Goal: Task Accomplishment & Management: Complete application form

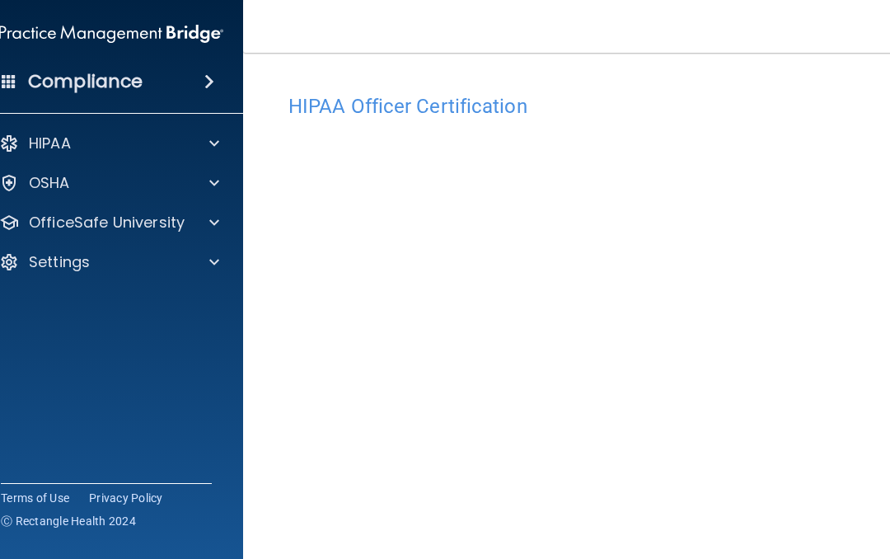
click at [211, 225] on span at bounding box center [214, 223] width 10 height 20
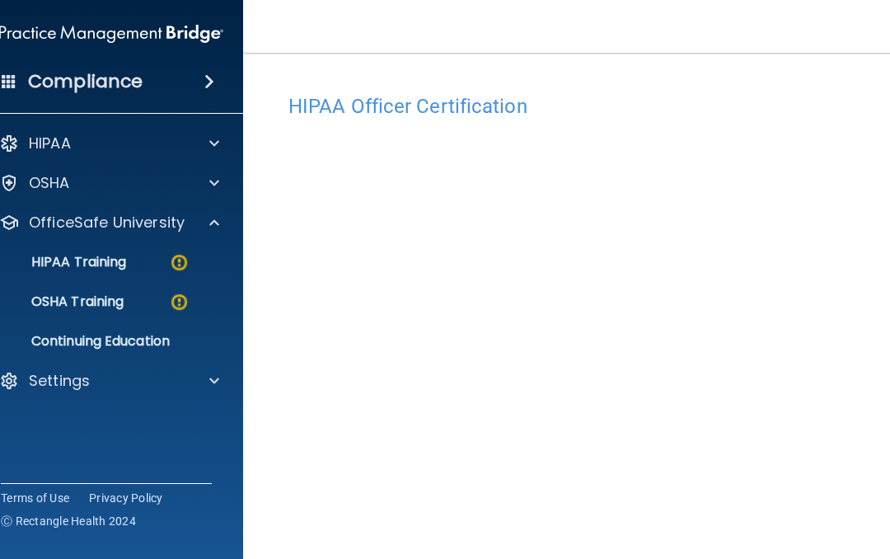
click at [188, 265] on img at bounding box center [179, 262] width 21 height 21
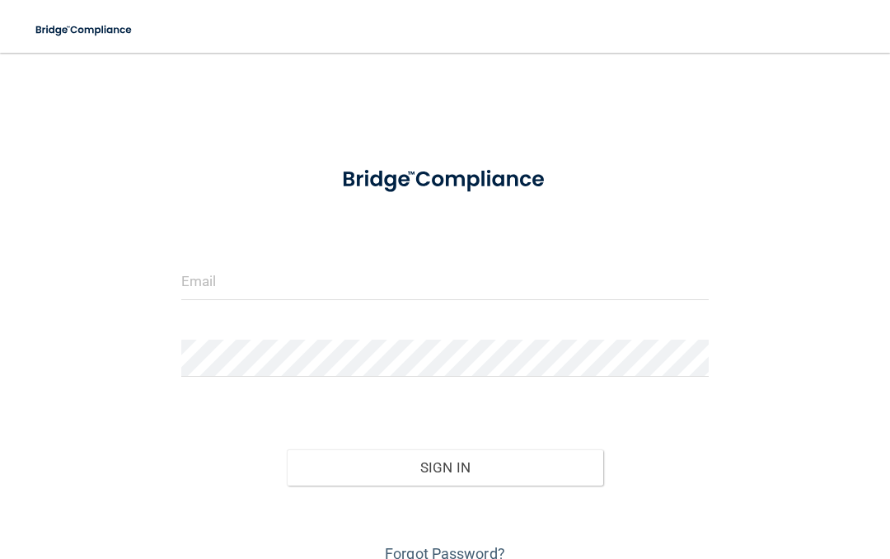
click at [504, 279] on input "email" at bounding box center [445, 281] width 528 height 37
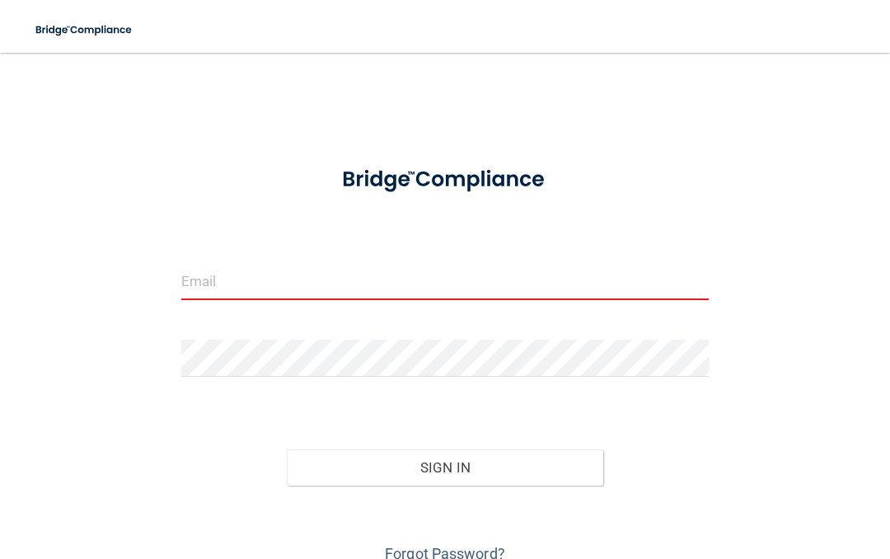
type input "[PERSON_NAME][EMAIL_ADDRESS][DOMAIN_NAME]"
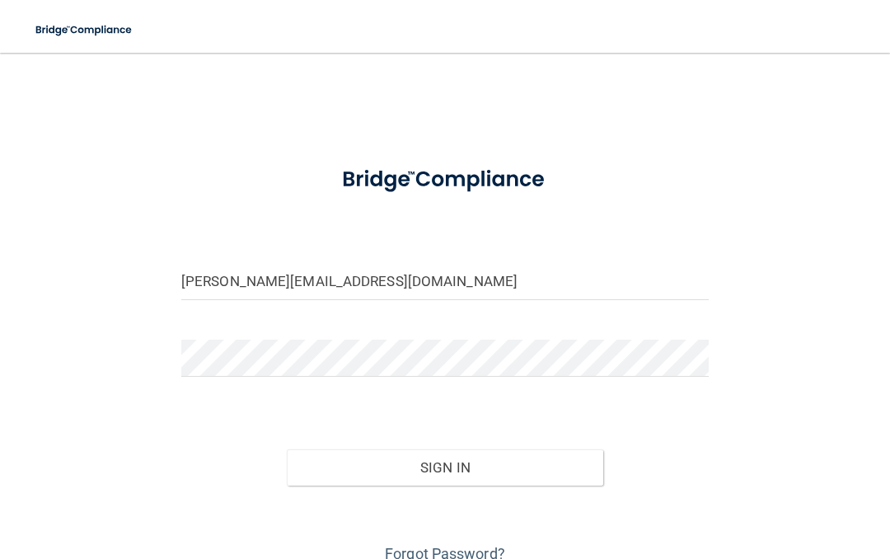
click at [453, 467] on button "Sign In" at bounding box center [445, 467] width 317 height 36
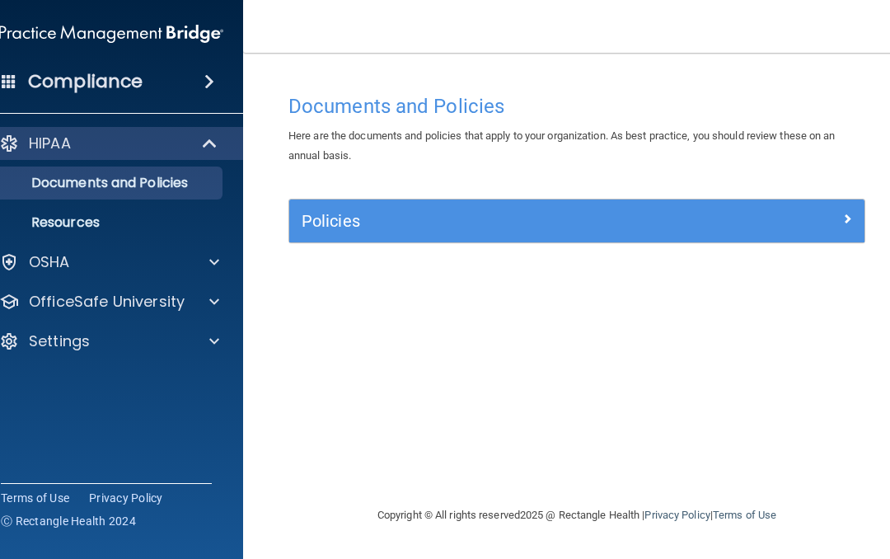
click at [196, 304] on div at bounding box center [211, 302] width 41 height 20
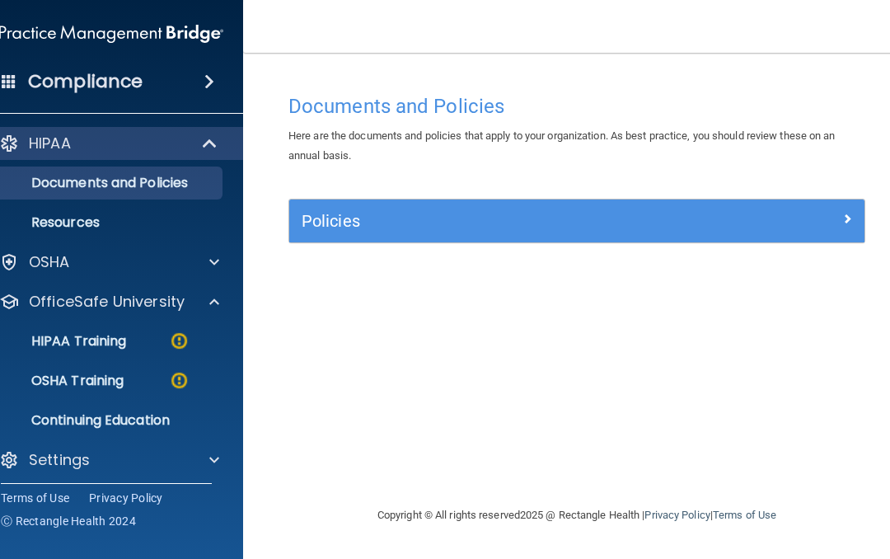
click at [169, 346] on img at bounding box center [179, 341] width 21 height 21
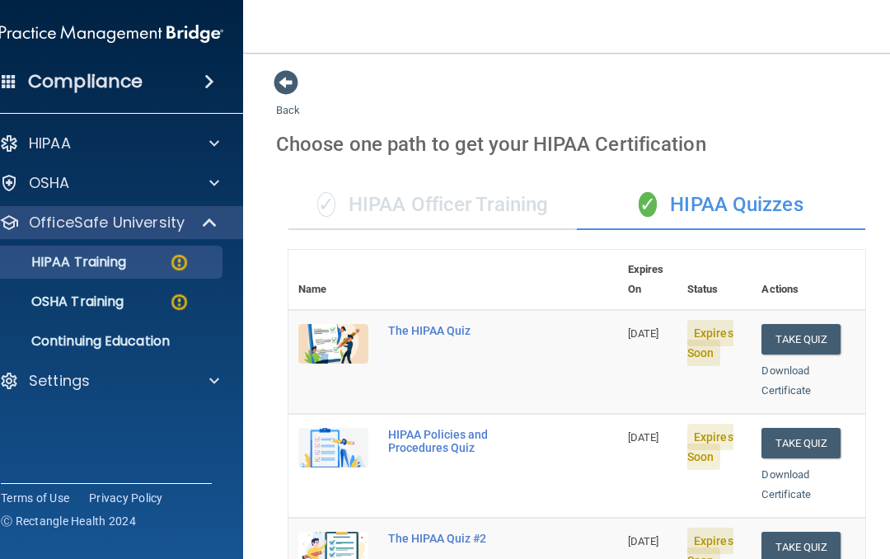
click at [453, 212] on div "✓ HIPAA Officer Training" at bounding box center [433, 205] width 289 height 49
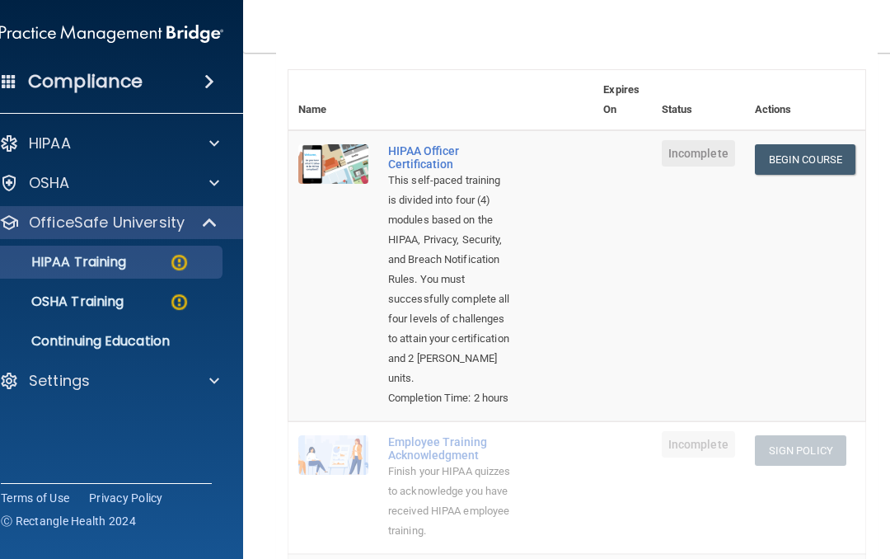
scroll to position [179, 0]
click at [699, 150] on span "Incomplete" at bounding box center [698, 154] width 73 height 26
click at [814, 157] on link "Begin Course" at bounding box center [805, 160] width 101 height 30
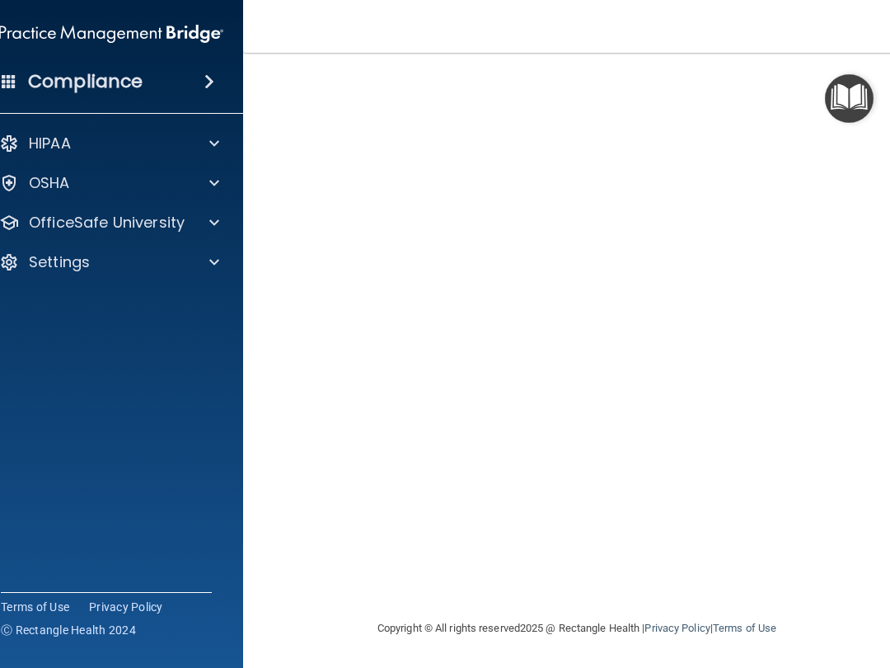
scroll to position [66, 0]
click at [198, 188] on div at bounding box center [211, 183] width 41 height 20
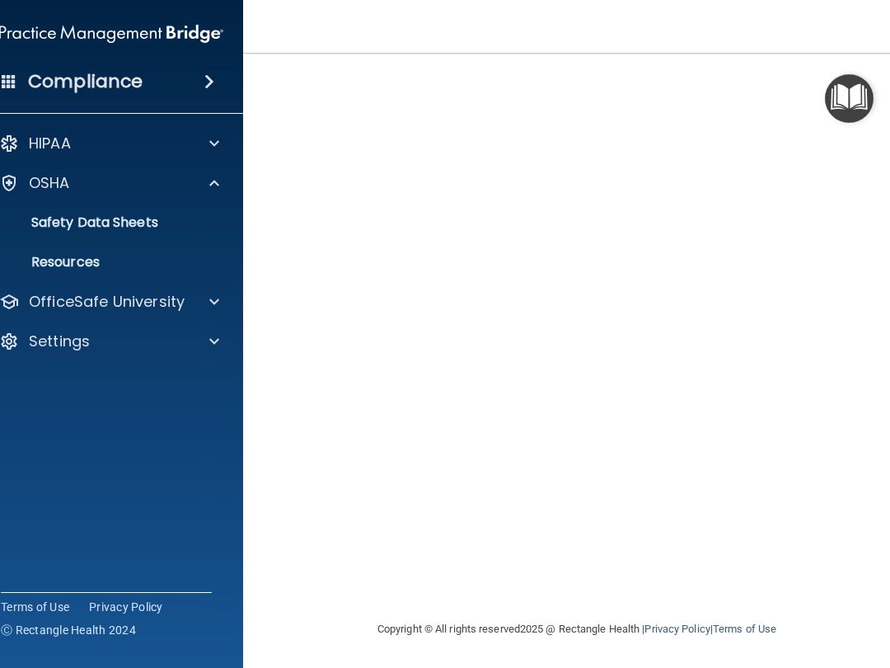
click at [181, 307] on p "OfficeSafe University" at bounding box center [107, 302] width 156 height 20
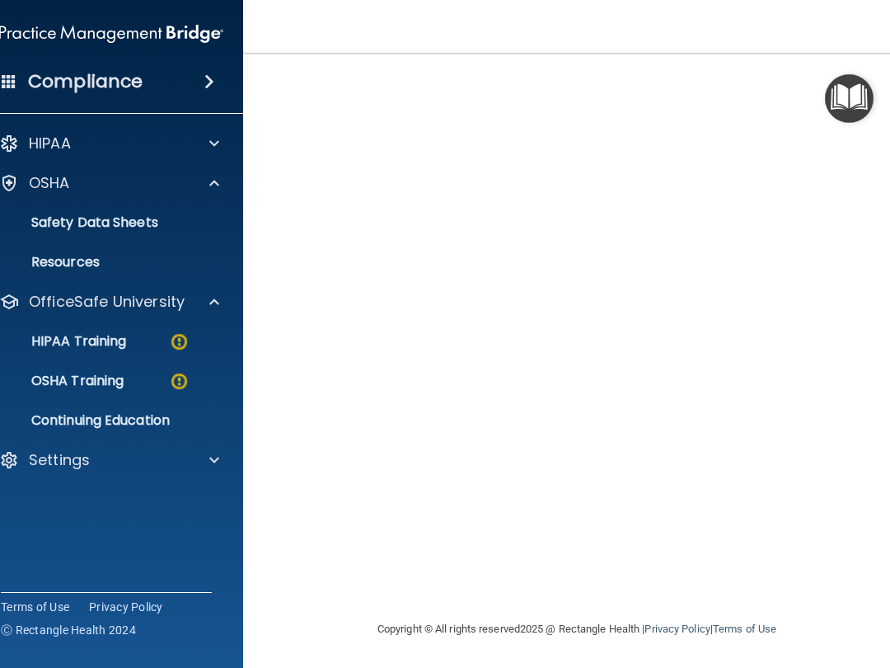
click at [177, 340] on img at bounding box center [179, 341] width 21 height 21
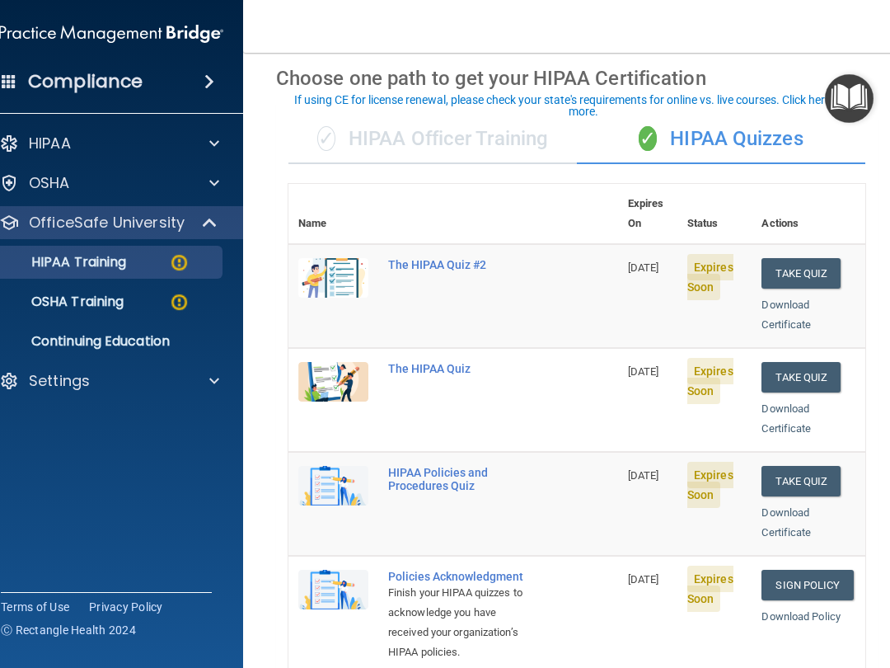
click at [462, 139] on div "✓ HIPAA Officer Training" at bounding box center [433, 139] width 289 height 49
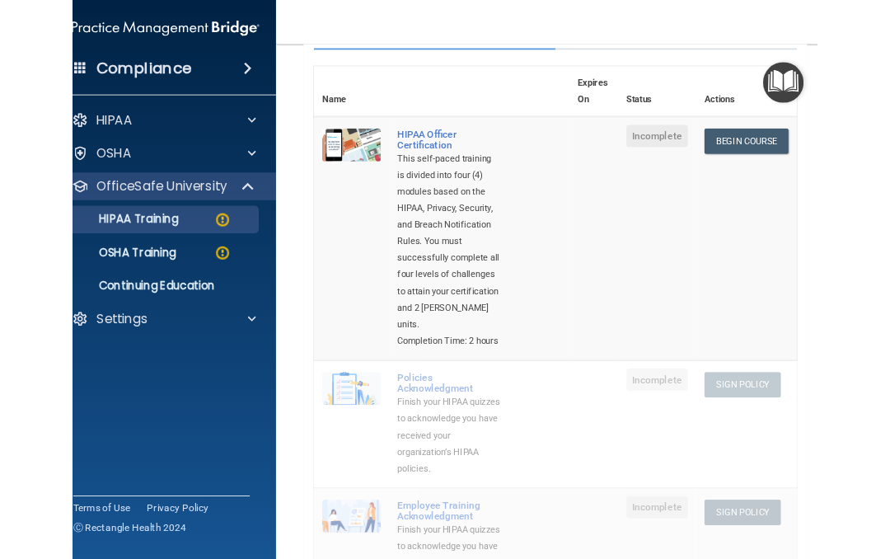
scroll to position [169, 0]
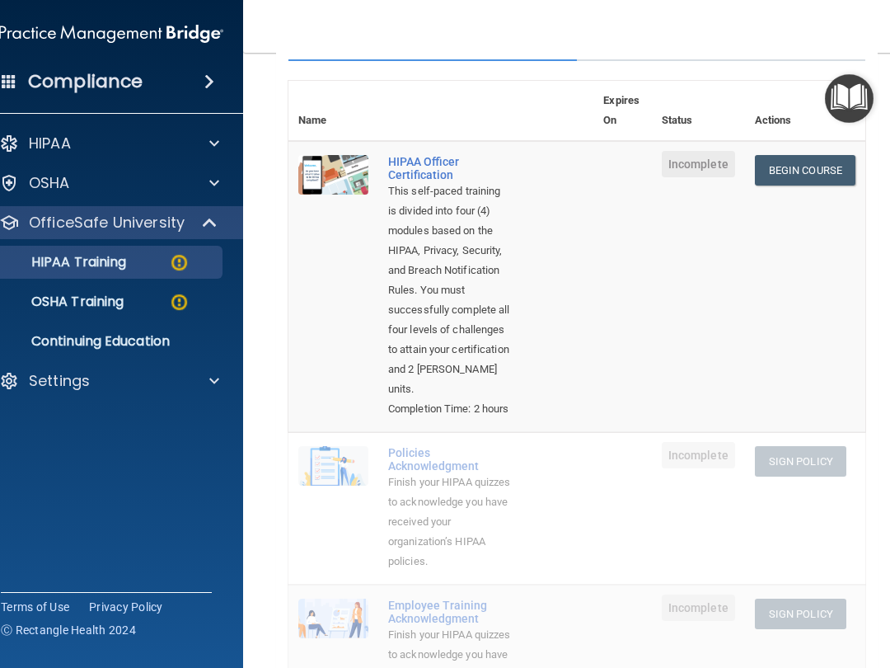
click at [805, 164] on link "Begin Course" at bounding box center [805, 170] width 101 height 30
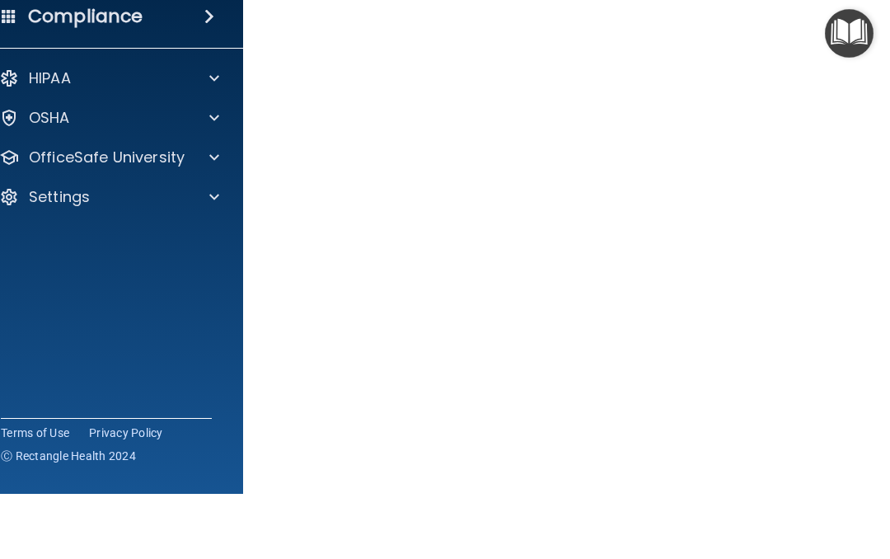
scroll to position [105, 0]
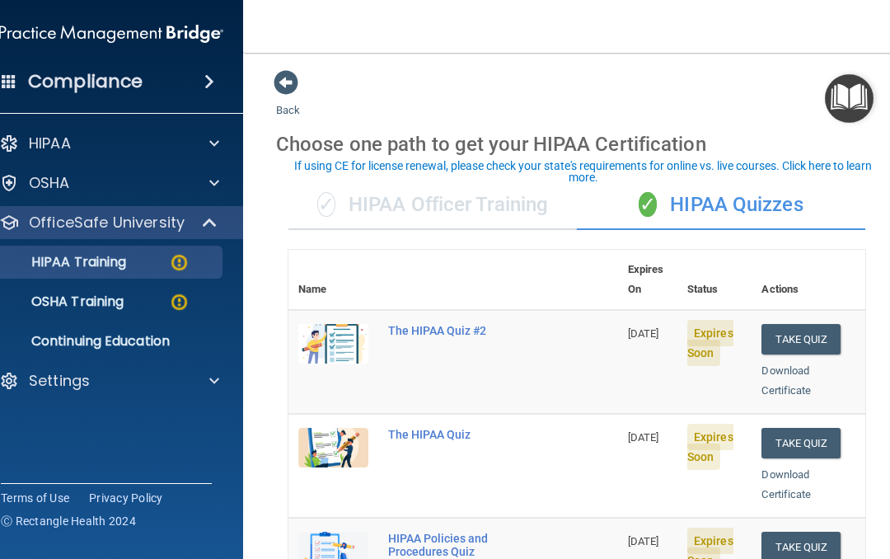
click at [479, 212] on div "✓ HIPAA Officer Training" at bounding box center [433, 205] width 289 height 49
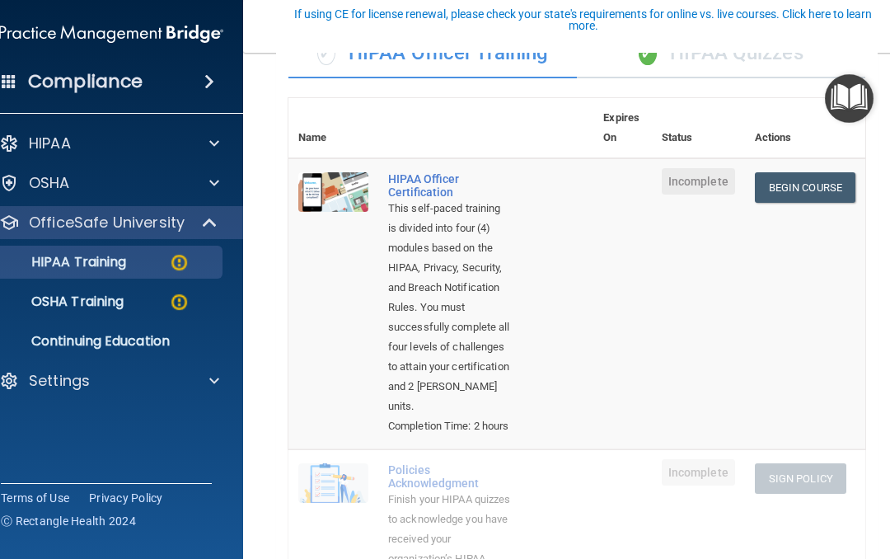
scroll to position [152, 0]
click at [820, 181] on link "Begin Course" at bounding box center [805, 186] width 101 height 30
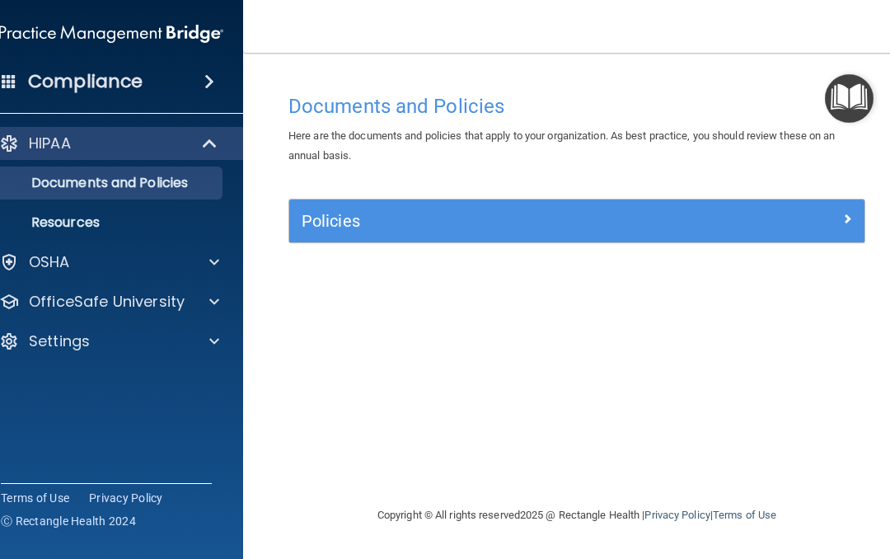
click at [78, 303] on p "OfficeSafe University" at bounding box center [107, 302] width 156 height 20
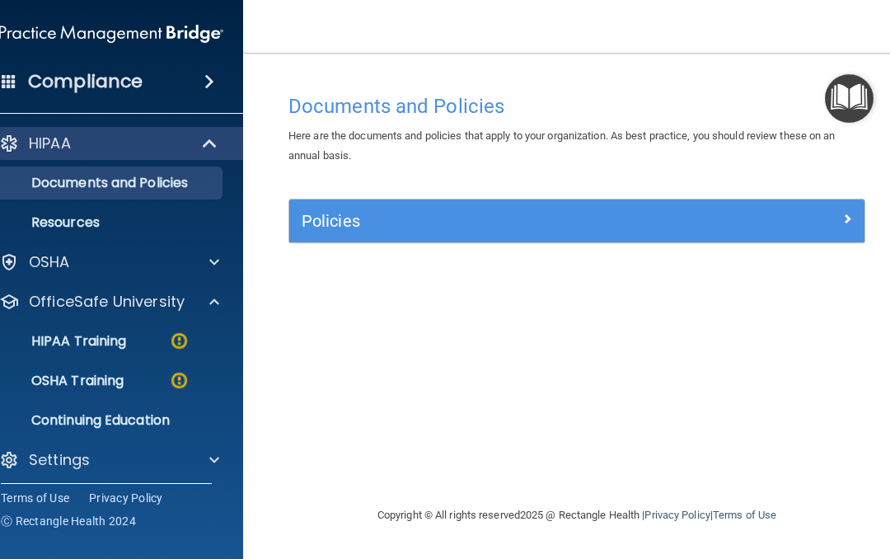
click at [71, 342] on p "HIPAA Training" at bounding box center [58, 341] width 136 height 16
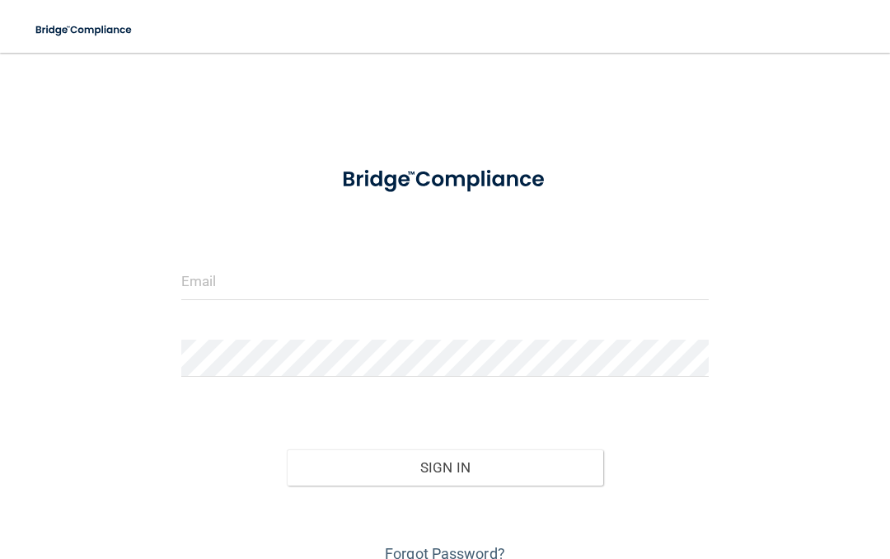
click at [431, 278] on input "email" at bounding box center [445, 281] width 528 height 37
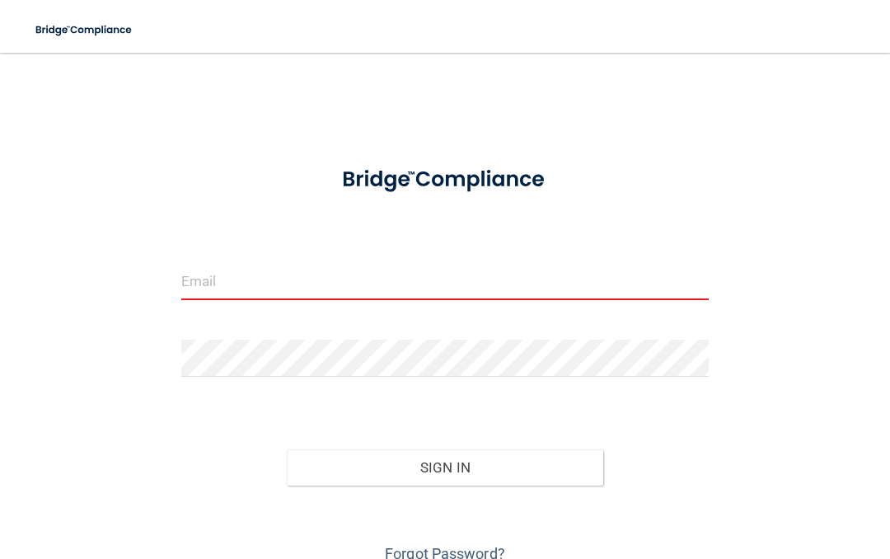
type input "[PERSON_NAME][EMAIL_ADDRESS][DOMAIN_NAME]"
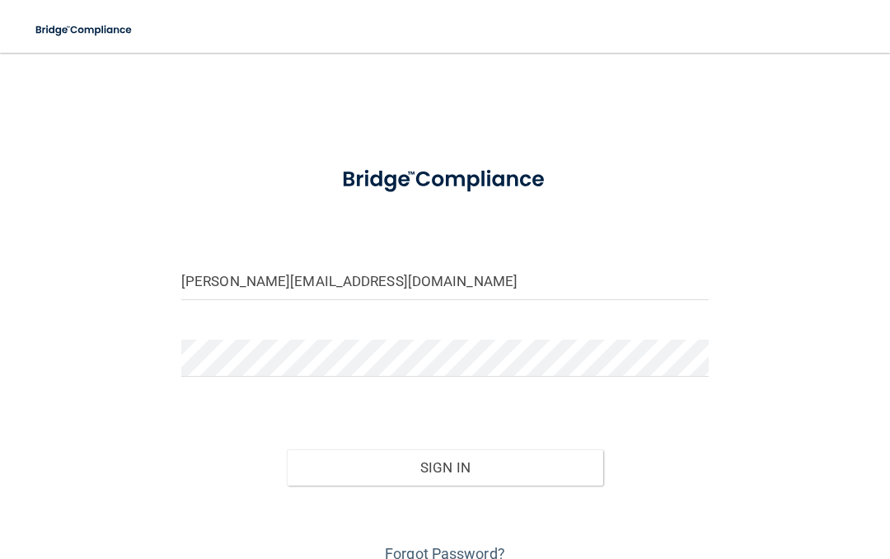
click at [464, 459] on button "Sign In" at bounding box center [445, 467] width 317 height 36
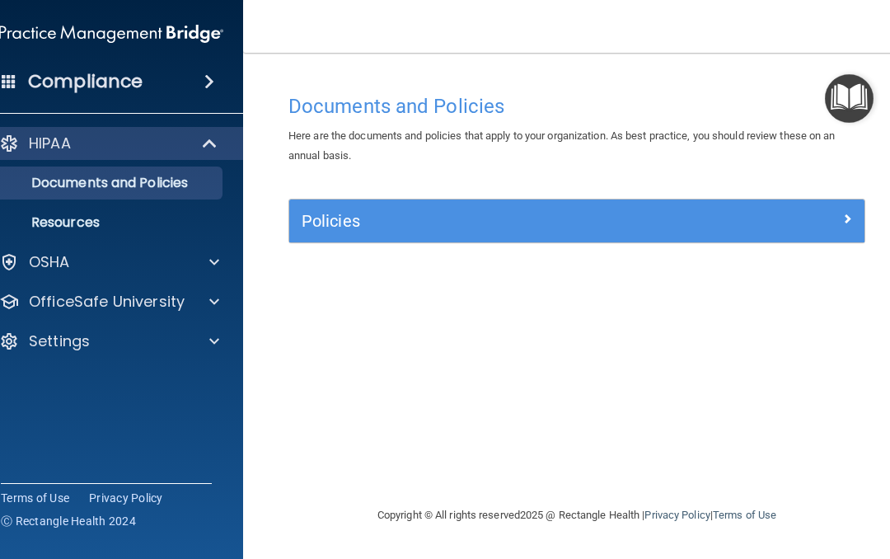
click at [98, 311] on p "OfficeSafe University" at bounding box center [107, 302] width 156 height 20
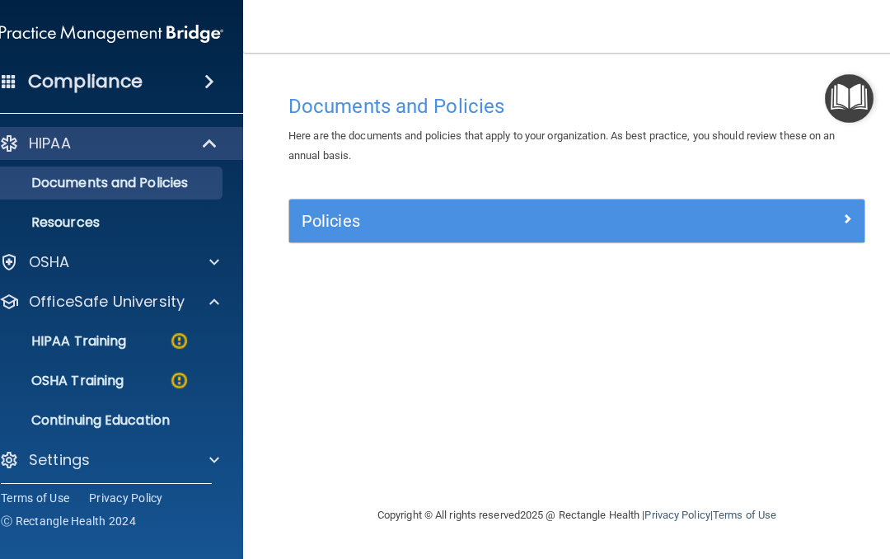
click at [158, 351] on link "HIPAA Training" at bounding box center [93, 341] width 260 height 33
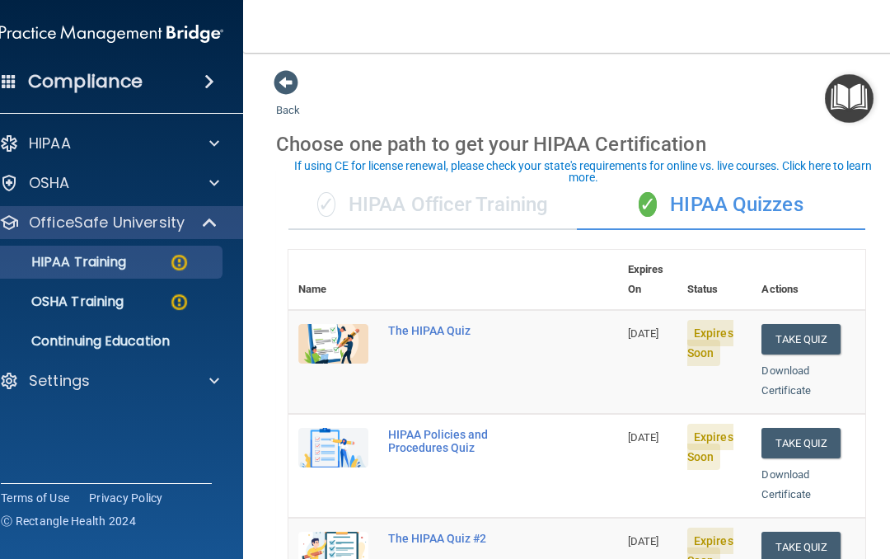
click at [790, 324] on button "Take Quiz" at bounding box center [801, 339] width 79 height 30
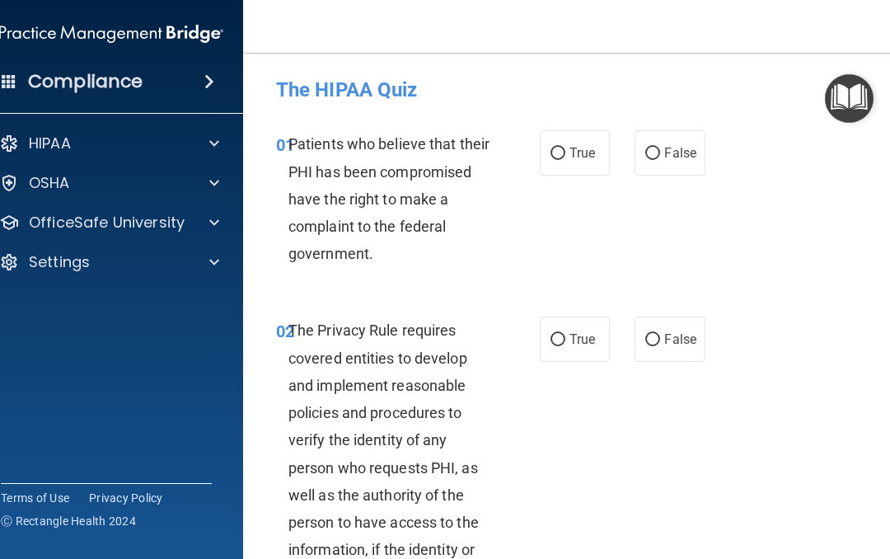
click at [557, 153] on input "True" at bounding box center [558, 154] width 15 height 12
radio input "true"
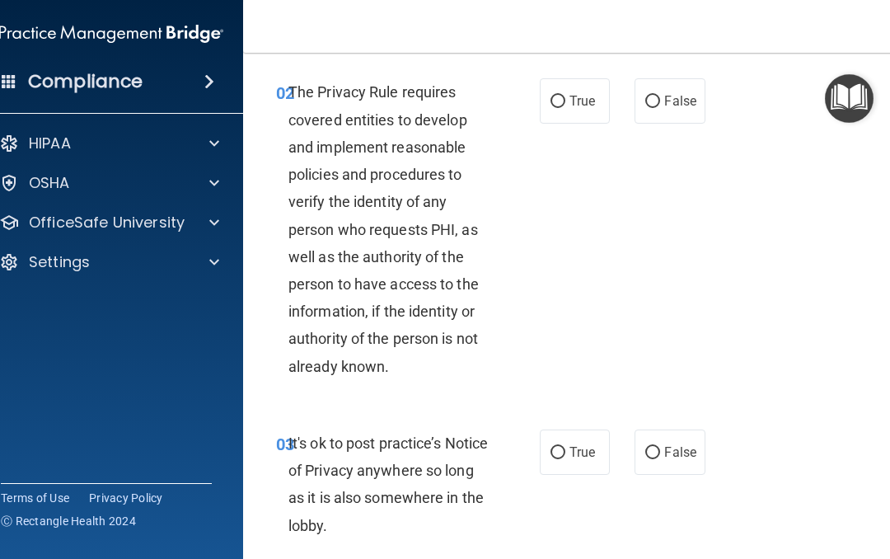
scroll to position [230, 0]
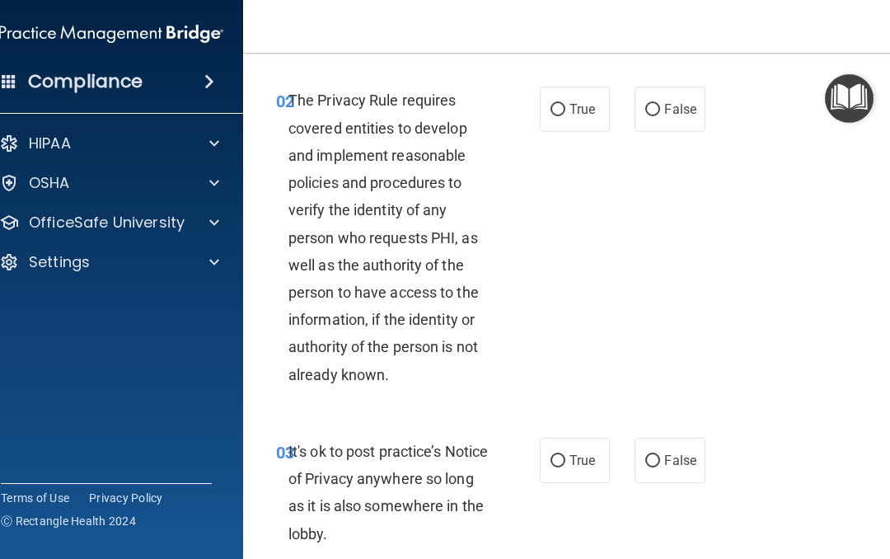
click at [563, 107] on input "True" at bounding box center [558, 110] width 15 height 12
radio input "true"
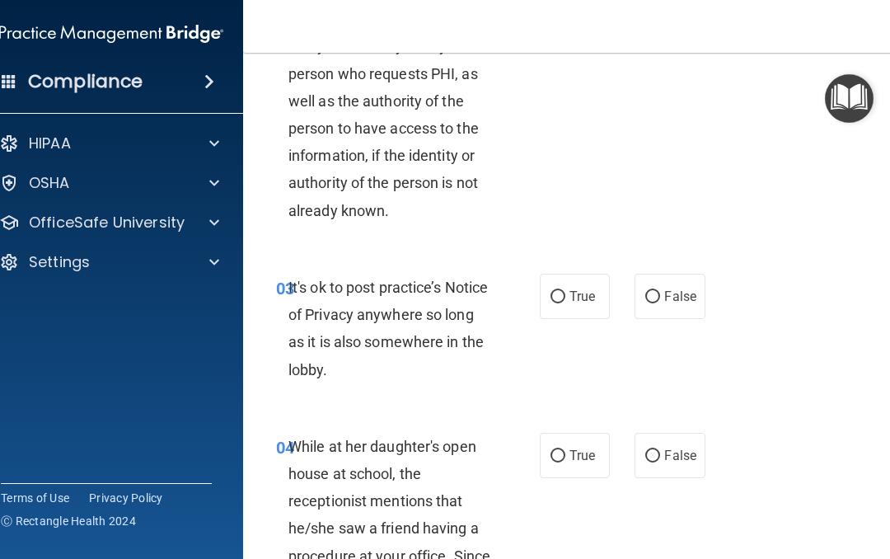
scroll to position [396, 0]
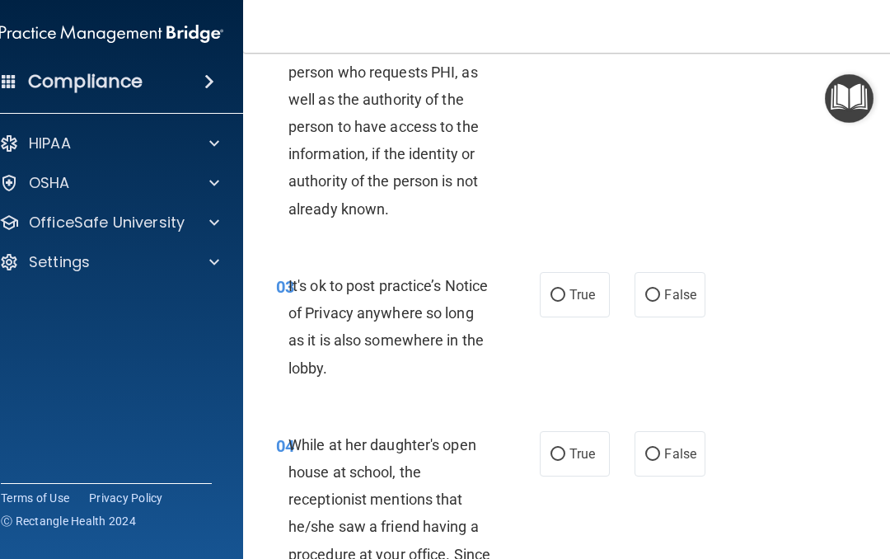
click at [562, 292] on input "True" at bounding box center [558, 295] width 15 height 12
radio input "true"
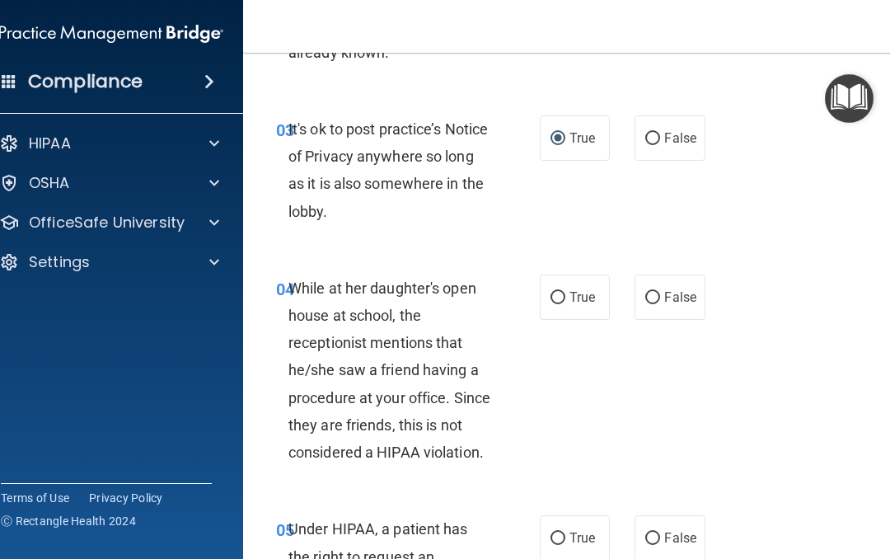
scroll to position [559, 0]
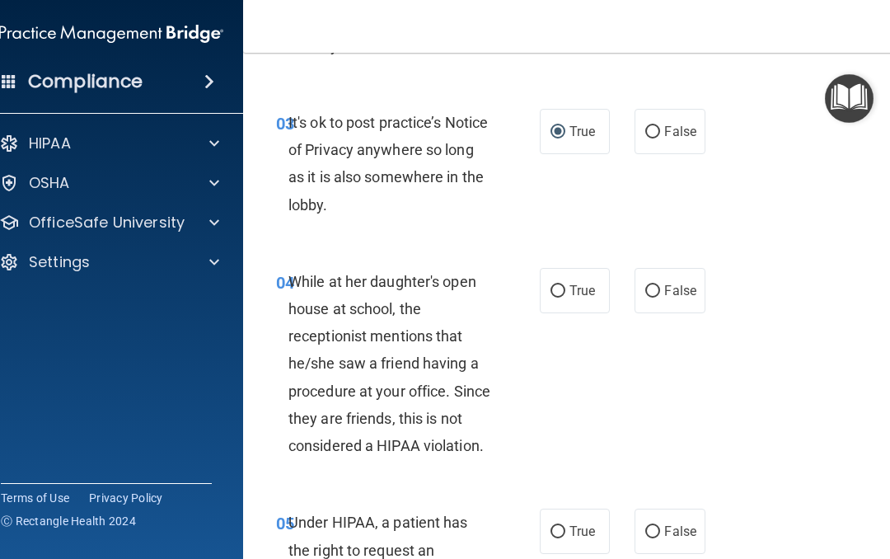
click at [649, 285] on input "False" at bounding box center [652, 291] width 15 height 12
radio input "true"
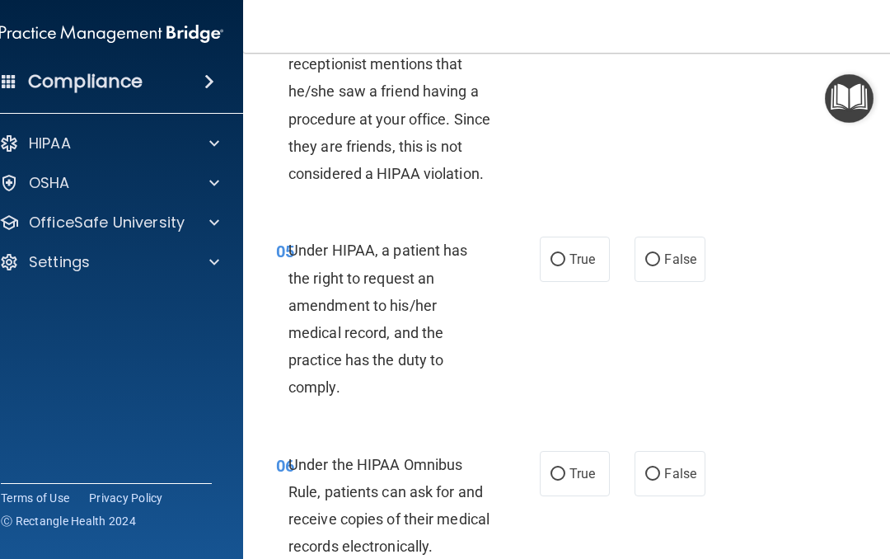
scroll to position [836, 0]
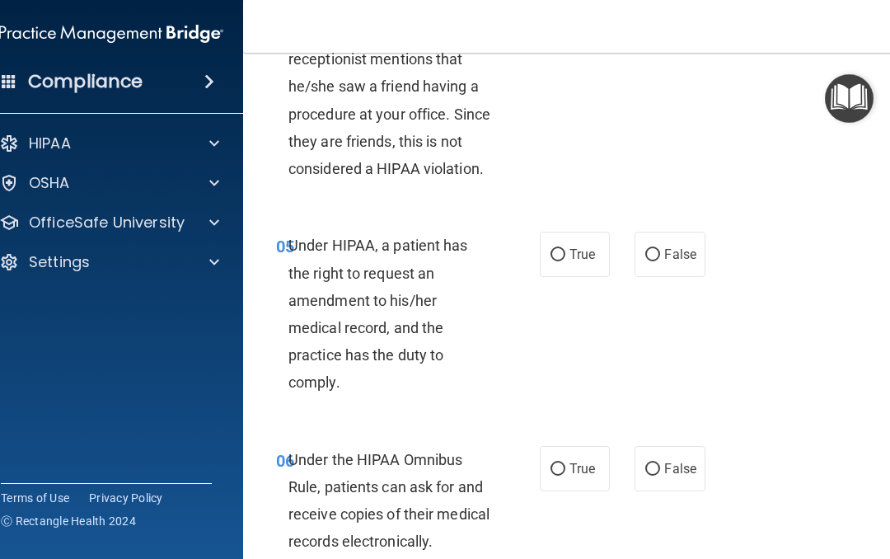
click at [564, 250] on input "True" at bounding box center [558, 255] width 15 height 12
radio input "true"
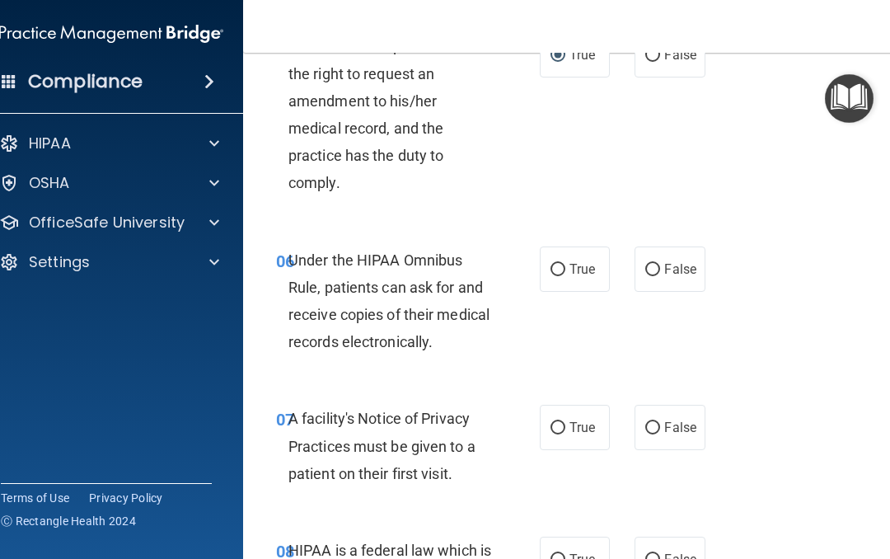
scroll to position [1037, 0]
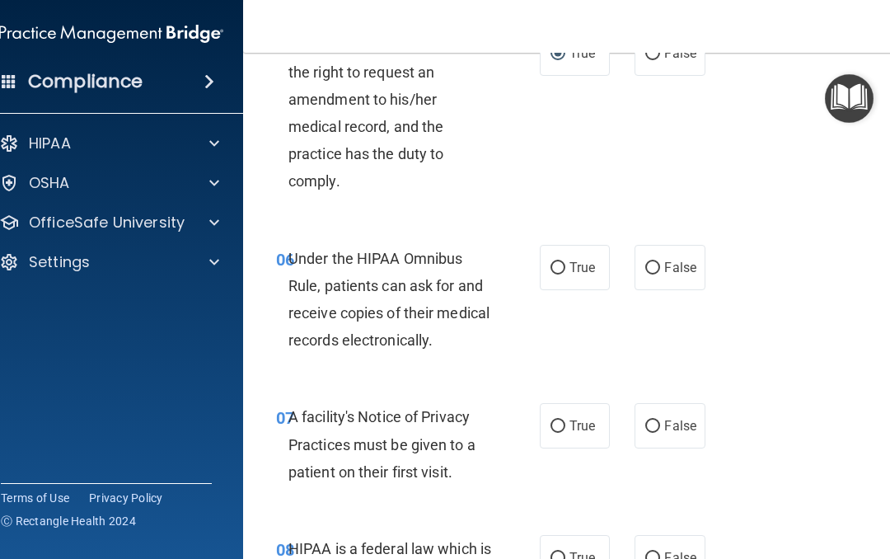
click at [556, 262] on input "True" at bounding box center [558, 268] width 15 height 12
radio input "true"
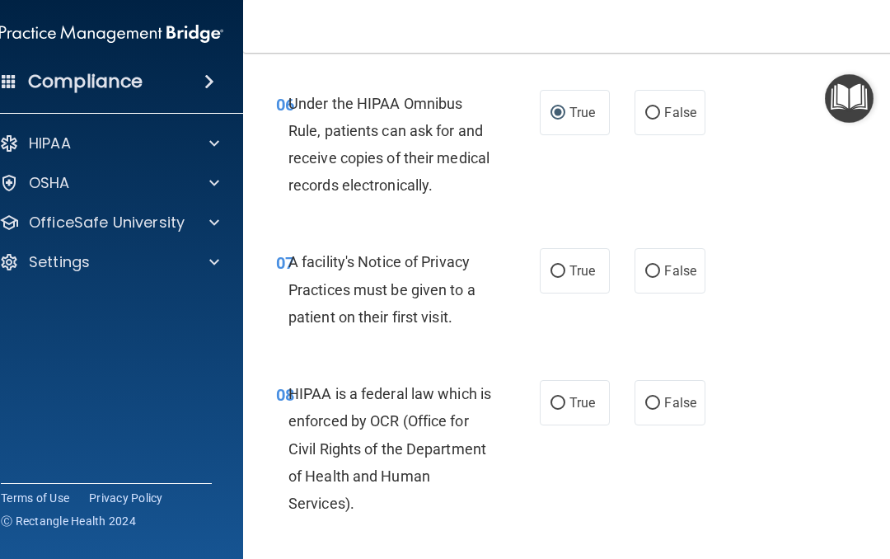
scroll to position [1194, 0]
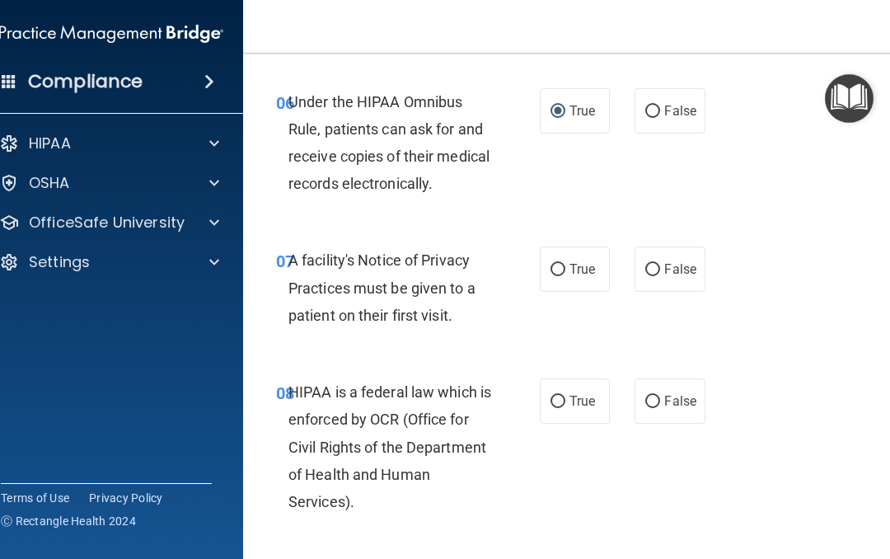
click at [554, 264] on input "True" at bounding box center [558, 270] width 15 height 12
radio input "true"
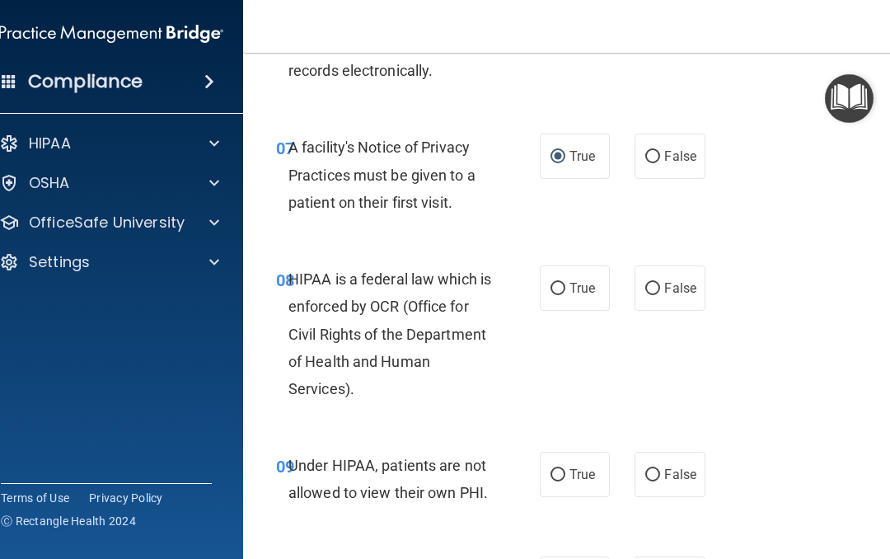
scroll to position [1308, 0]
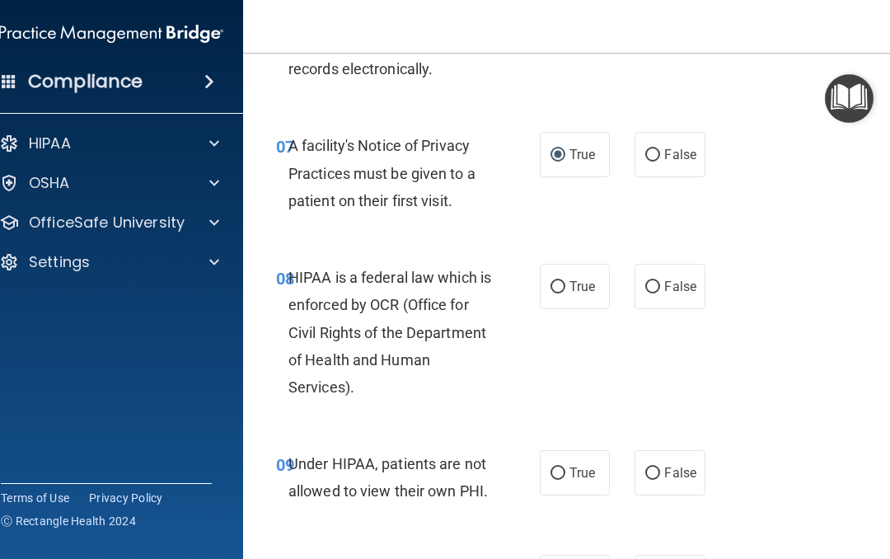
click at [556, 283] on input "True" at bounding box center [558, 287] width 15 height 12
radio input "true"
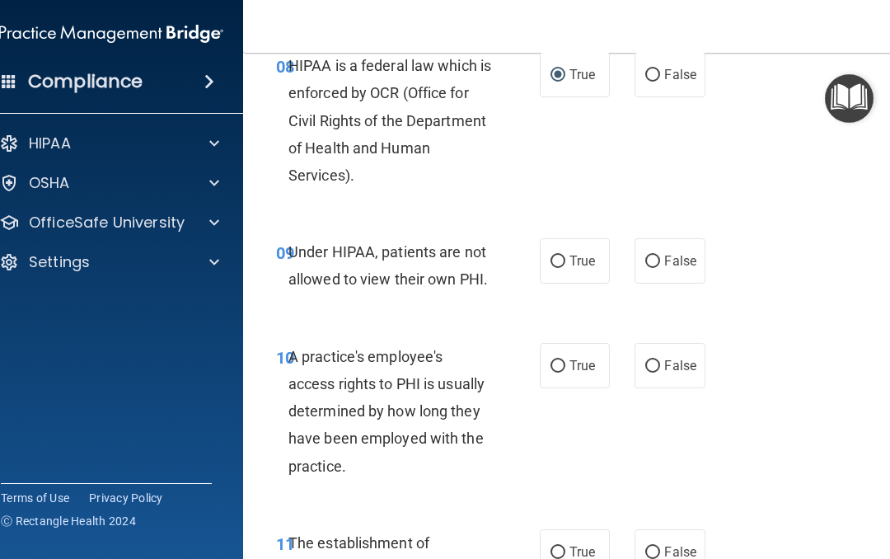
scroll to position [1527, 0]
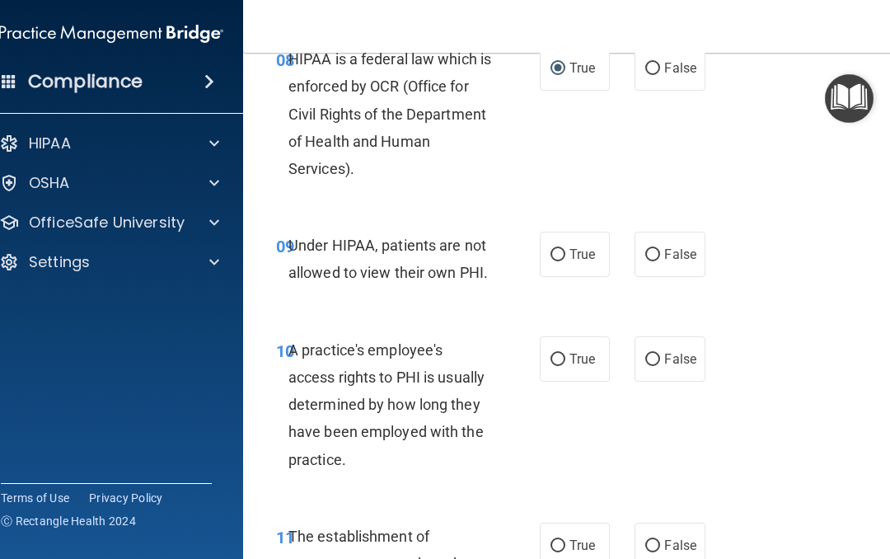
click at [653, 249] on input "False" at bounding box center [652, 255] width 15 height 12
radio input "true"
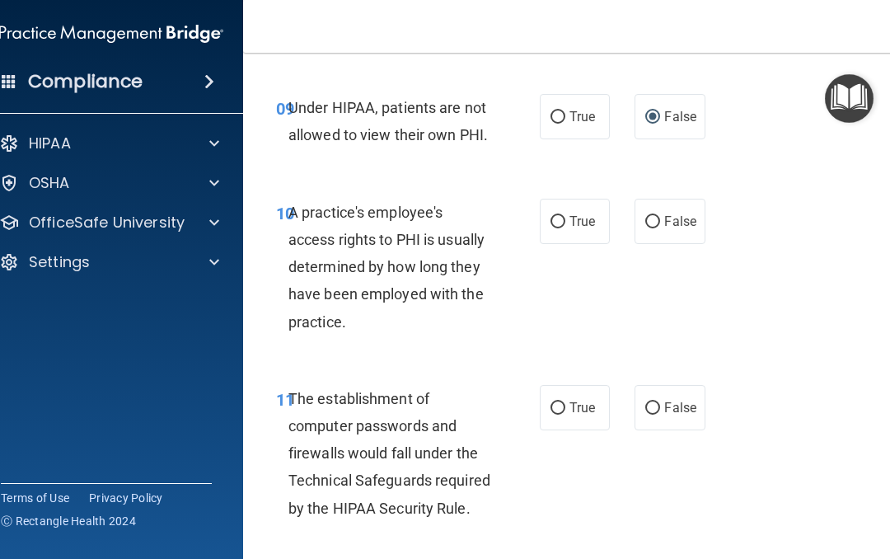
scroll to position [1665, 0]
click at [651, 215] on input "False" at bounding box center [652, 221] width 15 height 12
radio input "true"
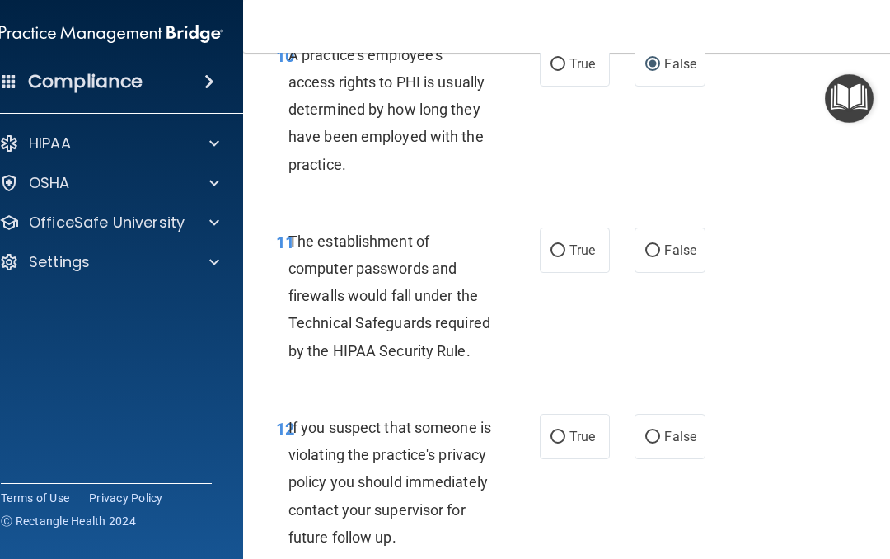
scroll to position [1823, 0]
click at [558, 244] on input "True" at bounding box center [558, 250] width 15 height 12
radio input "true"
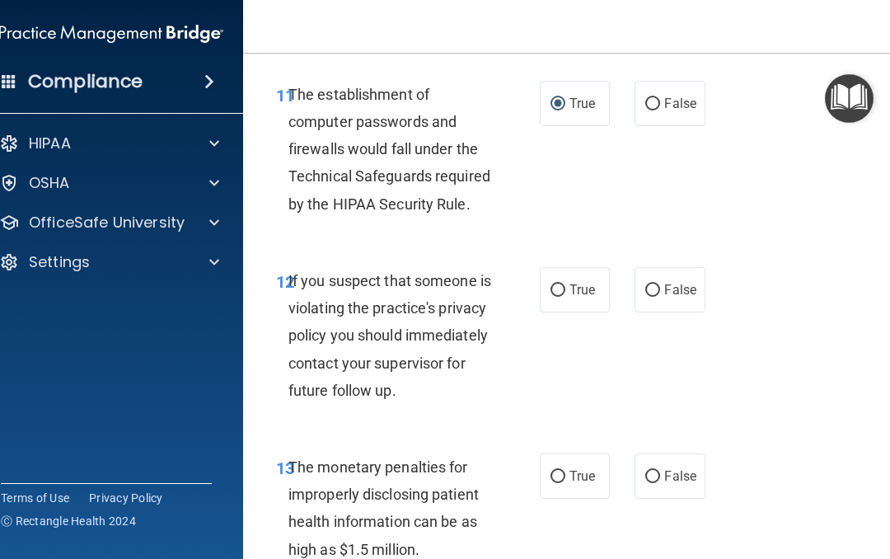
scroll to position [1977, 0]
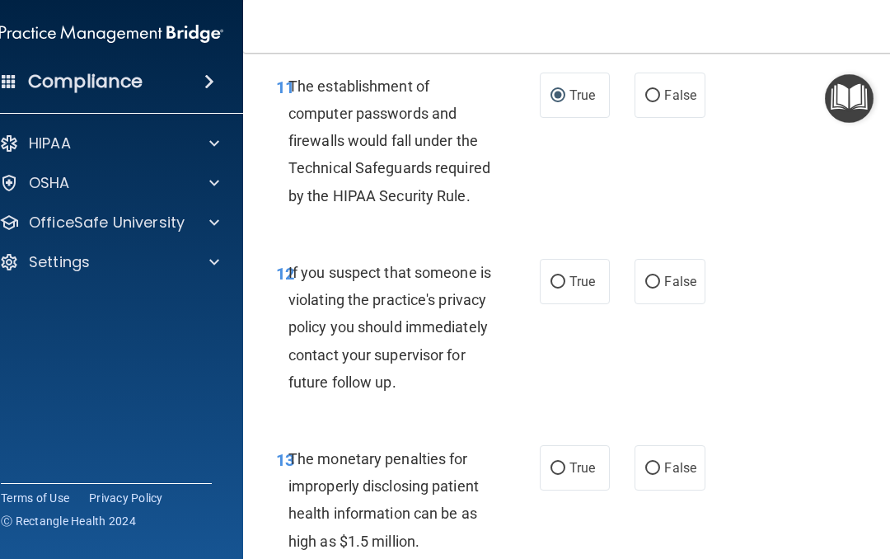
click at [558, 276] on input "True" at bounding box center [558, 282] width 15 height 12
radio input "true"
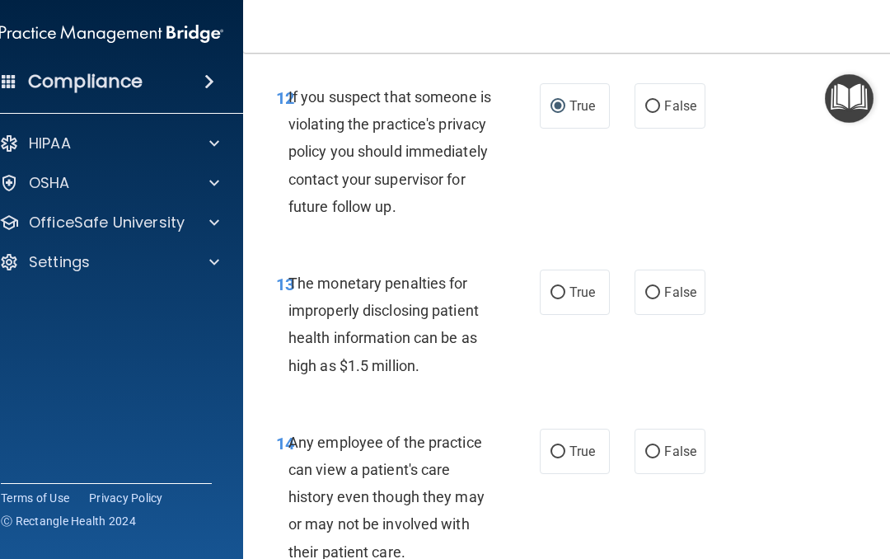
scroll to position [2153, 0]
click at [561, 298] on input "True" at bounding box center [558, 292] width 15 height 12
radio input "true"
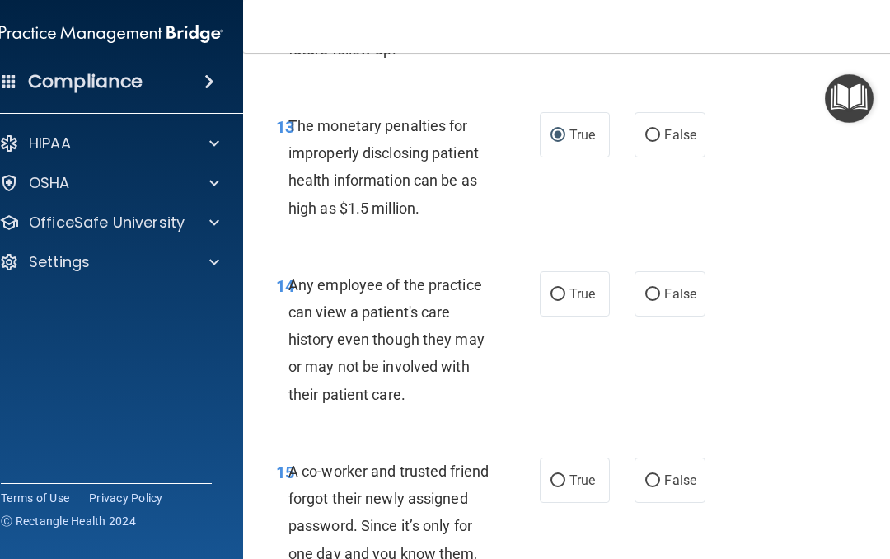
scroll to position [2311, 0]
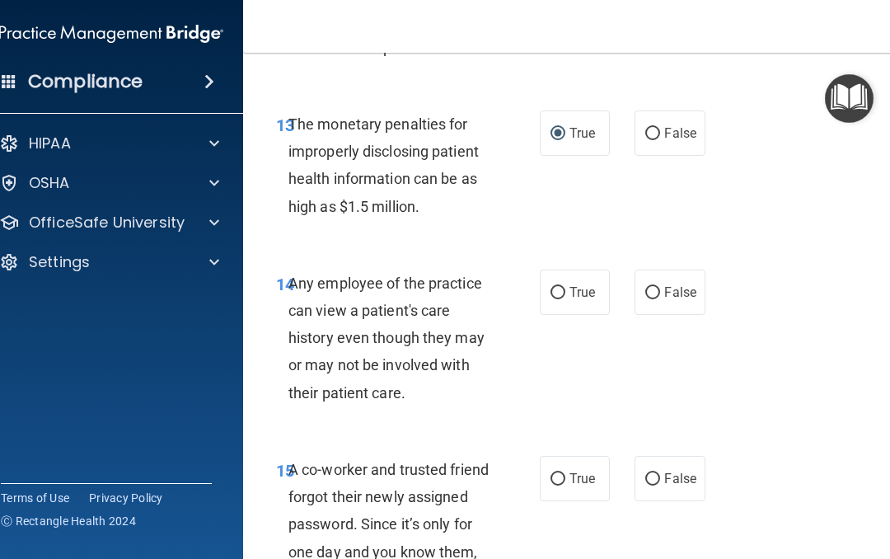
click at [564, 299] on input "True" at bounding box center [558, 293] width 15 height 12
radio input "true"
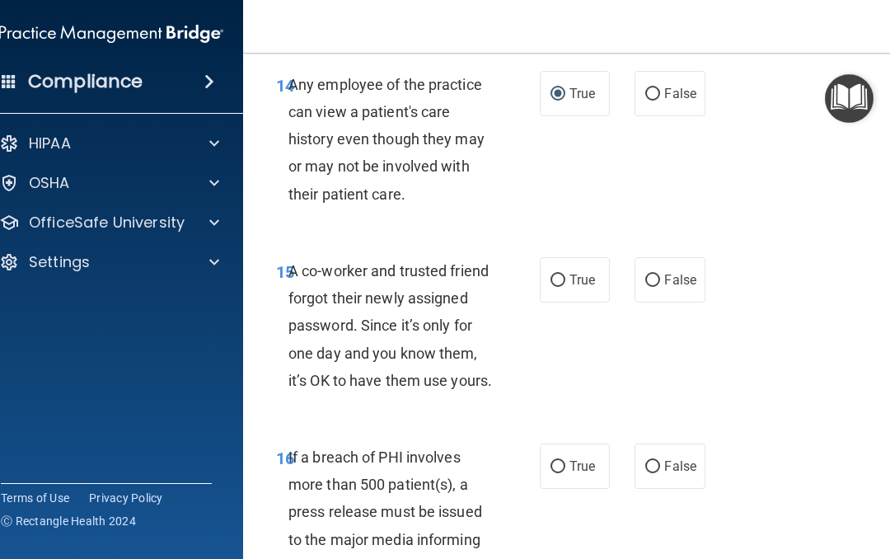
scroll to position [2511, 0]
click at [653, 286] on input "False" at bounding box center [652, 280] width 15 height 12
radio input "true"
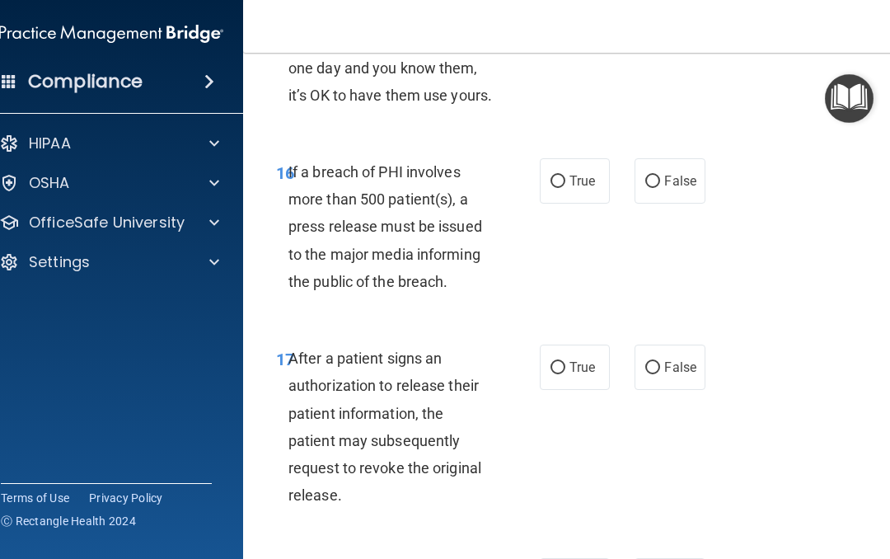
scroll to position [2798, 0]
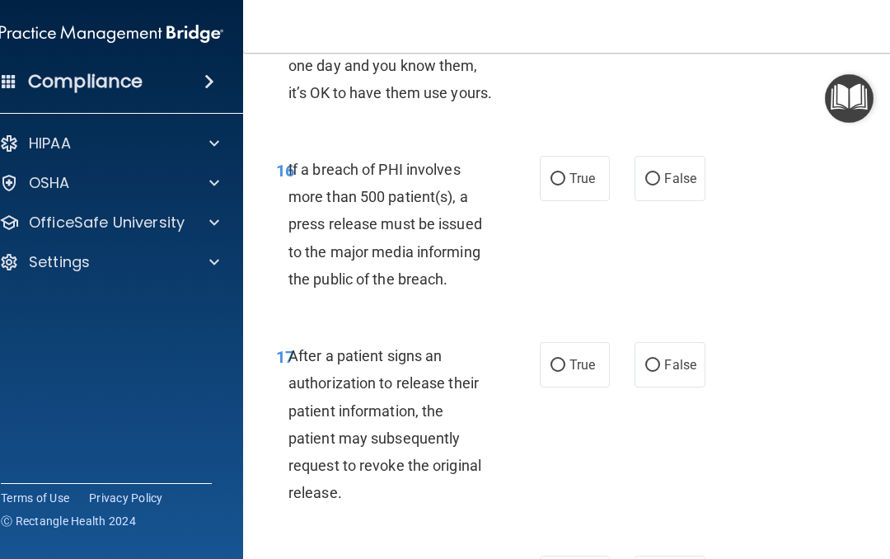
click at [551, 201] on label "True" at bounding box center [575, 178] width 70 height 45
click at [551, 185] on input "True" at bounding box center [558, 179] width 15 height 12
radio input "true"
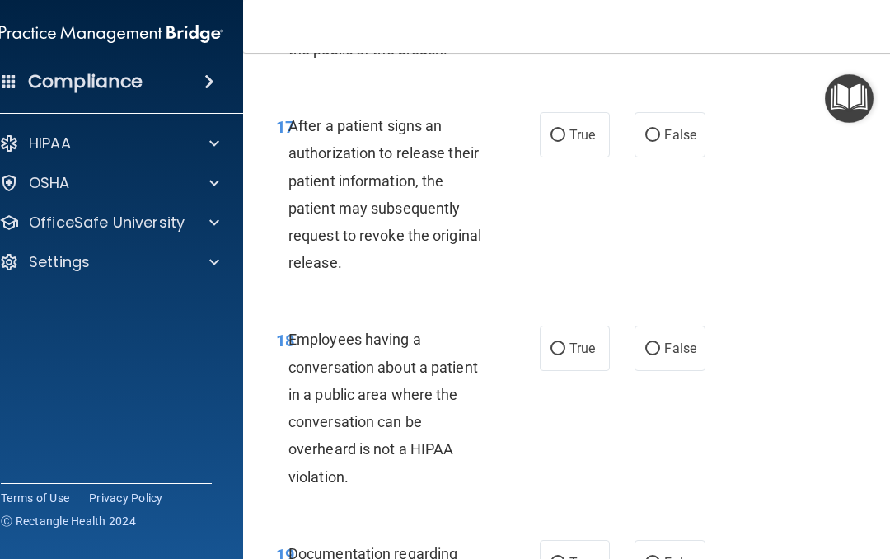
scroll to position [3029, 0]
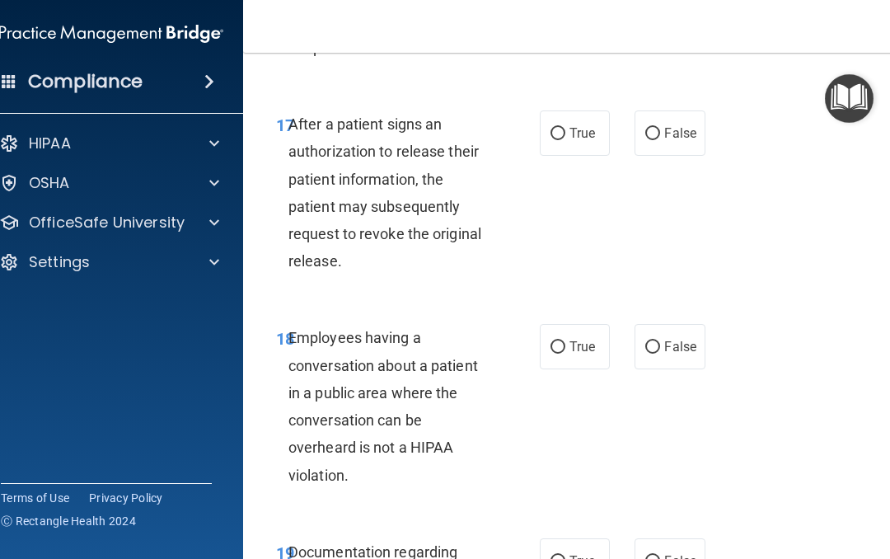
click at [556, 140] on input "True" at bounding box center [558, 134] width 15 height 12
radio input "true"
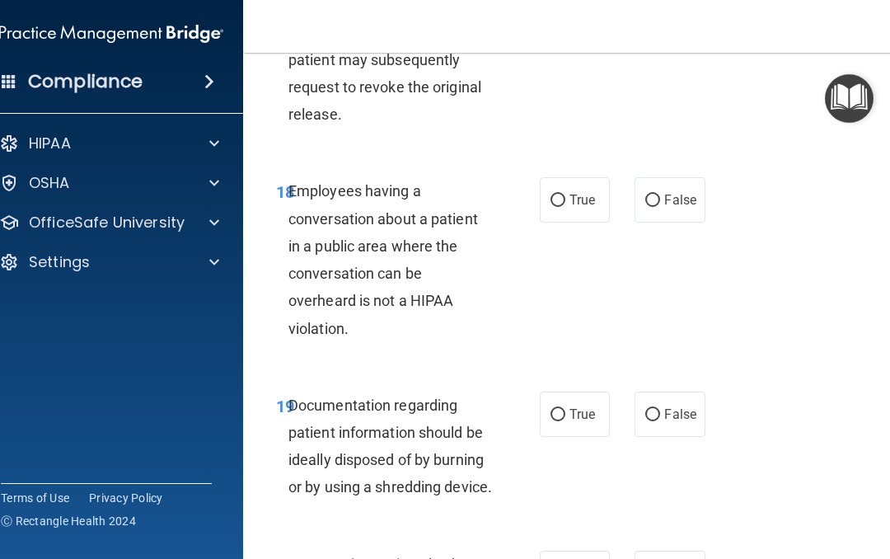
scroll to position [3183, 0]
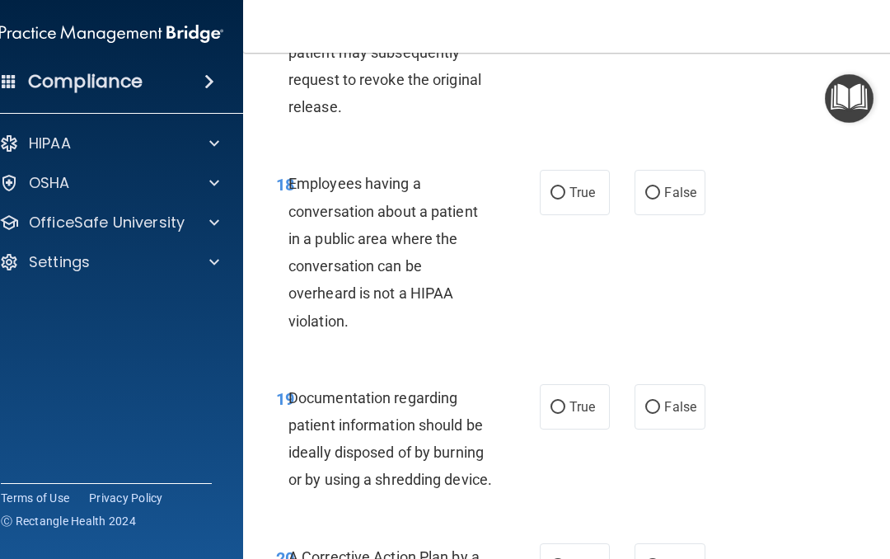
click at [655, 199] on input "False" at bounding box center [652, 193] width 15 height 12
radio input "true"
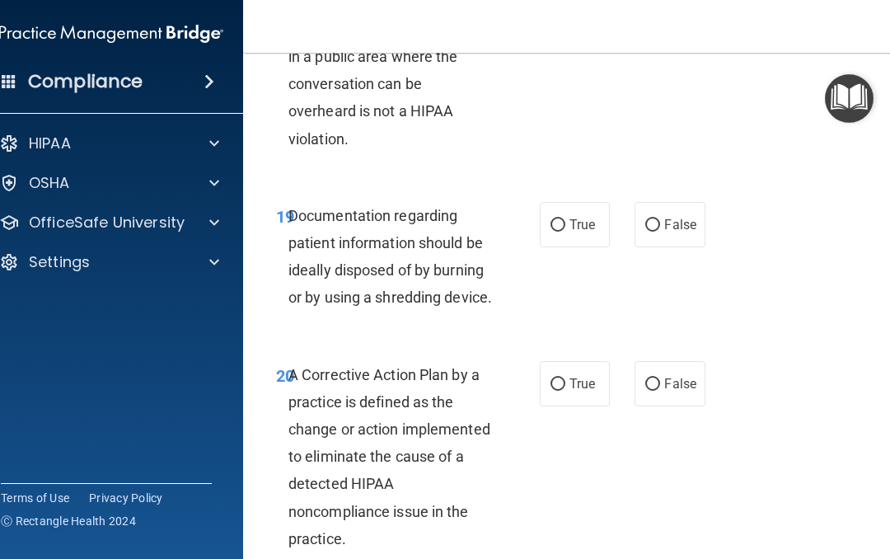
scroll to position [3377, 0]
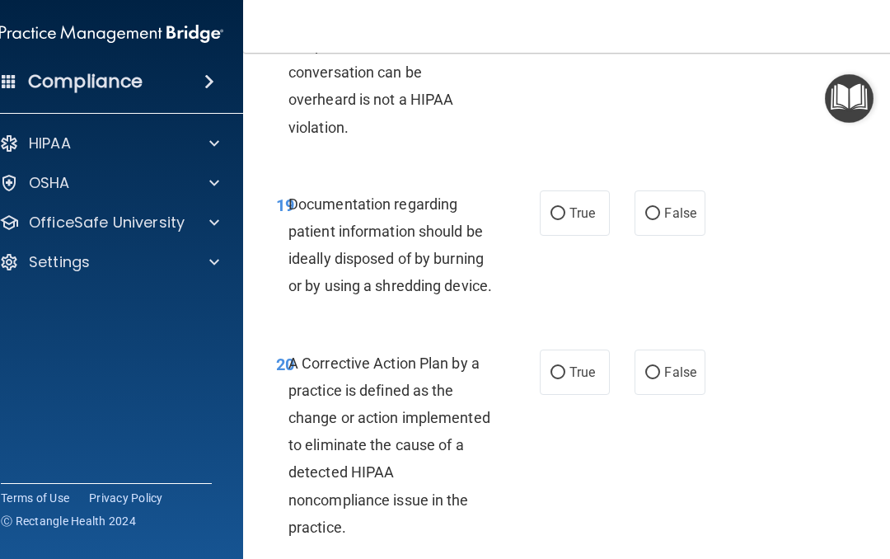
click at [562, 220] on input "True" at bounding box center [558, 214] width 15 height 12
radio input "true"
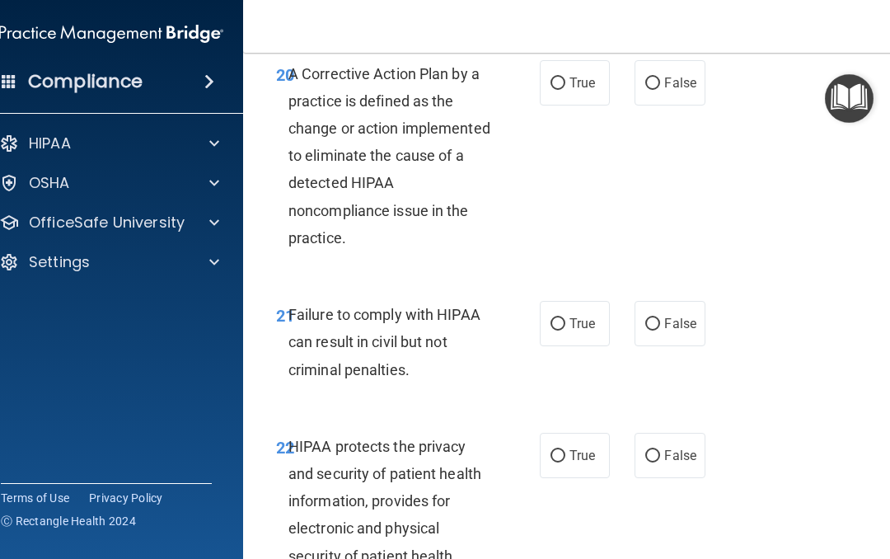
scroll to position [3668, 0]
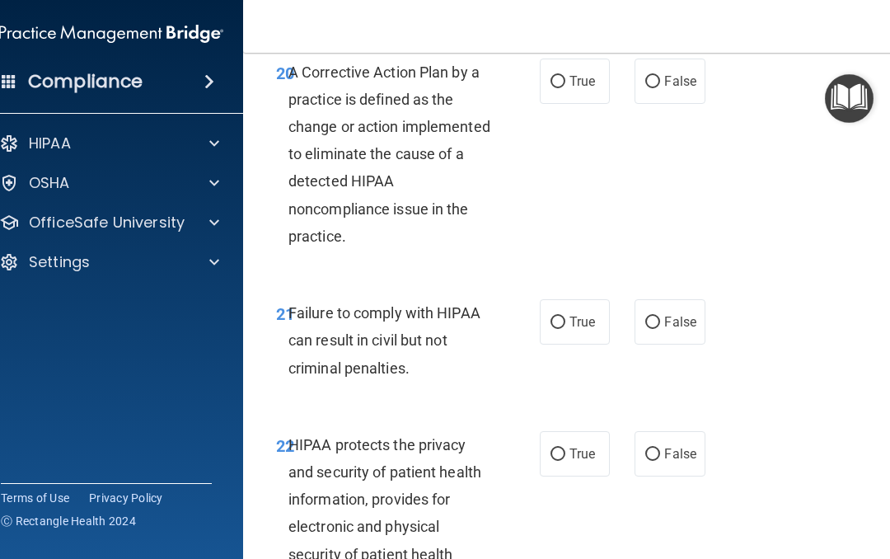
click at [551, 88] on input "True" at bounding box center [558, 82] width 15 height 12
radio input "true"
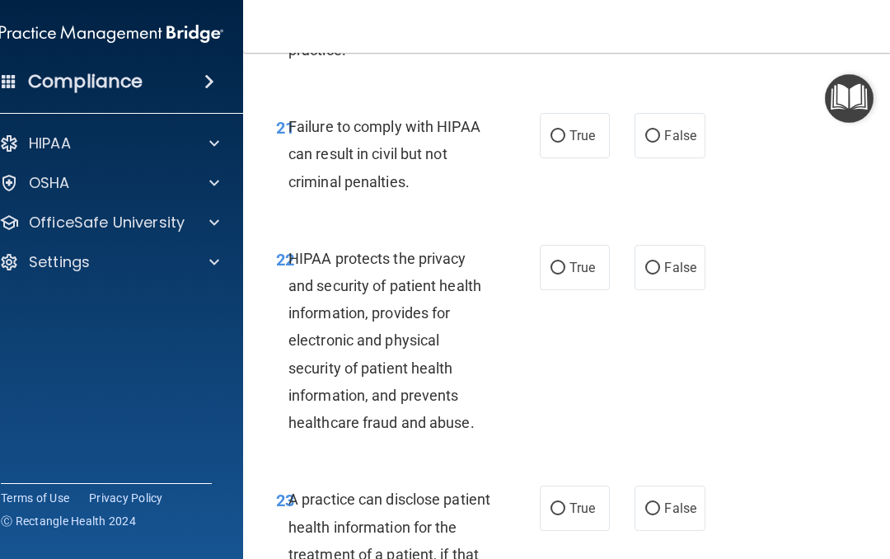
scroll to position [3859, 0]
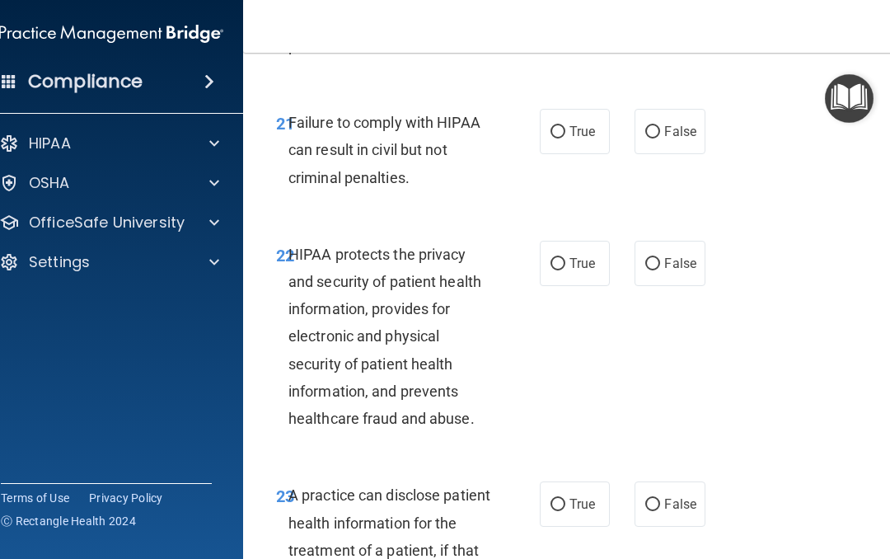
click at [658, 154] on label "False" at bounding box center [670, 131] width 70 height 45
click at [658, 138] on input "False" at bounding box center [652, 132] width 15 height 12
radio input "true"
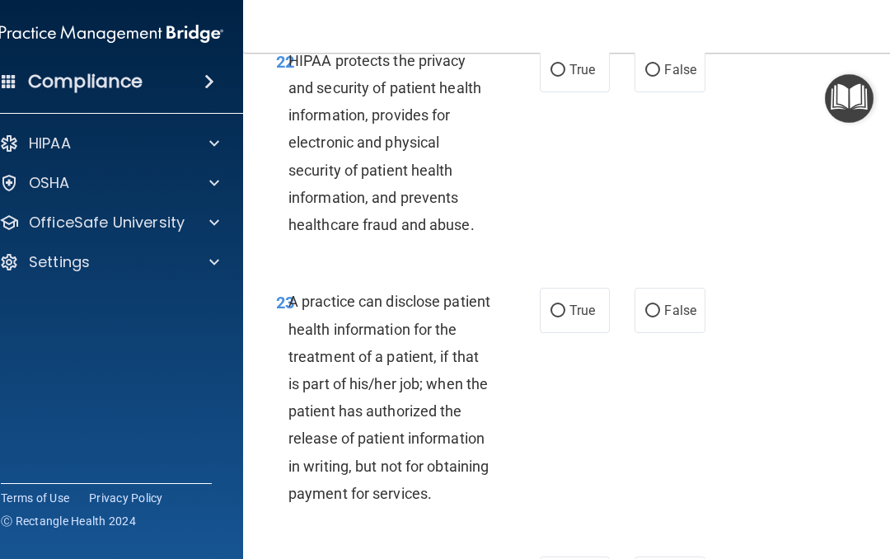
scroll to position [4064, 0]
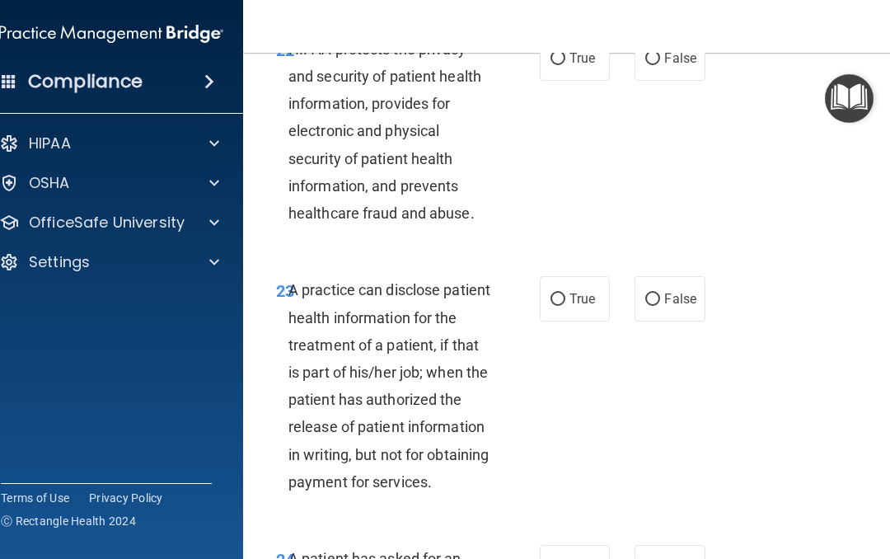
click at [553, 65] on input "True" at bounding box center [558, 59] width 15 height 12
radio input "true"
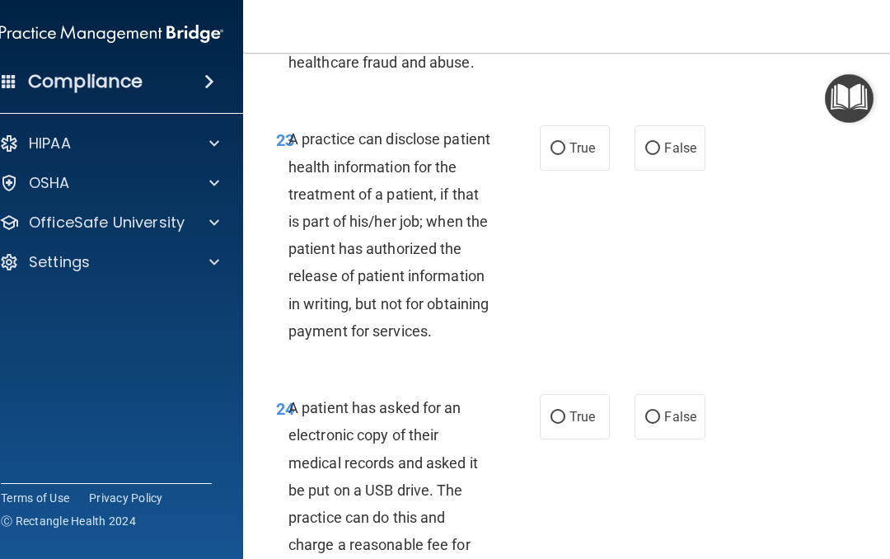
scroll to position [4216, 0]
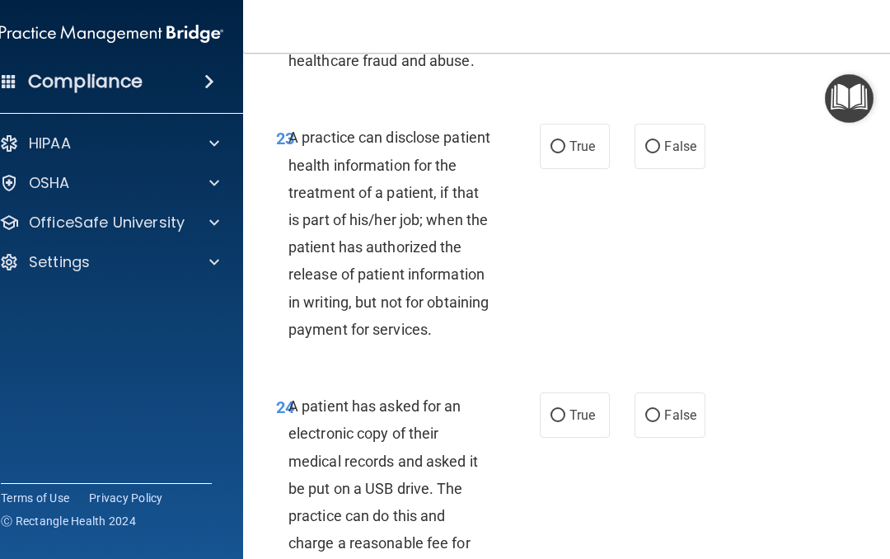
click at [561, 153] on input "True" at bounding box center [558, 147] width 15 height 12
radio input "true"
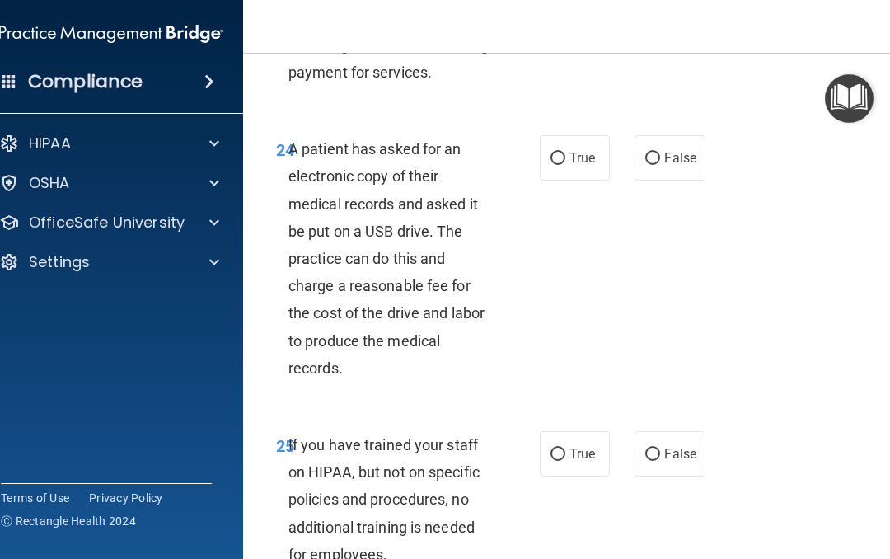
scroll to position [4504, 0]
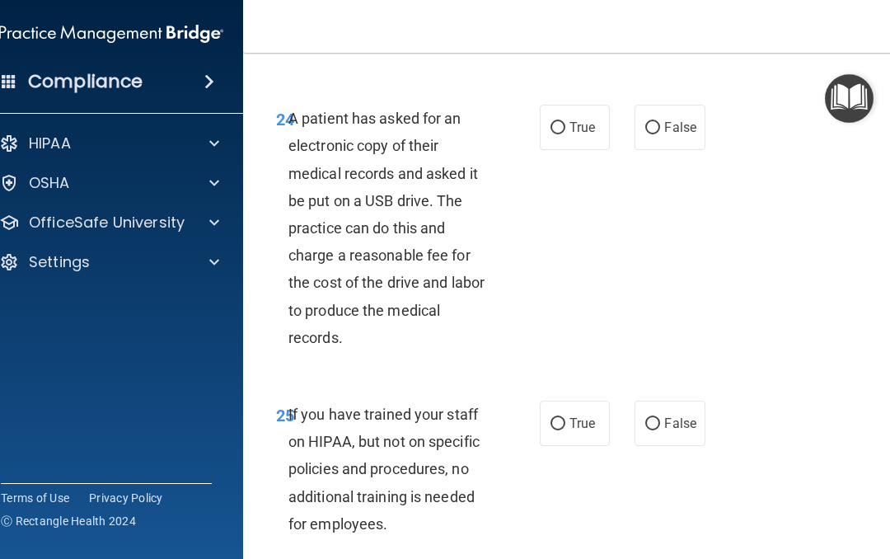
click at [570, 135] on span "True" at bounding box center [583, 128] width 26 height 16
click at [565, 134] on input "True" at bounding box center [558, 128] width 15 height 12
radio input "true"
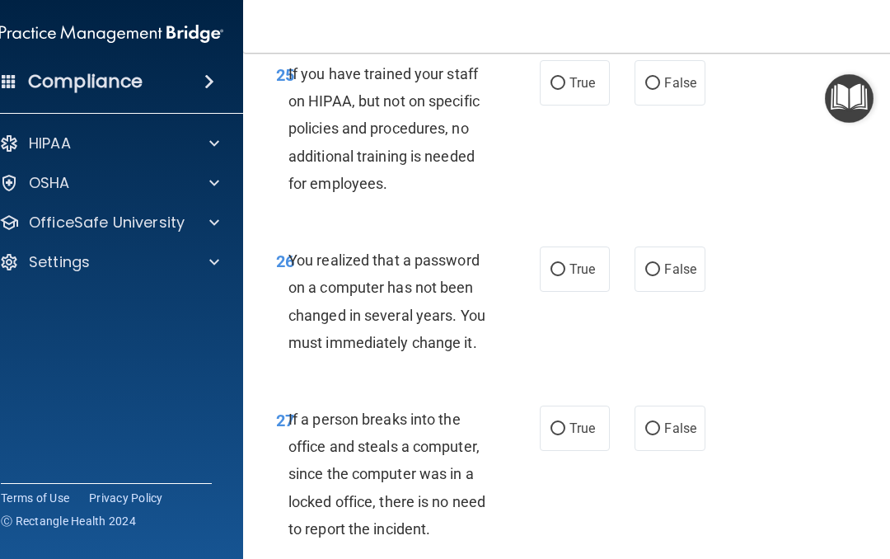
scroll to position [4844, 0]
click at [648, 91] on input "False" at bounding box center [652, 84] width 15 height 12
radio input "true"
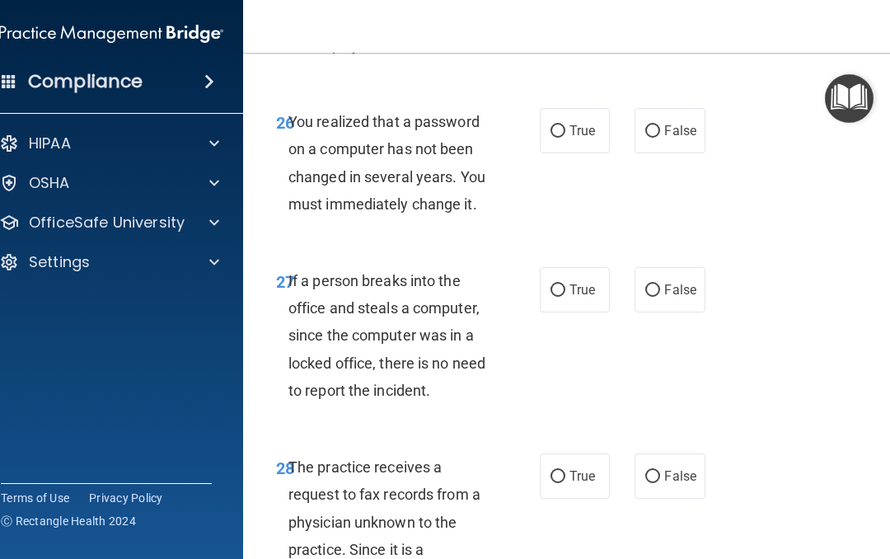
scroll to position [4985, 0]
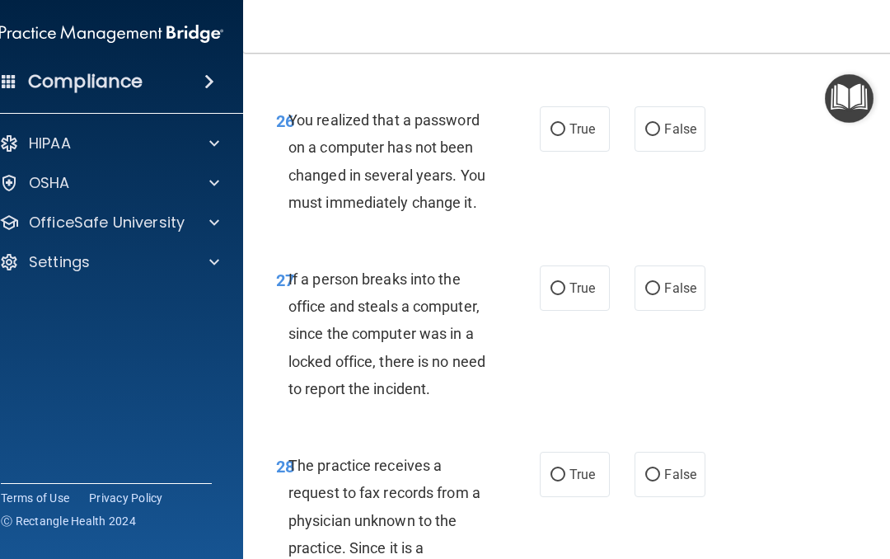
click at [554, 136] on input "True" at bounding box center [558, 130] width 15 height 12
radio input "true"
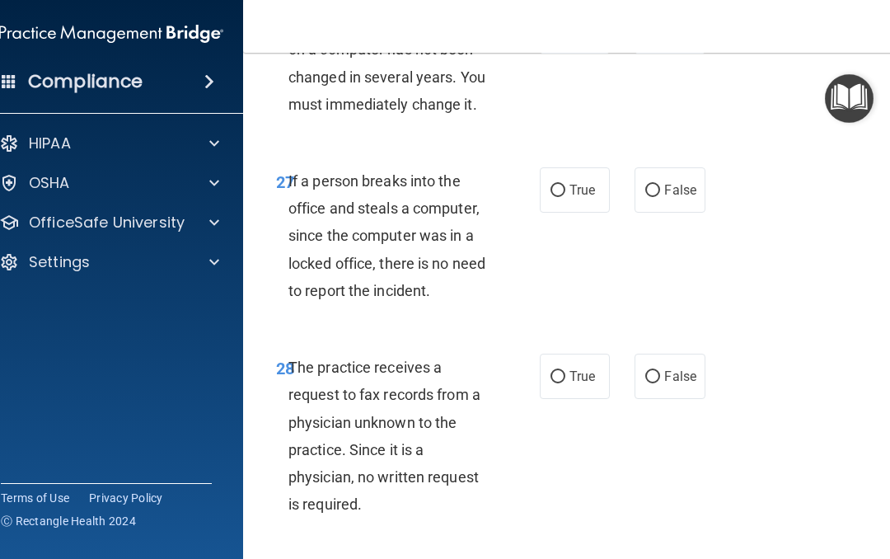
scroll to position [5095, 0]
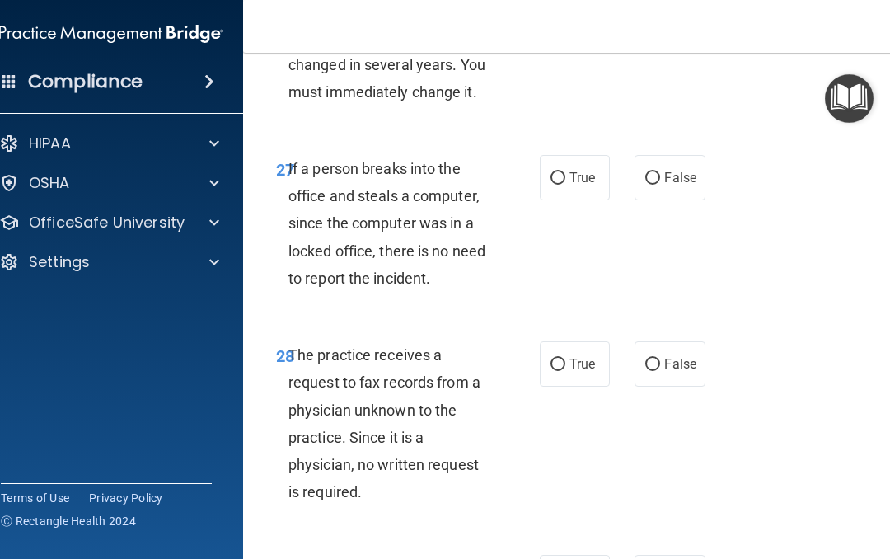
click at [648, 185] on input "False" at bounding box center [652, 178] width 15 height 12
radio input "true"
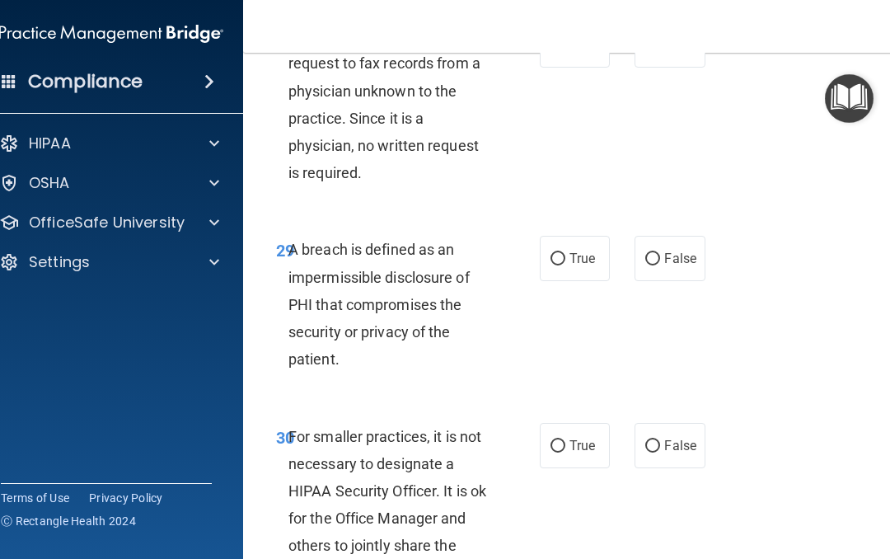
scroll to position [5413, 0]
click at [561, 53] on input "True" at bounding box center [558, 46] width 15 height 12
radio input "true"
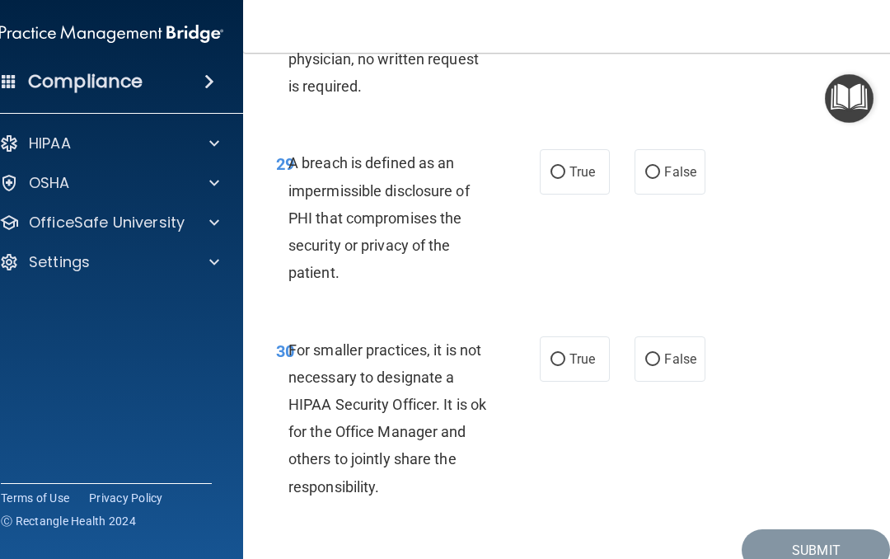
scroll to position [5501, 0]
click at [556, 194] on label "True" at bounding box center [575, 170] width 70 height 45
click at [556, 178] on input "True" at bounding box center [558, 172] width 15 height 12
radio input "true"
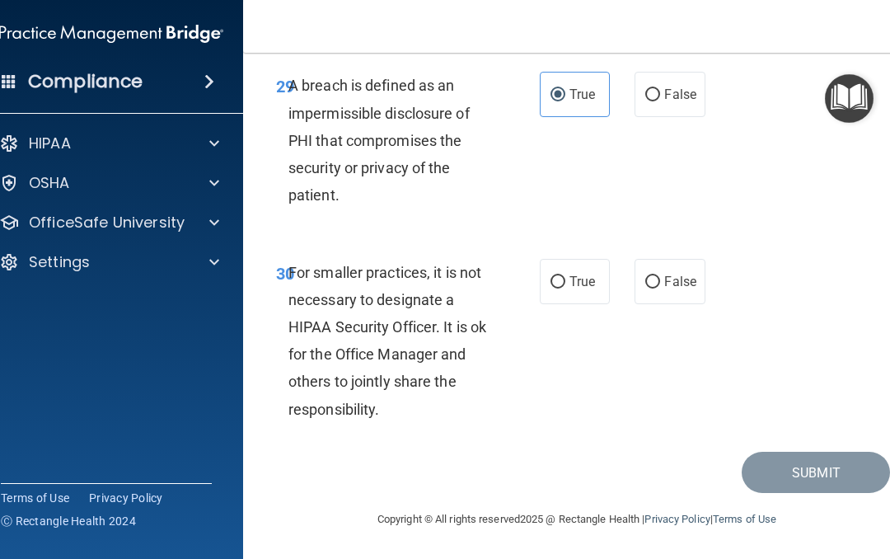
scroll to position [5599, 0]
click at [647, 289] on input "False" at bounding box center [652, 282] width 15 height 12
radio input "true"
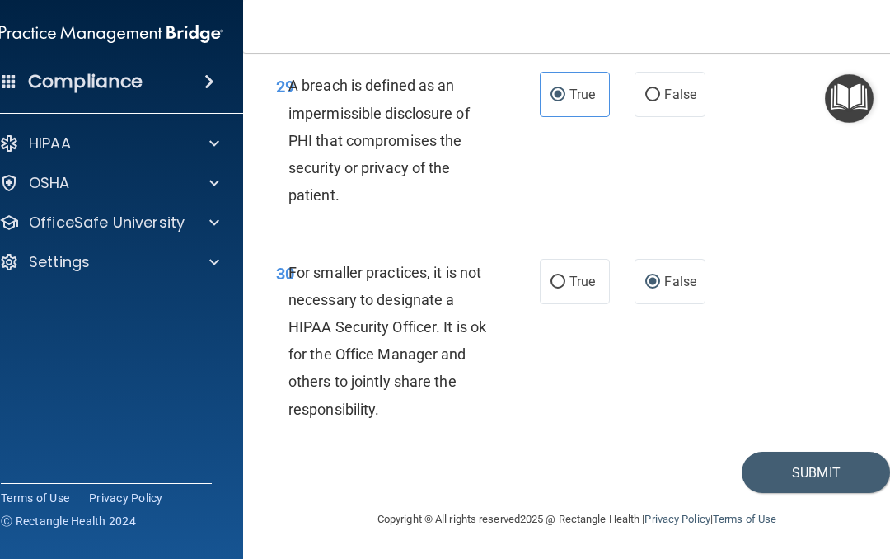
click at [819, 494] on button "Submit" at bounding box center [816, 473] width 148 height 42
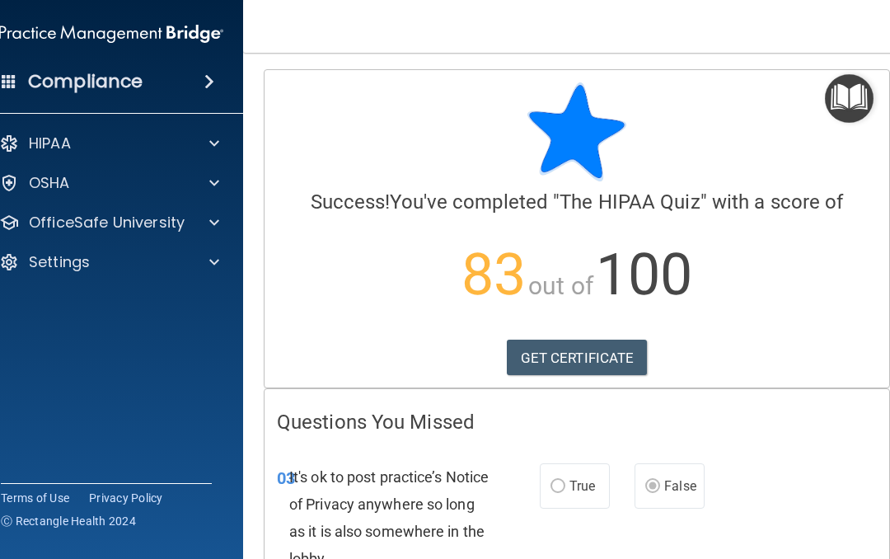
click at [194, 222] on div at bounding box center [211, 223] width 41 height 20
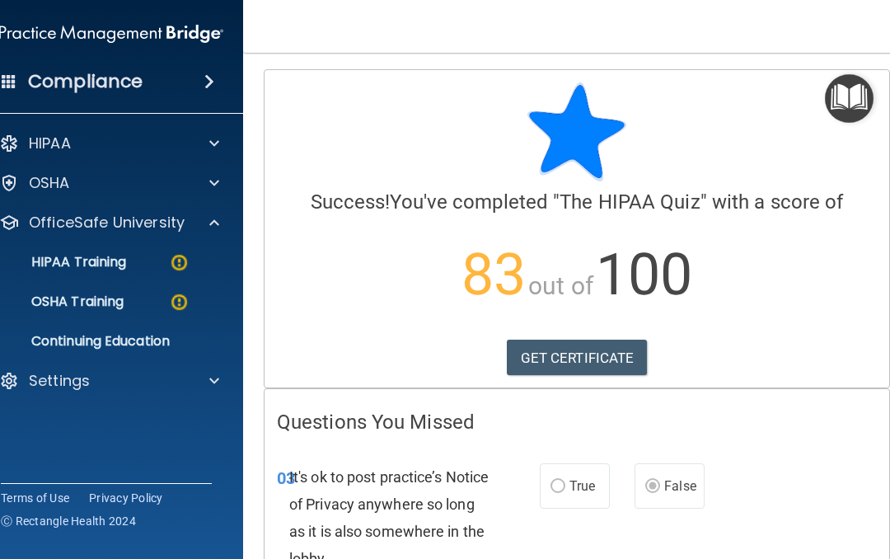
click at [174, 266] on img at bounding box center [179, 262] width 21 height 21
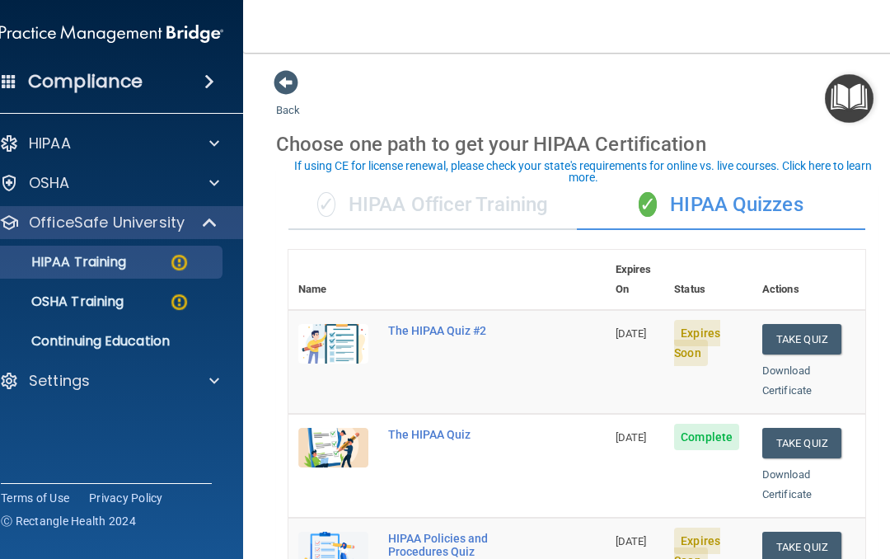
click at [786, 428] on button "Take Quiz" at bounding box center [801, 443] width 79 height 30
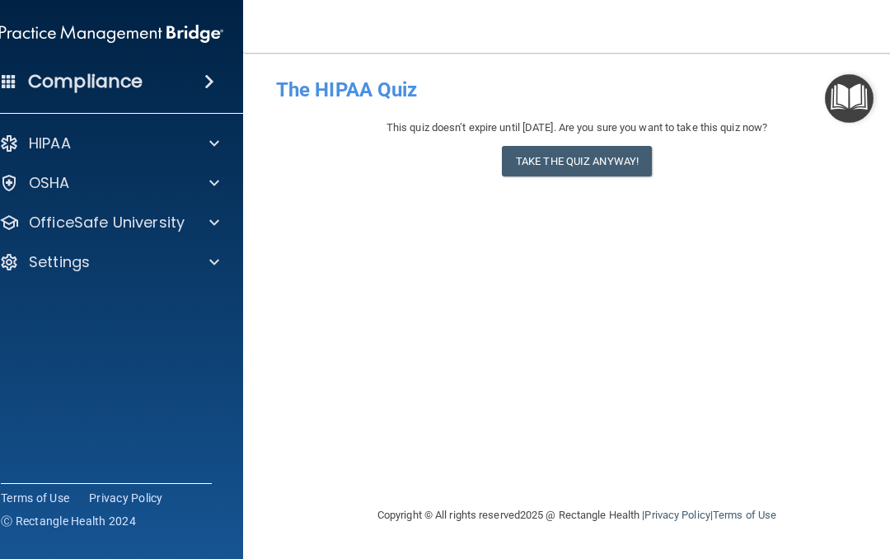
click at [579, 170] on button "Take the quiz anyway!" at bounding box center [577, 161] width 150 height 30
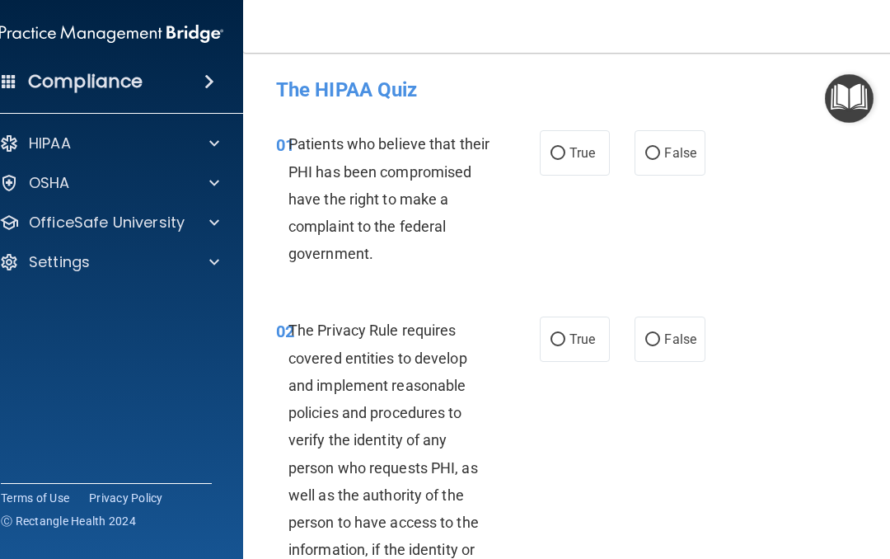
click at [560, 158] on input "True" at bounding box center [558, 154] width 15 height 12
radio input "true"
click at [564, 337] on input "True" at bounding box center [558, 340] width 15 height 12
radio input "true"
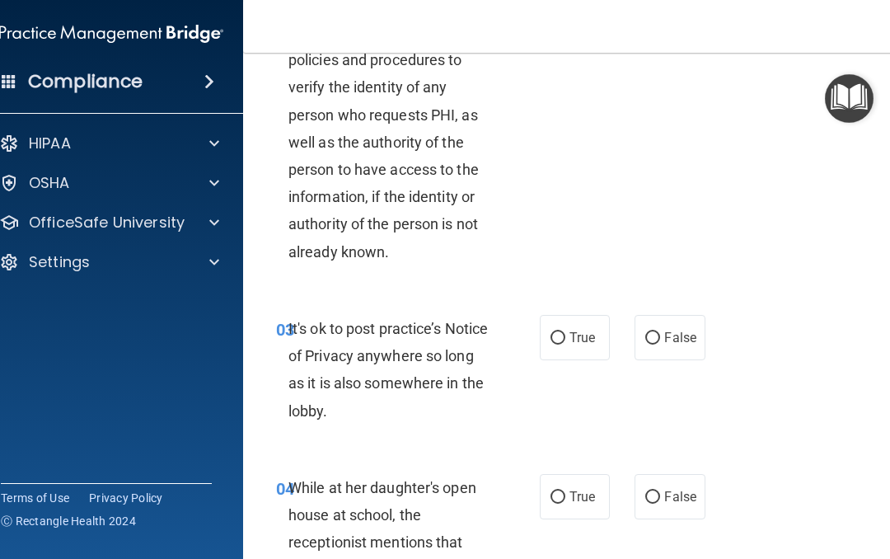
scroll to position [354, 0]
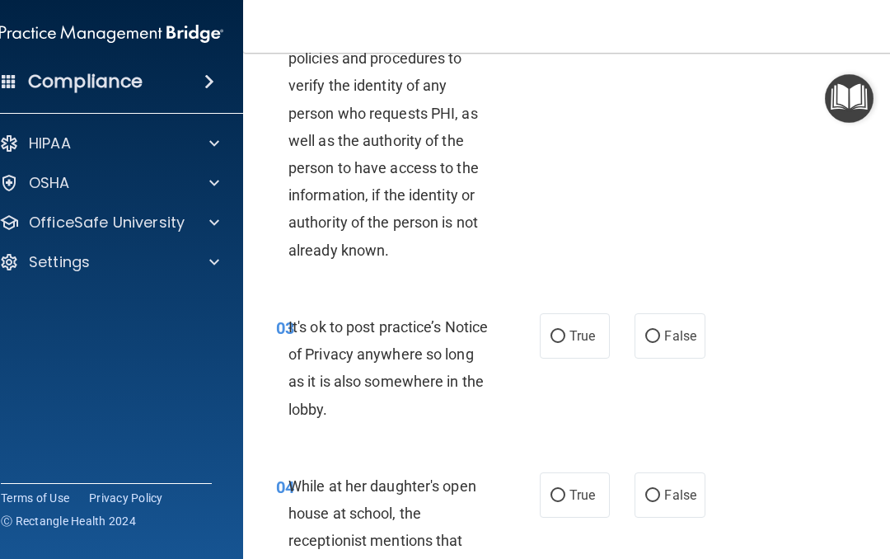
click at [657, 331] on input "False" at bounding box center [652, 337] width 15 height 12
radio input "true"
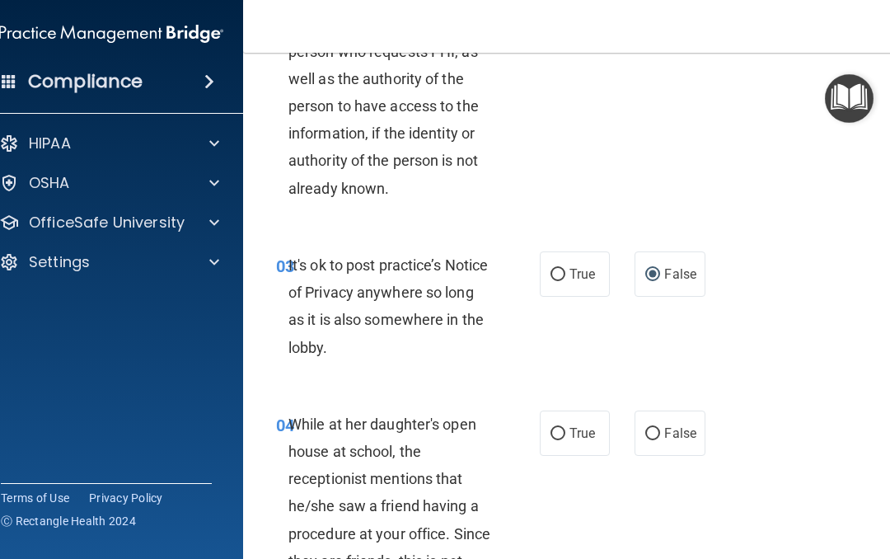
scroll to position [431, 0]
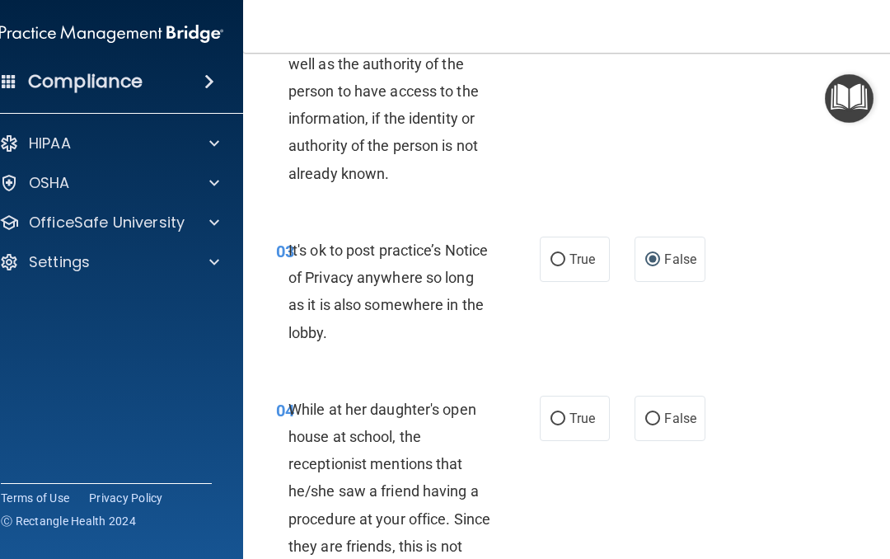
click at [556, 413] on input "True" at bounding box center [558, 419] width 15 height 12
radio input "true"
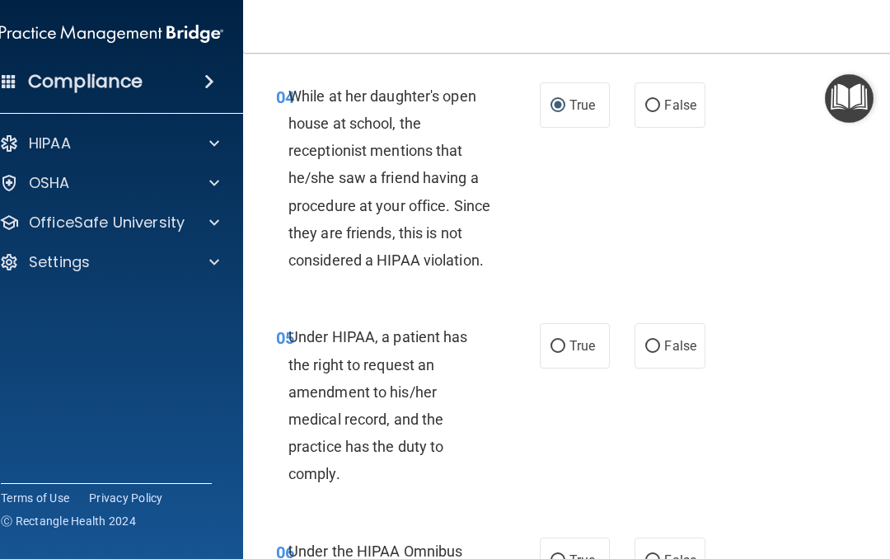
scroll to position [745, 0]
click at [649, 342] on input "False" at bounding box center [652, 346] width 15 height 12
radio input "true"
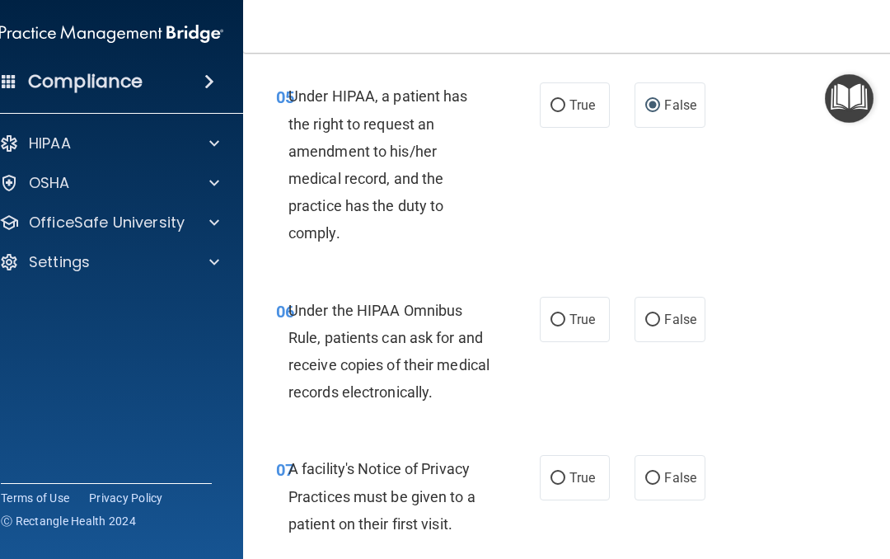
scroll to position [988, 0]
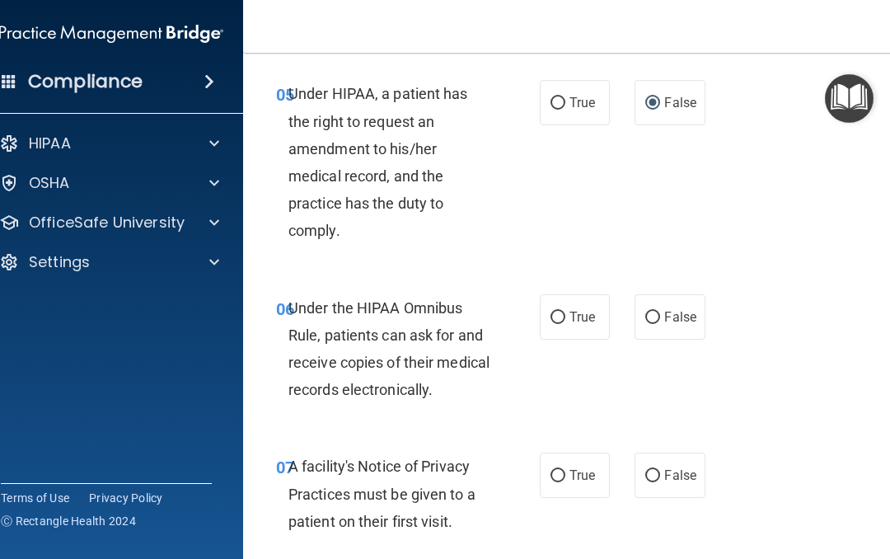
click at [556, 317] on input "True" at bounding box center [558, 318] width 15 height 12
radio input "true"
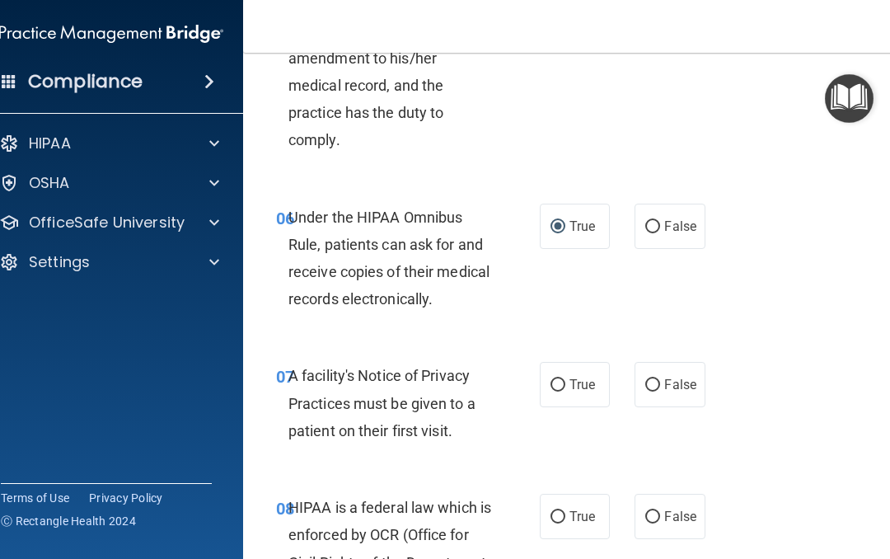
scroll to position [1091, 0]
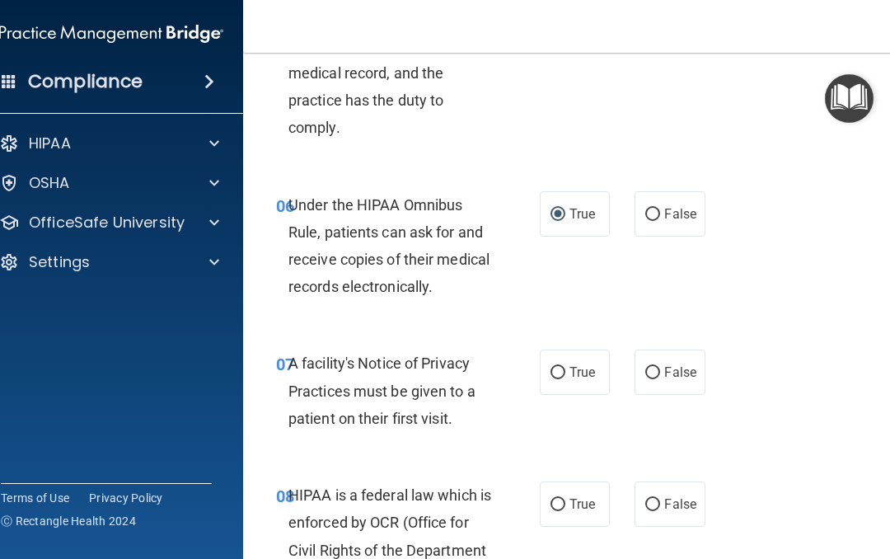
click at [561, 370] on input "True" at bounding box center [558, 373] width 15 height 12
radio input "true"
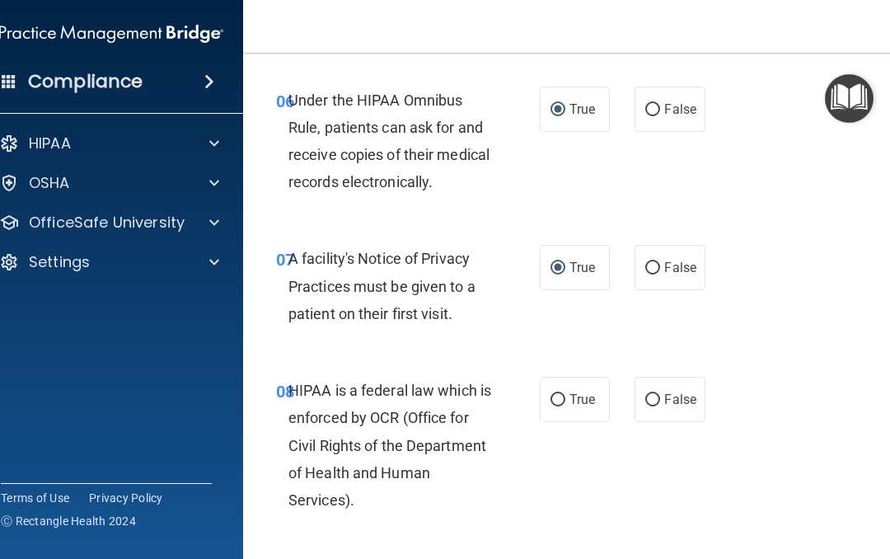
click at [555, 394] on input "True" at bounding box center [558, 400] width 15 height 12
radio input "true"
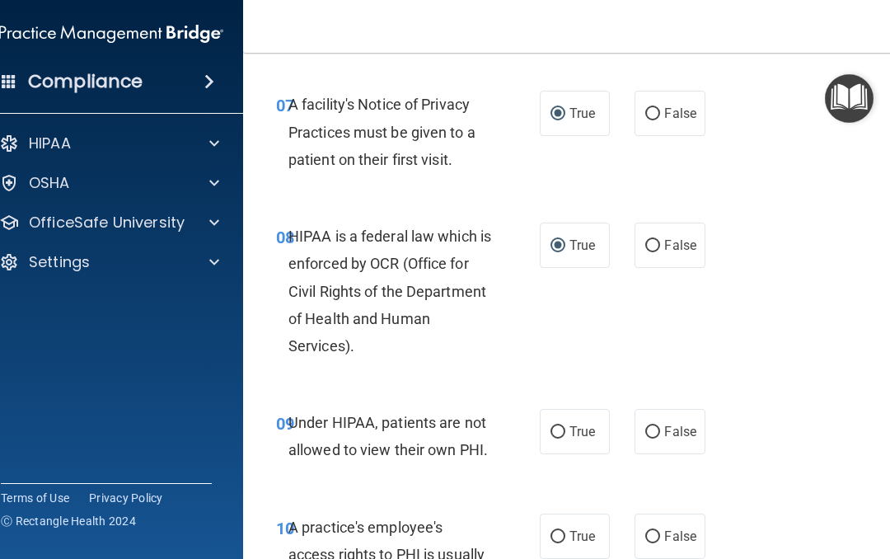
scroll to position [1352, 0]
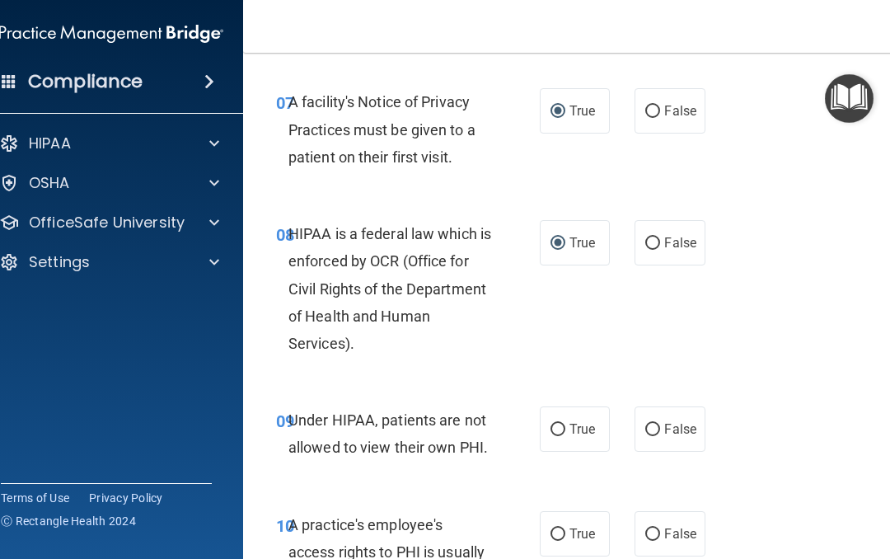
click at [655, 424] on input "False" at bounding box center [652, 430] width 15 height 12
radio input "true"
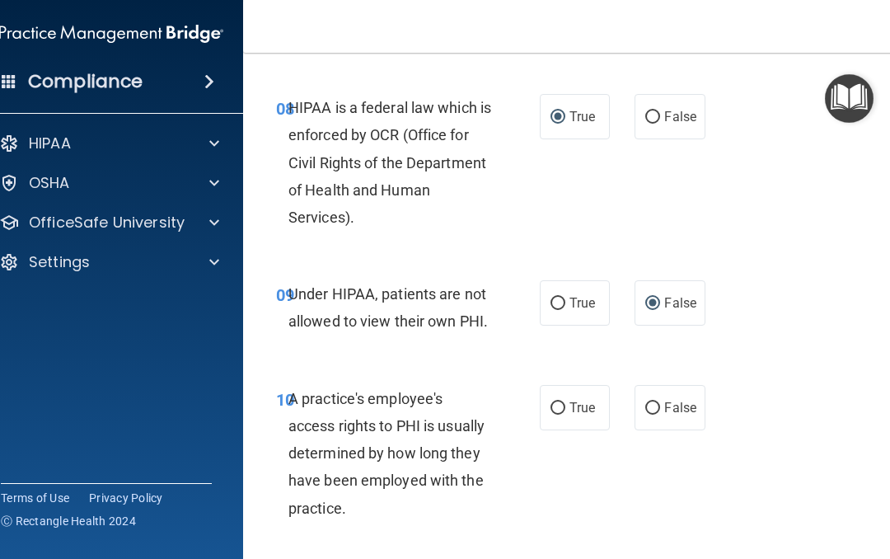
scroll to position [1479, 0]
click at [549, 402] on label "True" at bounding box center [575, 406] width 70 height 45
click at [551, 402] on input "True" at bounding box center [558, 407] width 15 height 12
radio input "true"
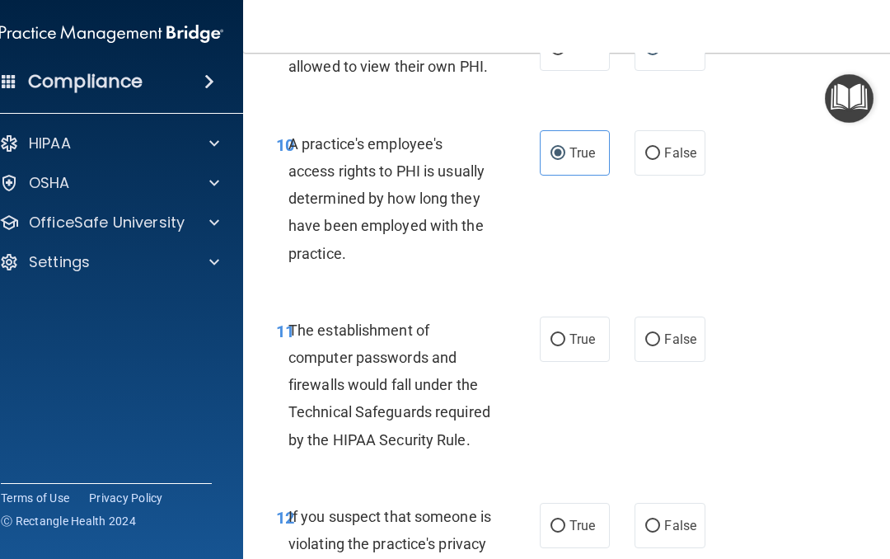
scroll to position [1735, 0]
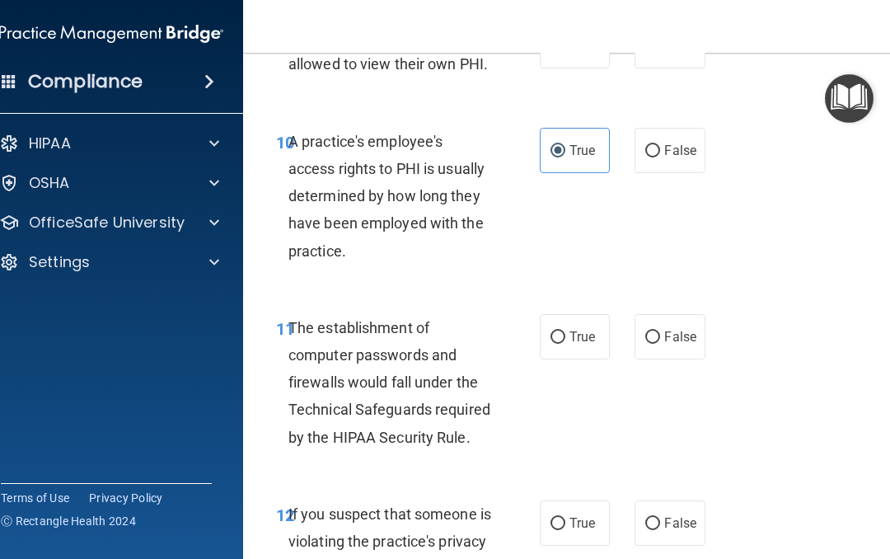
click at [561, 331] on input "True" at bounding box center [558, 337] width 15 height 12
radio input "true"
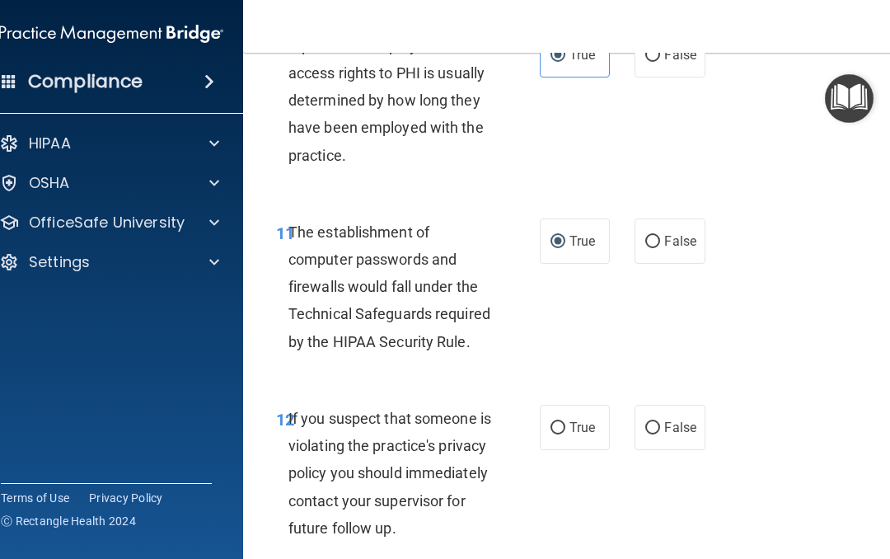
scroll to position [1832, 0]
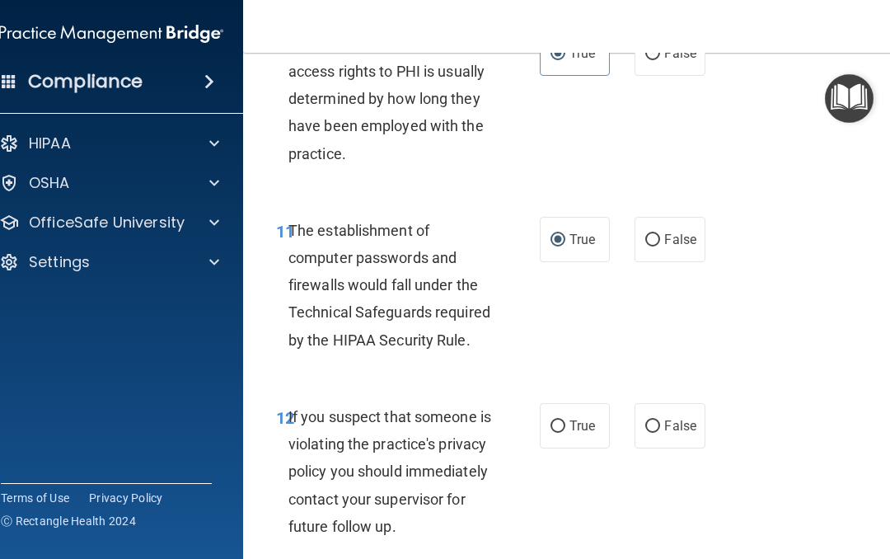
click at [556, 420] on input "True" at bounding box center [558, 426] width 15 height 12
radio input "true"
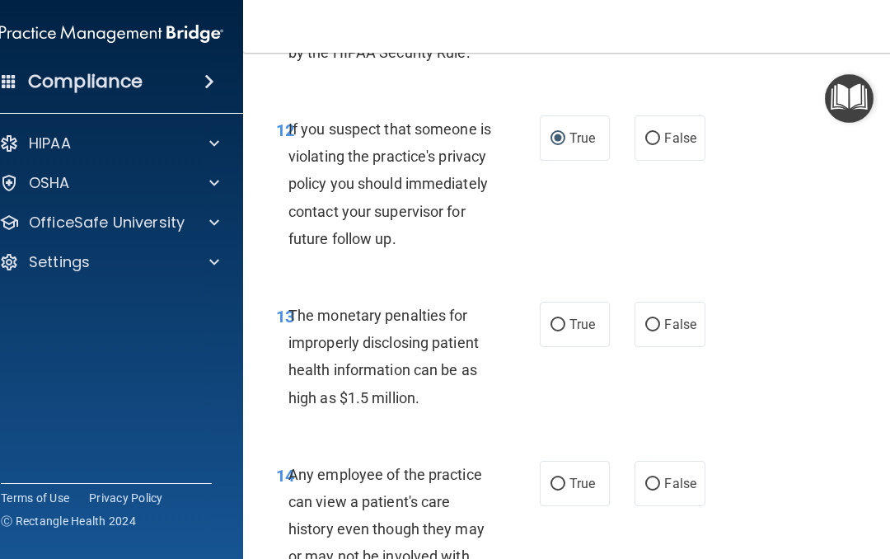
scroll to position [2123, 0]
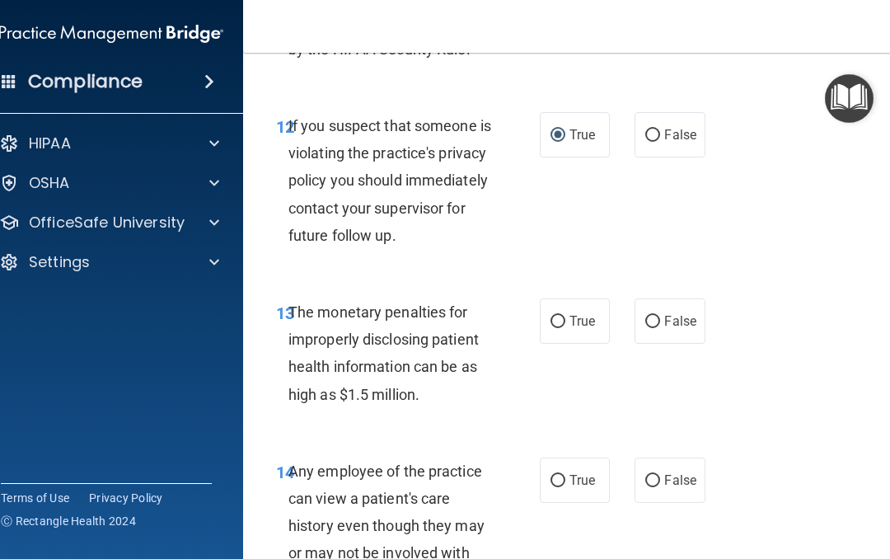
click at [555, 328] on input "True" at bounding box center [558, 322] width 15 height 12
radio input "true"
click at [657, 487] on input "False" at bounding box center [652, 481] width 15 height 12
radio input "true"
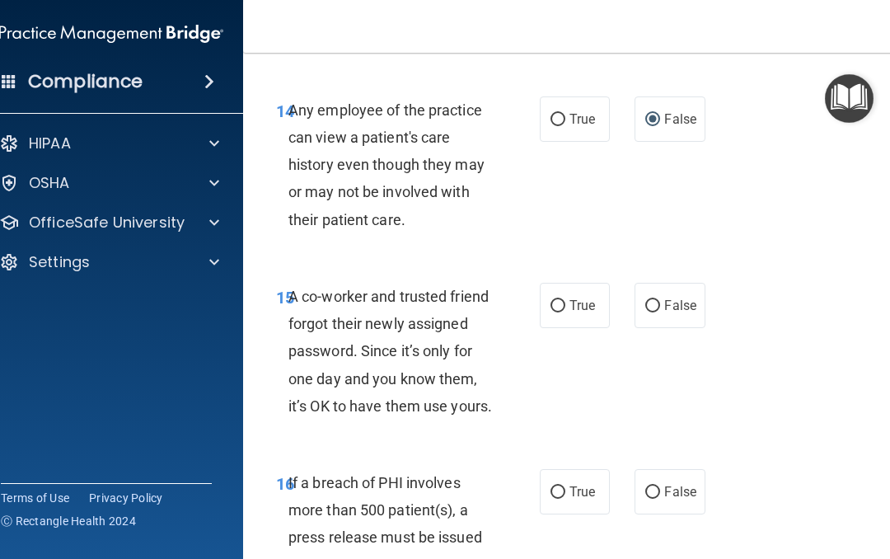
scroll to position [2486, 0]
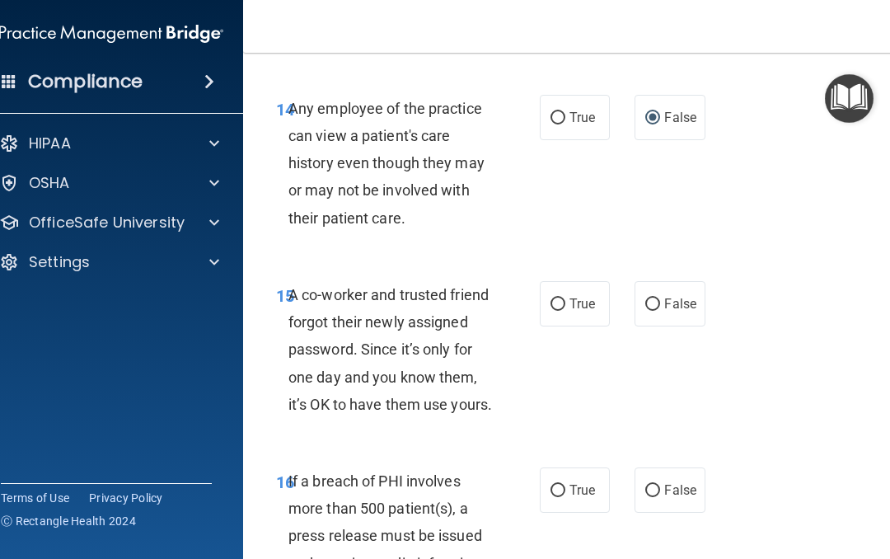
click at [553, 311] on input "True" at bounding box center [558, 304] width 15 height 12
radio input "true"
click at [560, 311] on input "True" at bounding box center [558, 304] width 15 height 12
click at [650, 311] on input "False" at bounding box center [652, 304] width 15 height 12
radio input "true"
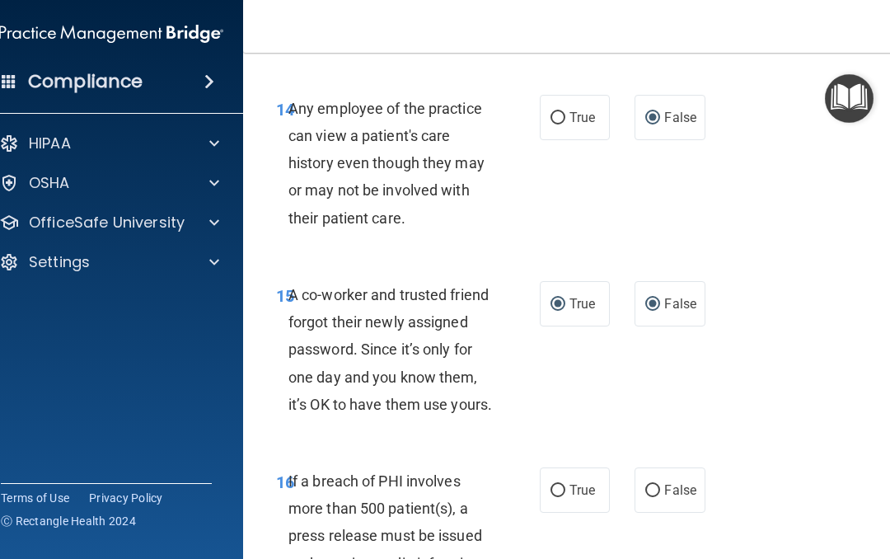
radio input "false"
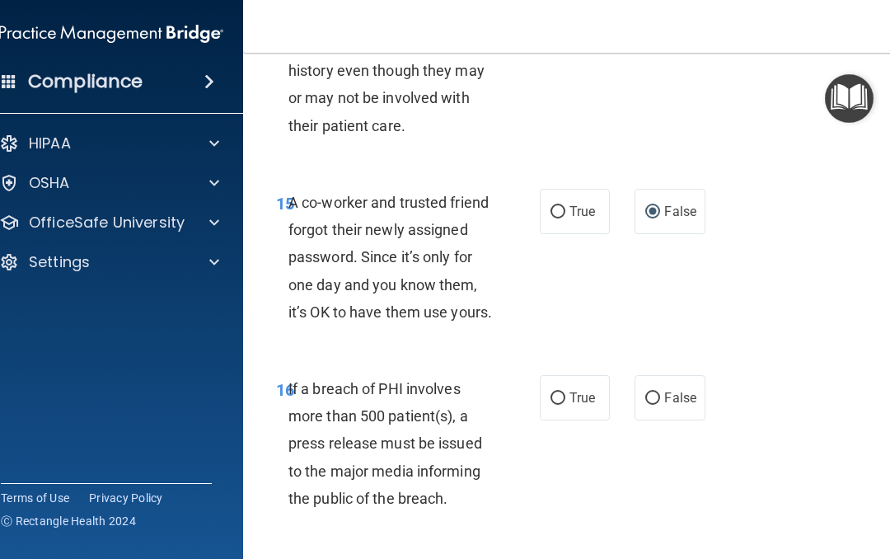
scroll to position [2579, 0]
click at [556, 404] on input "True" at bounding box center [558, 398] width 15 height 12
radio input "true"
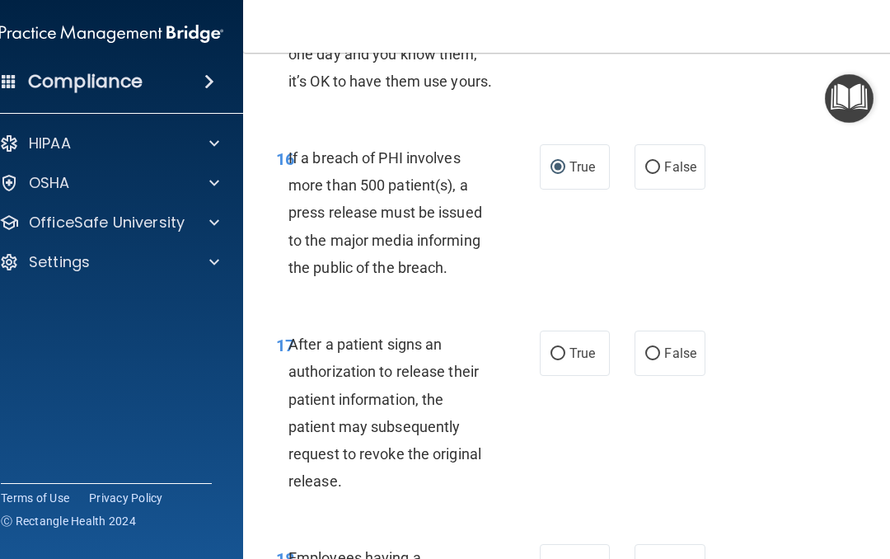
scroll to position [2813, 0]
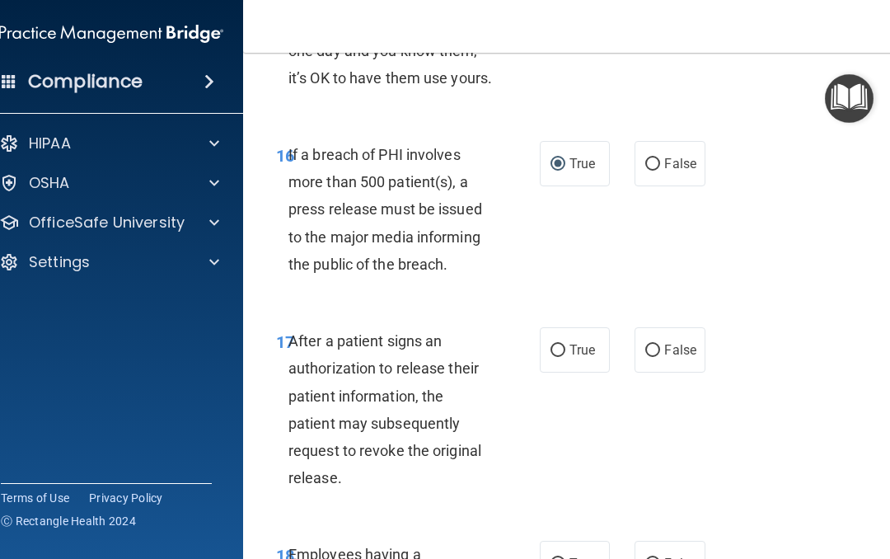
click at [550, 373] on label "True" at bounding box center [575, 349] width 70 height 45
click at [551, 357] on input "True" at bounding box center [558, 351] width 15 height 12
radio input "true"
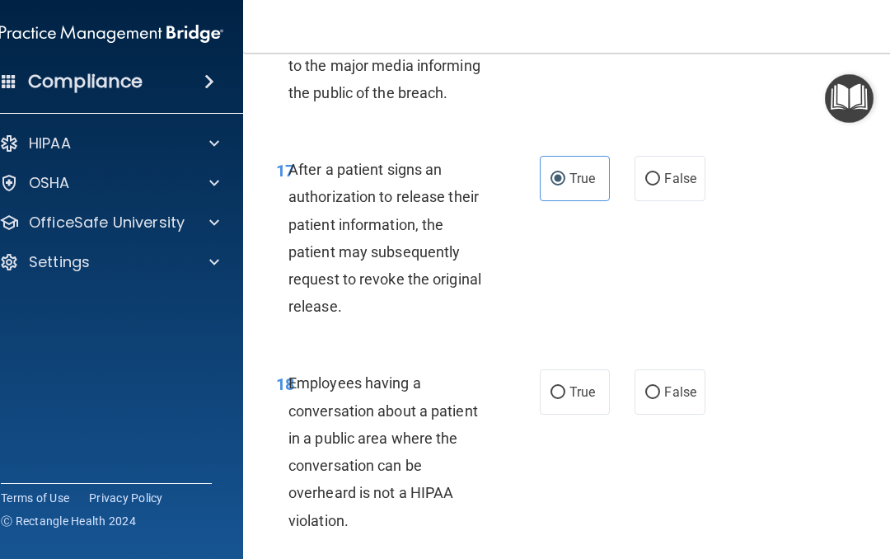
scroll to position [3013, 0]
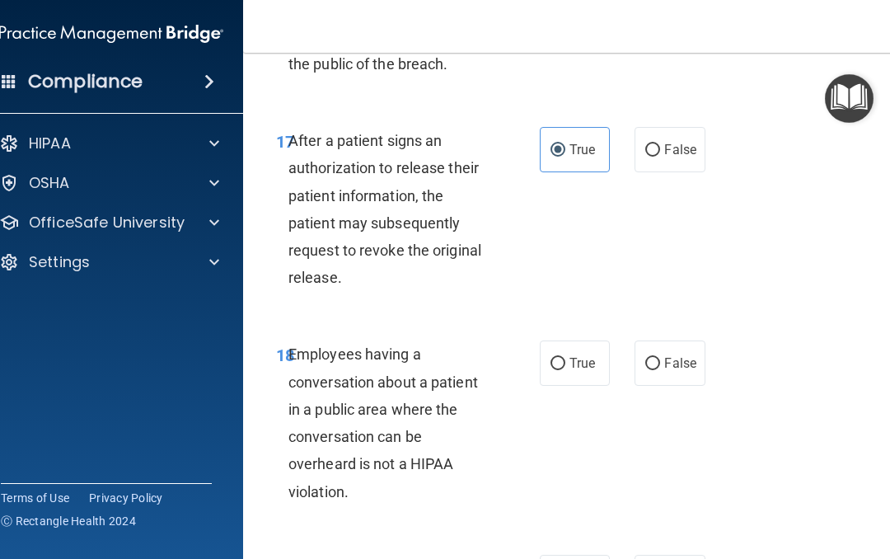
click at [642, 386] on label "False" at bounding box center [670, 362] width 70 height 45
click at [645, 370] on input "False" at bounding box center [652, 364] width 15 height 12
radio input "true"
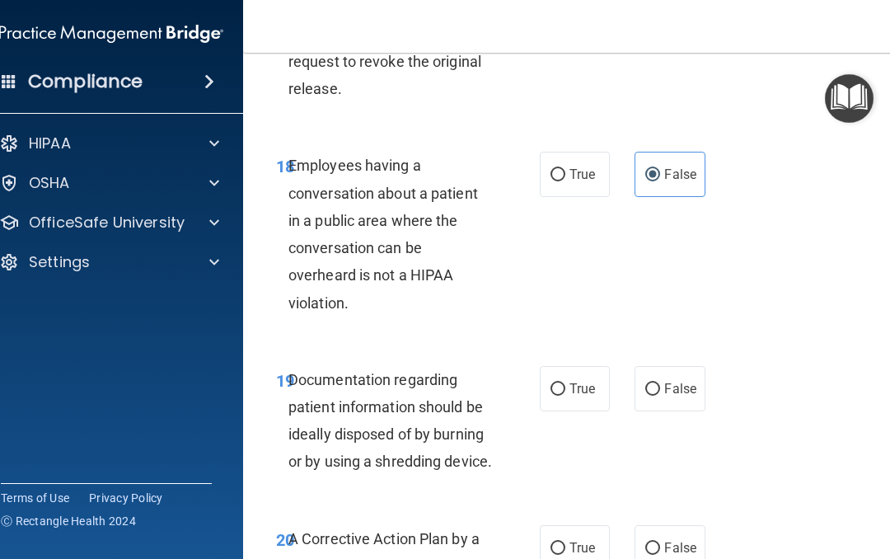
scroll to position [3244, 0]
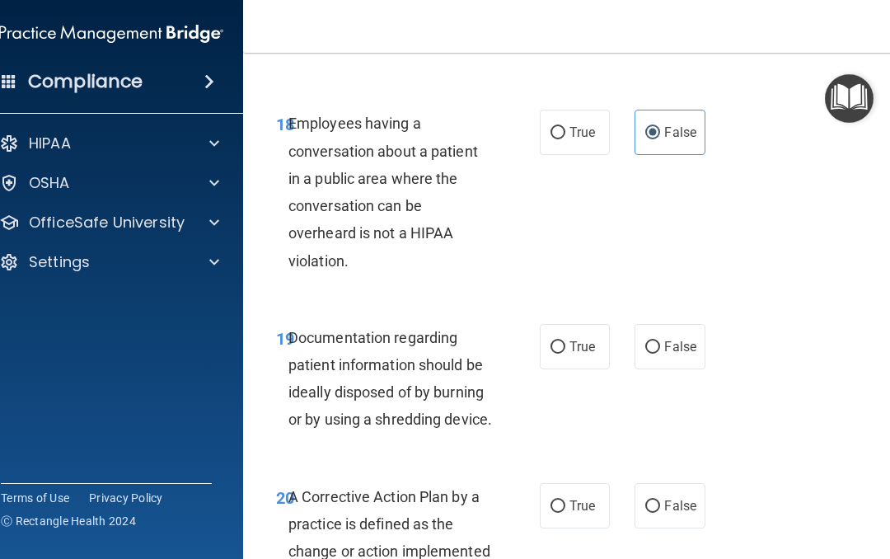
click at [554, 354] on input "True" at bounding box center [558, 347] width 15 height 12
radio input "true"
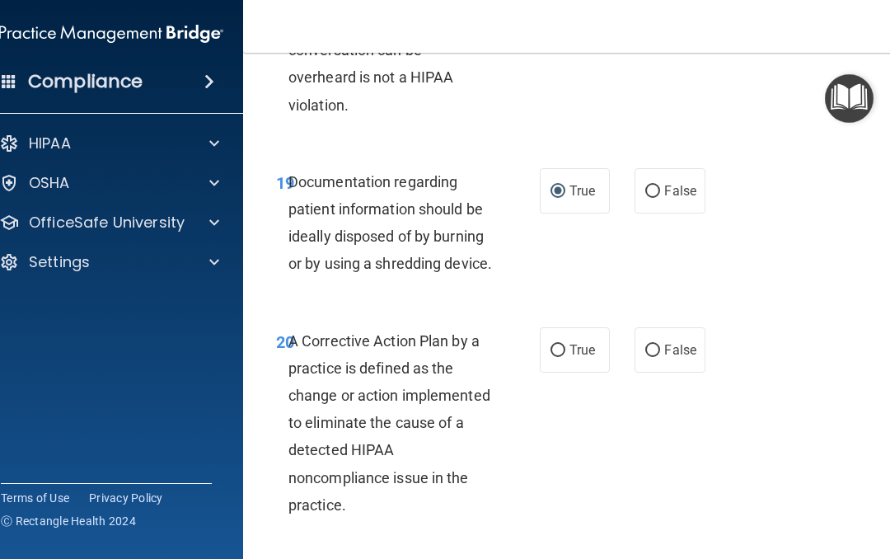
scroll to position [3410, 0]
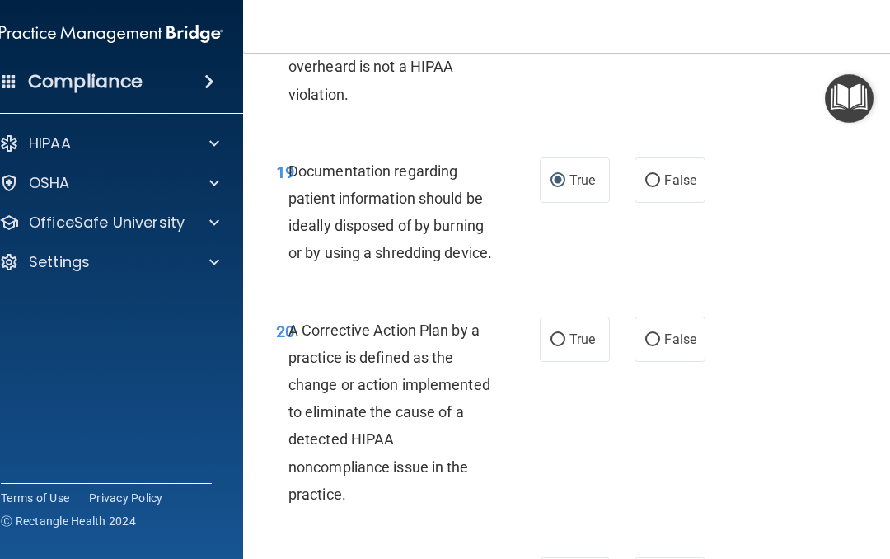
click at [558, 346] on input "True" at bounding box center [558, 340] width 15 height 12
radio input "true"
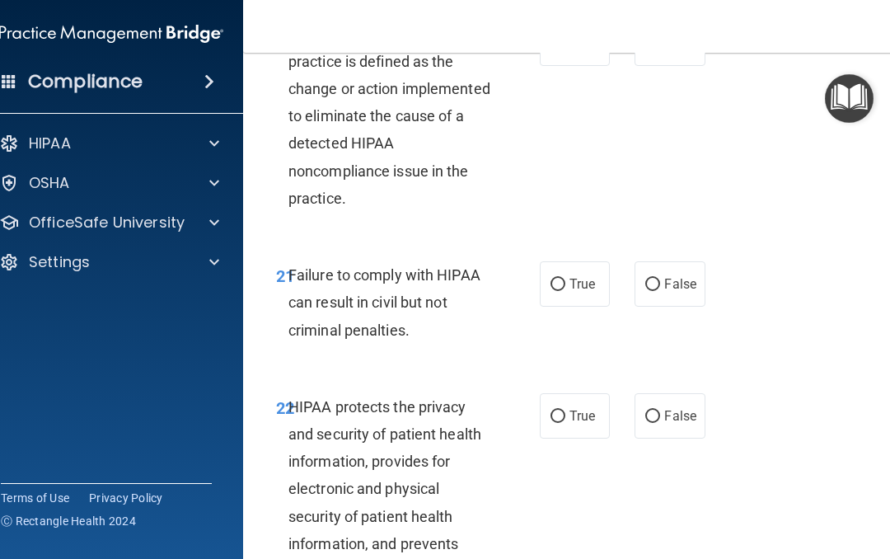
scroll to position [3746, 0]
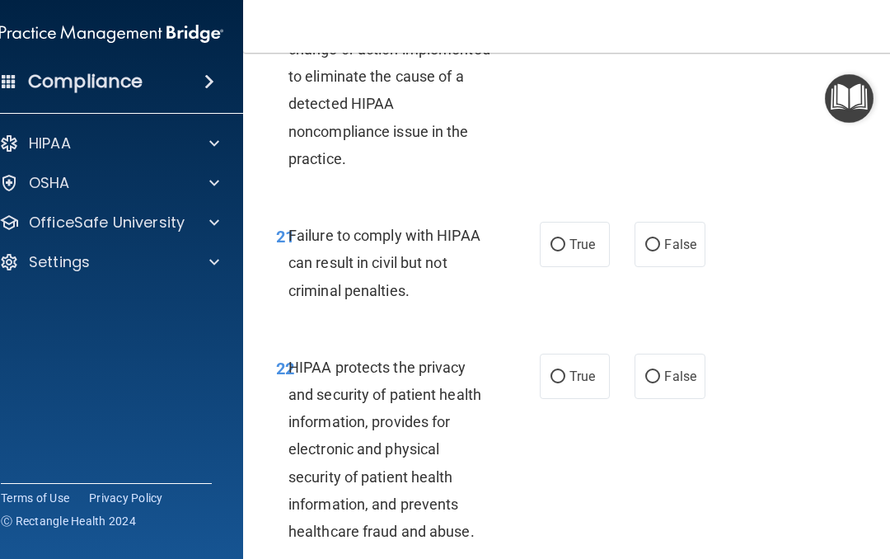
click at [653, 251] on input "False" at bounding box center [652, 245] width 15 height 12
radio input "true"
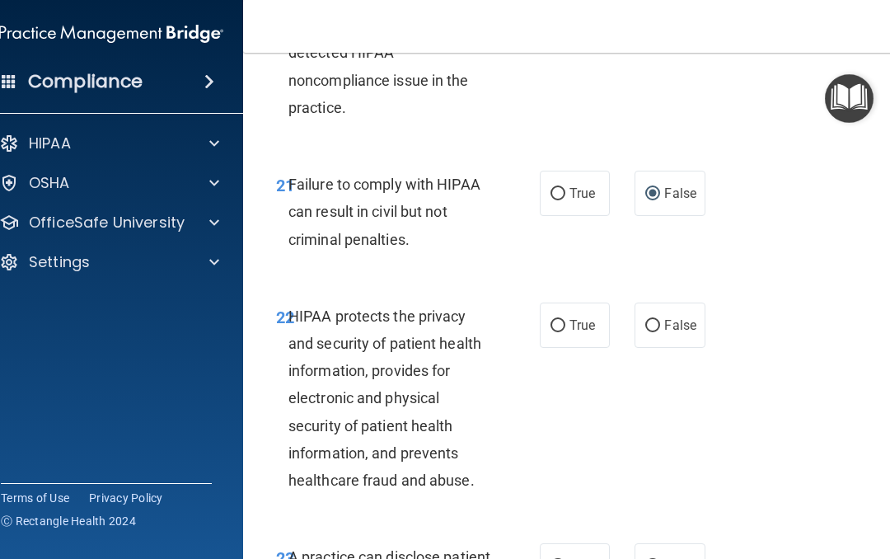
scroll to position [3809, 0]
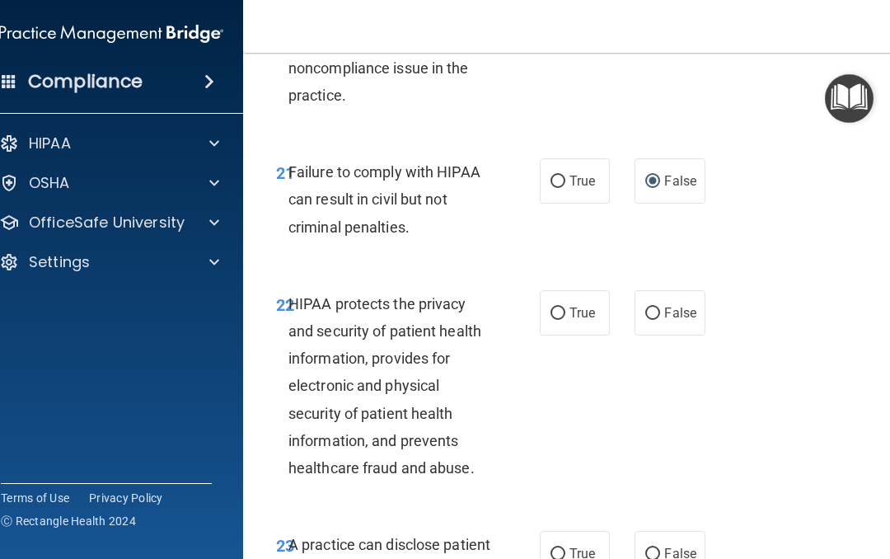
click at [562, 320] on input "True" at bounding box center [558, 313] width 15 height 12
radio input "true"
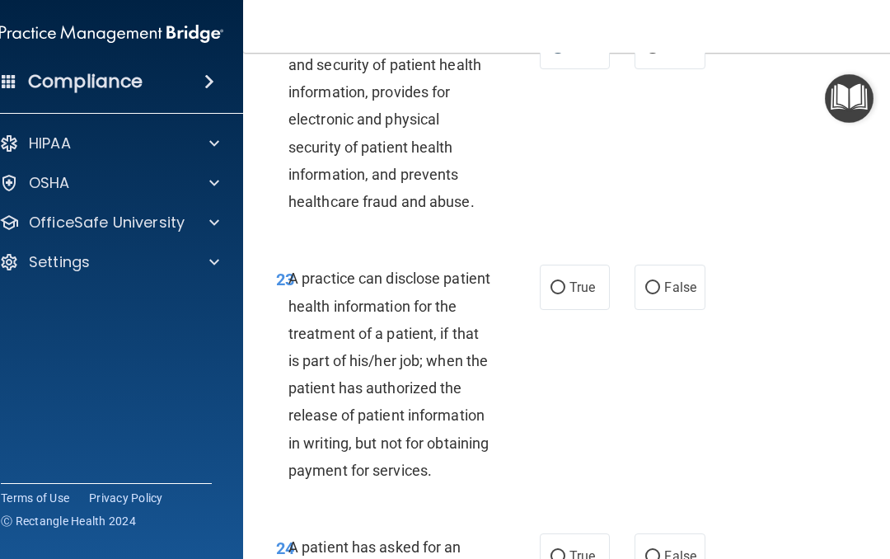
scroll to position [4080, 0]
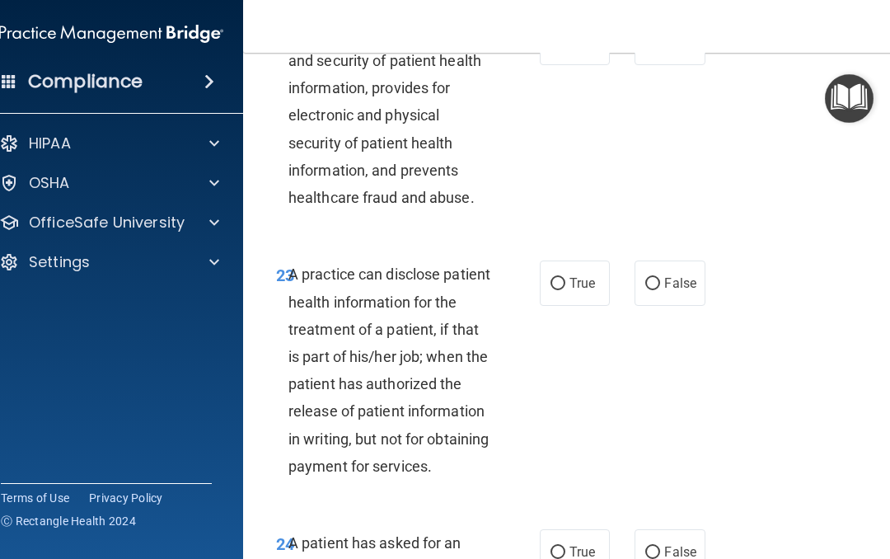
click at [659, 290] on input "False" at bounding box center [652, 284] width 15 height 12
radio input "true"
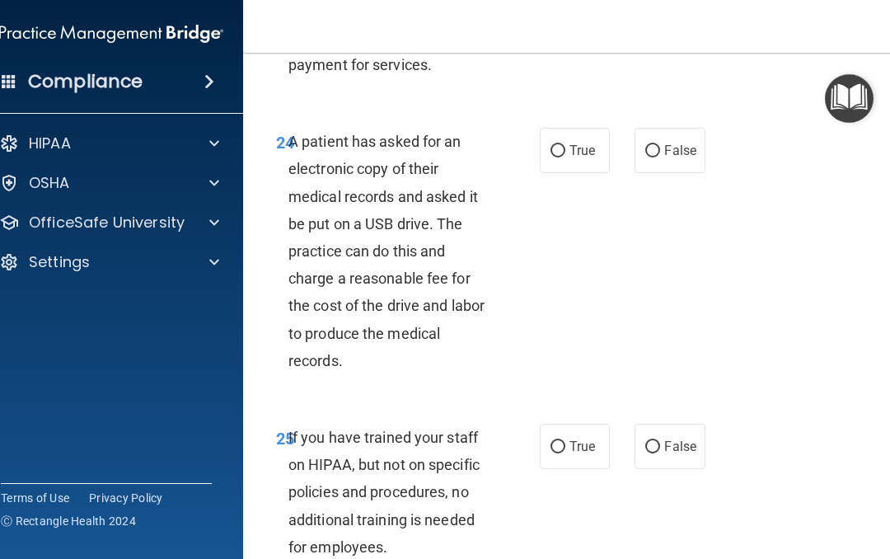
scroll to position [4484, 0]
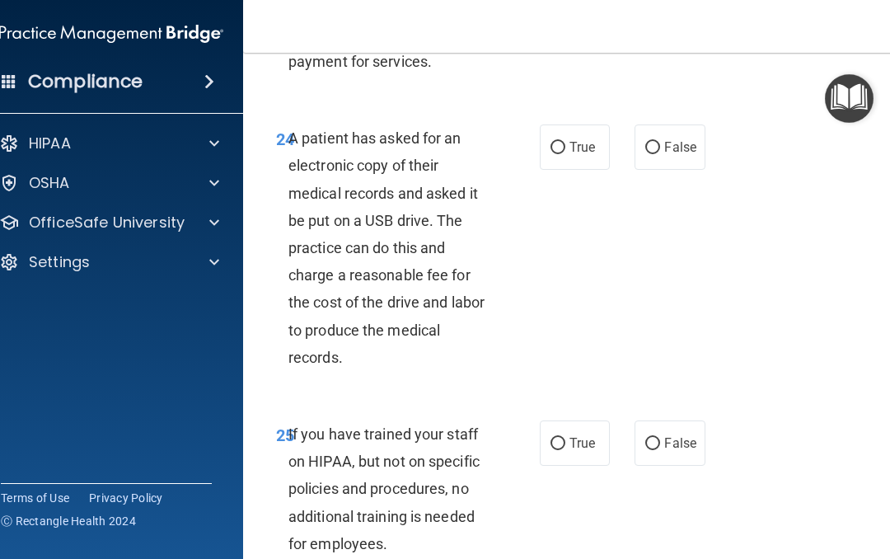
click at [562, 154] on input "True" at bounding box center [558, 148] width 15 height 12
radio input "true"
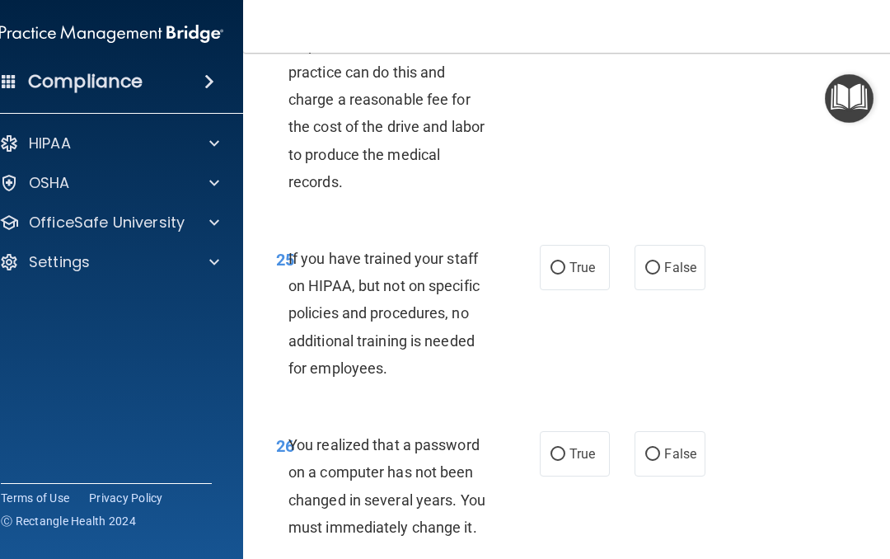
scroll to position [4672, 0]
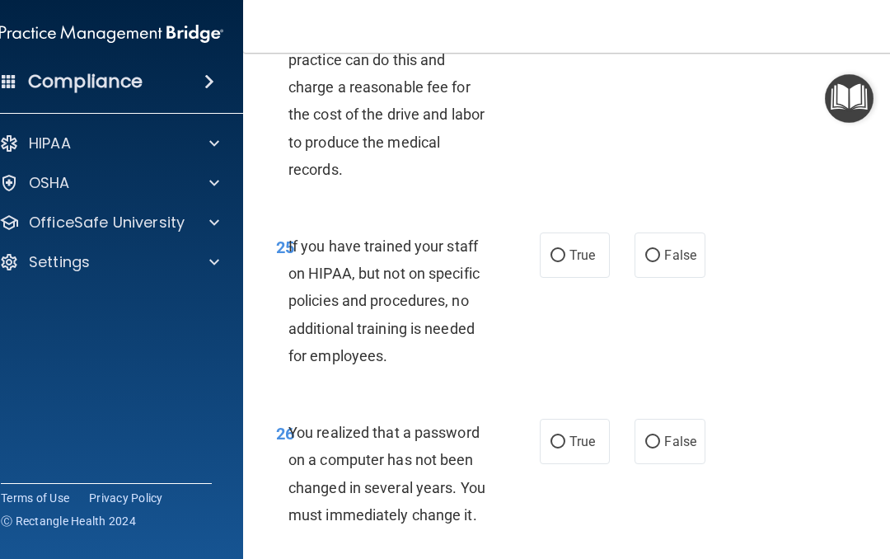
click at [658, 262] on input "False" at bounding box center [652, 256] width 15 height 12
radio input "true"
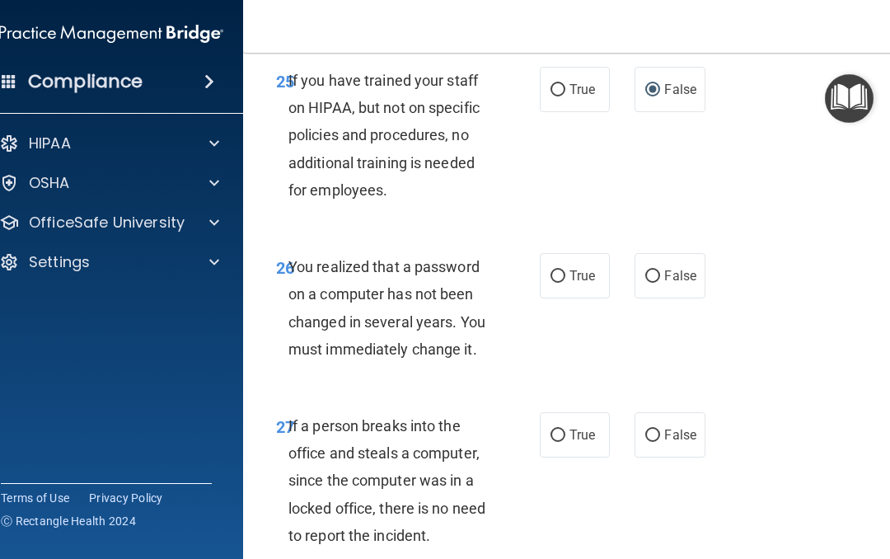
scroll to position [4840, 0]
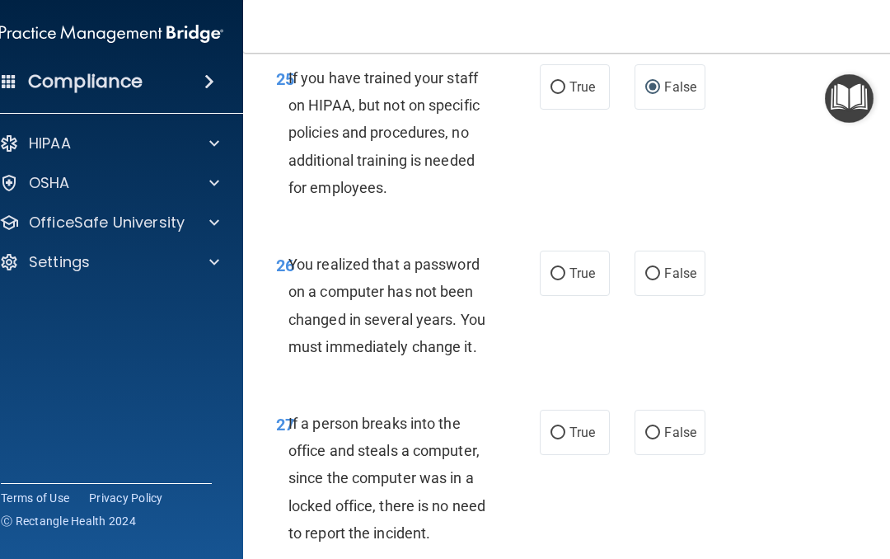
click at [565, 280] on input "True" at bounding box center [558, 274] width 15 height 12
radio input "true"
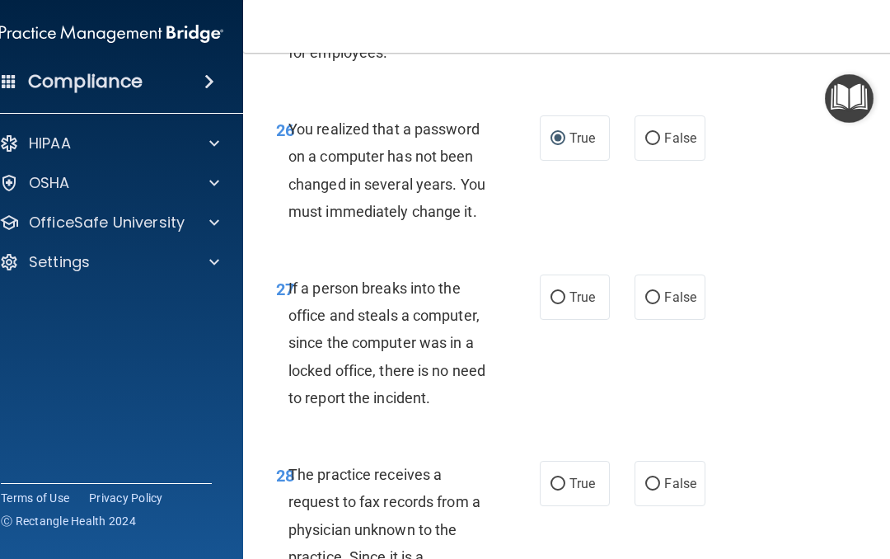
scroll to position [4980, 0]
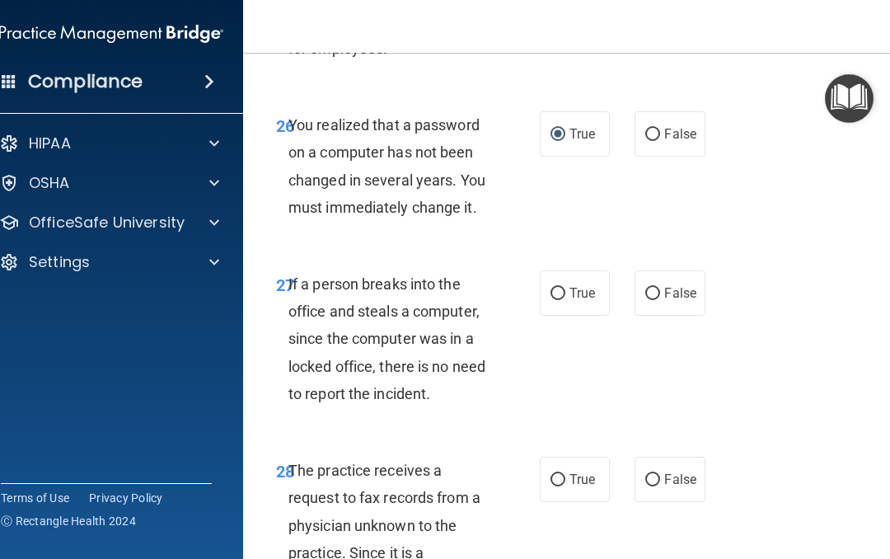
click at [653, 300] on input "False" at bounding box center [652, 294] width 15 height 12
radio input "true"
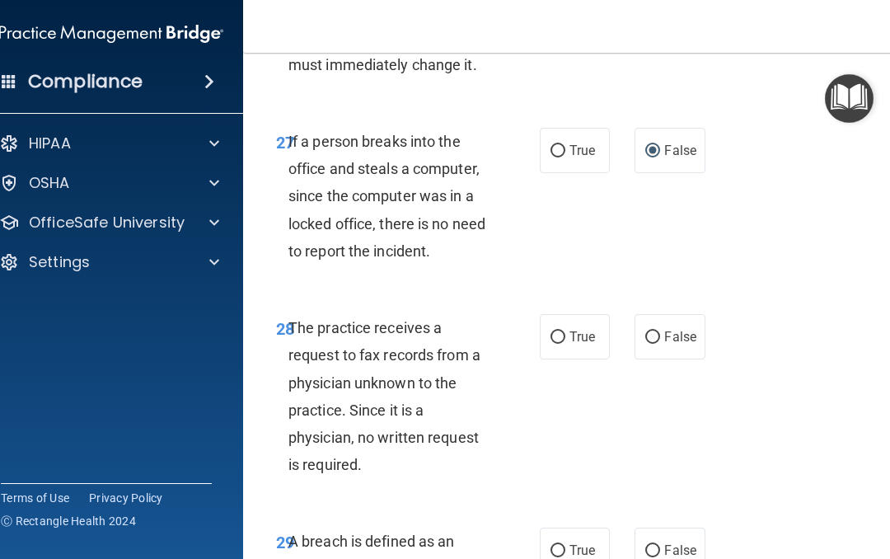
scroll to position [5123, 0]
click at [650, 343] on input "False" at bounding box center [652, 337] width 15 height 12
radio input "true"
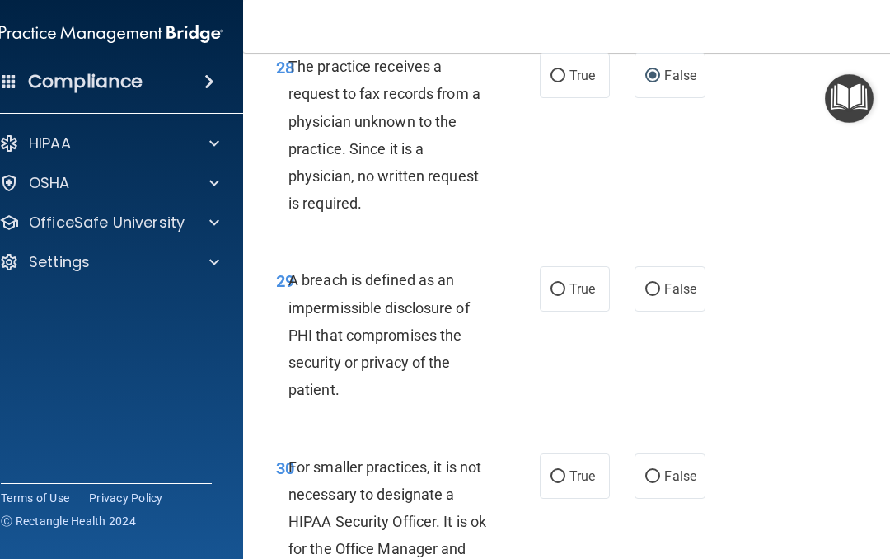
scroll to position [5386, 0]
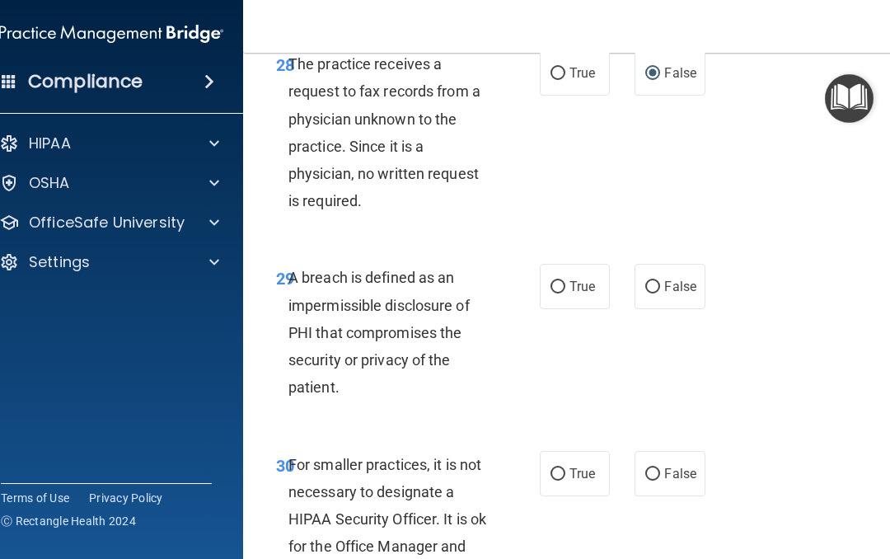
click at [563, 293] on input "True" at bounding box center [558, 287] width 15 height 12
radio input "true"
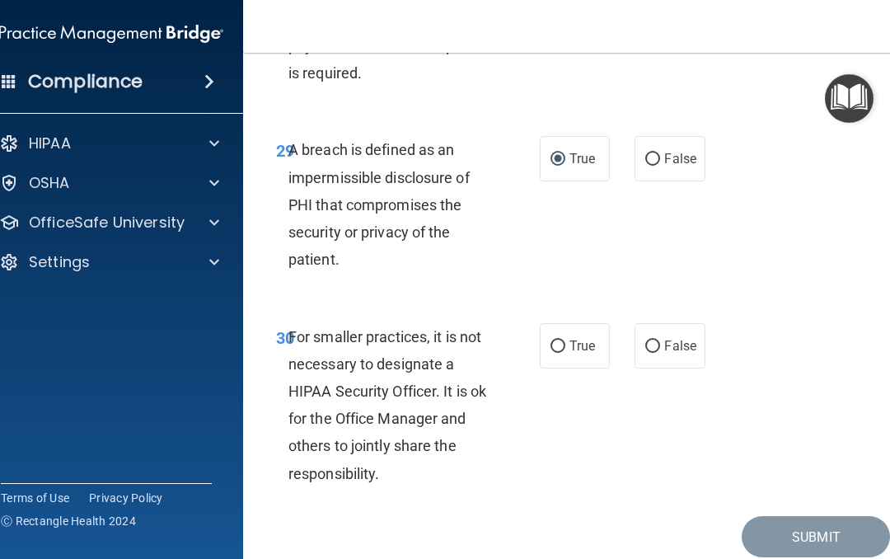
scroll to position [5516, 0]
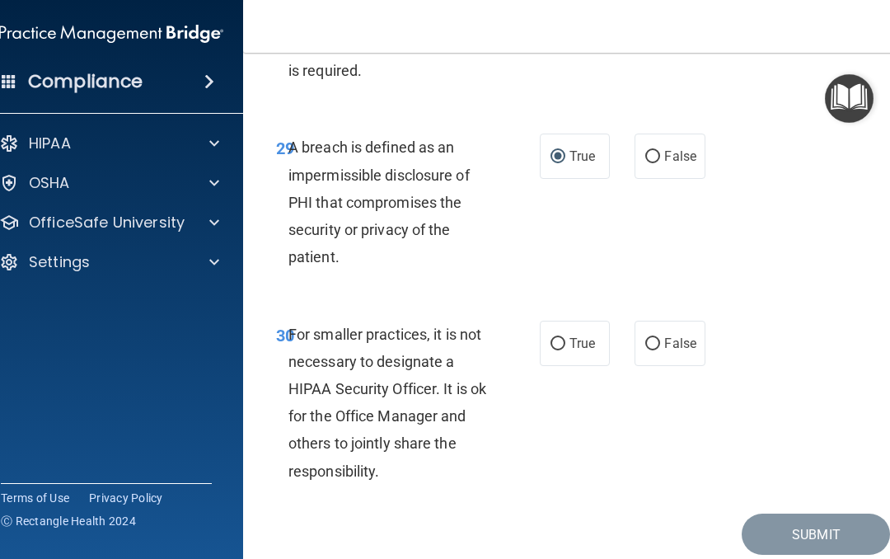
click at [656, 350] on input "False" at bounding box center [652, 344] width 15 height 12
radio input "true"
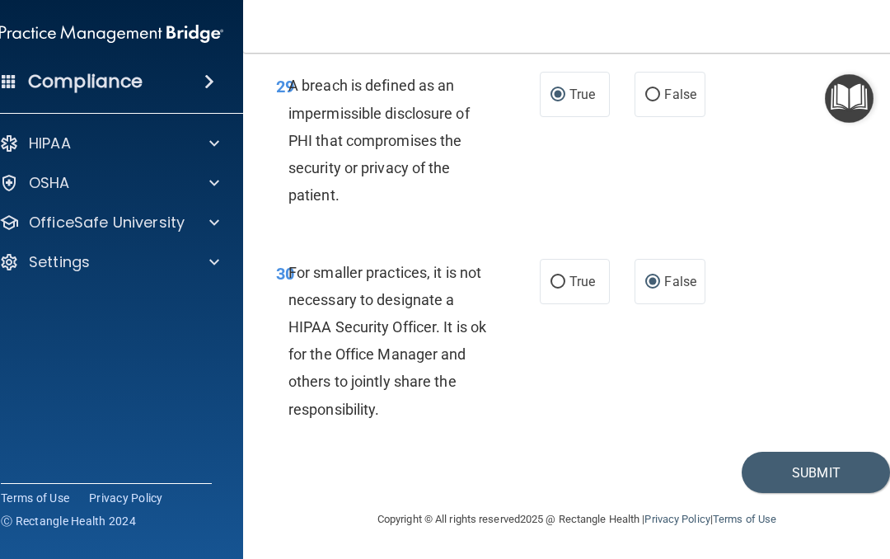
scroll to position [5657, 0]
click at [819, 469] on button "Submit" at bounding box center [816, 473] width 148 height 42
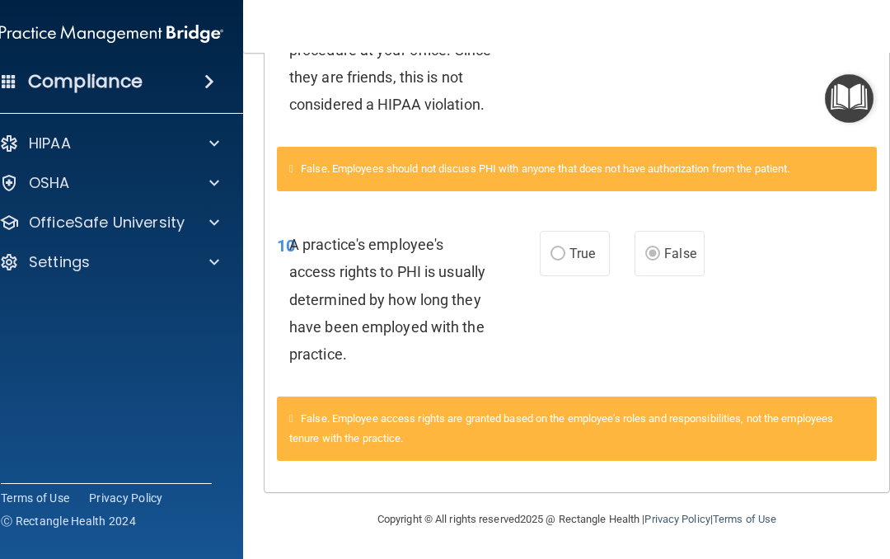
click at [213, 223] on span at bounding box center [214, 223] width 10 height 20
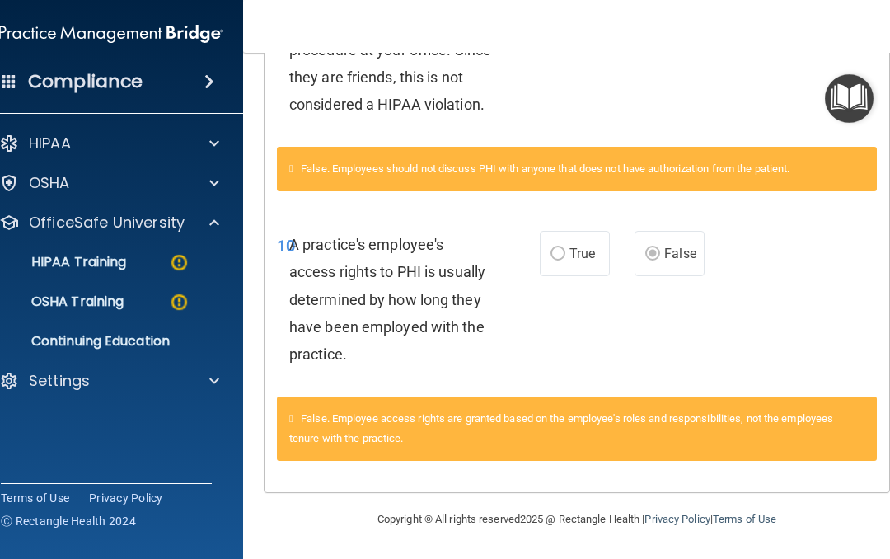
scroll to position [558, 0]
click at [174, 266] on img at bounding box center [179, 262] width 21 height 21
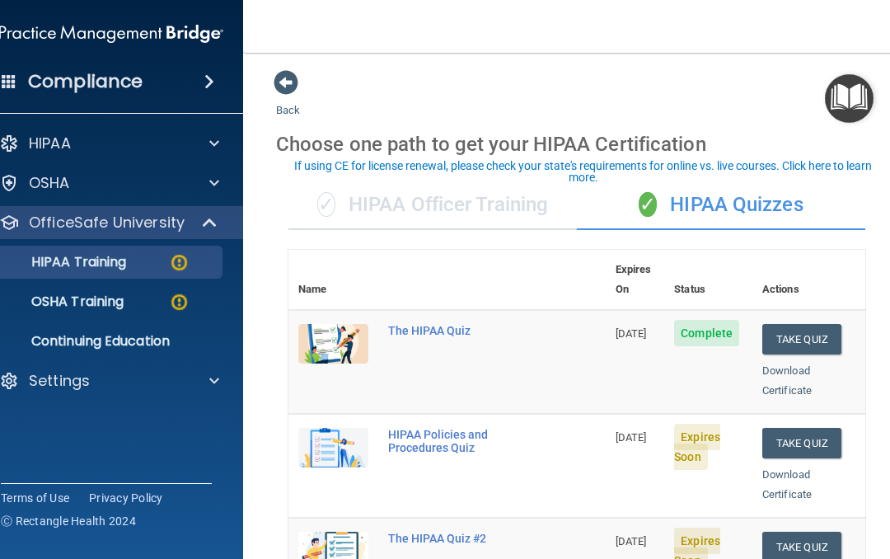
click at [799, 324] on button "Take Quiz" at bounding box center [801, 339] width 79 height 30
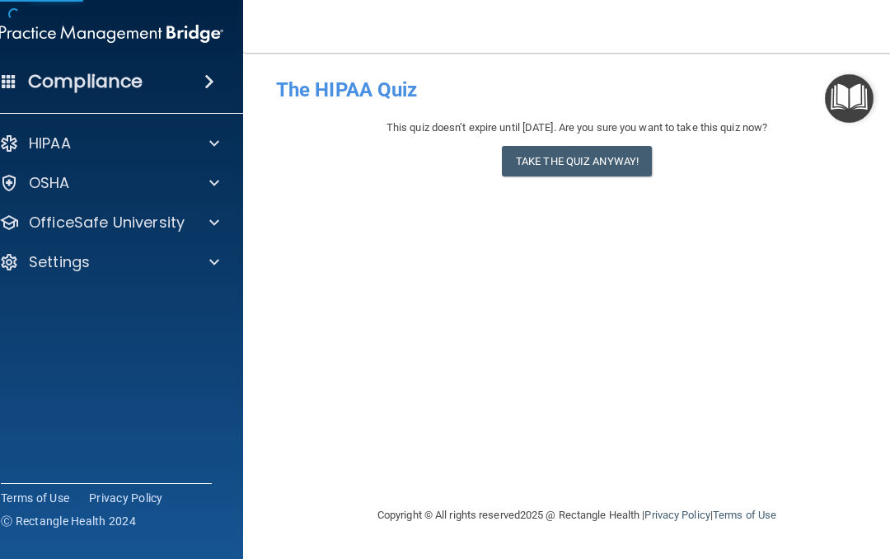
click at [570, 161] on button "Take the quiz anyway!" at bounding box center [577, 161] width 150 height 30
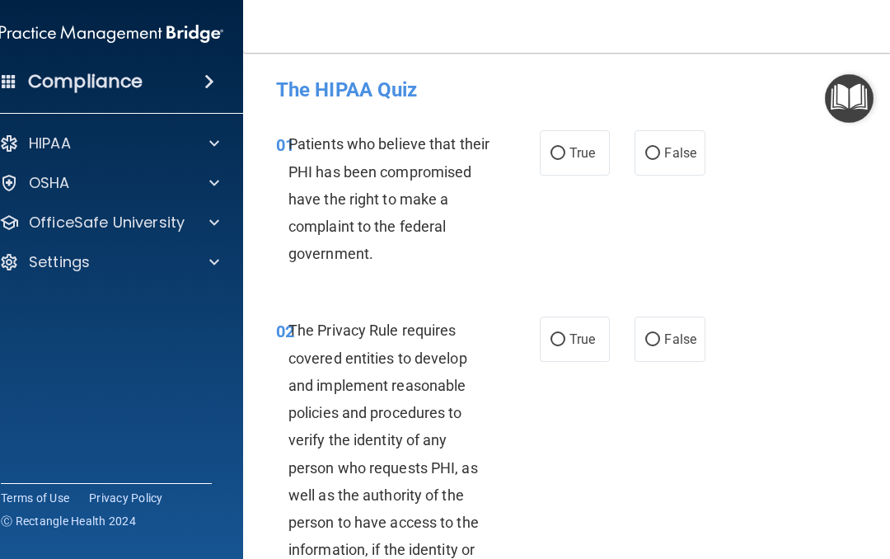
click at [556, 156] on input "True" at bounding box center [558, 154] width 15 height 12
radio input "true"
click at [553, 343] on input "True" at bounding box center [558, 340] width 15 height 12
radio input "true"
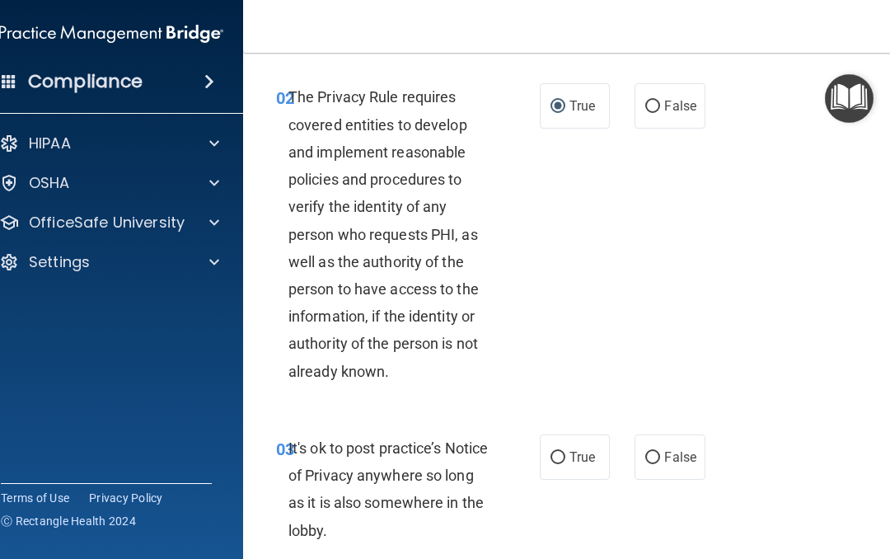
scroll to position [234, 0]
click at [655, 453] on input "False" at bounding box center [652, 457] width 15 height 12
radio input "true"
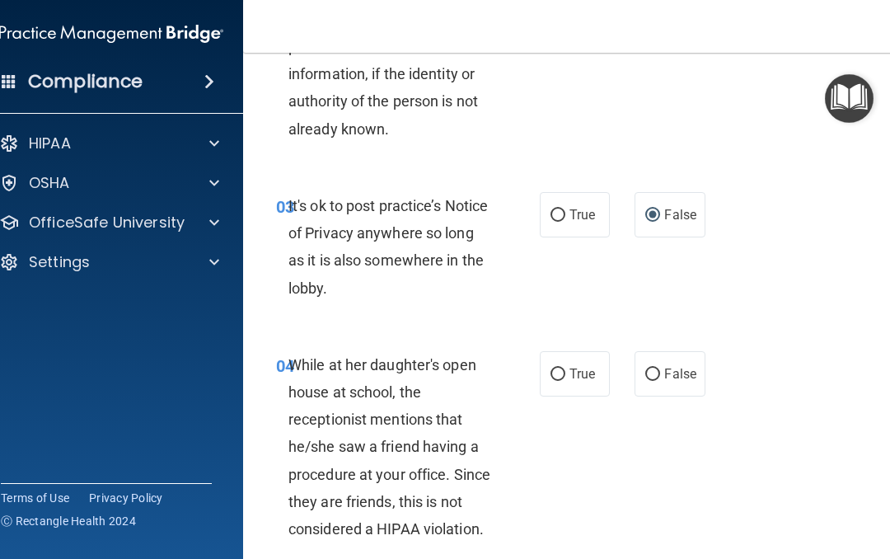
scroll to position [481, 0]
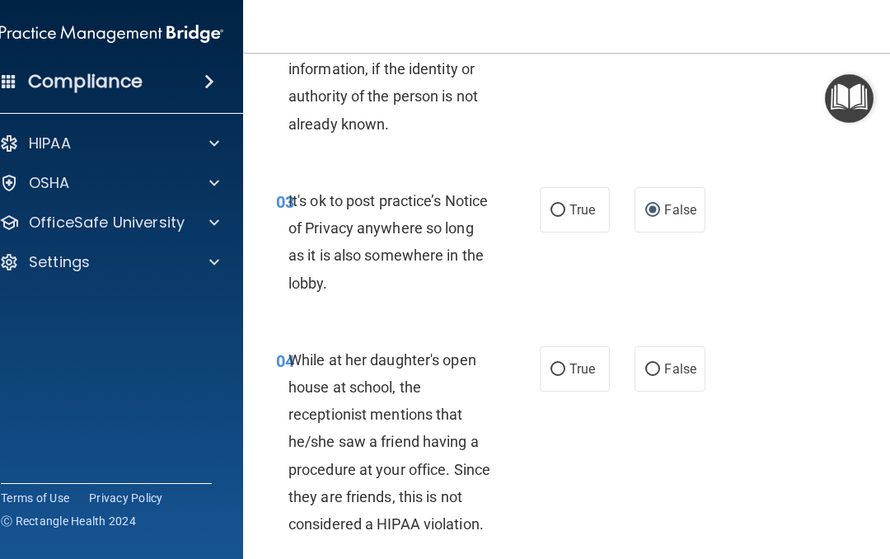
click at [656, 365] on input "False" at bounding box center [652, 370] width 15 height 12
radio input "true"
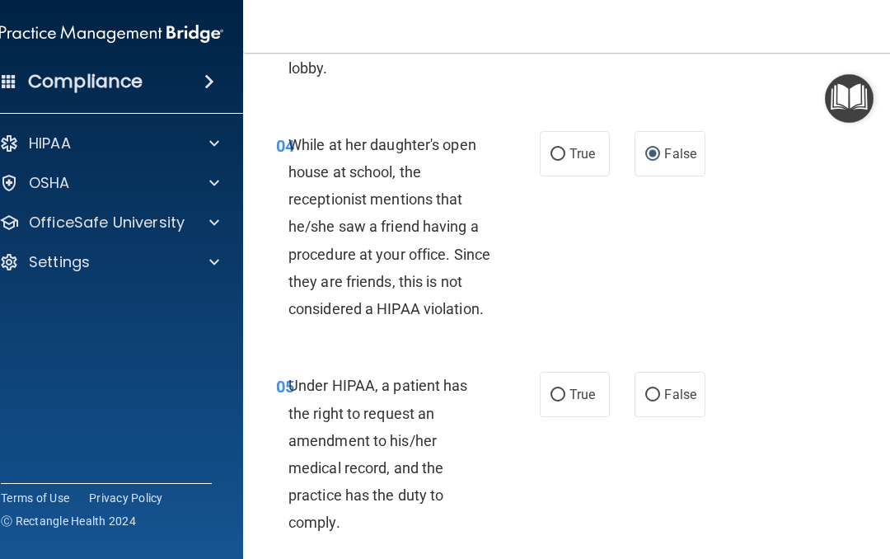
scroll to position [700, 0]
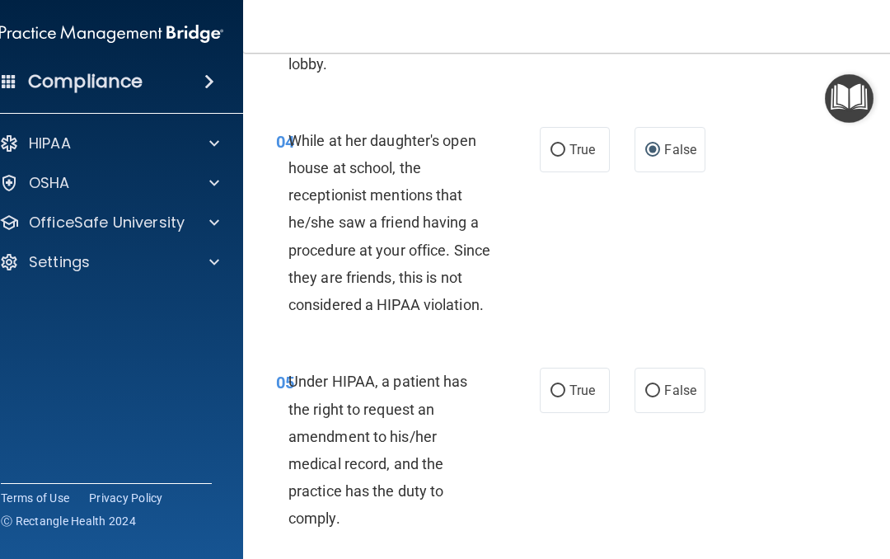
click at [650, 385] on input "False" at bounding box center [652, 391] width 15 height 12
radio input "true"
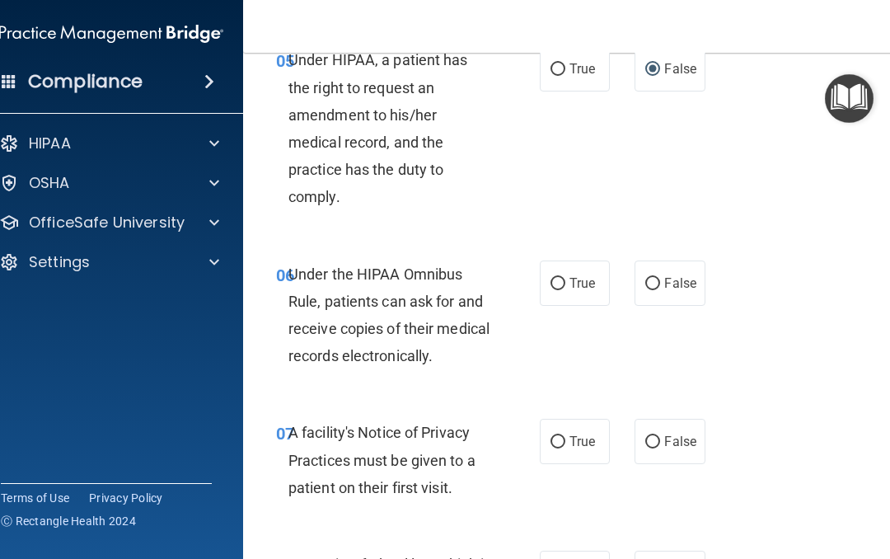
scroll to position [1023, 0]
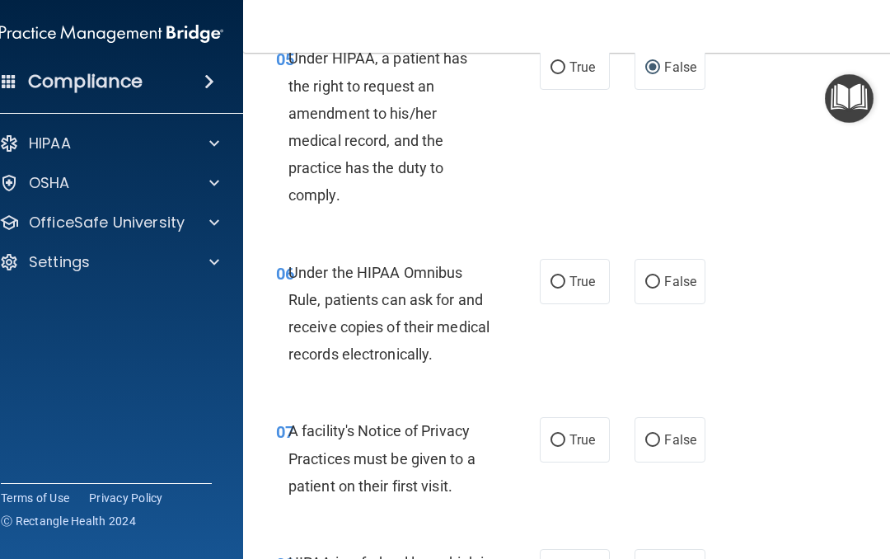
click at [563, 276] on input "True" at bounding box center [558, 282] width 15 height 12
radio input "true"
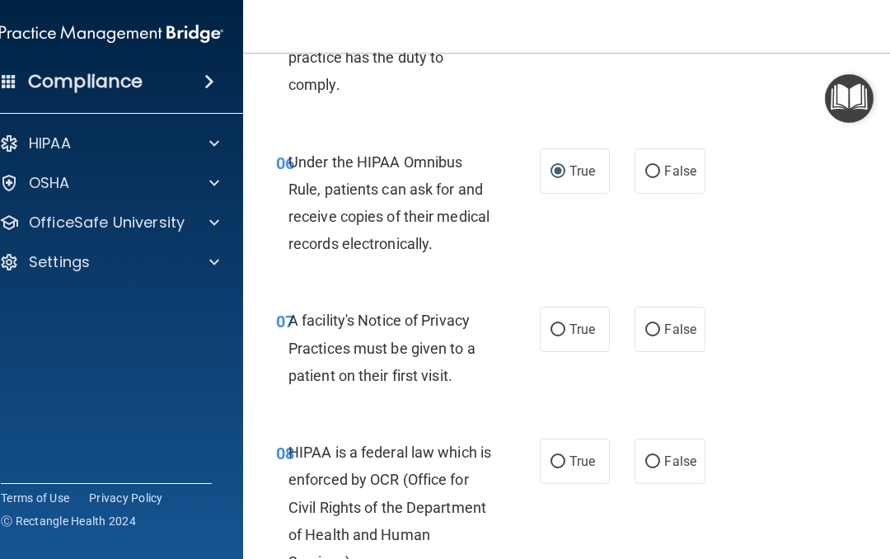
scroll to position [1134, 0]
click at [557, 326] on input "True" at bounding box center [558, 329] width 15 height 12
radio input "true"
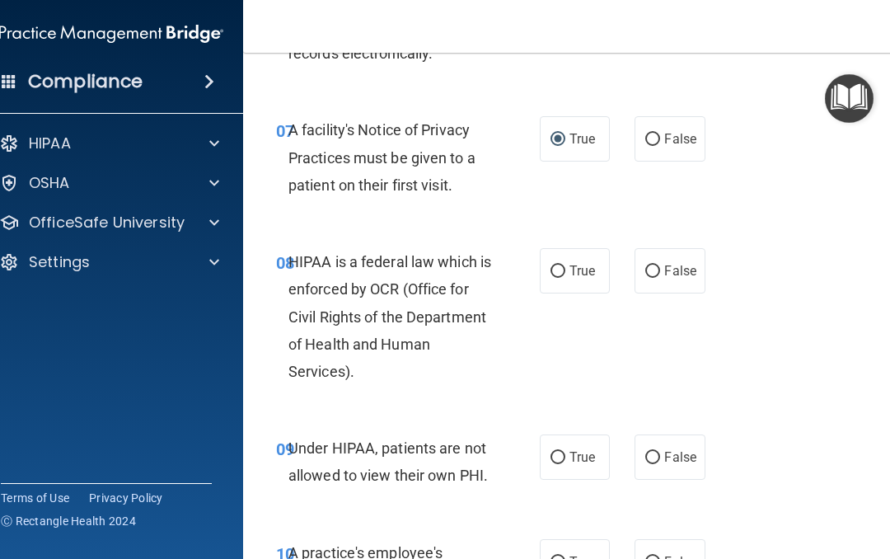
scroll to position [1335, 0]
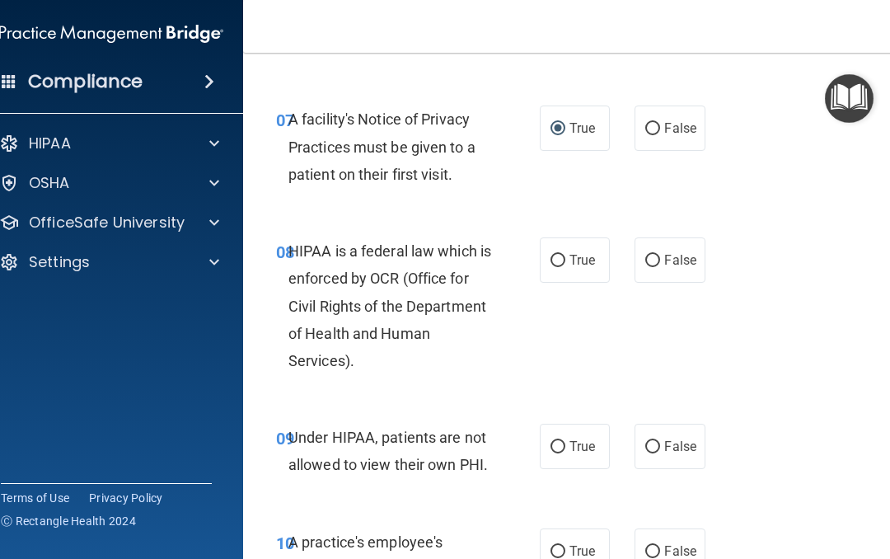
click at [553, 259] on input "True" at bounding box center [558, 261] width 15 height 12
radio input "true"
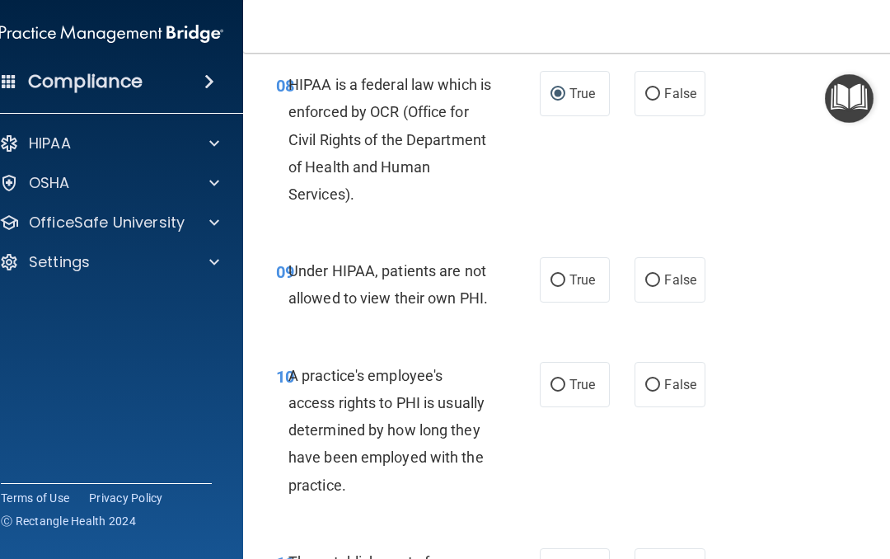
scroll to position [1519, 0]
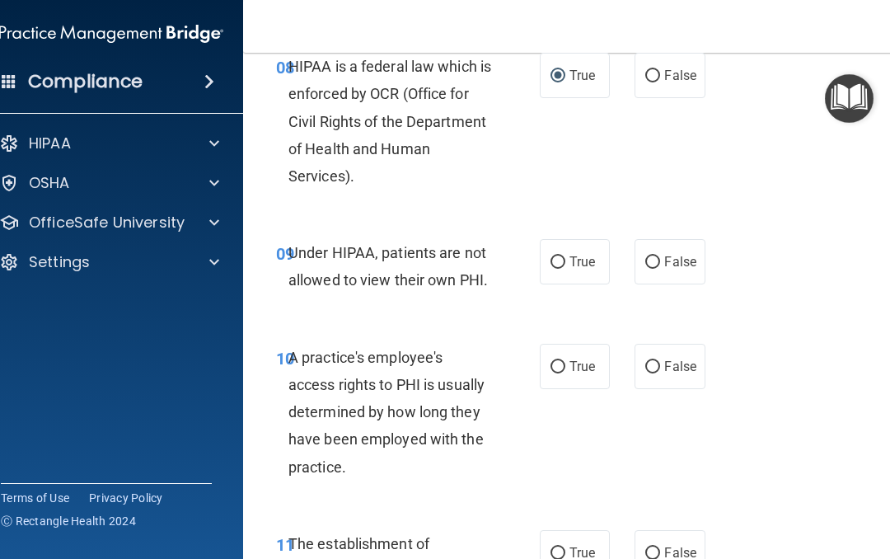
click at [561, 259] on input "True" at bounding box center [558, 262] width 15 height 12
radio input "true"
click at [659, 256] on input "False" at bounding box center [652, 262] width 15 height 12
radio input "true"
radio input "false"
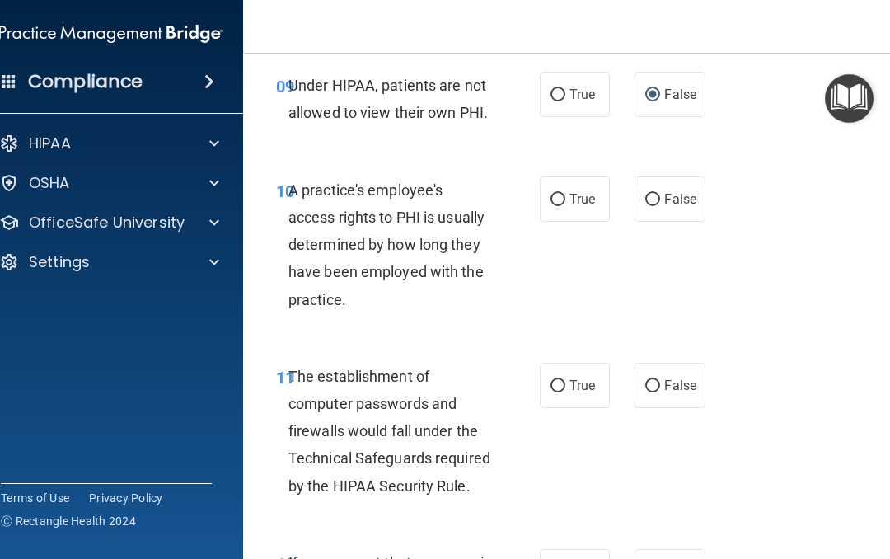
scroll to position [1688, 0]
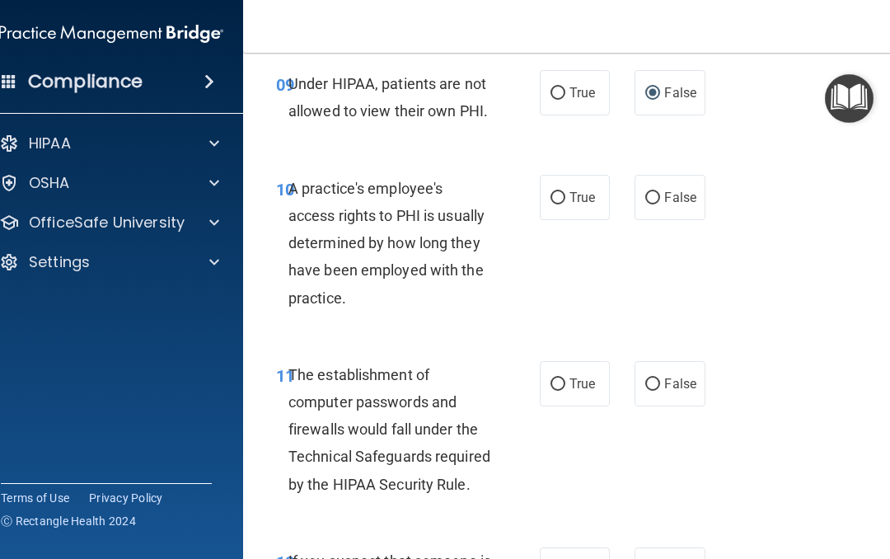
click at [659, 192] on input "False" at bounding box center [652, 198] width 15 height 12
radio input "true"
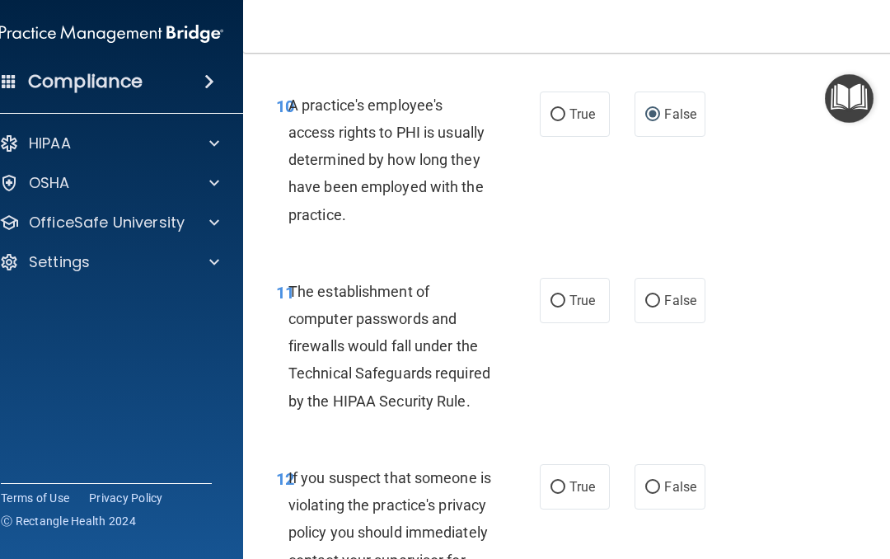
scroll to position [1774, 0]
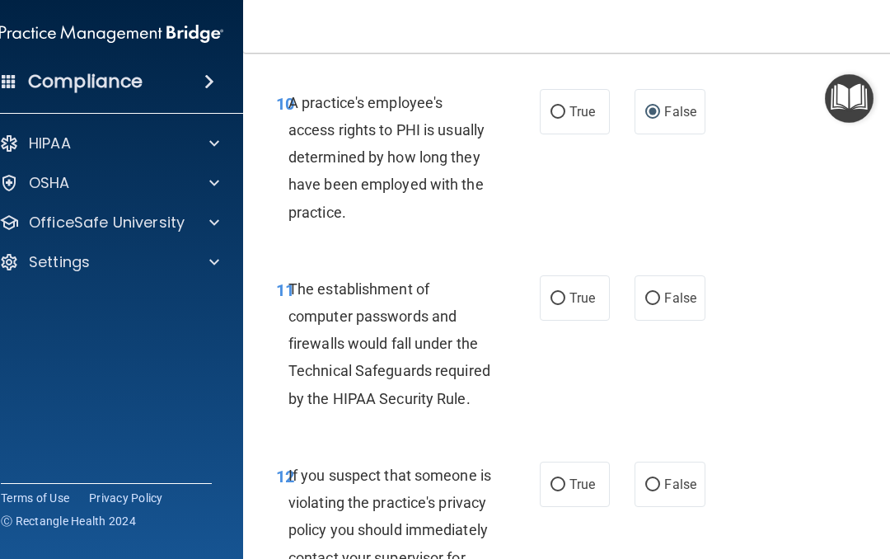
click at [547, 301] on label "True" at bounding box center [575, 297] width 70 height 45
click at [551, 301] on input "True" at bounding box center [558, 299] width 15 height 12
radio input "true"
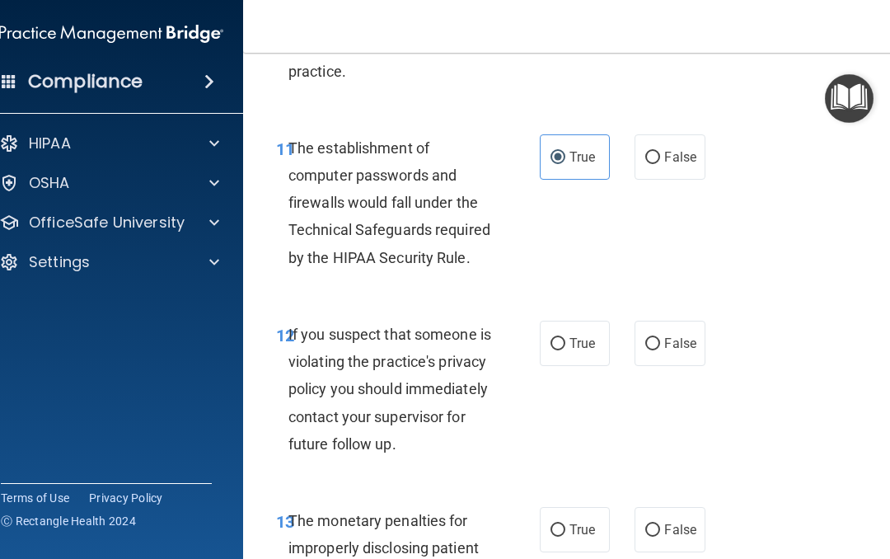
scroll to position [1917, 0]
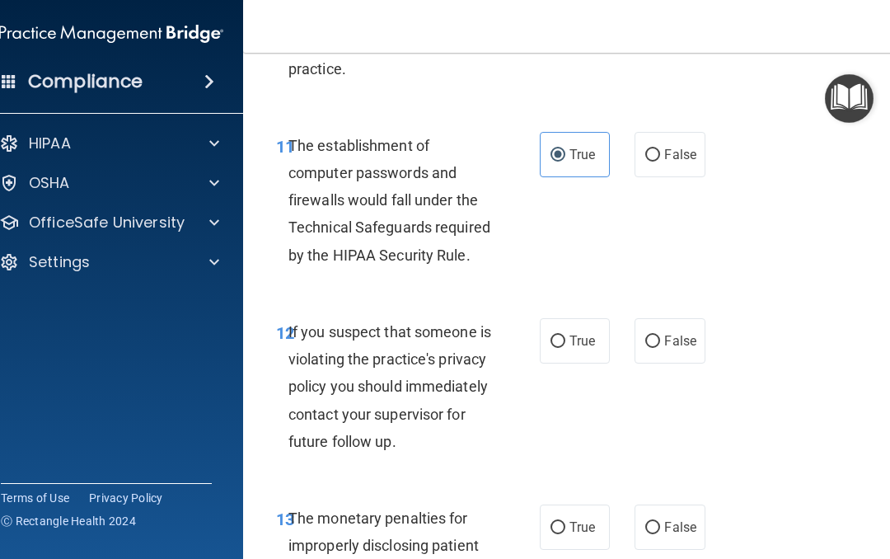
click at [645, 340] on label "False" at bounding box center [670, 340] width 70 height 45
click at [645, 340] on input "False" at bounding box center [652, 341] width 15 height 12
radio input "true"
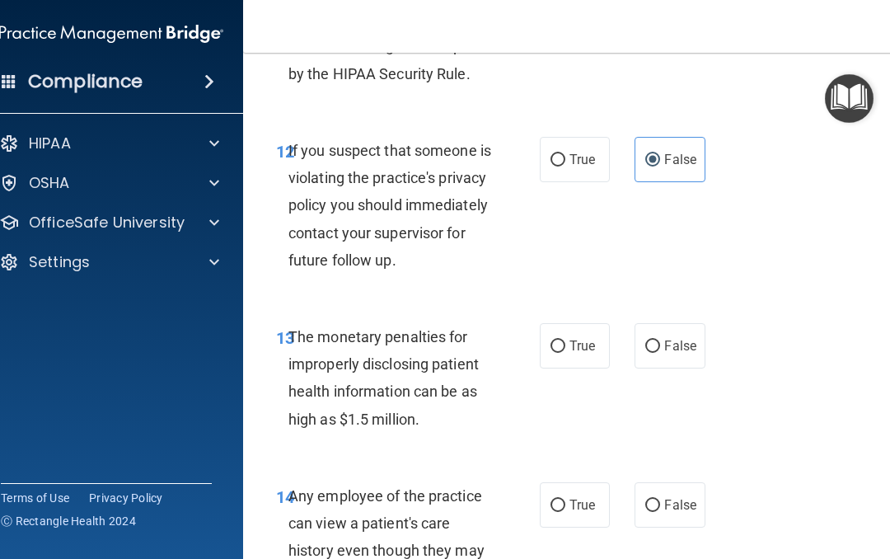
scroll to position [2102, 0]
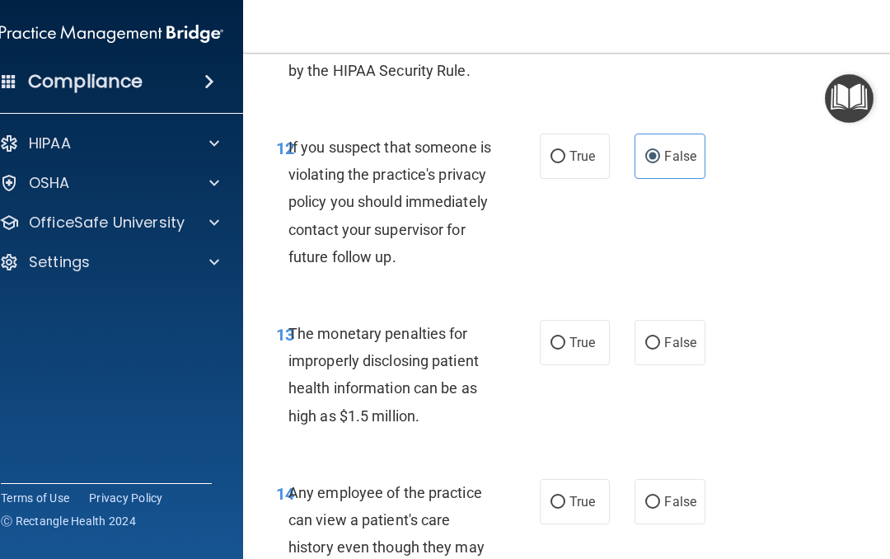
click at [557, 350] on input "True" at bounding box center [558, 343] width 15 height 12
radio input "true"
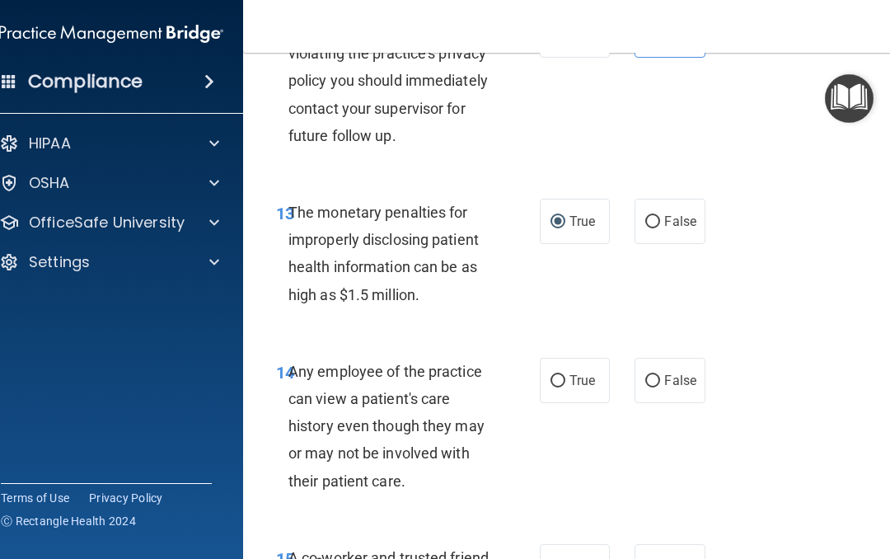
scroll to position [2252, 0]
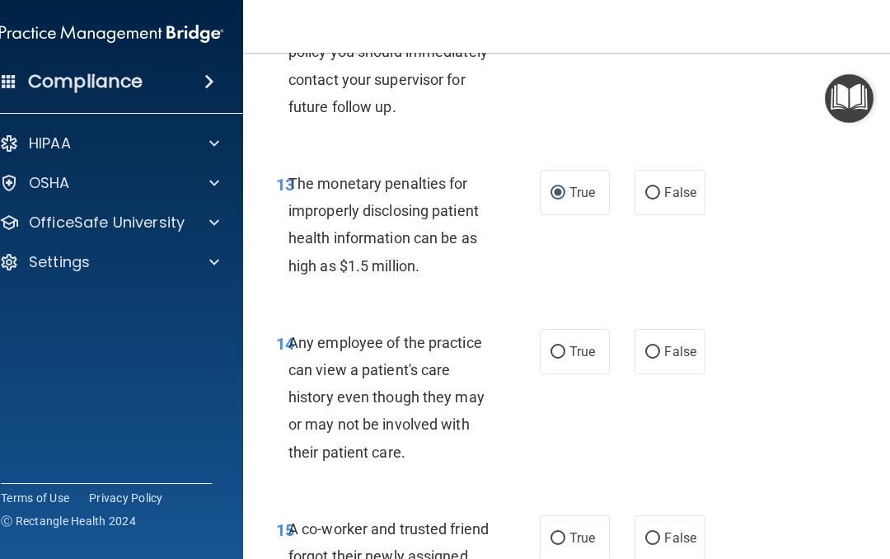
click at [658, 359] on input "False" at bounding box center [652, 352] width 15 height 12
radio input "true"
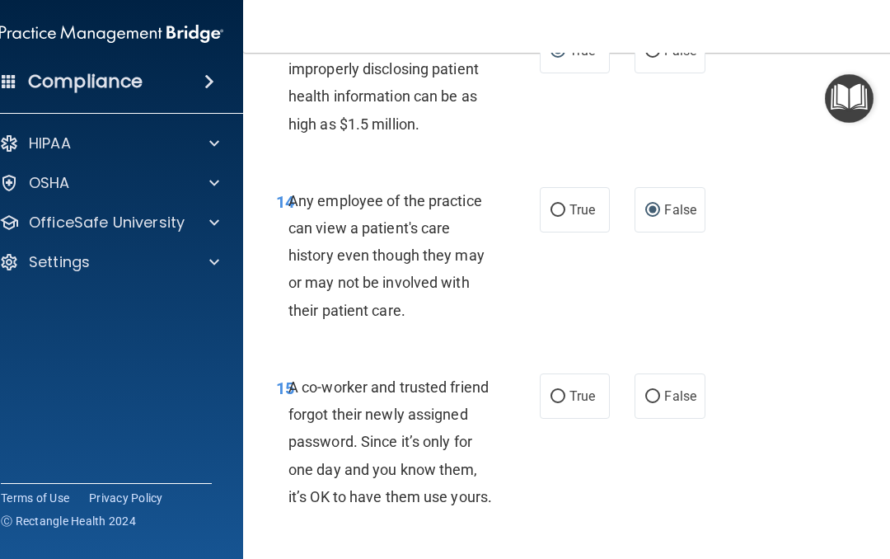
scroll to position [2413, 0]
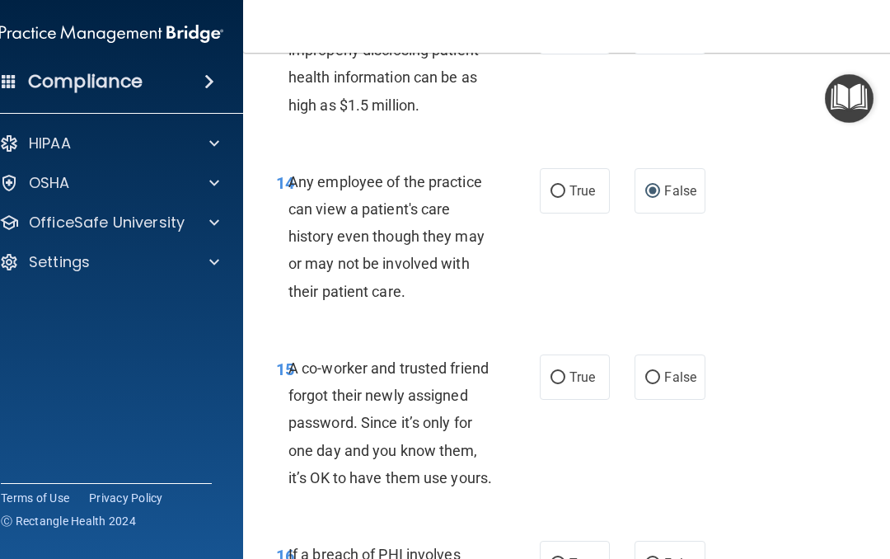
click at [650, 384] on input "False" at bounding box center [652, 378] width 15 height 12
radio input "true"
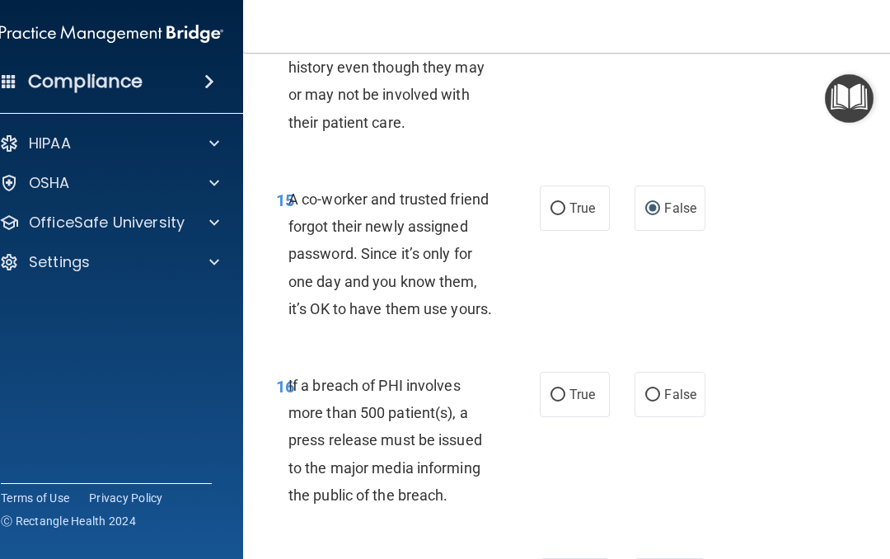
scroll to position [2583, 0]
click at [558, 401] on input "True" at bounding box center [558, 394] width 15 height 12
radio input "true"
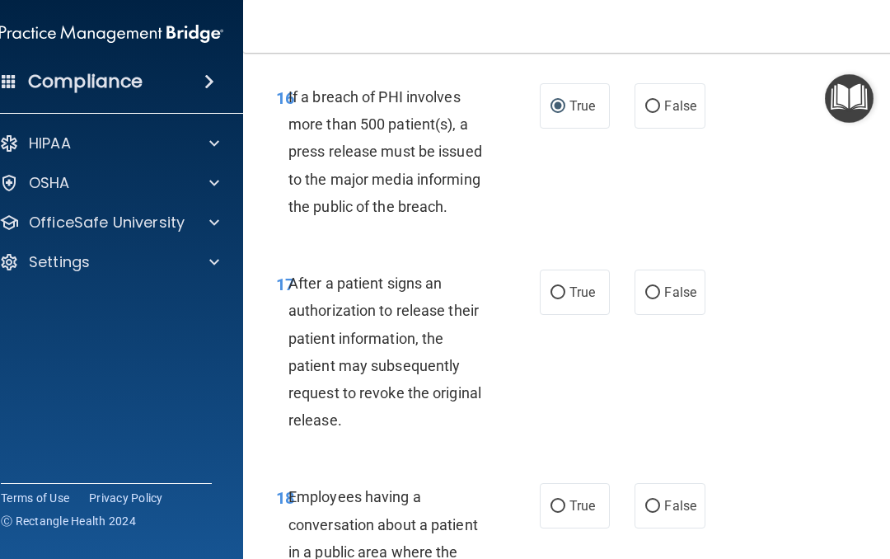
scroll to position [2872, 0]
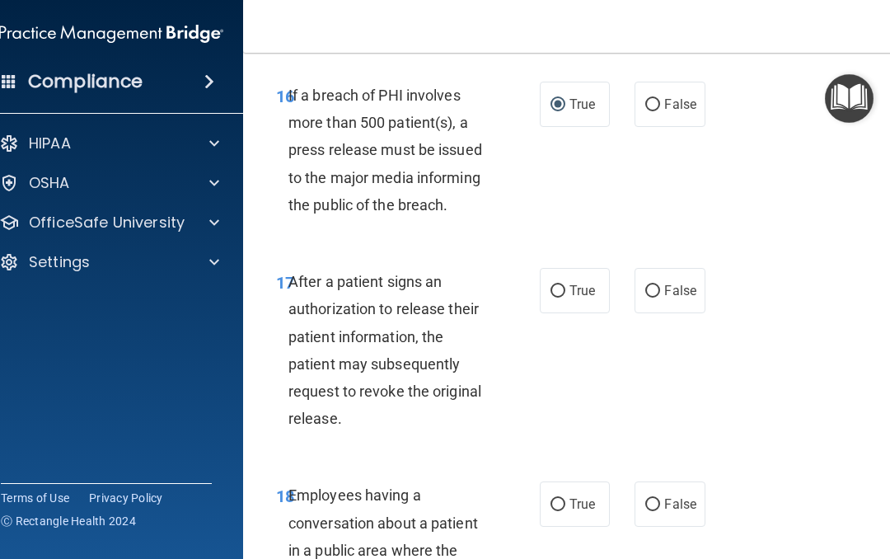
click at [563, 298] on input "True" at bounding box center [558, 291] width 15 height 12
radio input "true"
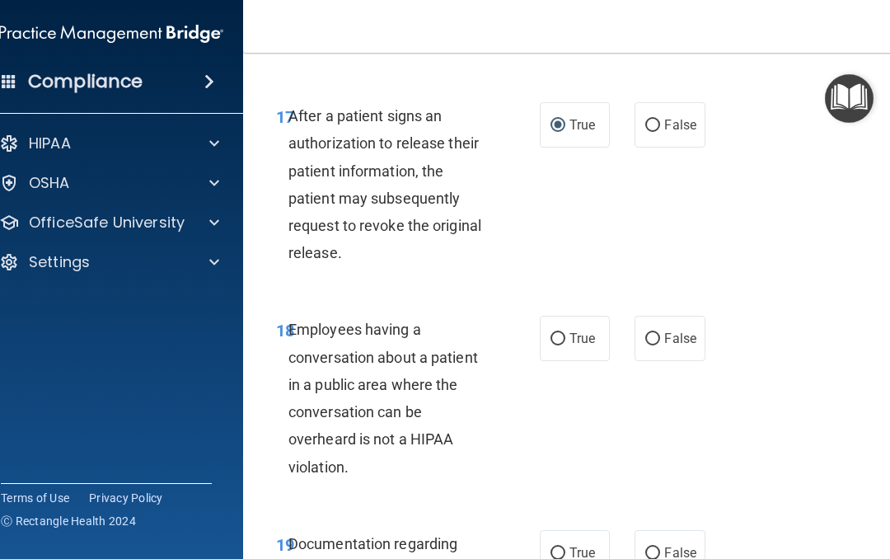
scroll to position [3042, 0]
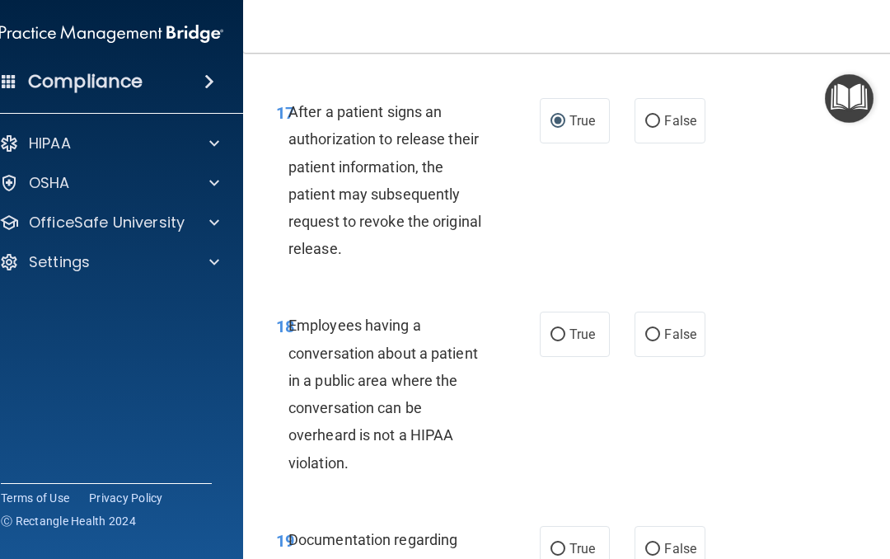
click at [651, 341] on input "False" at bounding box center [652, 335] width 15 height 12
radio input "true"
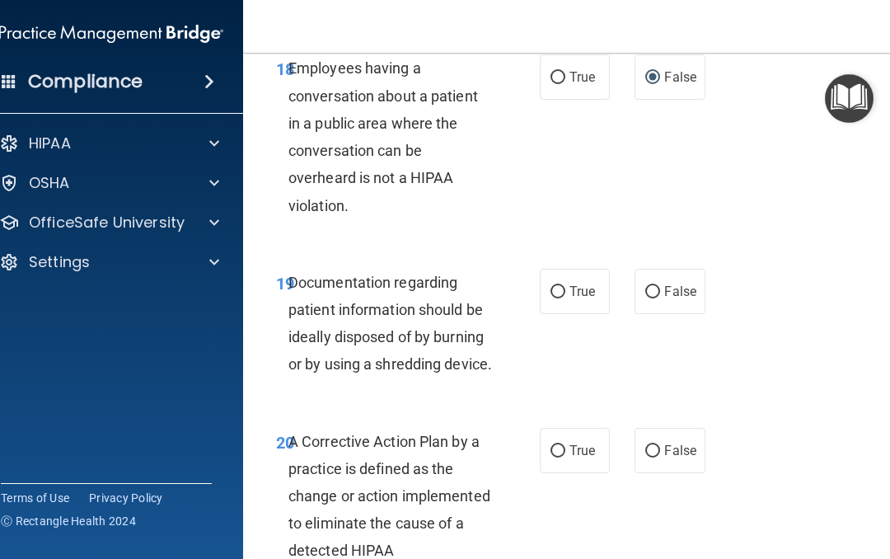
scroll to position [3312, 0]
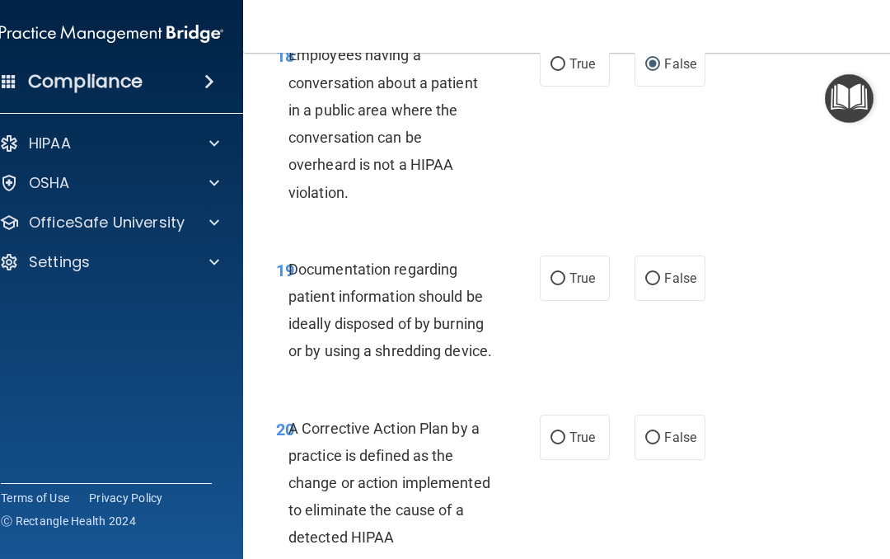
click at [564, 285] on input "True" at bounding box center [558, 279] width 15 height 12
radio input "true"
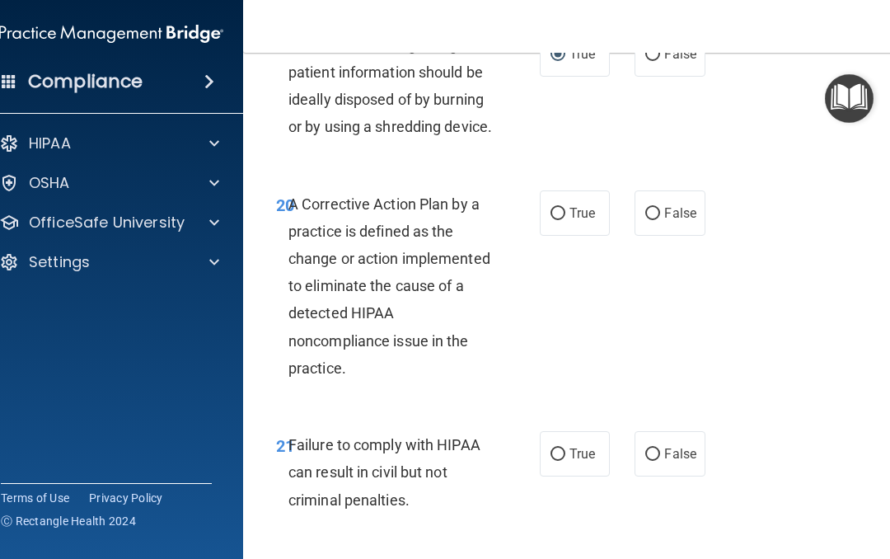
scroll to position [3536, 0]
click at [564, 220] on input "True" at bounding box center [558, 214] width 15 height 12
radio input "true"
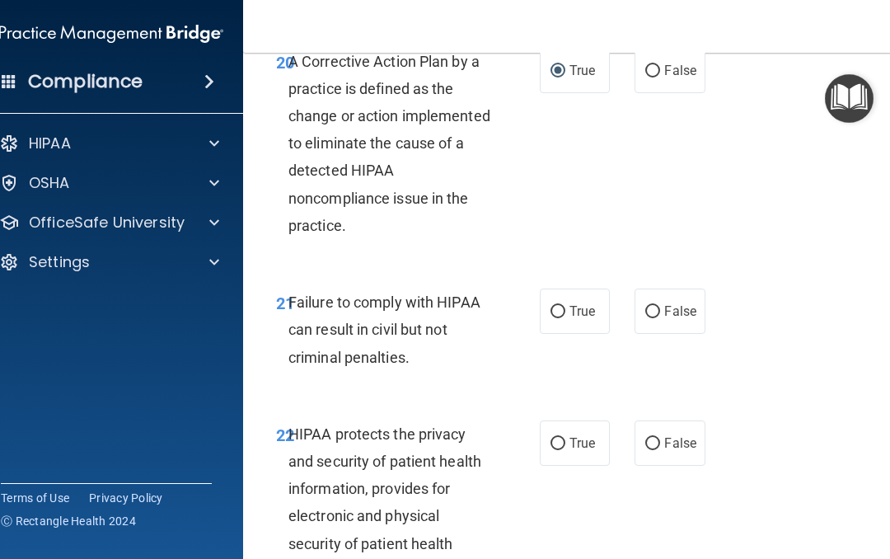
scroll to position [3690, 0]
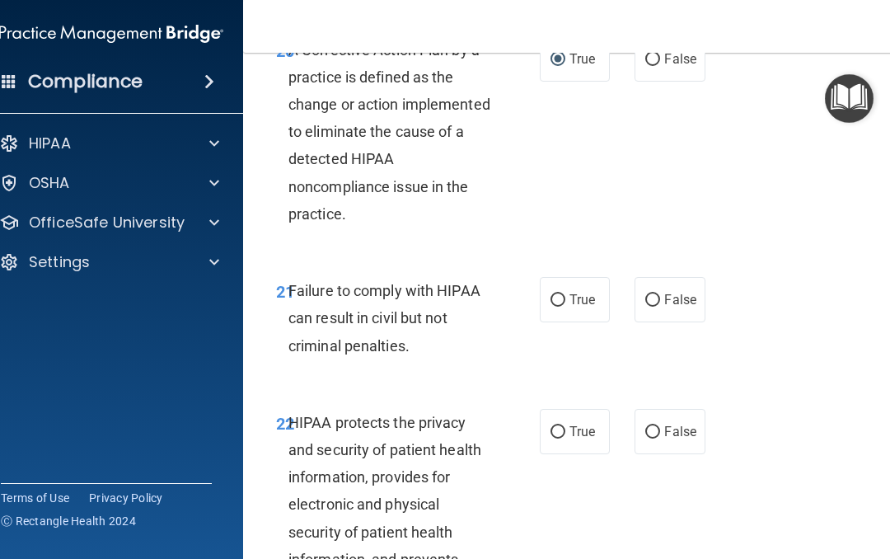
click at [652, 307] on input "False" at bounding box center [652, 300] width 15 height 12
radio input "true"
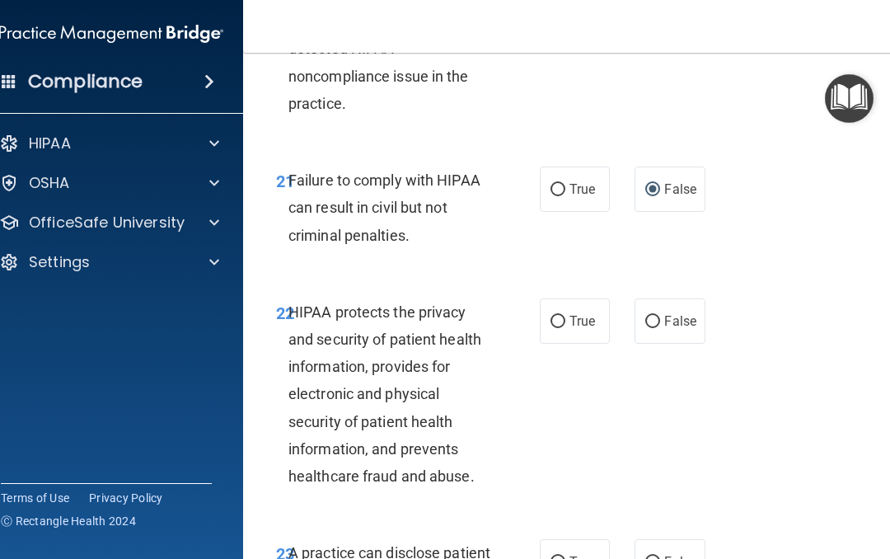
scroll to position [3803, 0]
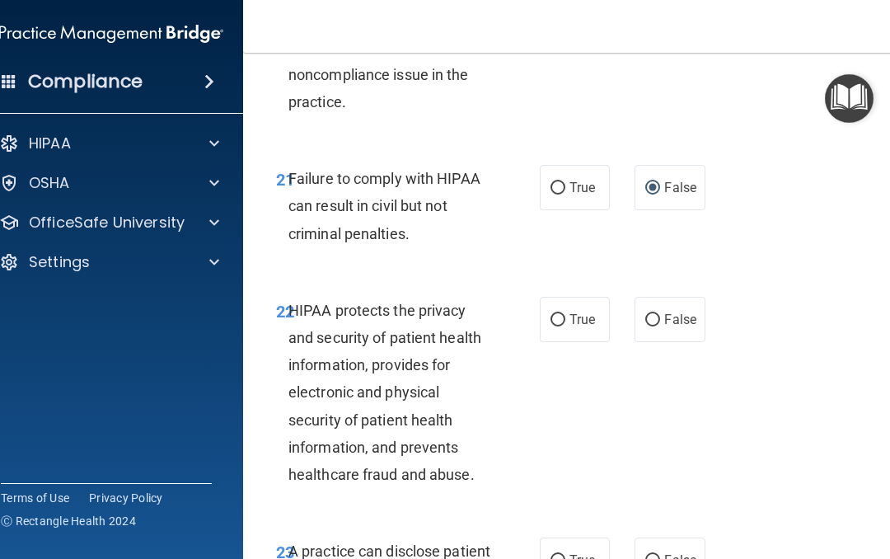
click at [558, 326] on input "True" at bounding box center [558, 320] width 15 height 12
radio input "true"
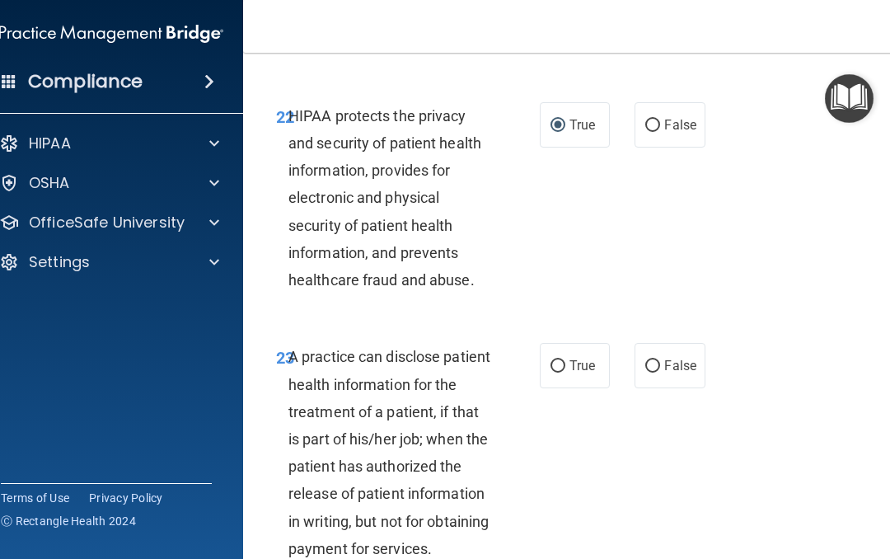
scroll to position [4010, 0]
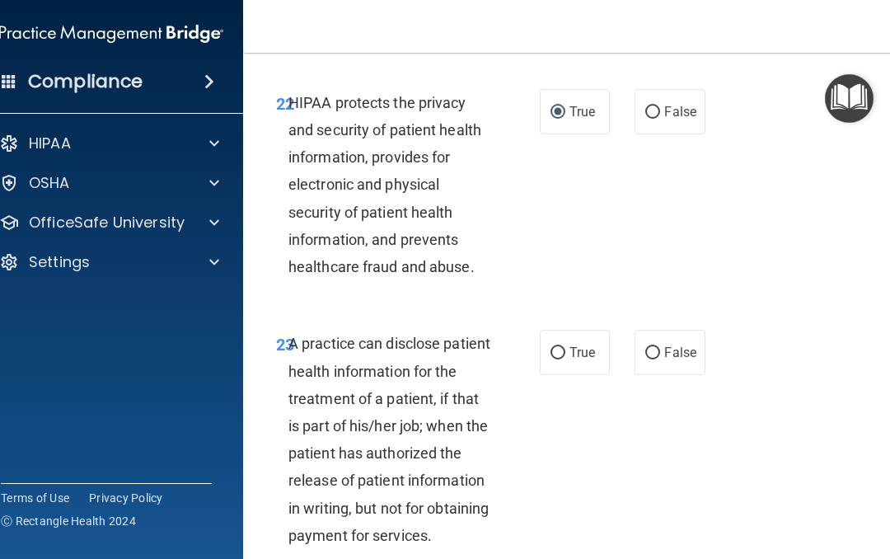
click at [655, 359] on input "False" at bounding box center [652, 353] width 15 height 12
radio input "true"
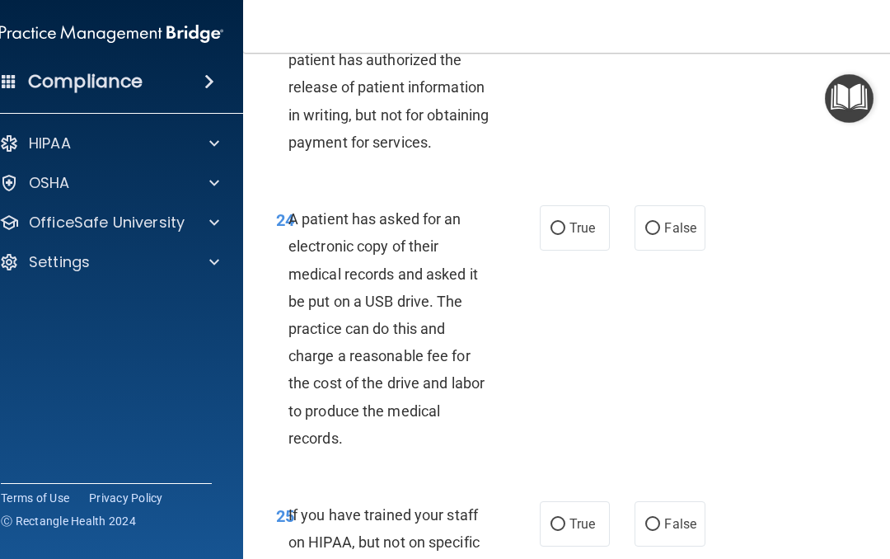
scroll to position [4404, 0]
click at [552, 234] on input "True" at bounding box center [558, 228] width 15 height 12
radio input "true"
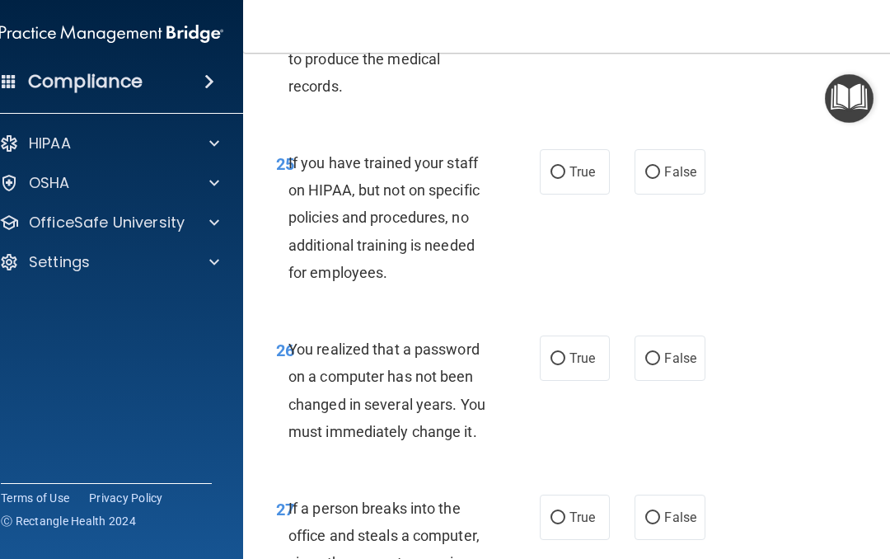
scroll to position [4756, 0]
click at [651, 178] on input "False" at bounding box center [652, 172] width 15 height 12
radio input "true"
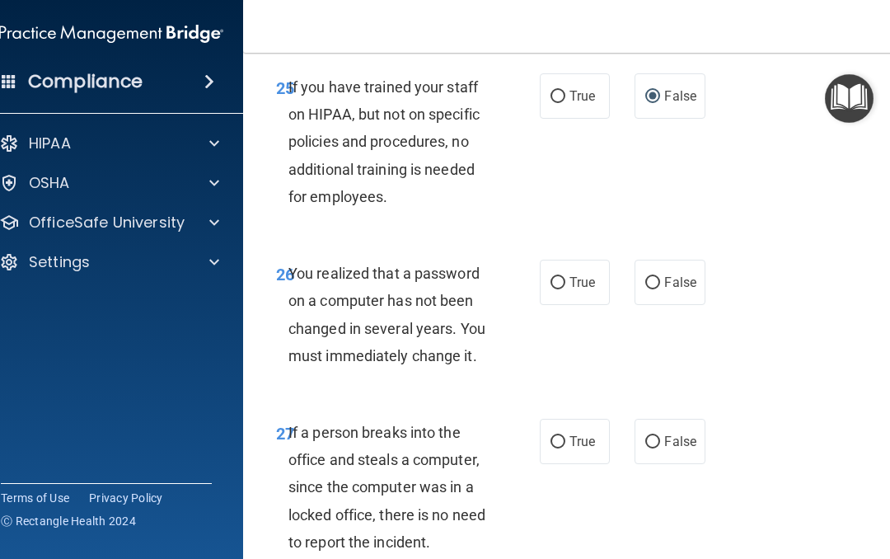
scroll to position [4839, 0]
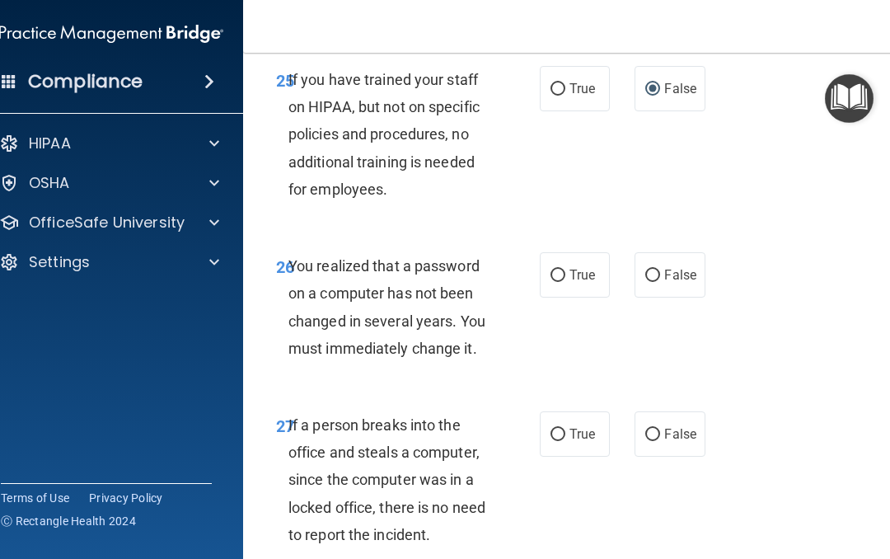
click at [565, 282] on input "True" at bounding box center [558, 276] width 15 height 12
radio input "true"
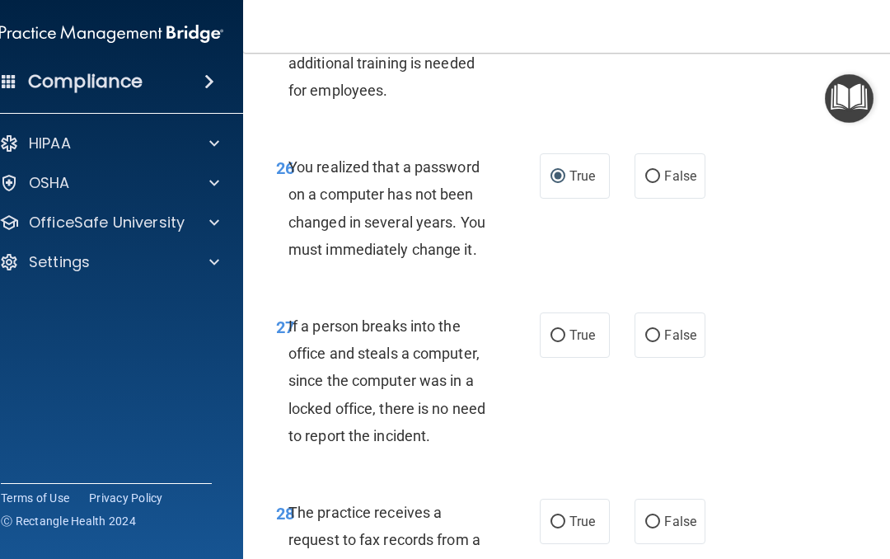
scroll to position [4940, 0]
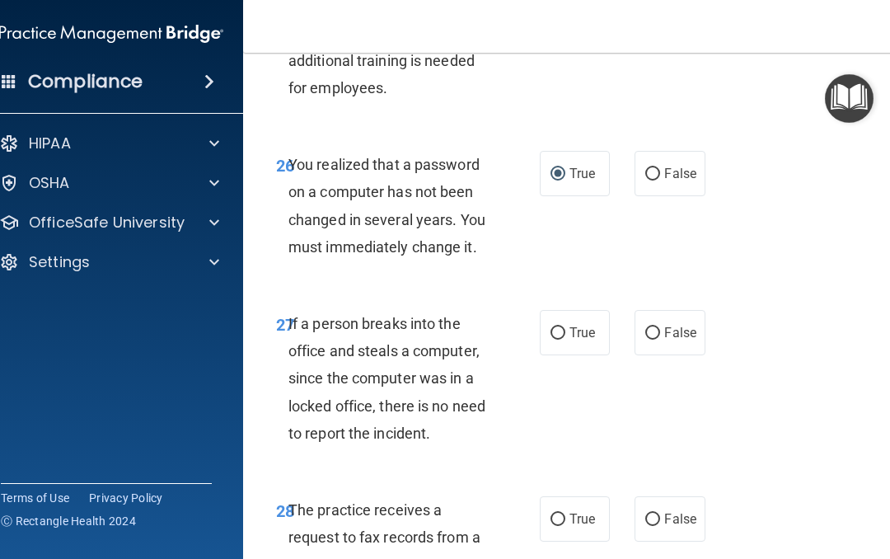
click at [655, 340] on input "False" at bounding box center [652, 333] width 15 height 12
radio input "true"
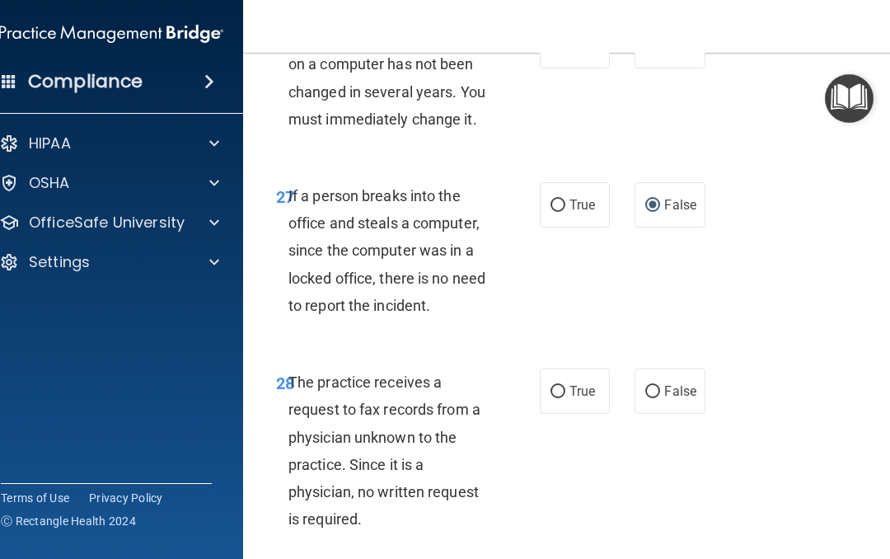
scroll to position [5091, 0]
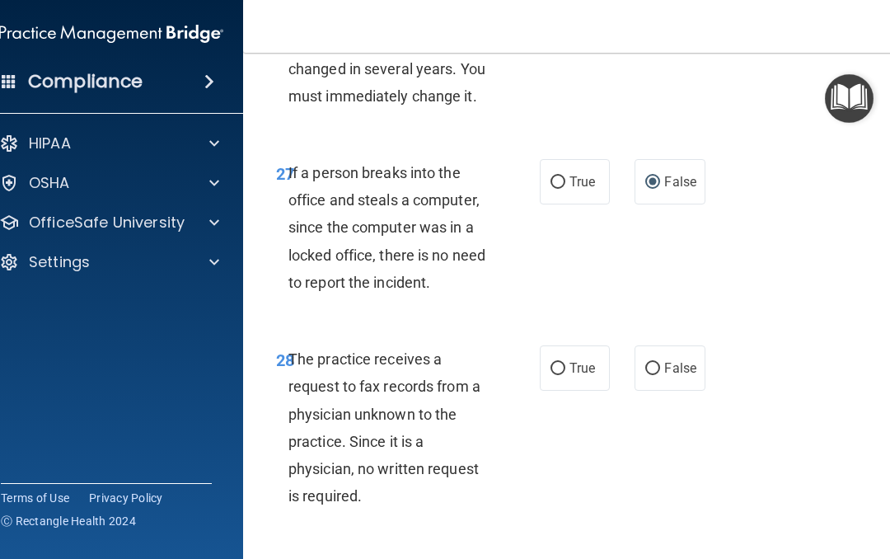
click at [659, 375] on input "False" at bounding box center [652, 369] width 15 height 12
radio input "true"
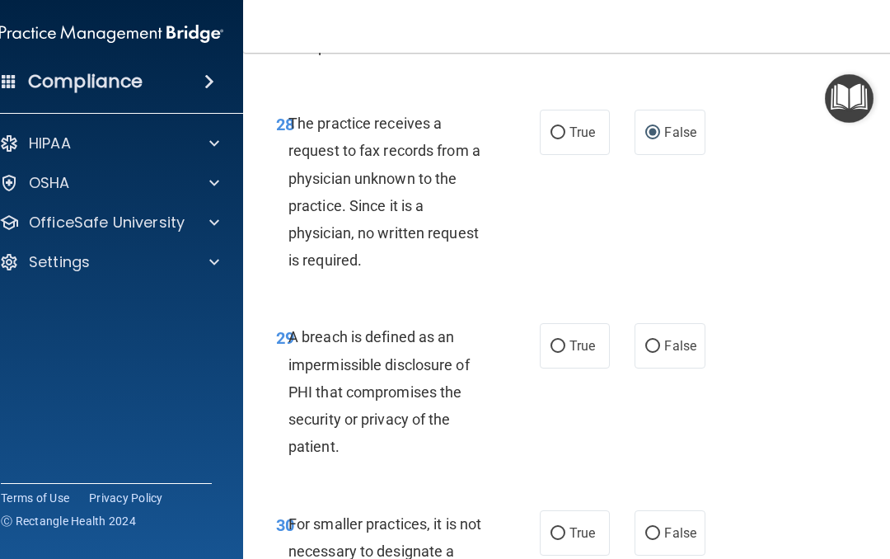
scroll to position [5331, 0]
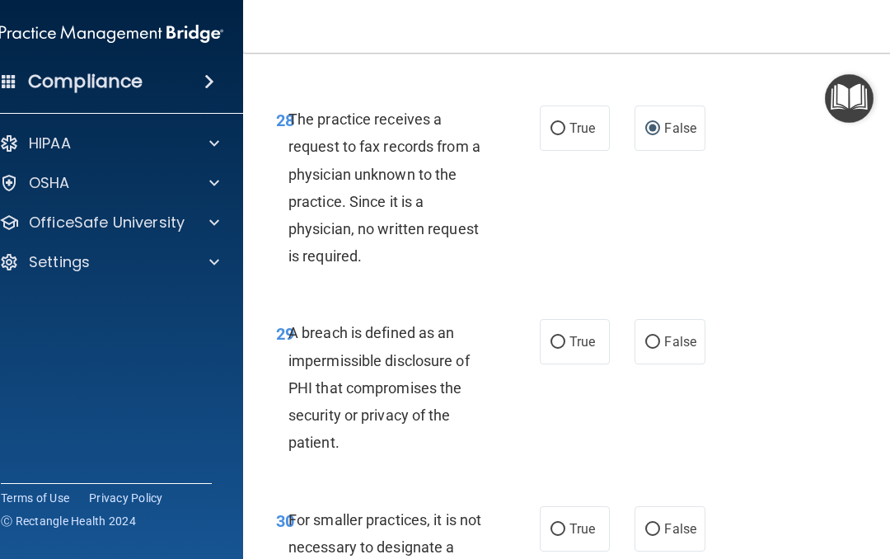
click at [558, 349] on input "True" at bounding box center [558, 342] width 15 height 12
radio input "true"
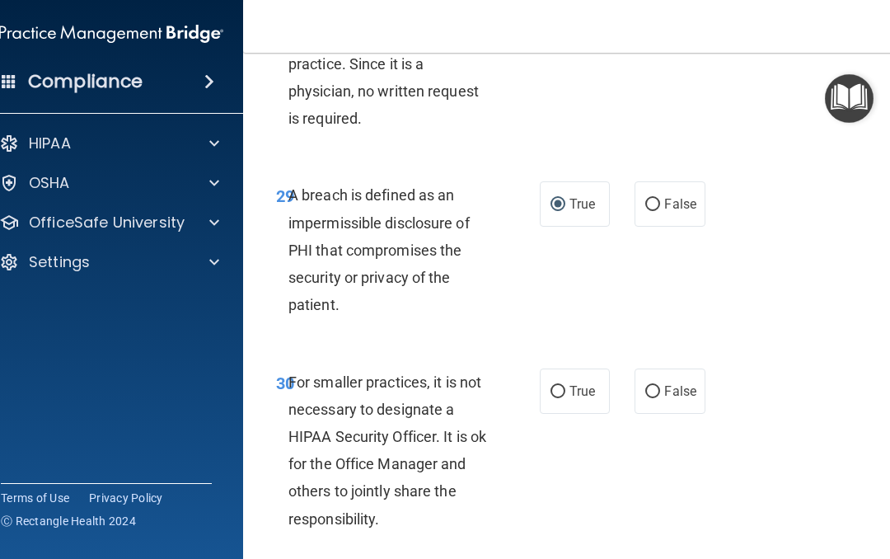
scroll to position [5503, 0]
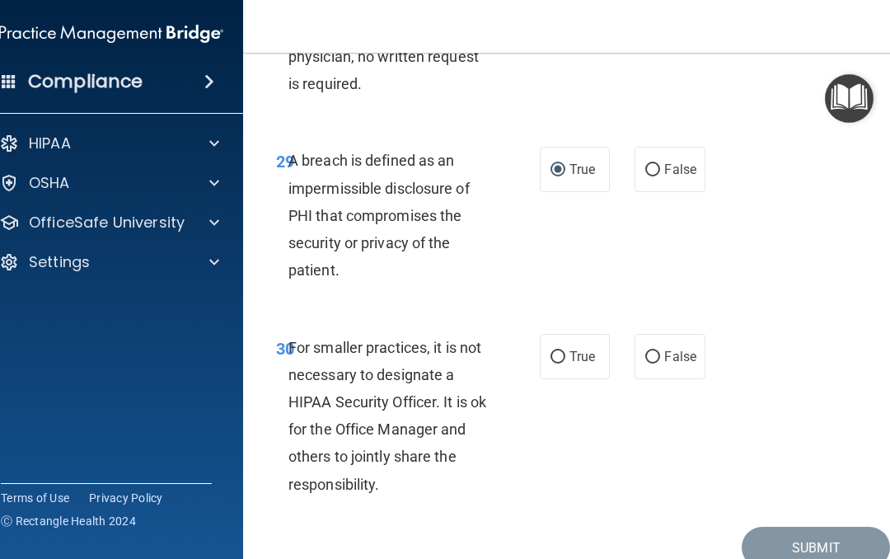
click at [655, 364] on input "False" at bounding box center [652, 357] width 15 height 12
radio input "true"
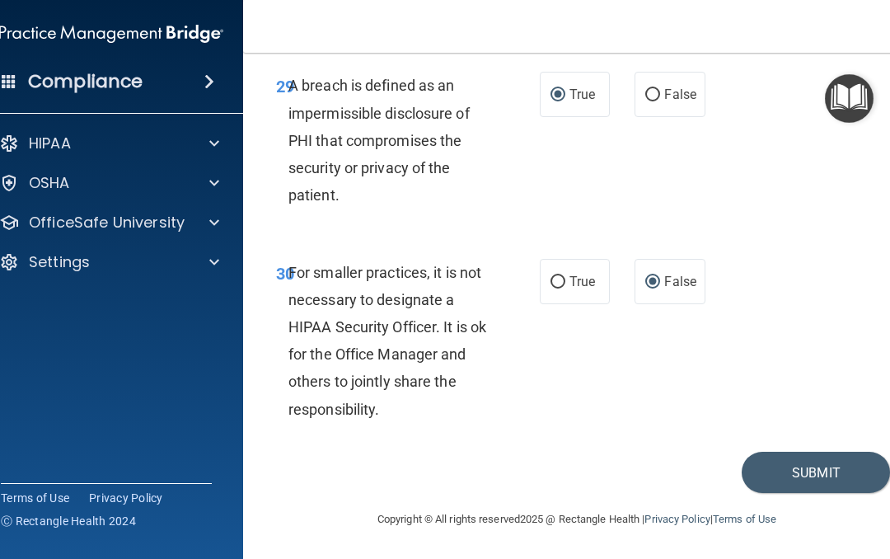
scroll to position [5657, 0]
click at [810, 475] on button "Submit" at bounding box center [816, 473] width 148 height 42
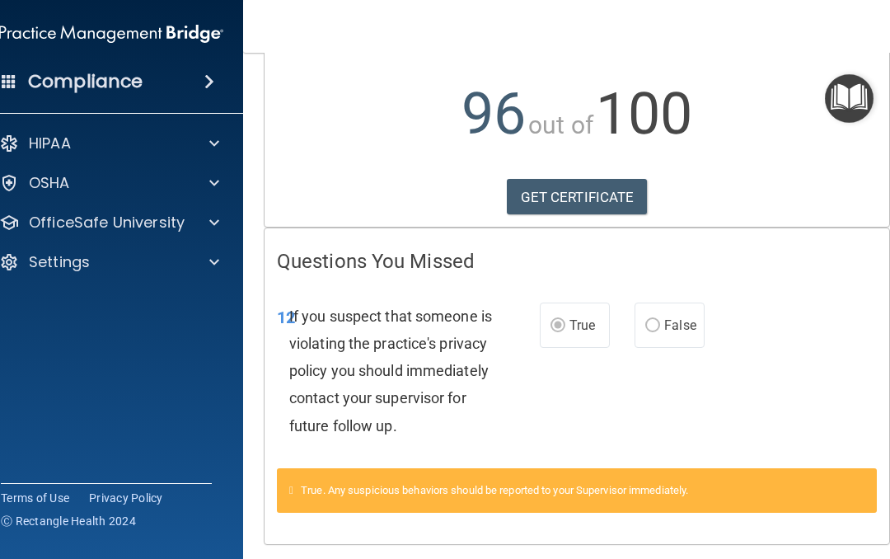
scroll to position [162, 0]
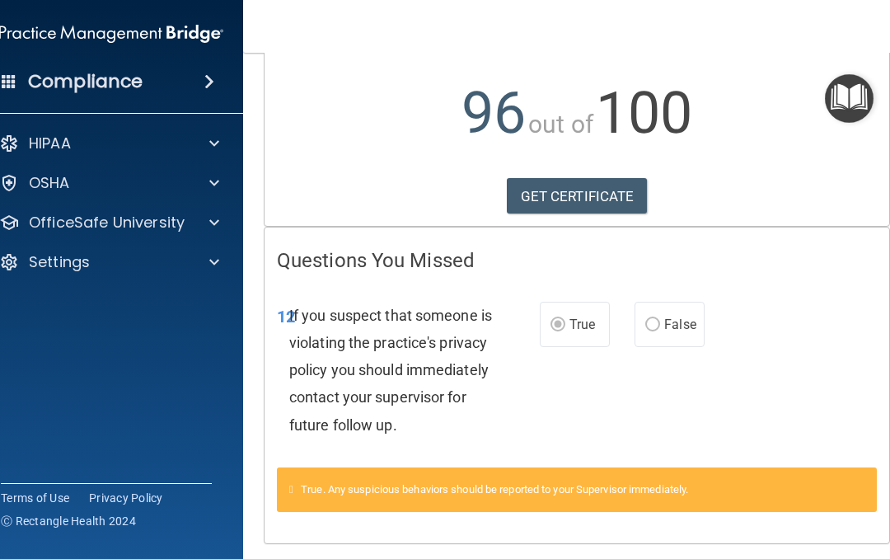
click at [584, 198] on link "GET CERTIFICATE" at bounding box center [577, 196] width 141 height 36
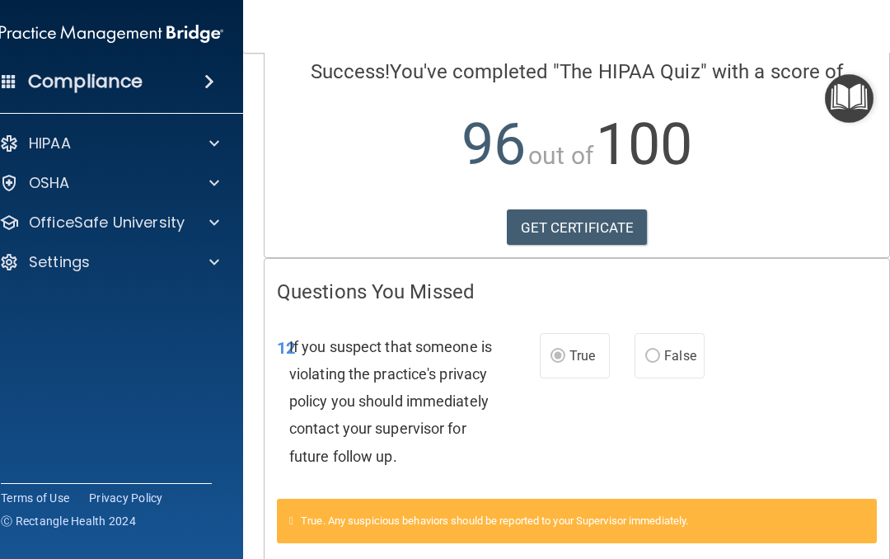
scroll to position [100, 0]
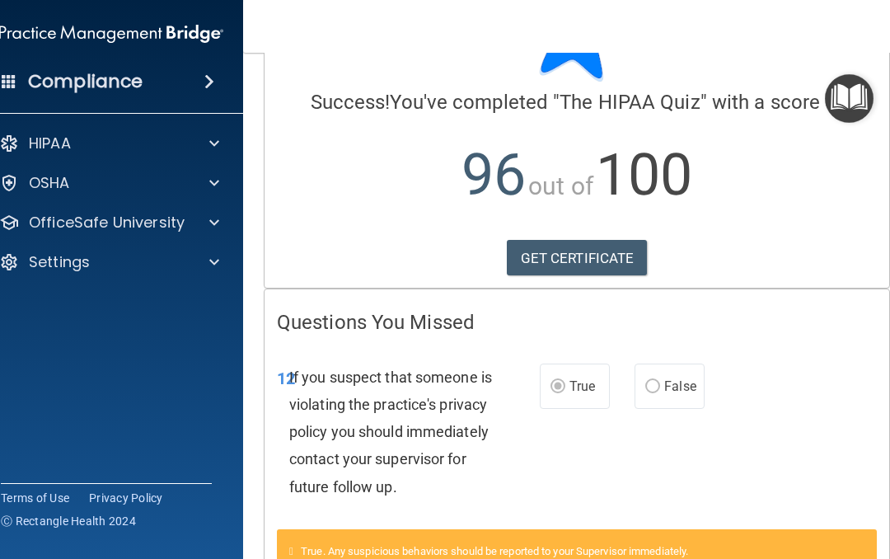
click at [199, 231] on div at bounding box center [211, 223] width 41 height 20
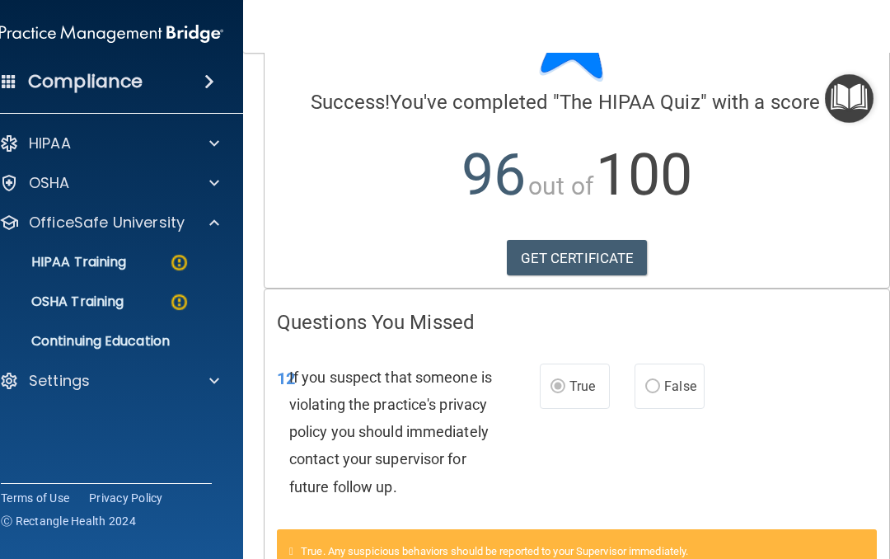
click at [185, 269] on img at bounding box center [179, 262] width 21 height 21
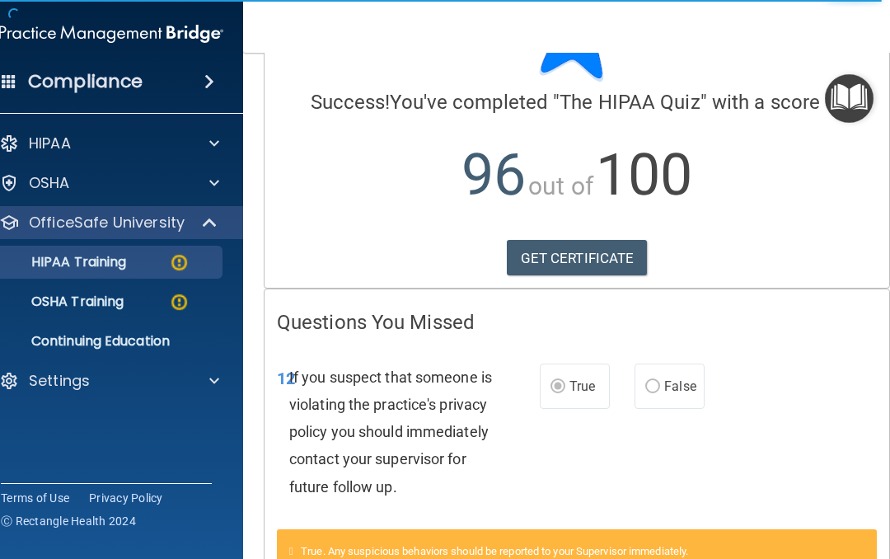
click at [51, 261] on p "HIPAA Training" at bounding box center [58, 262] width 136 height 16
click at [38, 265] on p "HIPAA Training" at bounding box center [58, 262] width 136 height 16
click at [178, 264] on img at bounding box center [179, 262] width 21 height 21
click at [174, 270] on img at bounding box center [179, 262] width 21 height 21
click at [137, 265] on div "HIPAA Training" at bounding box center [102, 262] width 225 height 16
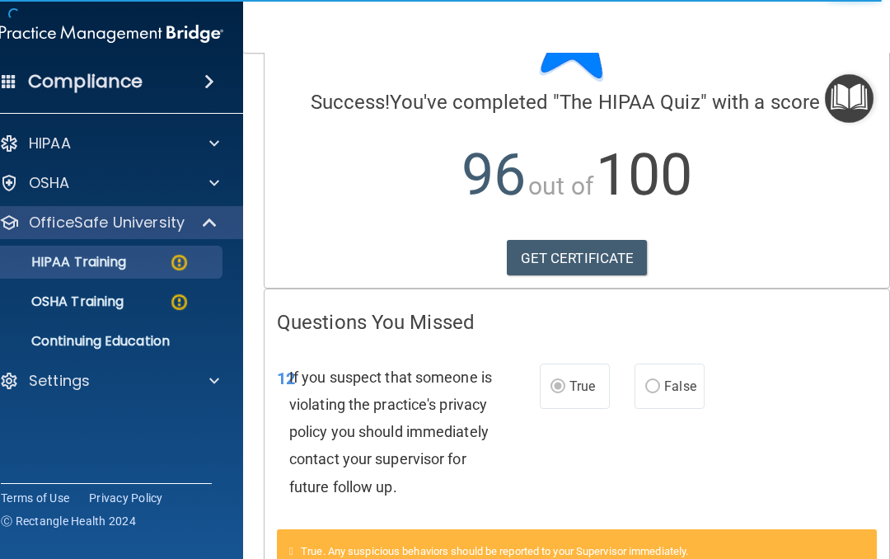
click at [206, 226] on span at bounding box center [211, 223] width 14 height 20
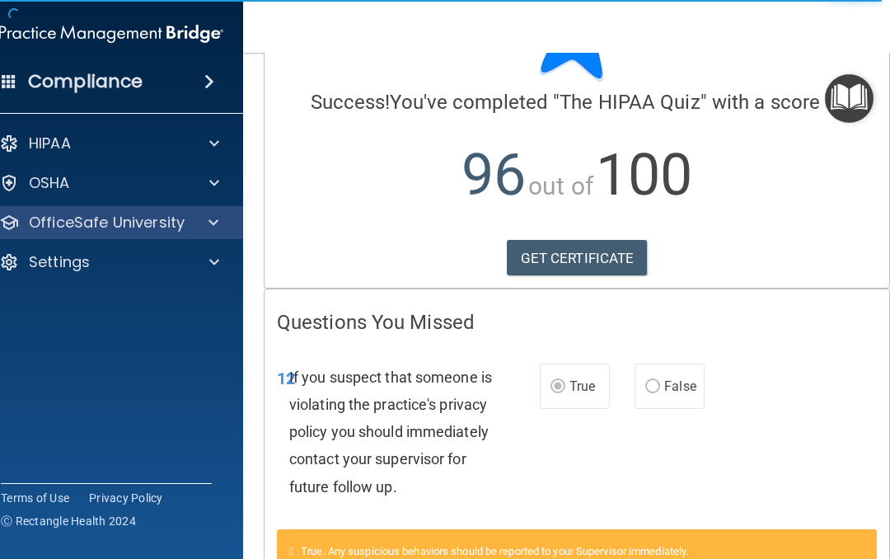
click at [202, 221] on div at bounding box center [210, 223] width 40 height 20
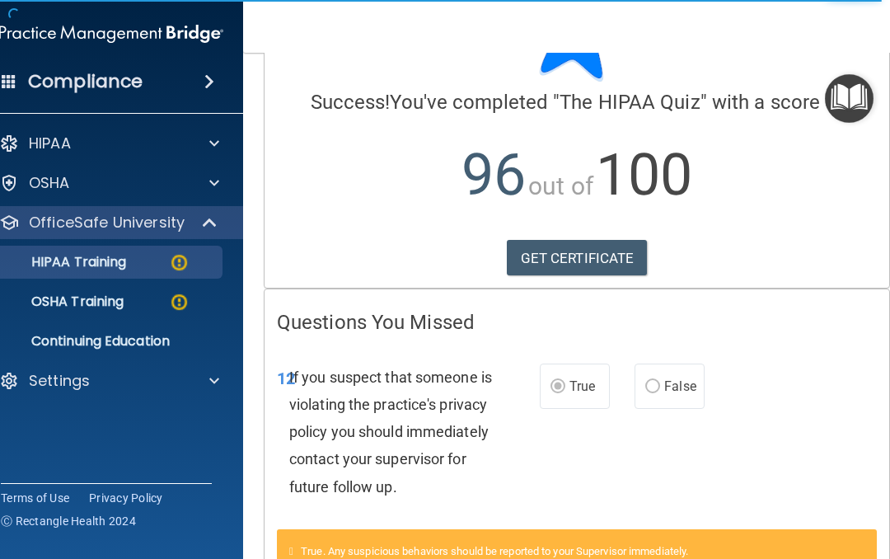
click at [163, 274] on link "HIPAA Training" at bounding box center [93, 262] width 260 height 33
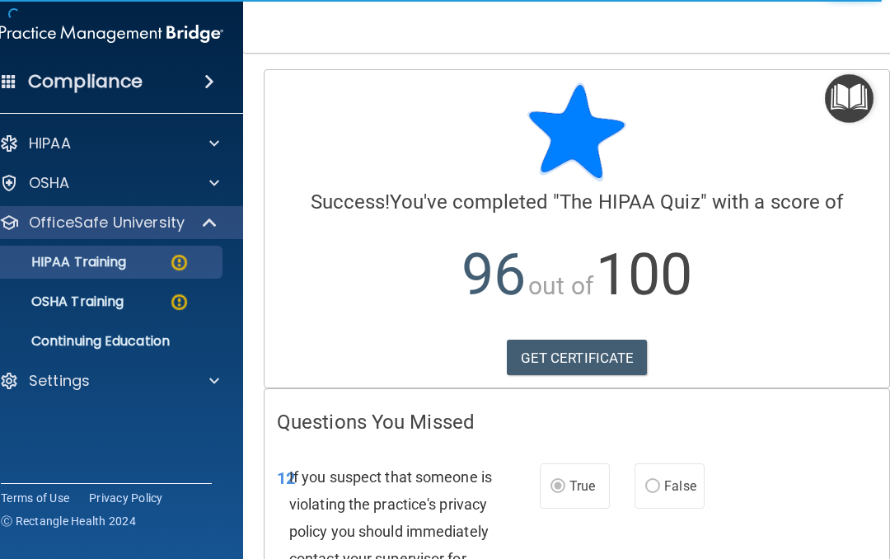
click at [162, 258] on div "HIPAA Training" at bounding box center [102, 262] width 225 height 16
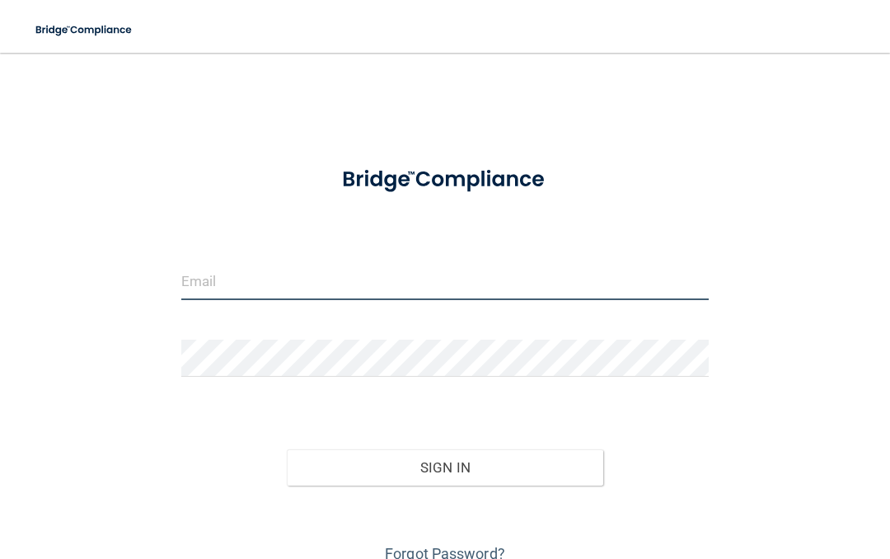
click at [317, 274] on input "email" at bounding box center [445, 281] width 528 height 37
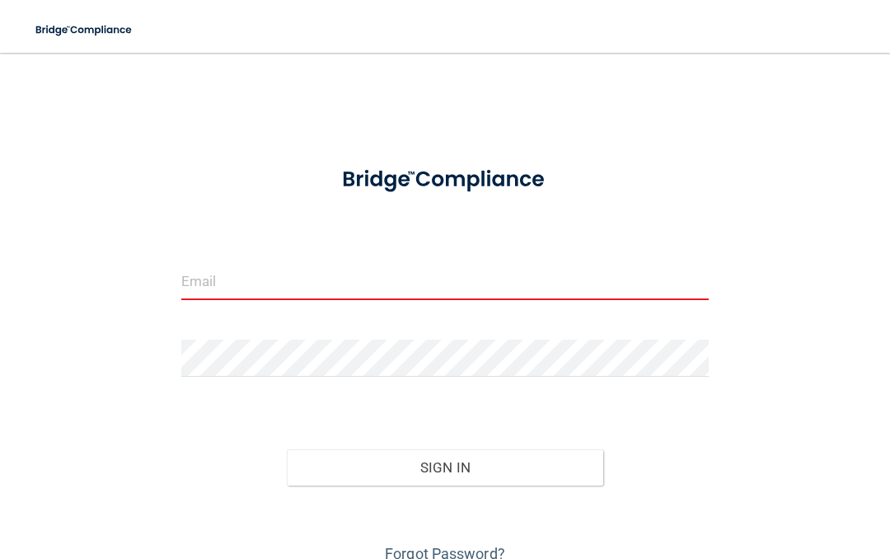
type input "[PERSON_NAME][EMAIL_ADDRESS][DOMAIN_NAME]"
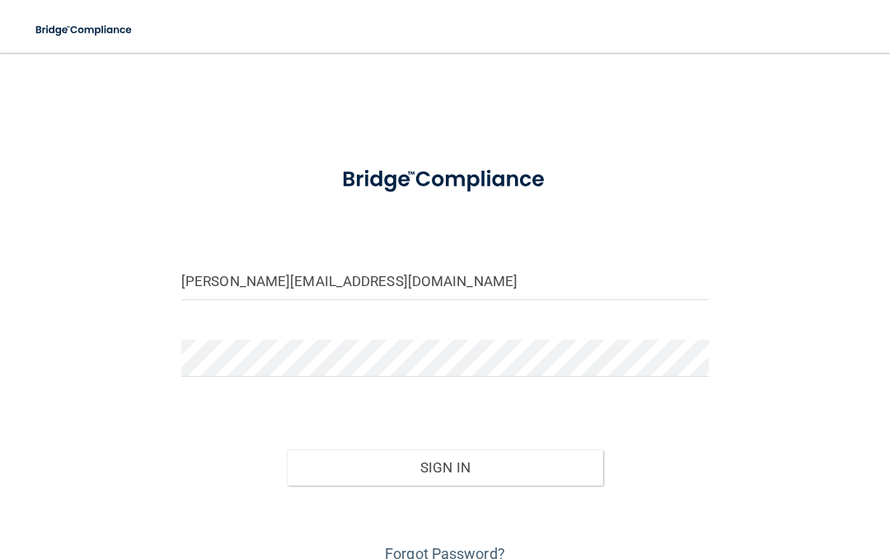
click at [472, 454] on button "Sign In" at bounding box center [445, 467] width 317 height 36
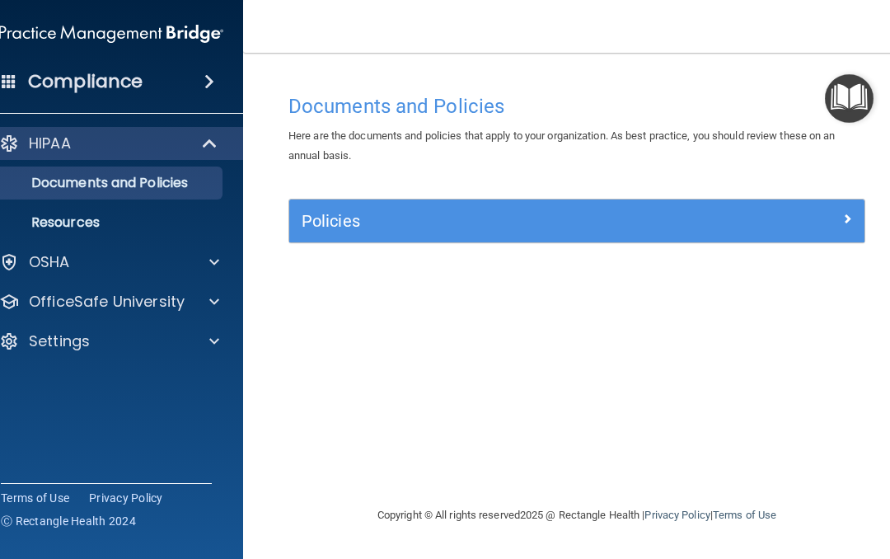
click at [138, 297] on p "OfficeSafe University" at bounding box center [107, 302] width 156 height 20
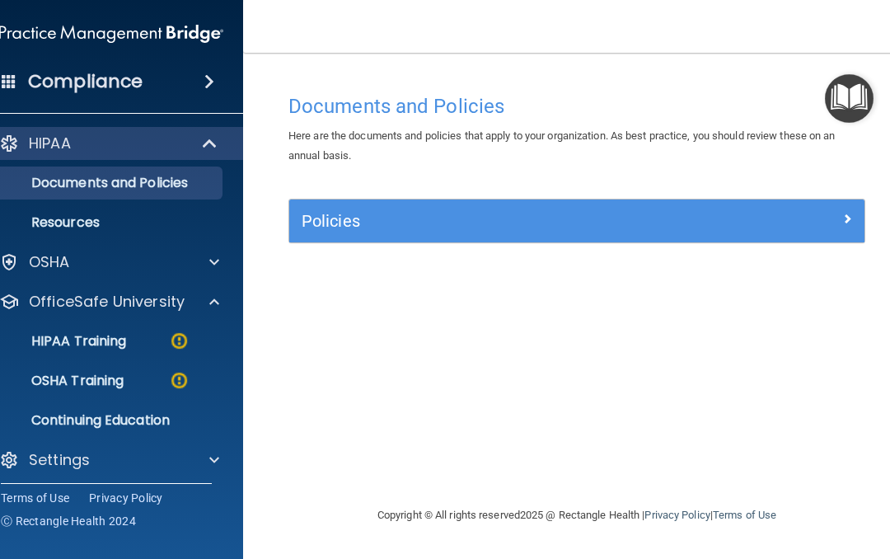
click at [96, 345] on p "HIPAA Training" at bounding box center [58, 341] width 136 height 16
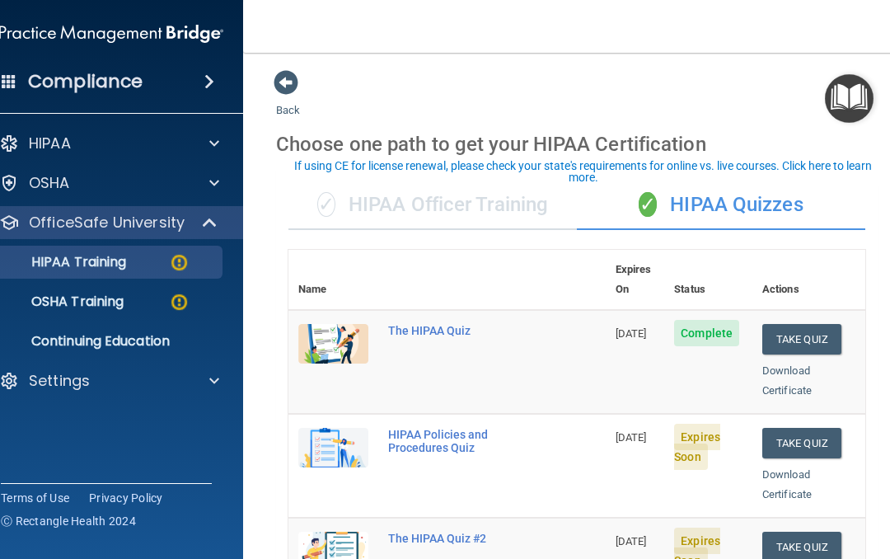
click at [796, 428] on button "Take Quiz" at bounding box center [801, 443] width 79 height 30
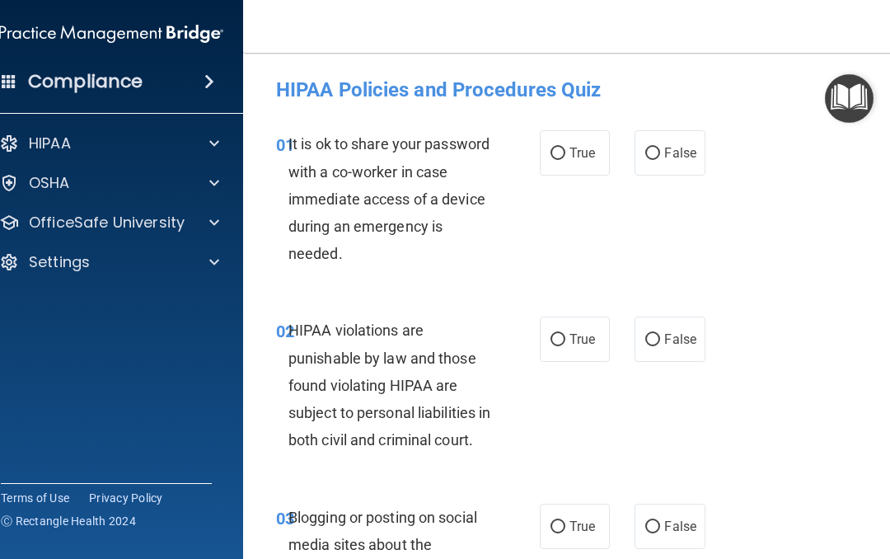
click at [656, 150] on input "False" at bounding box center [652, 154] width 15 height 12
radio input "true"
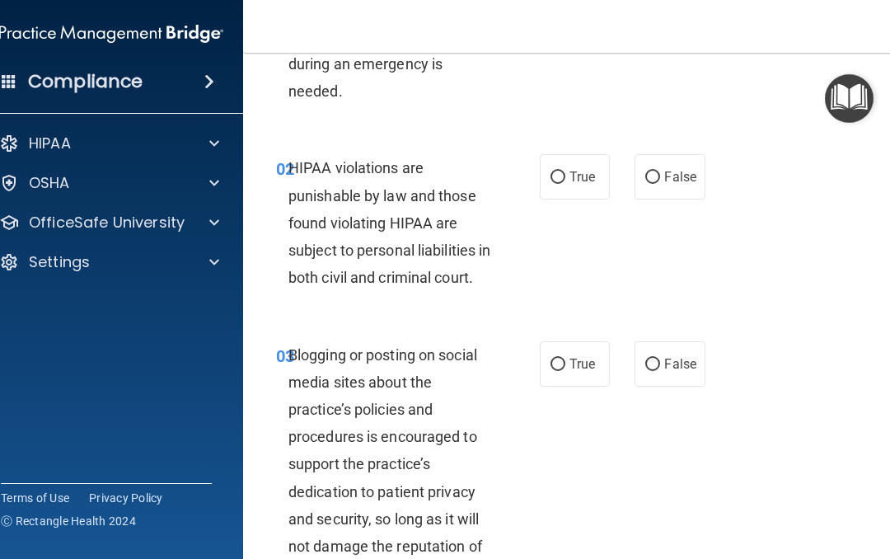
scroll to position [163, 0]
click at [564, 172] on input "True" at bounding box center [558, 177] width 15 height 12
radio input "true"
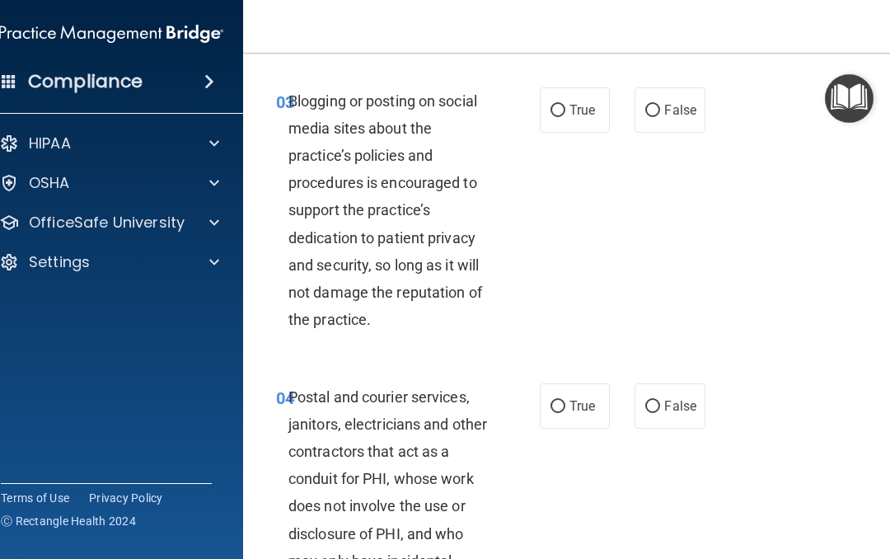
scroll to position [417, 0]
click at [554, 116] on input "True" at bounding box center [558, 110] width 15 height 12
radio input "true"
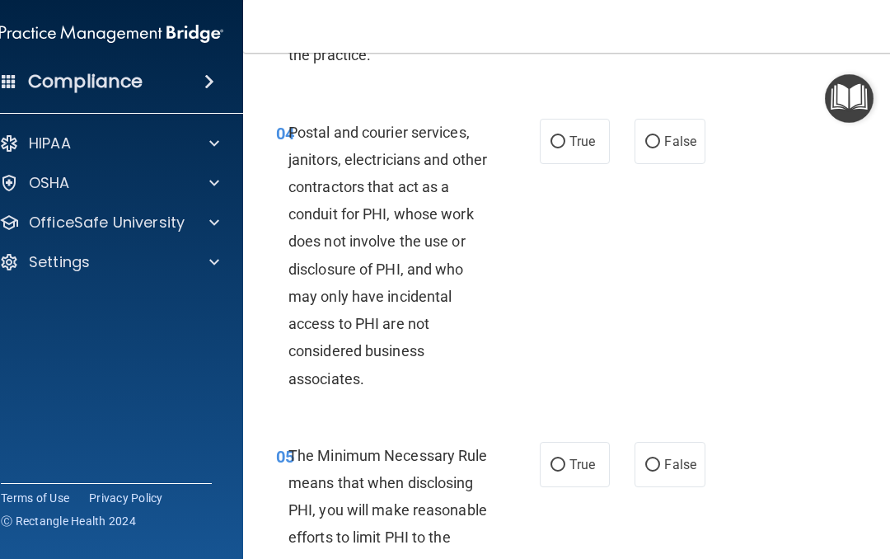
scroll to position [683, 0]
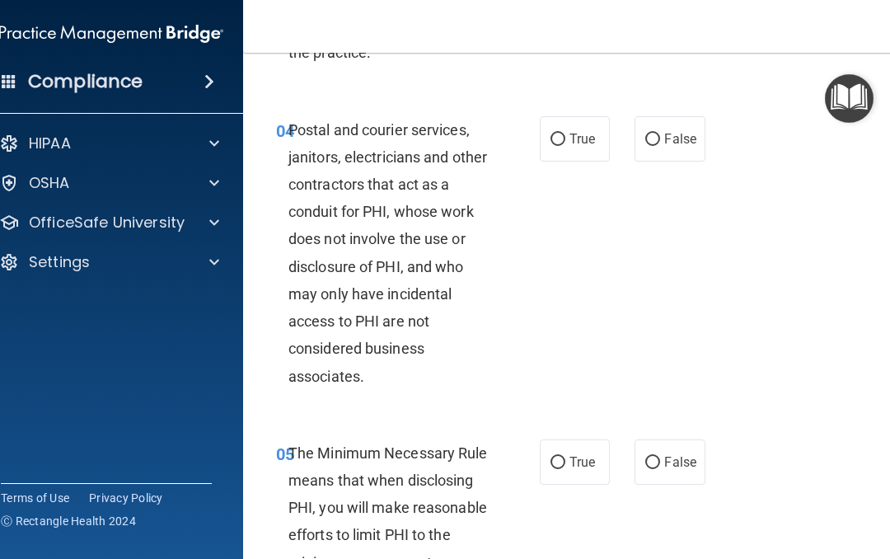
click at [561, 146] on input "True" at bounding box center [558, 140] width 15 height 12
radio input "true"
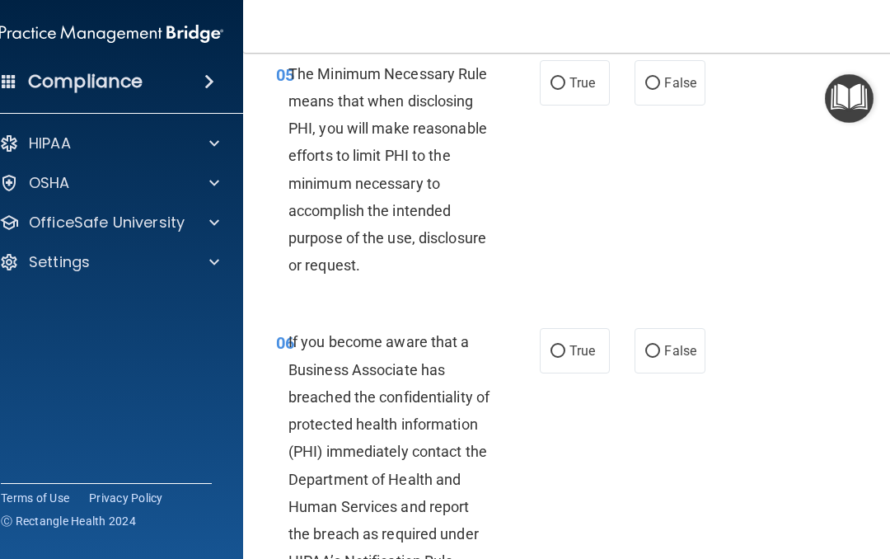
scroll to position [1063, 0]
click at [564, 89] on input "True" at bounding box center [558, 83] width 15 height 12
radio input "true"
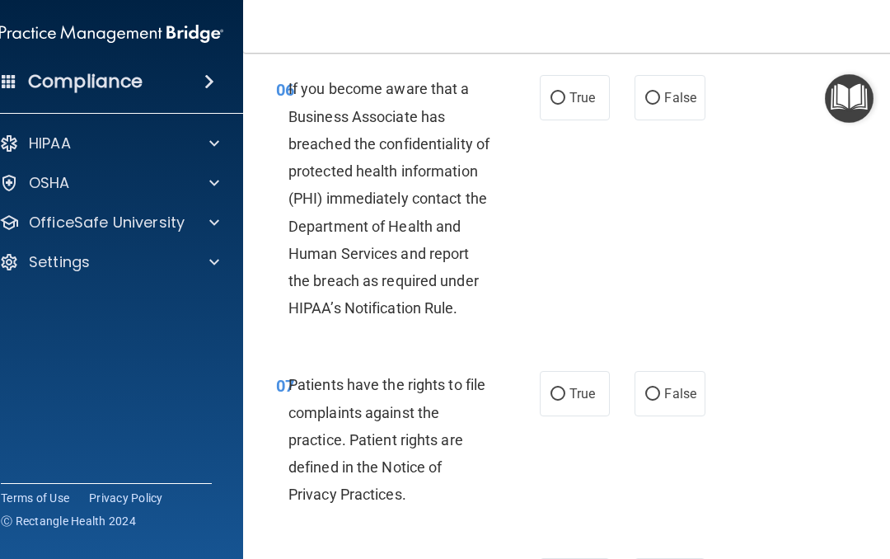
scroll to position [1335, 0]
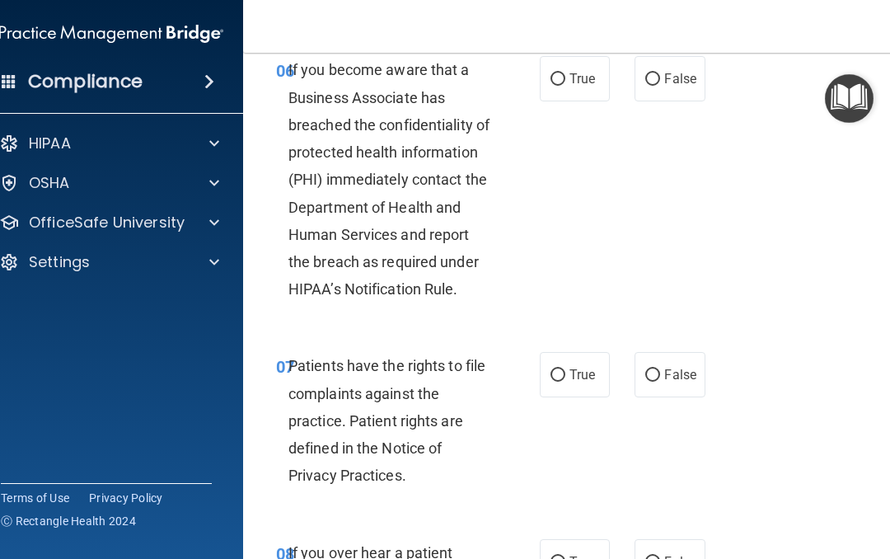
click at [553, 86] on input "True" at bounding box center [558, 79] width 15 height 12
radio input "true"
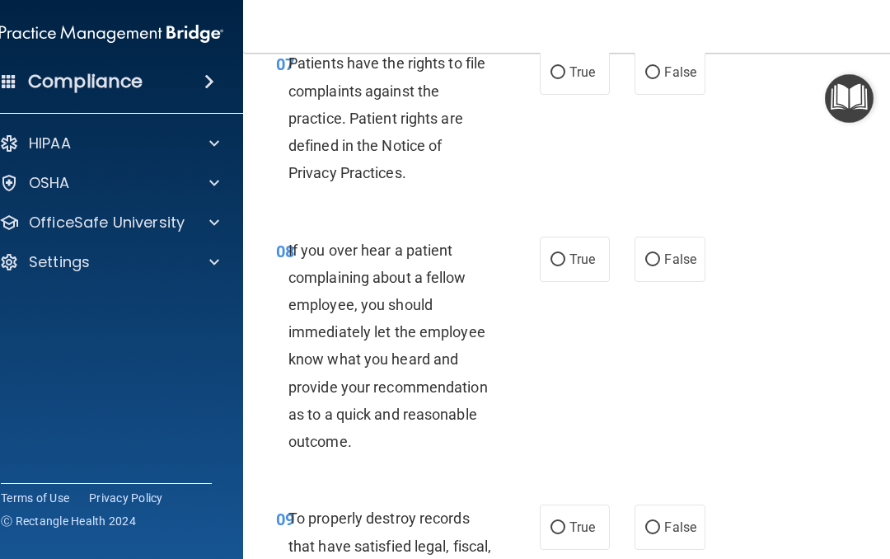
scroll to position [1640, 0]
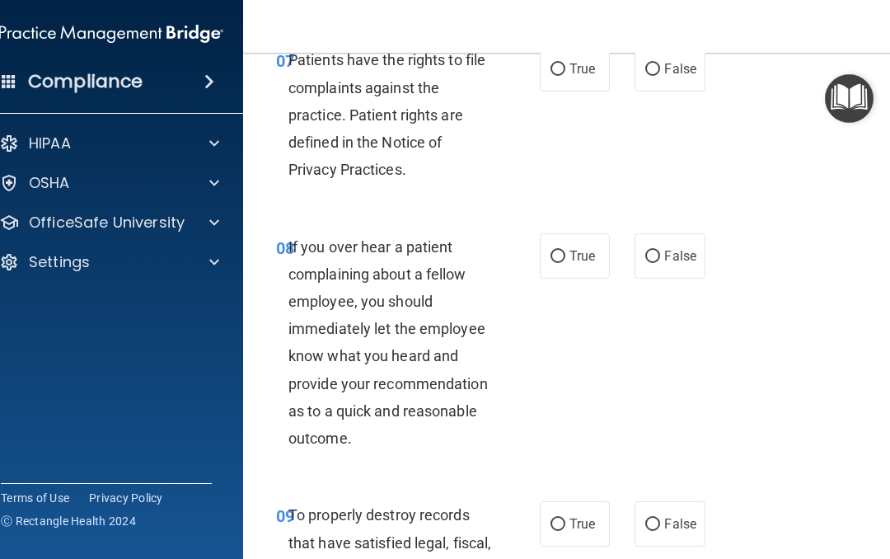
click at [566, 82] on label "True" at bounding box center [575, 68] width 70 height 45
click at [565, 76] on input "True" at bounding box center [558, 69] width 15 height 12
radio input "true"
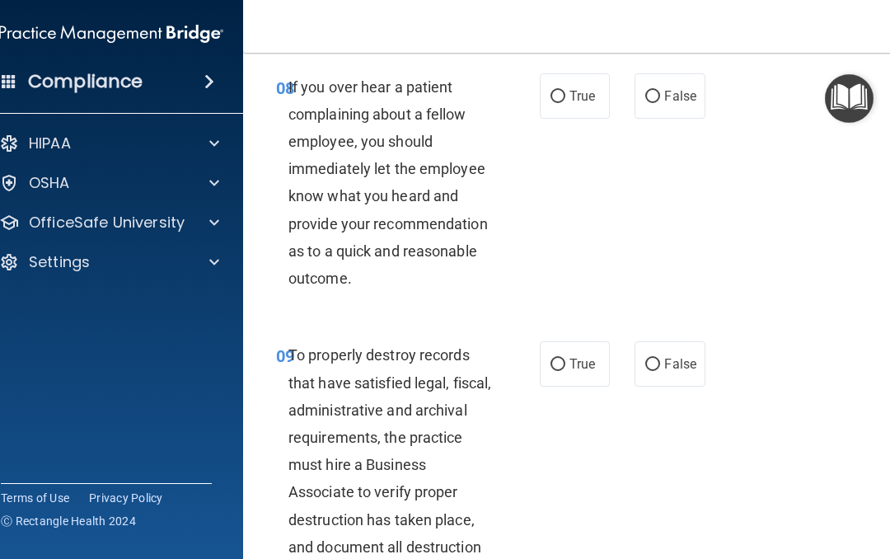
scroll to position [1812, 0]
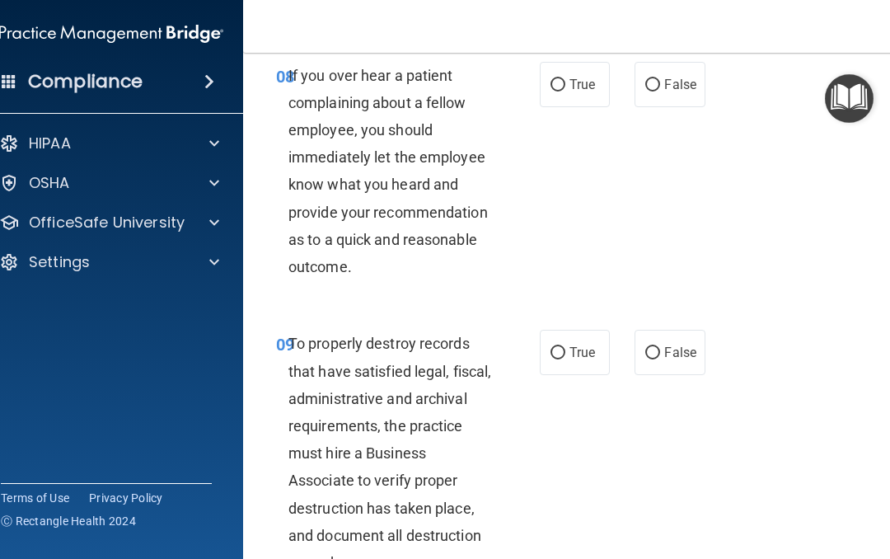
click at [645, 91] on input "False" at bounding box center [652, 85] width 15 height 12
radio input "true"
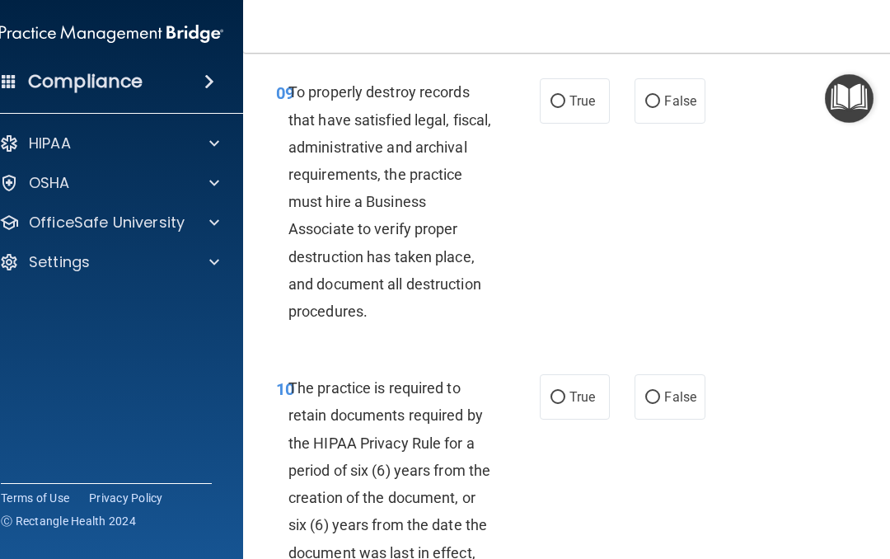
scroll to position [2065, 0]
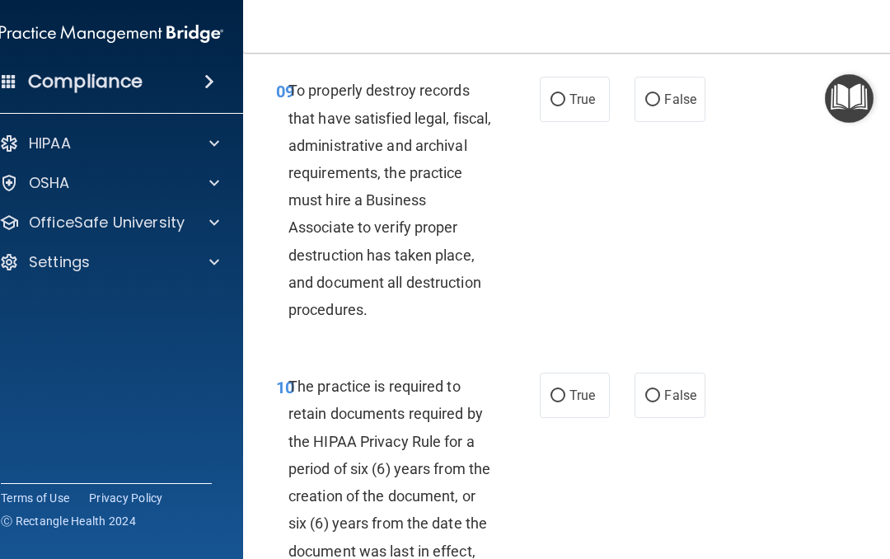
click at [561, 106] on input "True" at bounding box center [558, 100] width 15 height 12
radio input "true"
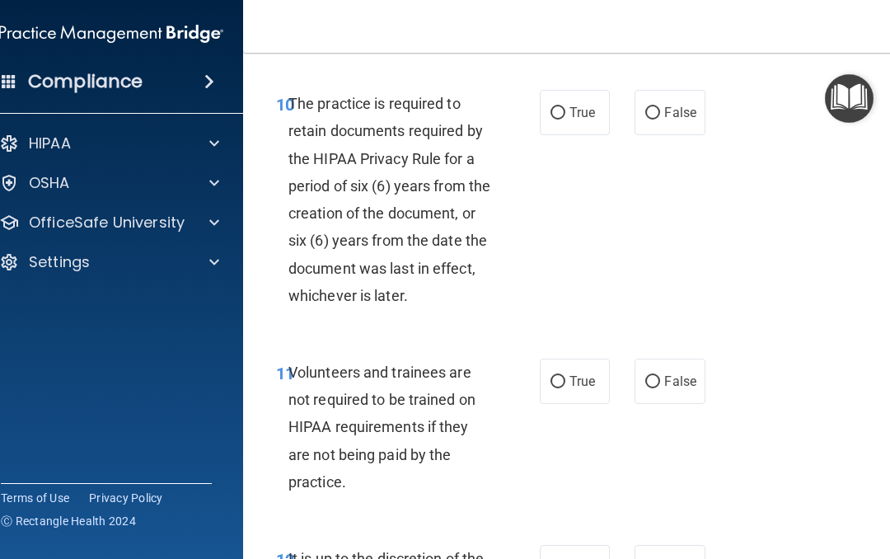
scroll to position [2349, 0]
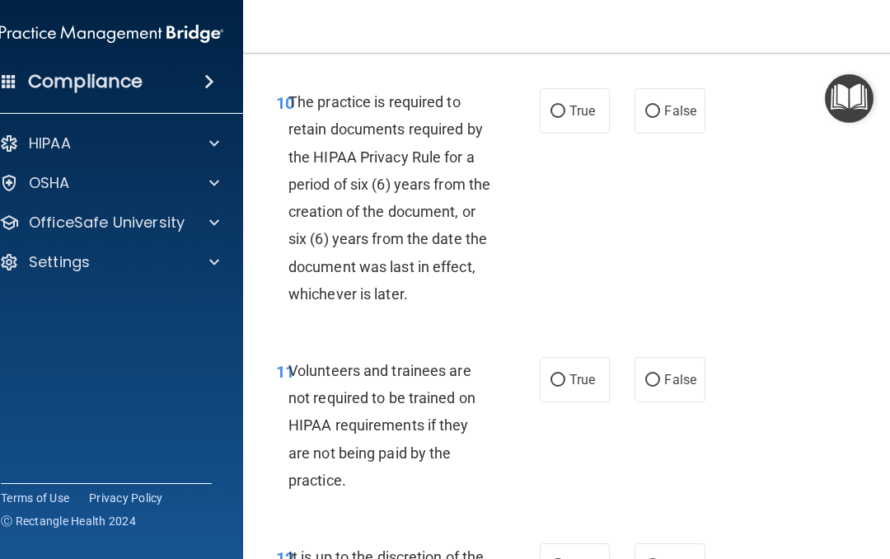
click at [555, 118] on input "True" at bounding box center [558, 112] width 15 height 12
radio input "true"
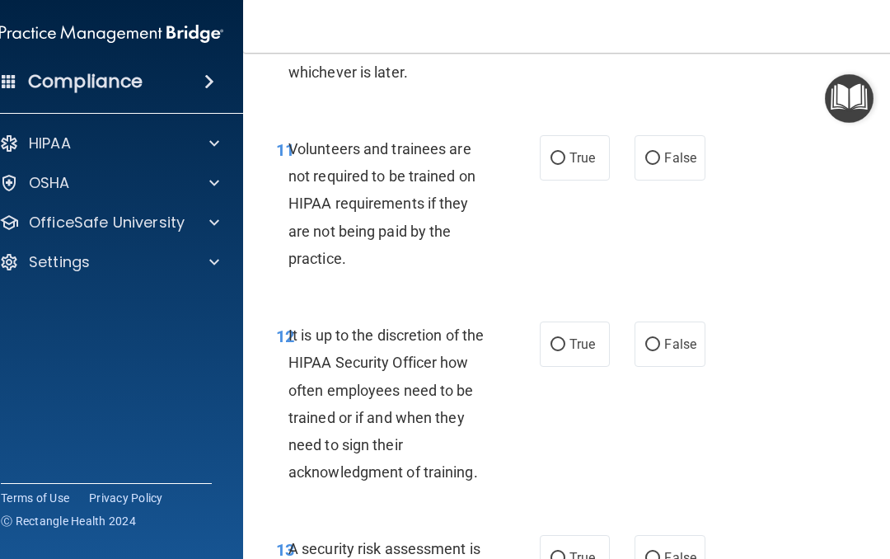
scroll to position [2577, 0]
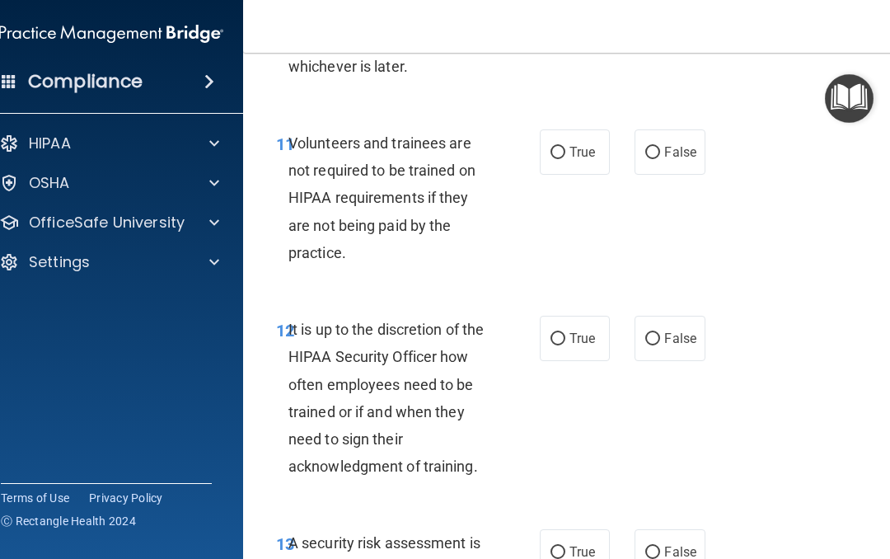
click at [642, 175] on label "False" at bounding box center [670, 151] width 70 height 45
click at [645, 159] on input "False" at bounding box center [652, 153] width 15 height 12
radio input "true"
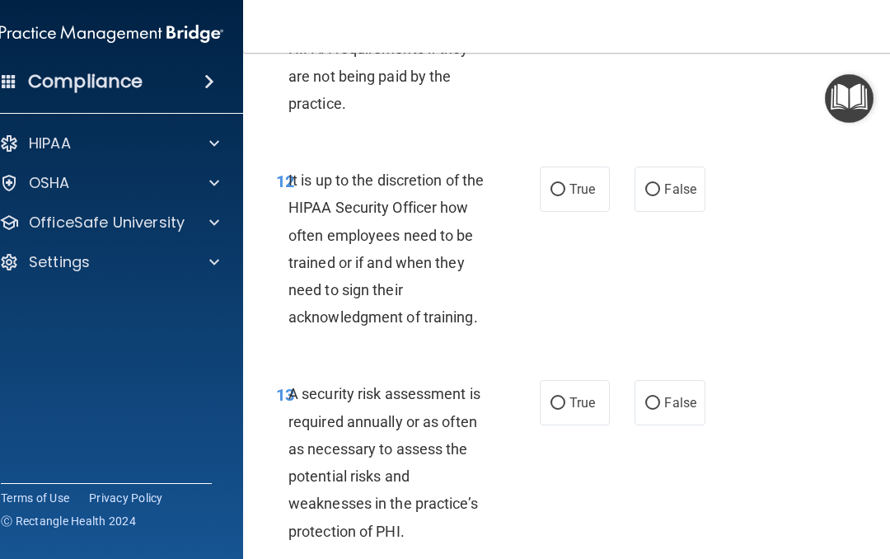
scroll to position [2735, 0]
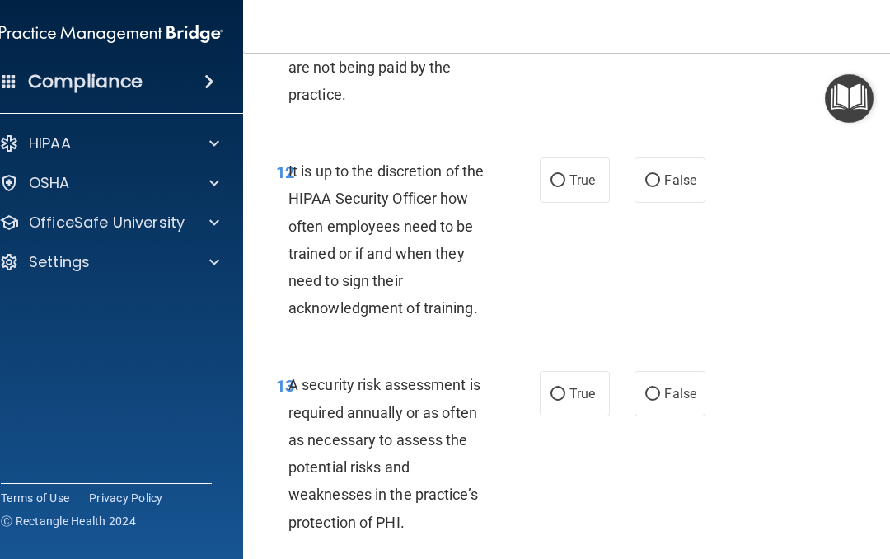
click at [571, 187] on span "True" at bounding box center [583, 180] width 26 height 16
click at [565, 187] on input "True" at bounding box center [558, 181] width 15 height 12
radio input "true"
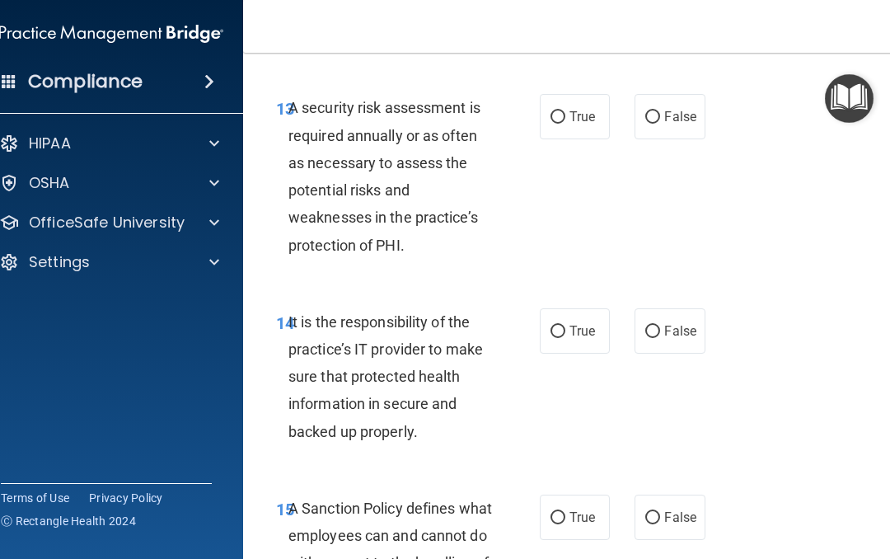
scroll to position [3017, 0]
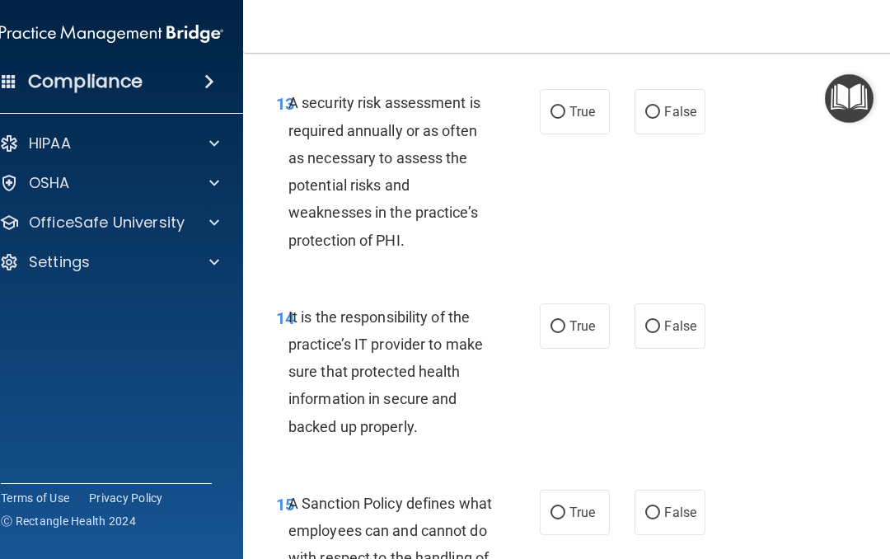
click at [561, 109] on label "True" at bounding box center [575, 111] width 70 height 45
click at [561, 109] on input "True" at bounding box center [558, 112] width 15 height 12
radio input "true"
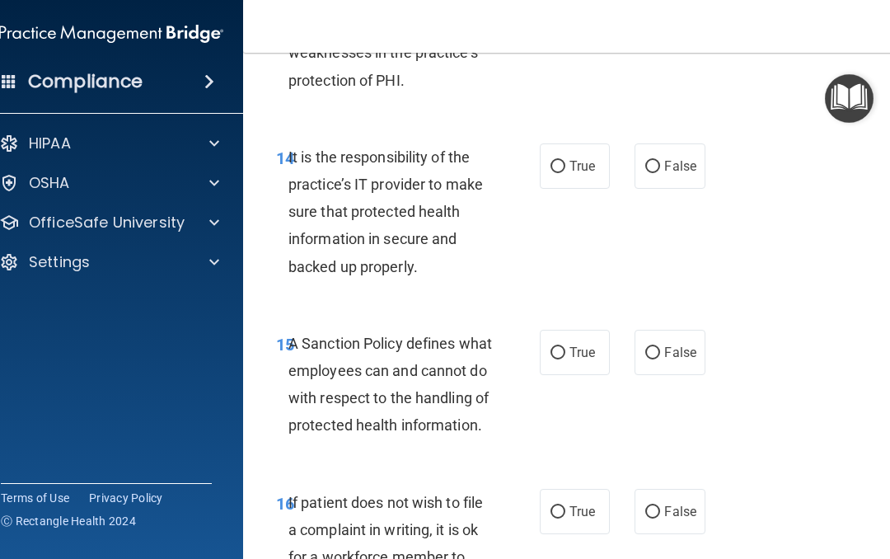
scroll to position [3183, 0]
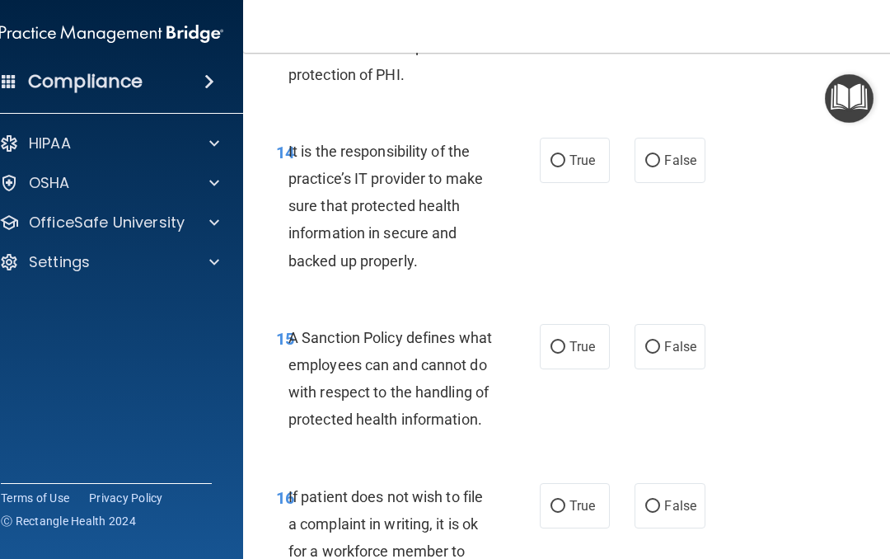
click at [553, 166] on input "True" at bounding box center [558, 161] width 15 height 12
radio input "true"
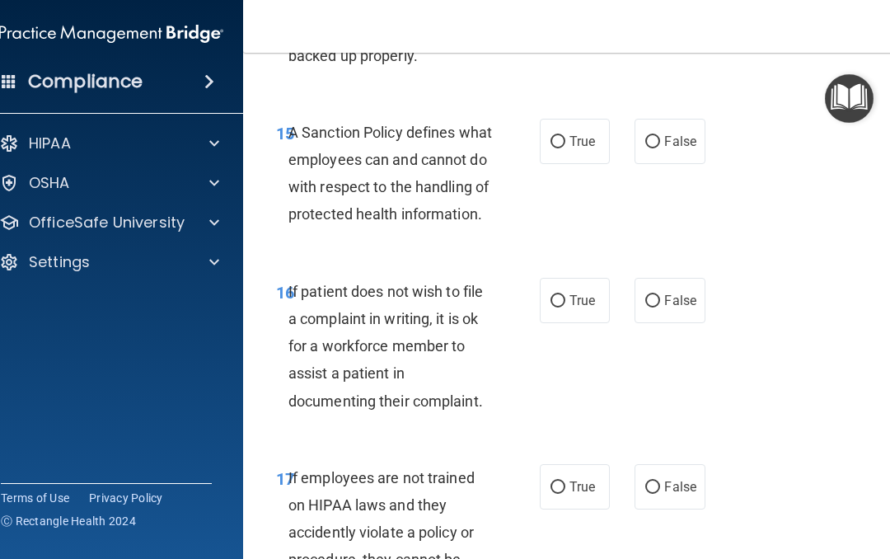
scroll to position [3392, 0]
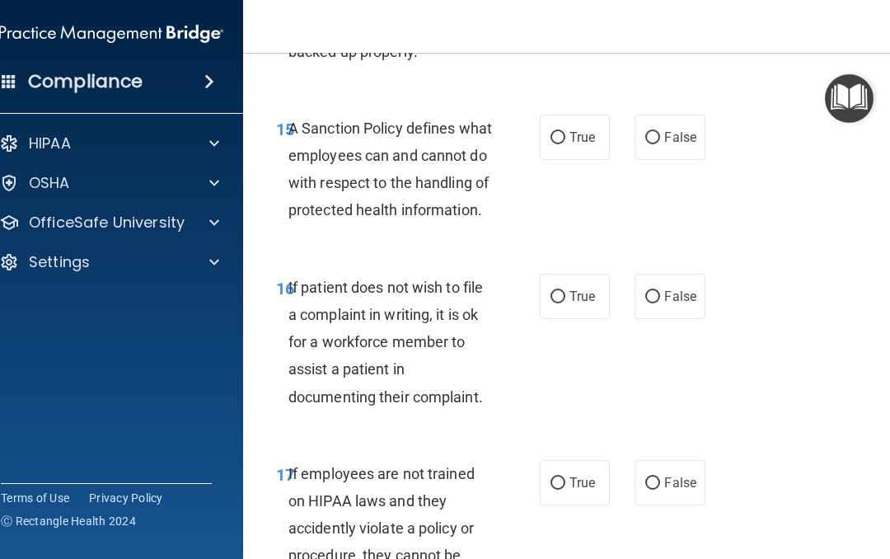
click at [556, 144] on input "True" at bounding box center [558, 138] width 15 height 12
radio input "true"
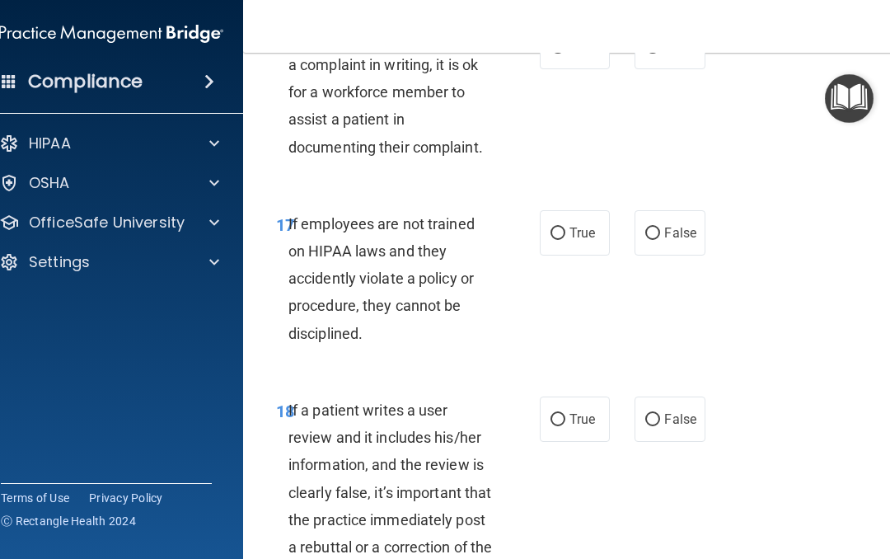
scroll to position [3643, 0]
click at [563, 53] on input "True" at bounding box center [558, 46] width 15 height 12
radio input "true"
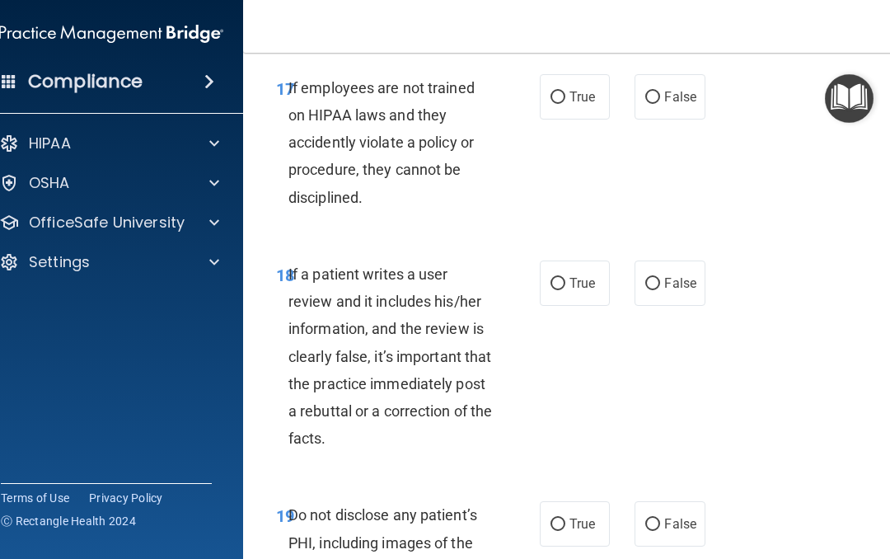
scroll to position [3780, 0]
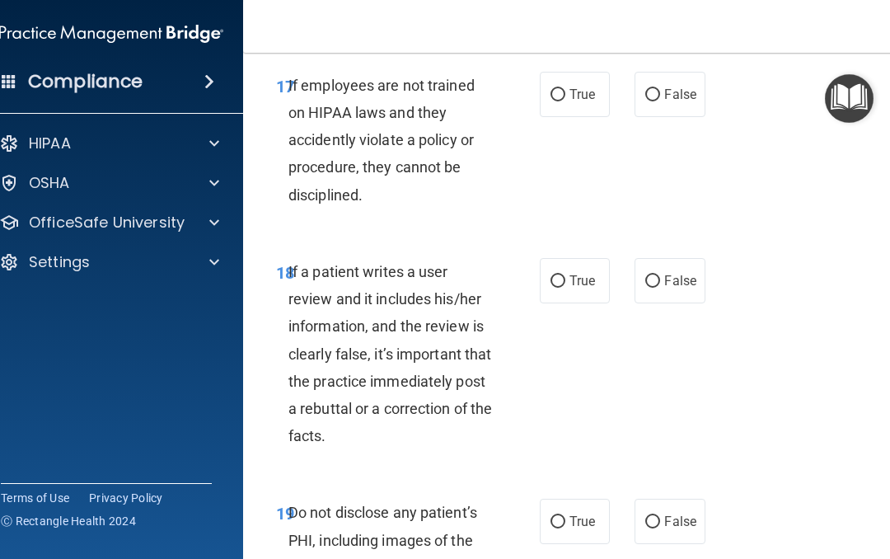
click at [651, 101] on input "False" at bounding box center [652, 95] width 15 height 12
radio input "true"
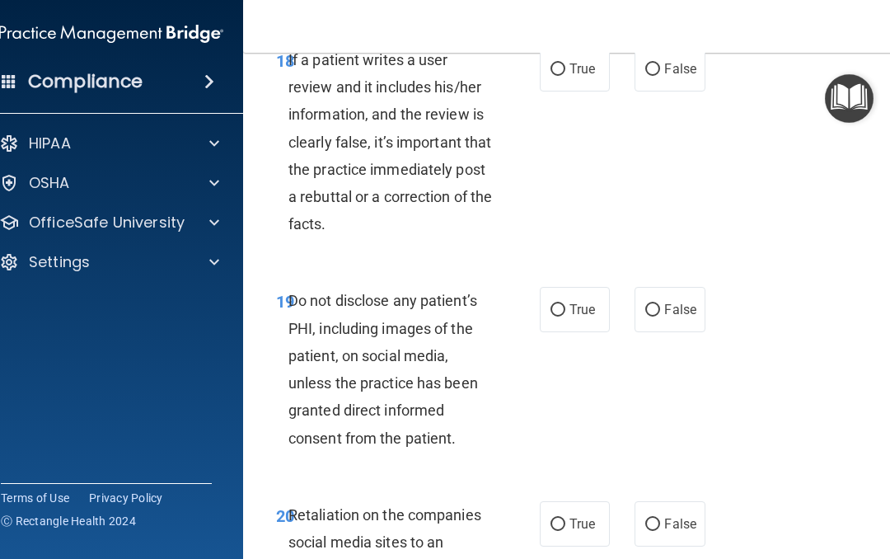
scroll to position [3998, 0]
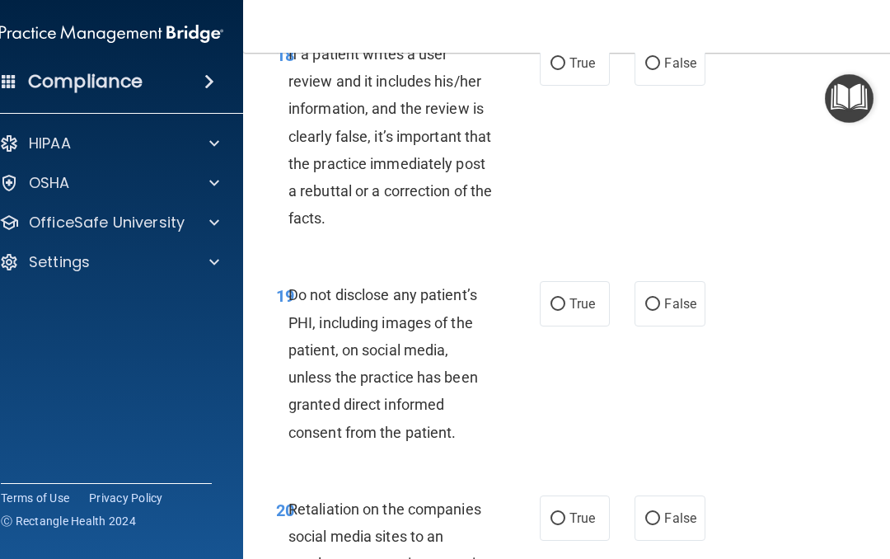
click at [659, 70] on input "False" at bounding box center [652, 64] width 15 height 12
radio input "true"
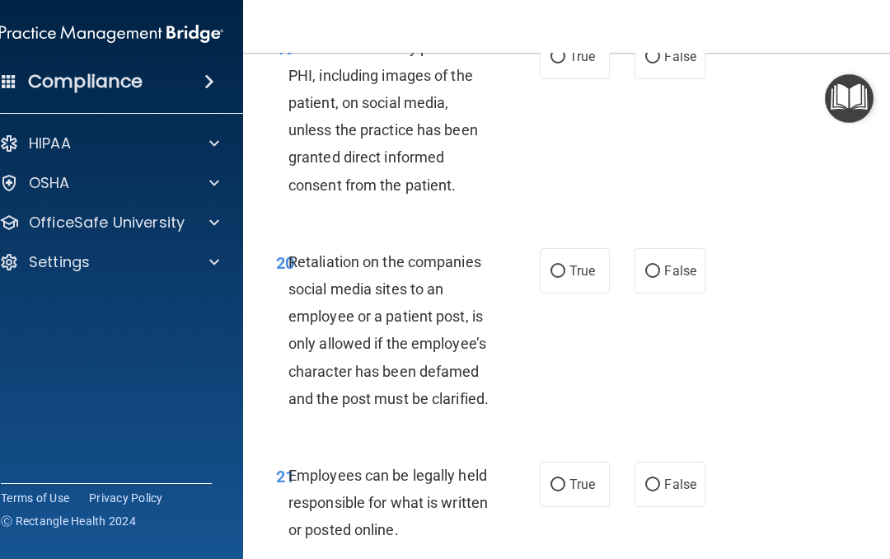
scroll to position [4246, 0]
click at [562, 63] on input "True" at bounding box center [558, 56] width 15 height 12
radio input "true"
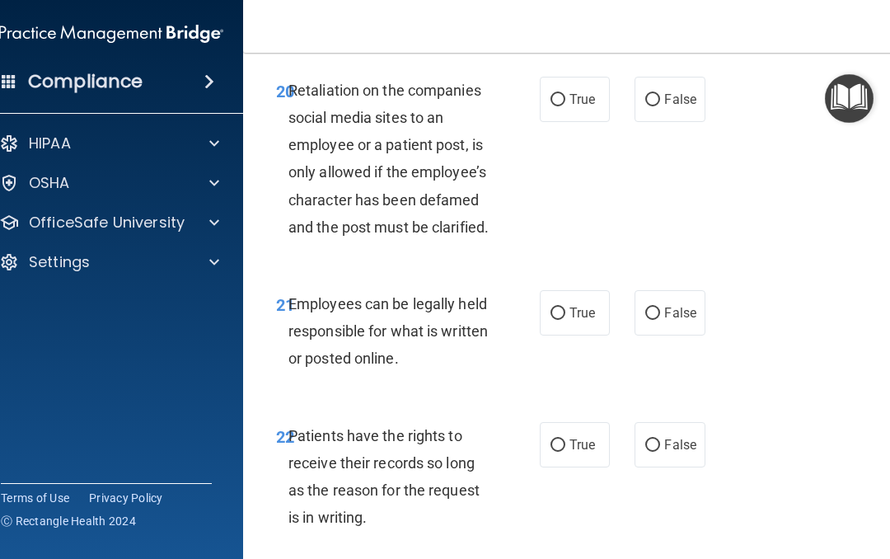
scroll to position [4427, 0]
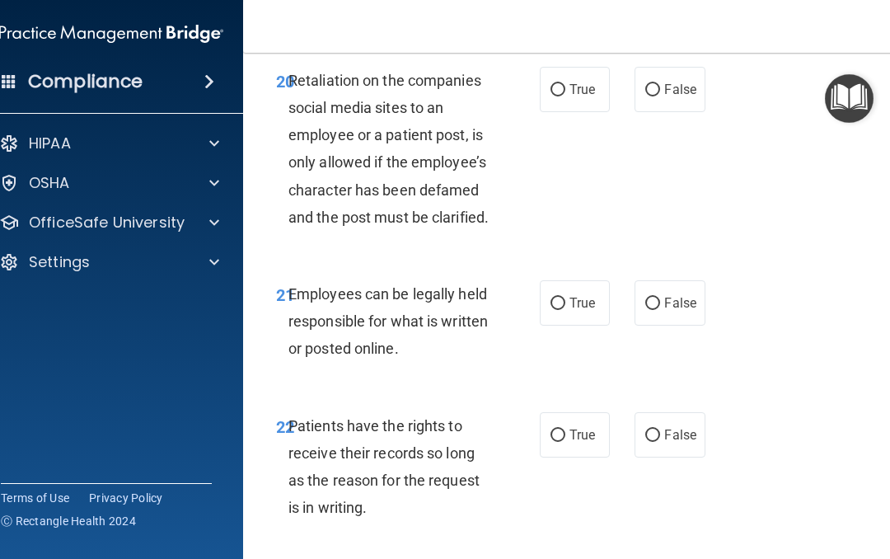
click at [645, 112] on label "False" at bounding box center [670, 89] width 70 height 45
click at [645, 96] on input "False" at bounding box center [652, 90] width 15 height 12
radio input "true"
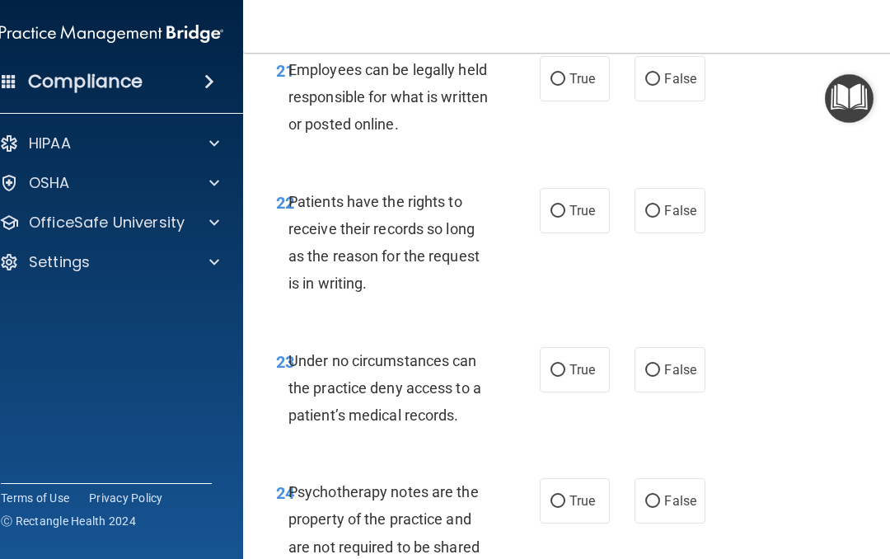
scroll to position [4654, 0]
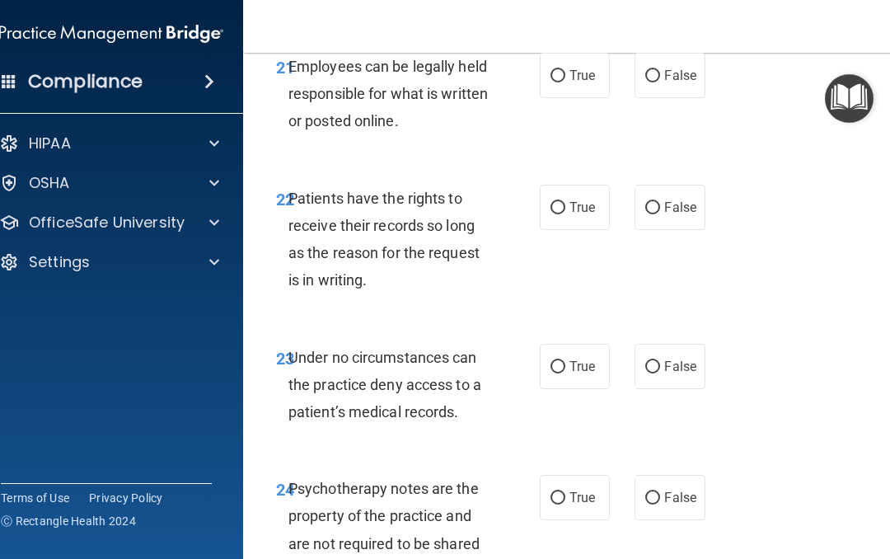
click at [557, 82] on input "True" at bounding box center [558, 76] width 15 height 12
radio input "true"
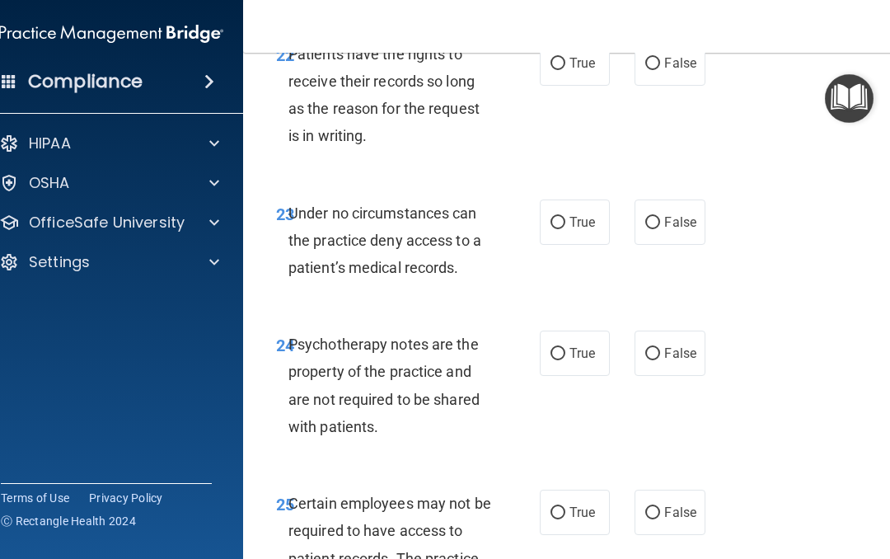
scroll to position [4800, 0]
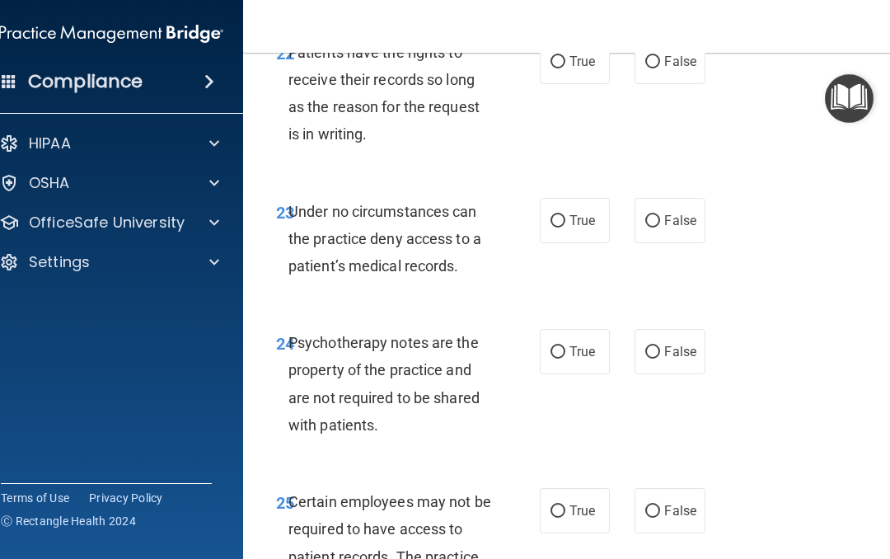
click at [653, 68] on input "False" at bounding box center [652, 62] width 15 height 12
radio input "true"
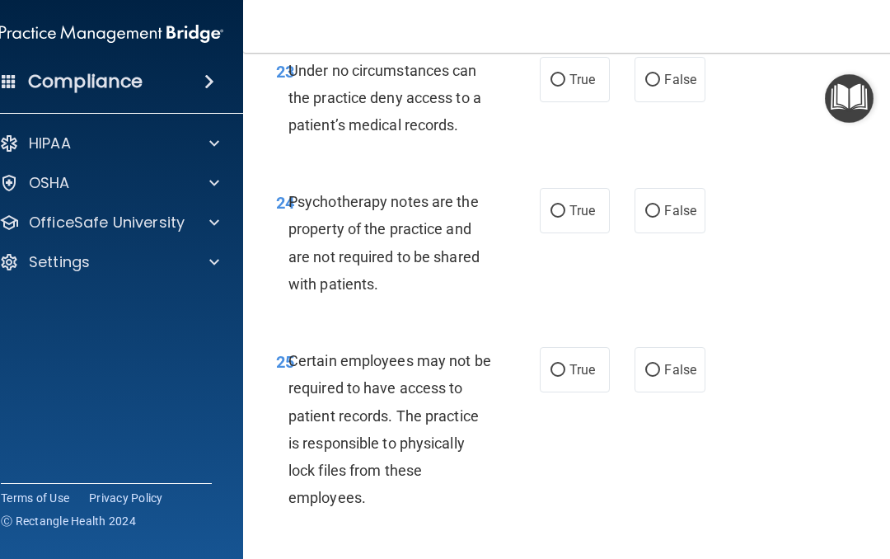
scroll to position [4943, 0]
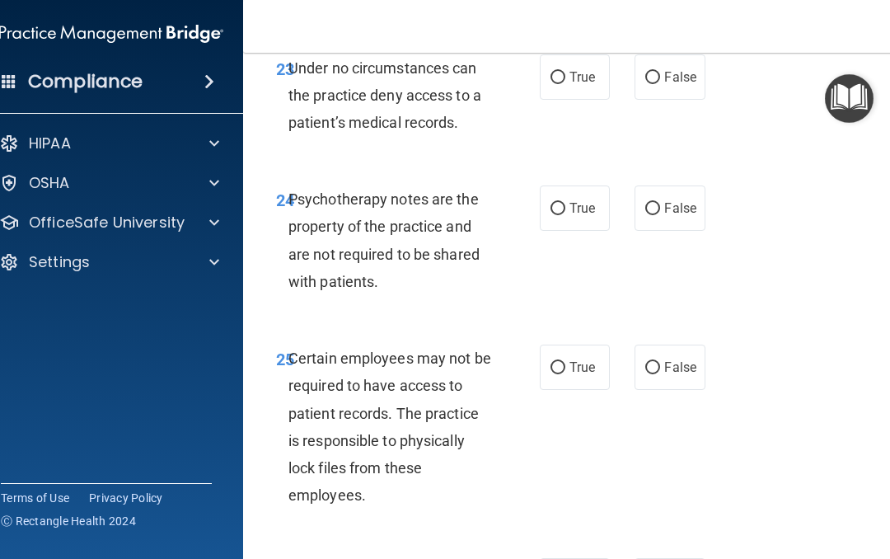
click at [559, 84] on input "True" at bounding box center [558, 78] width 15 height 12
radio input "true"
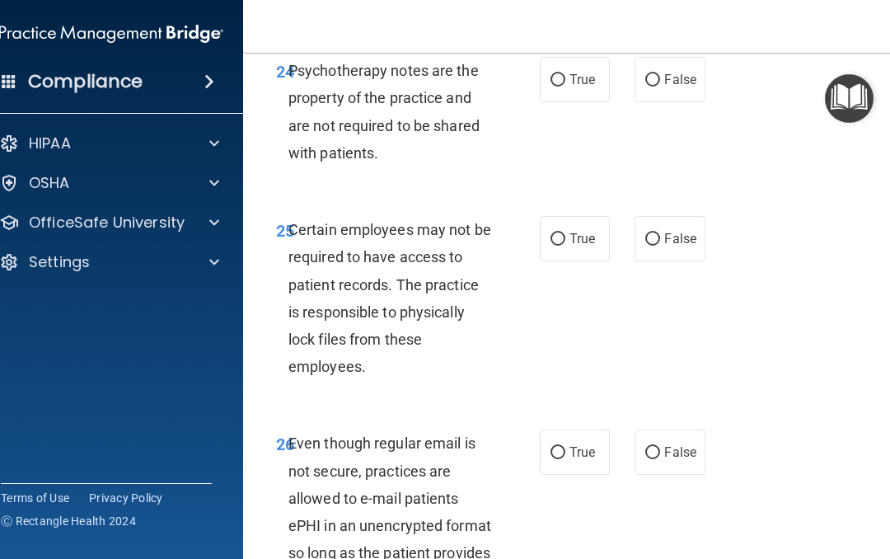
scroll to position [5074, 0]
click at [646, 101] on label "False" at bounding box center [670, 77] width 70 height 45
click at [646, 85] on input "False" at bounding box center [652, 79] width 15 height 12
radio input "true"
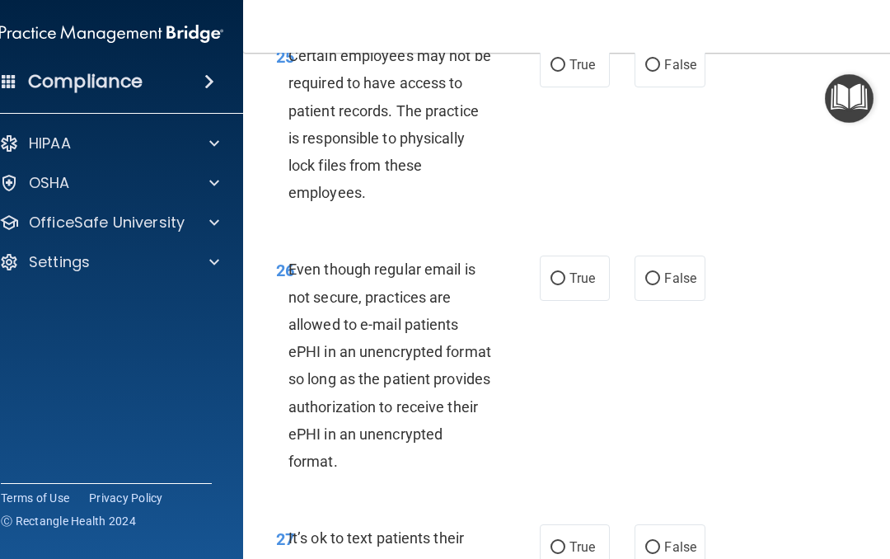
scroll to position [5255, 0]
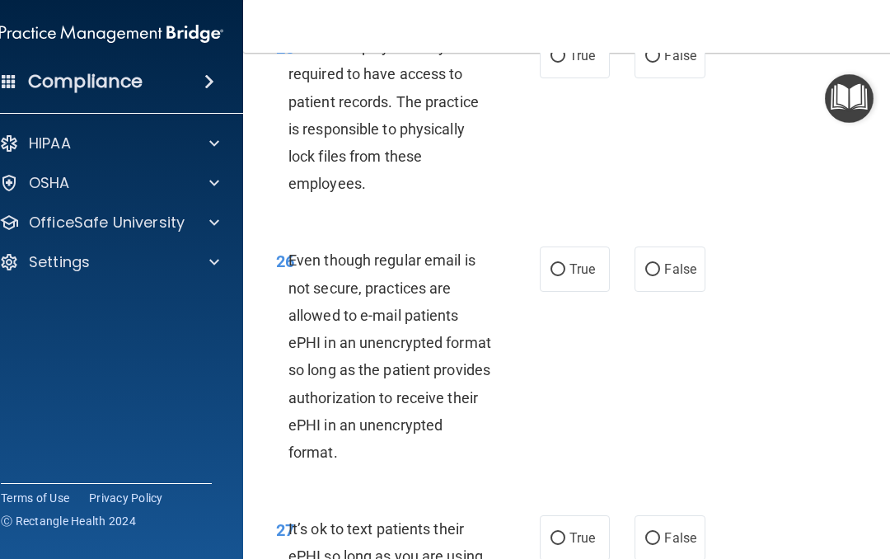
click at [560, 63] on input "True" at bounding box center [558, 56] width 15 height 12
radio input "true"
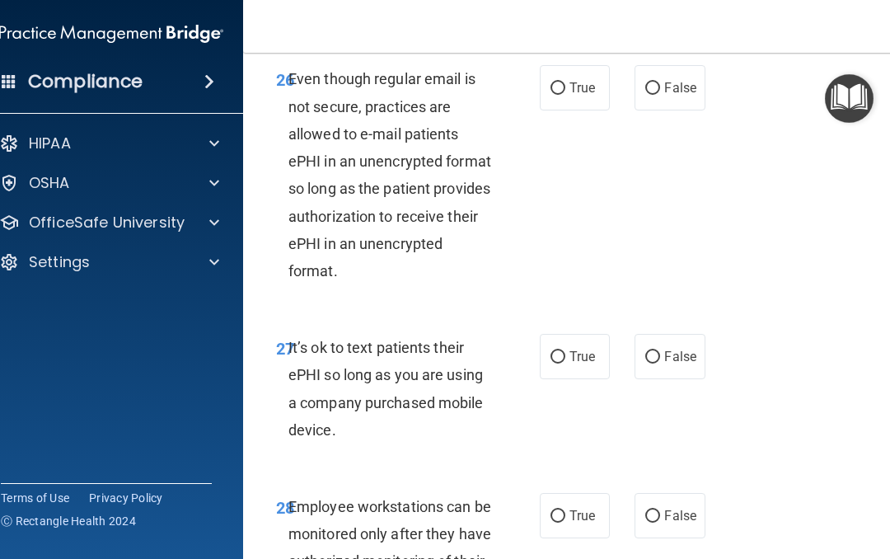
scroll to position [5437, 0]
click at [658, 94] on input "False" at bounding box center [652, 88] width 15 height 12
radio input "true"
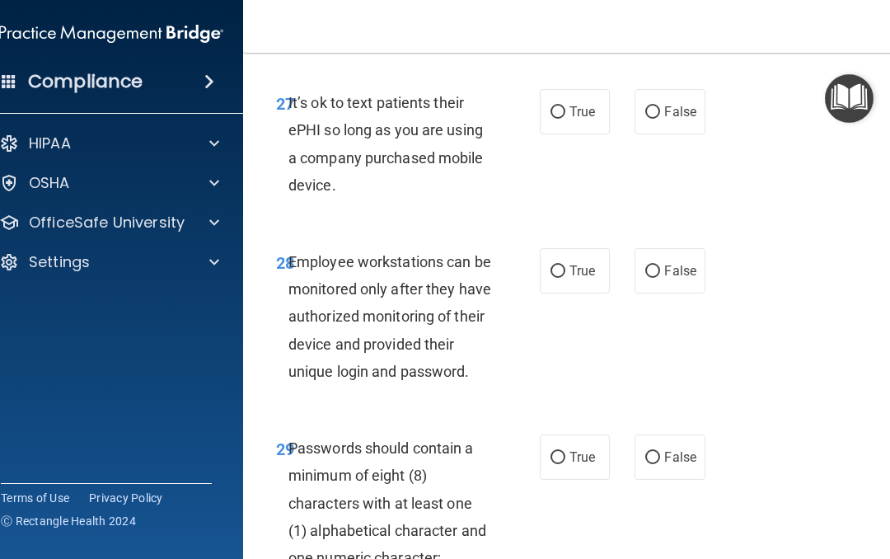
scroll to position [5685, 0]
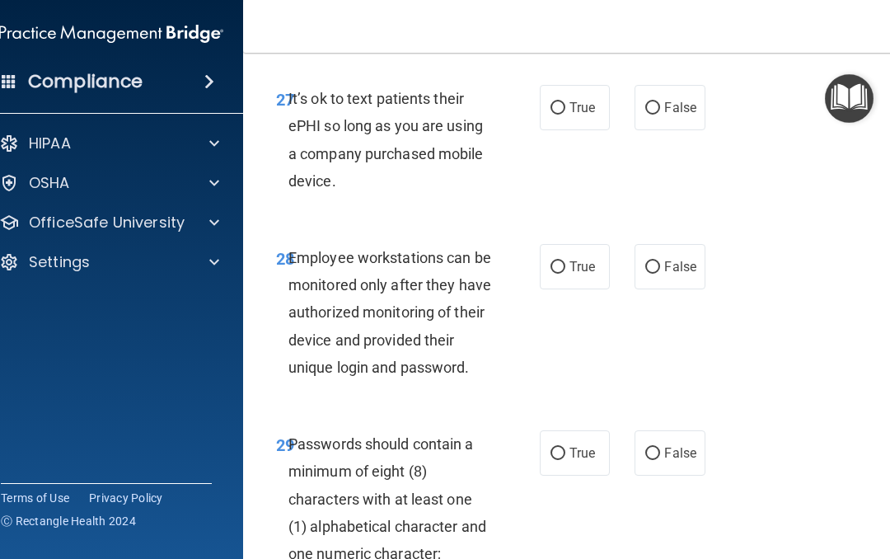
click at [652, 115] on input "False" at bounding box center [652, 108] width 15 height 12
radio input "true"
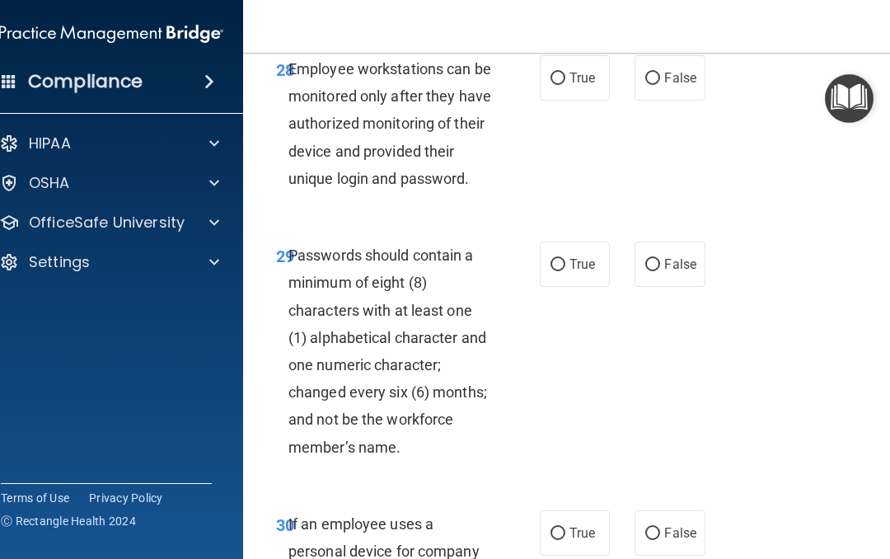
scroll to position [5875, 0]
click at [559, 84] on input "True" at bounding box center [558, 78] width 15 height 12
radio input "true"
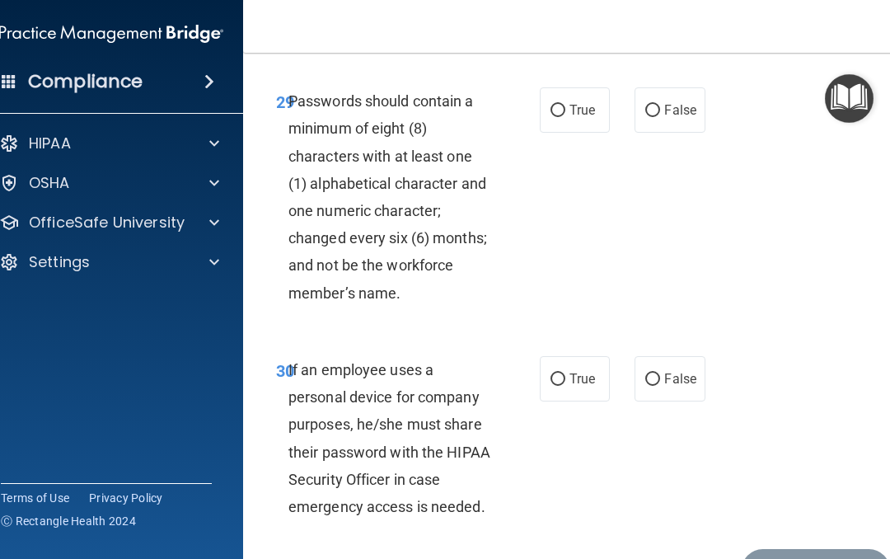
scroll to position [6030, 0]
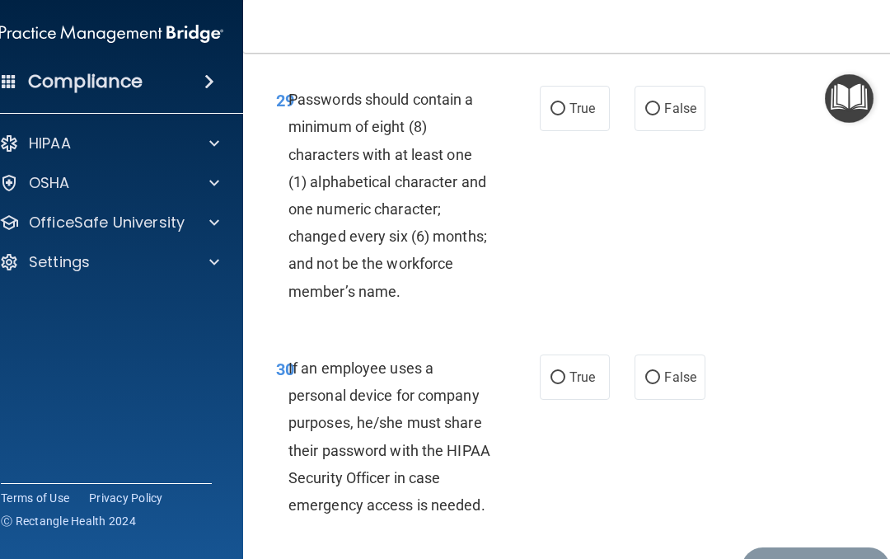
click at [558, 115] on input "True" at bounding box center [558, 109] width 15 height 12
radio input "true"
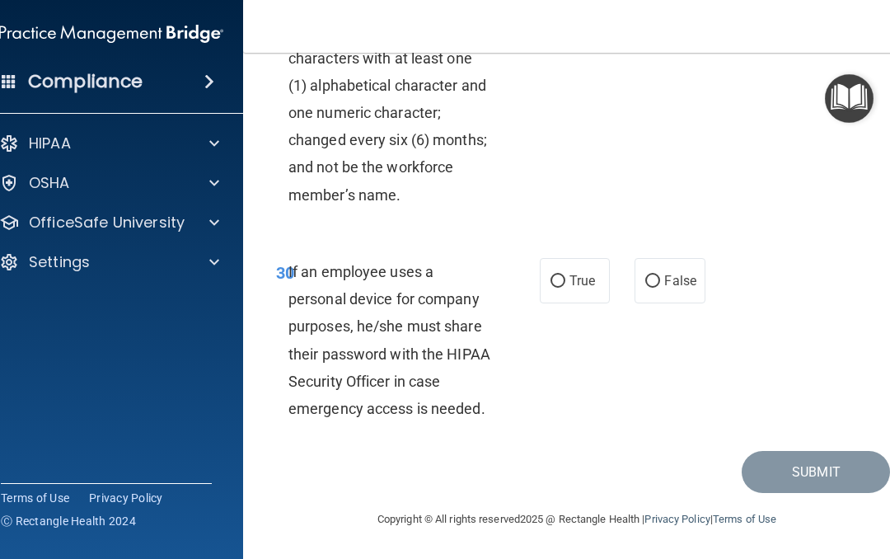
scroll to position [6147, 0]
click at [556, 288] on input "True" at bounding box center [558, 281] width 15 height 12
radio input "true"
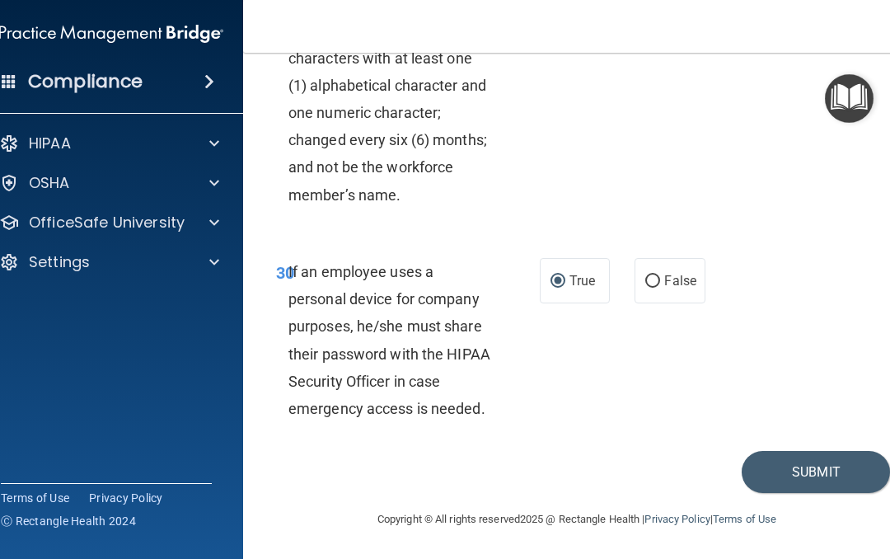
click at [797, 474] on button "Submit" at bounding box center [816, 472] width 148 height 42
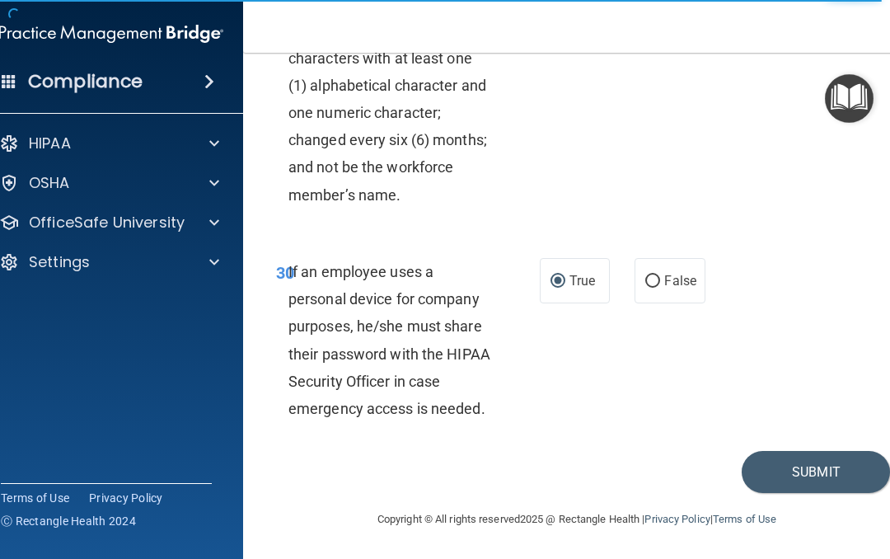
scroll to position [6136, 0]
click at [807, 476] on button "Submit" at bounding box center [816, 472] width 148 height 42
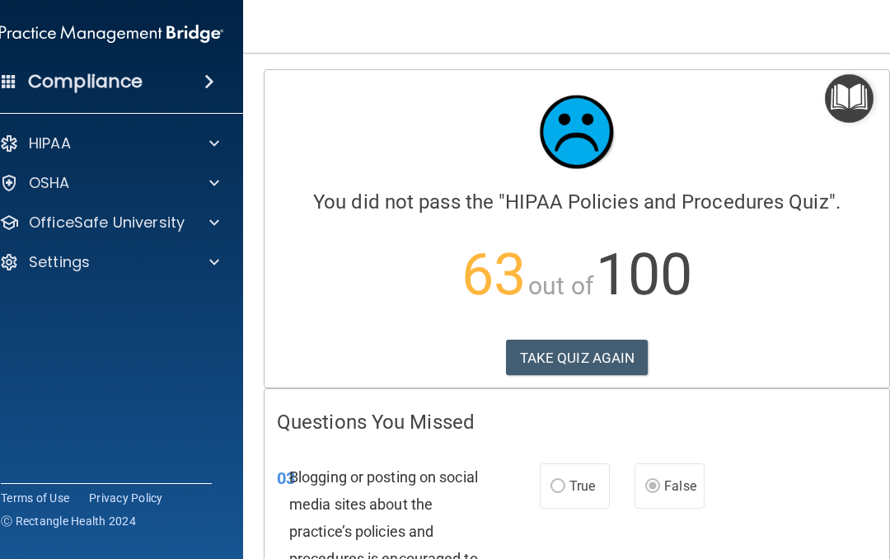
click at [570, 345] on button "TAKE QUIZ AGAIN" at bounding box center [577, 358] width 143 height 36
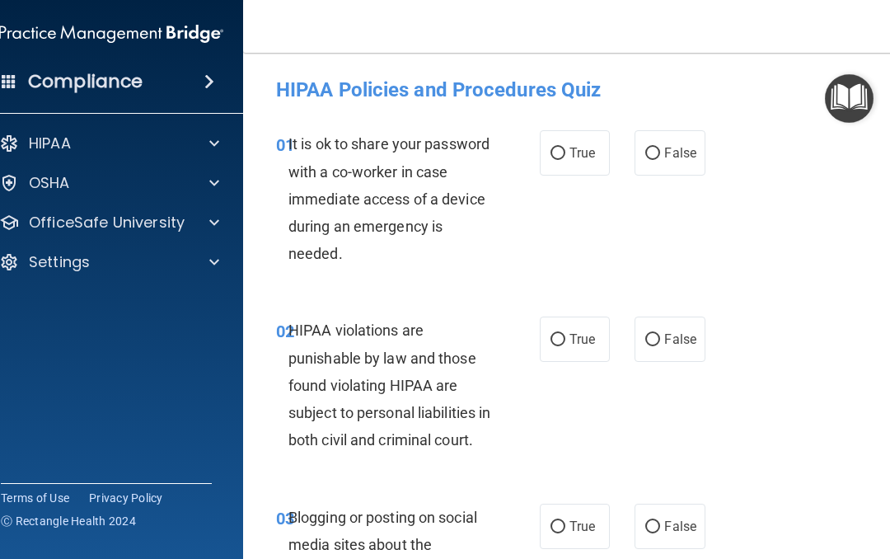
click at [655, 157] on input "False" at bounding box center [652, 154] width 15 height 12
radio input "true"
click at [564, 336] on input "True" at bounding box center [558, 340] width 15 height 12
radio input "true"
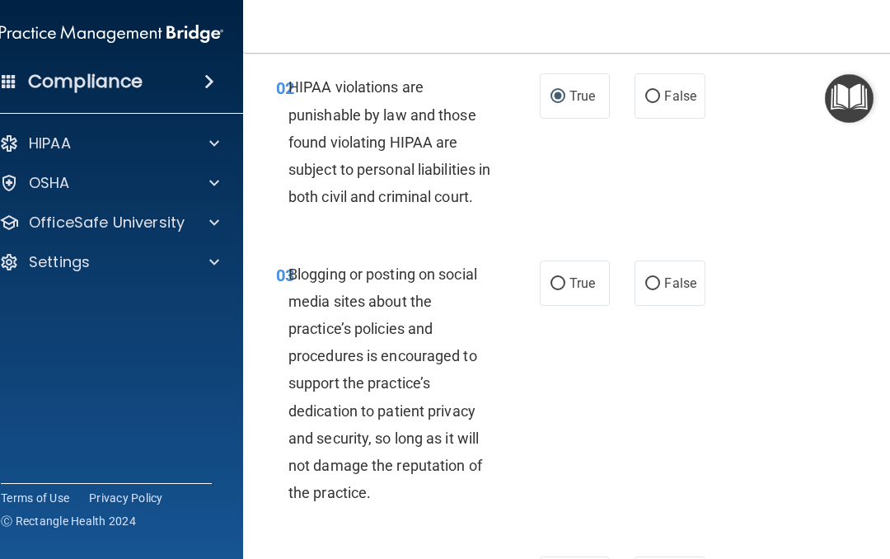
scroll to position [244, 0]
click at [647, 289] on input "False" at bounding box center [652, 283] width 15 height 12
radio input "true"
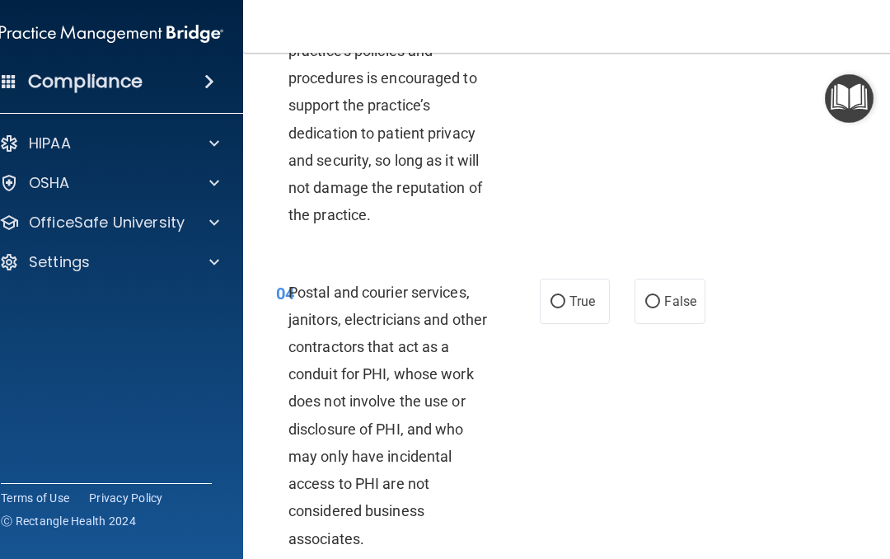
scroll to position [532, 0]
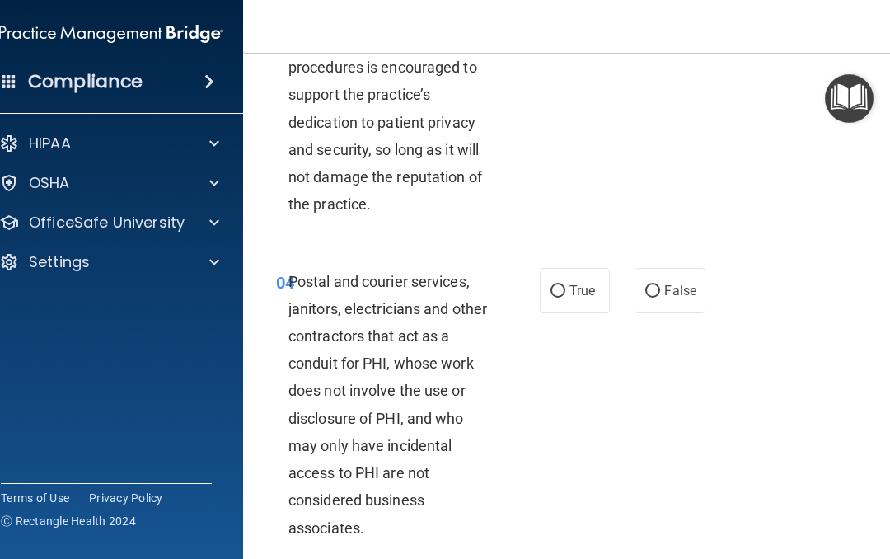
click at [562, 298] on input "True" at bounding box center [558, 291] width 15 height 12
radio input "true"
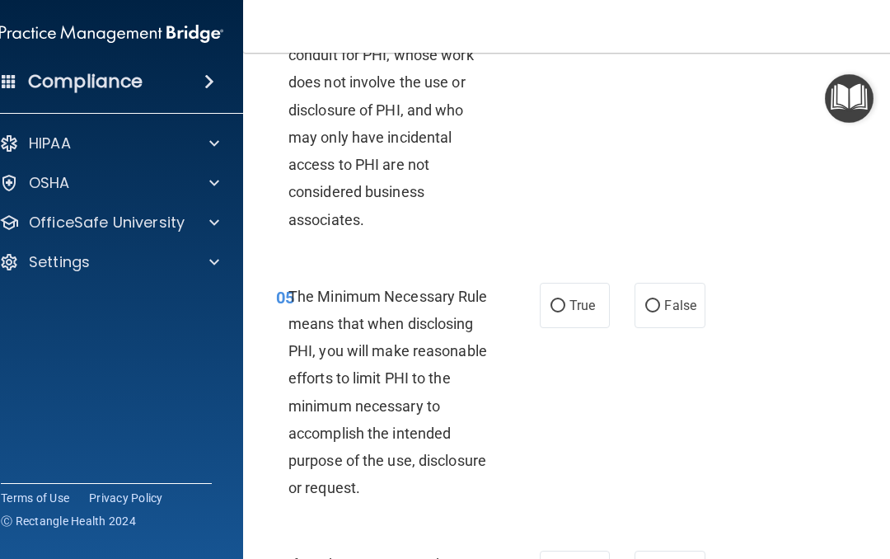
scroll to position [848, 0]
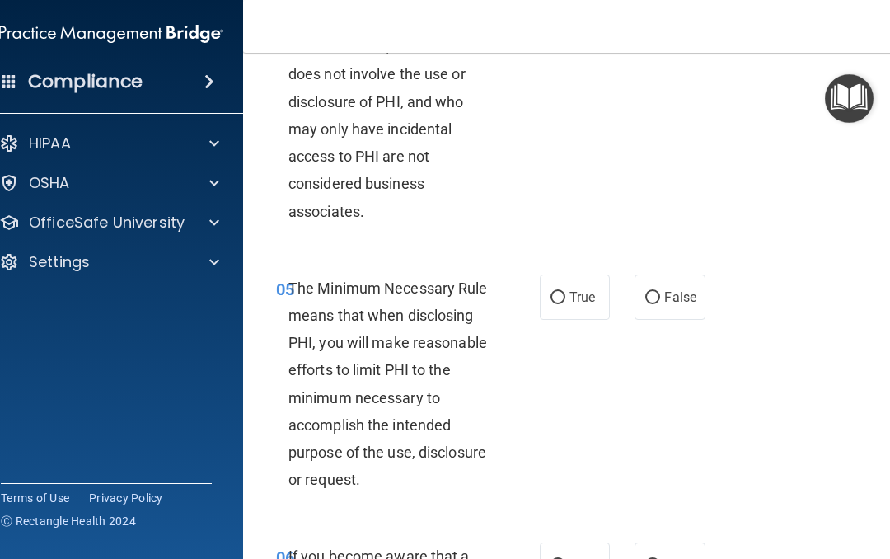
click at [560, 304] on input "True" at bounding box center [558, 298] width 15 height 12
radio input "true"
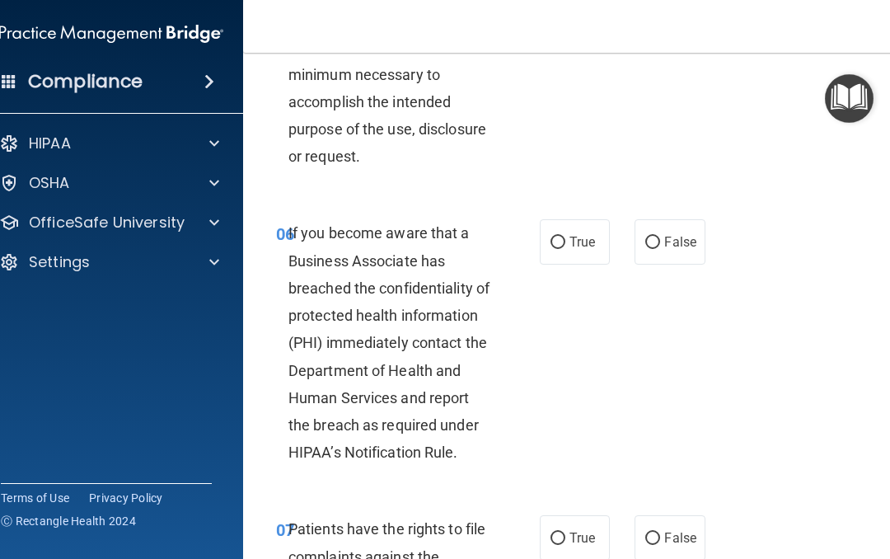
scroll to position [1177, 0]
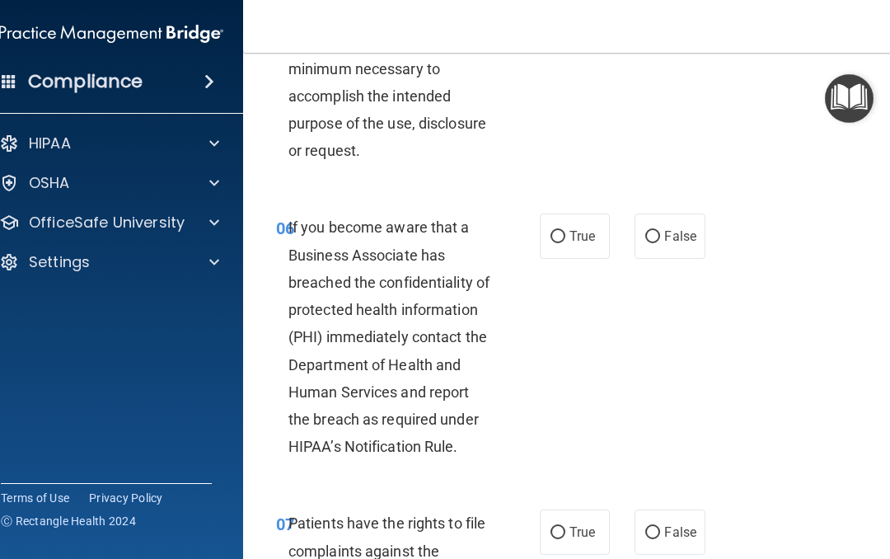
click at [647, 243] on input "False" at bounding box center [652, 237] width 15 height 12
radio input "true"
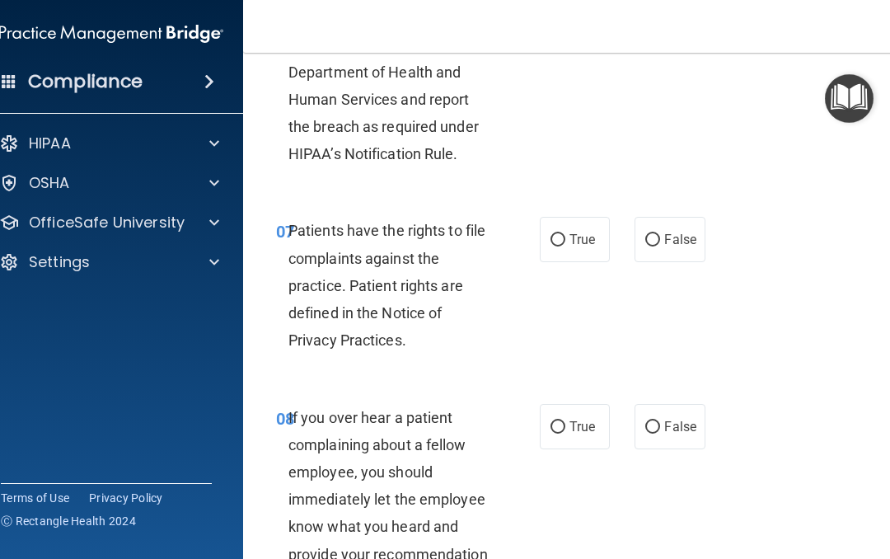
scroll to position [1477, 0]
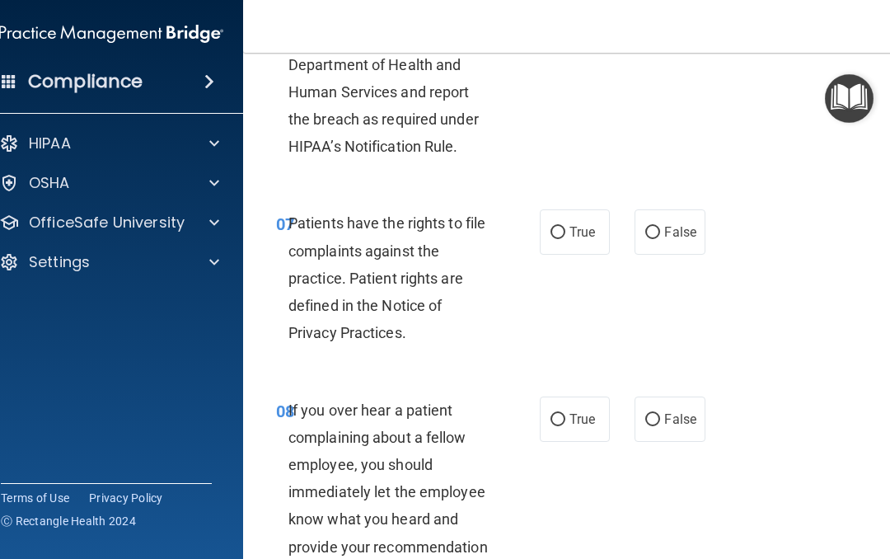
click at [546, 255] on label "True" at bounding box center [575, 231] width 70 height 45
click at [551, 239] on input "True" at bounding box center [558, 233] width 15 height 12
radio input "true"
click at [657, 426] on input "False" at bounding box center [652, 420] width 15 height 12
radio input "true"
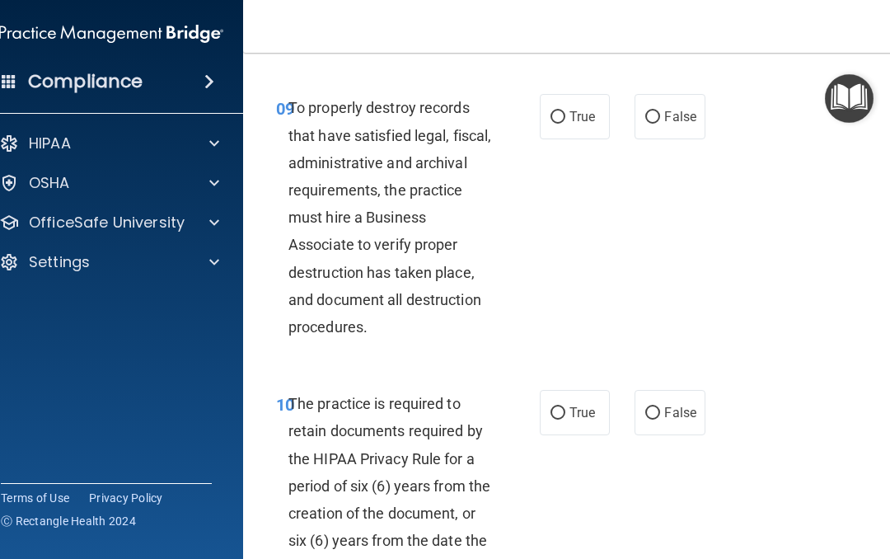
scroll to position [2048, 0]
click at [653, 123] on input "False" at bounding box center [652, 116] width 15 height 12
radio input "true"
click at [560, 419] on input "True" at bounding box center [558, 412] width 15 height 12
radio input "true"
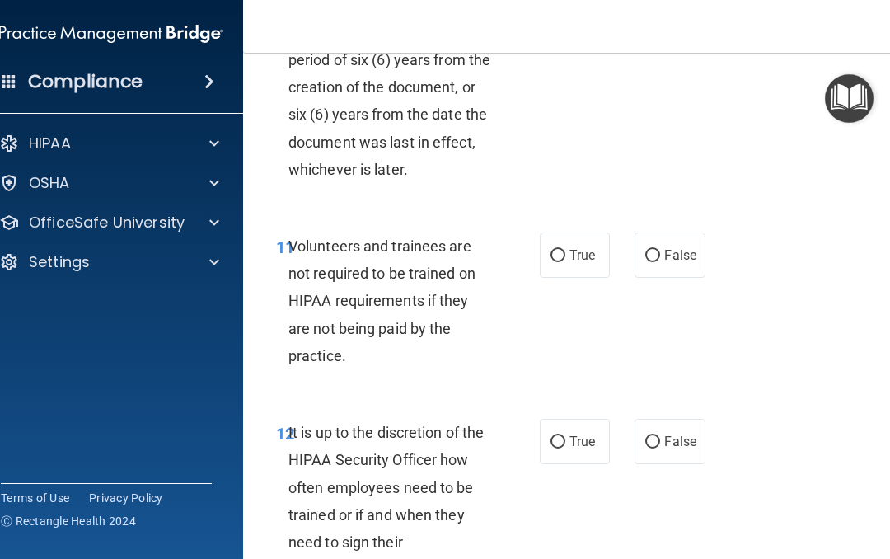
scroll to position [2478, 0]
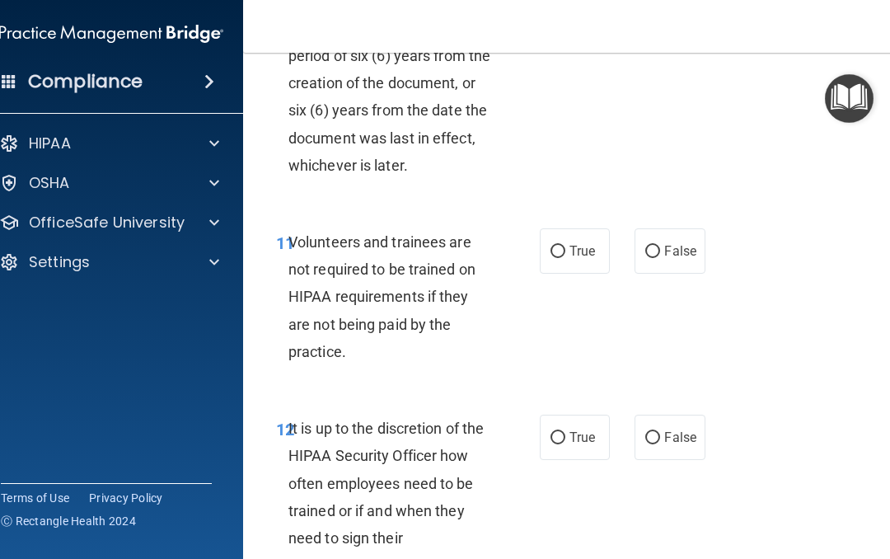
click at [664, 259] on span "False" at bounding box center [680, 251] width 32 height 16
click at [660, 258] on input "False" at bounding box center [652, 252] width 15 height 12
radio input "true"
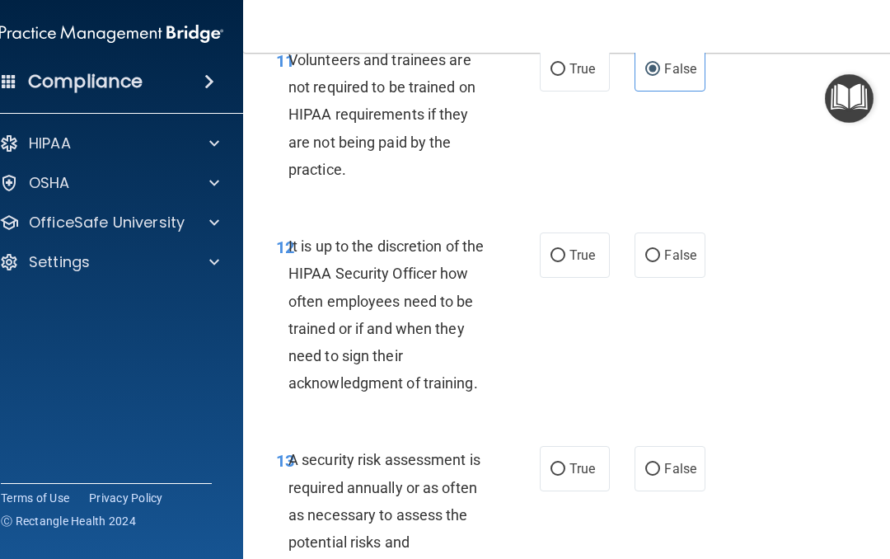
scroll to position [2663, 0]
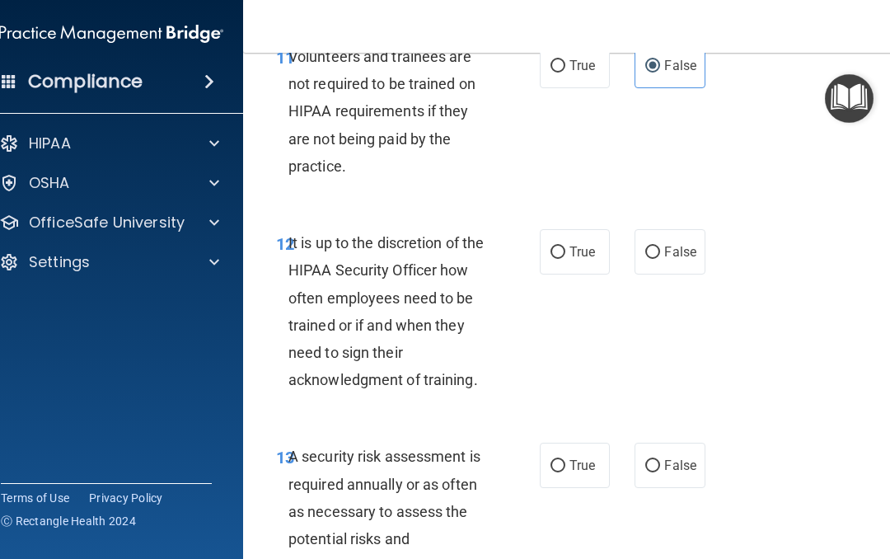
click at [647, 259] on input "False" at bounding box center [652, 252] width 15 height 12
radio input "true"
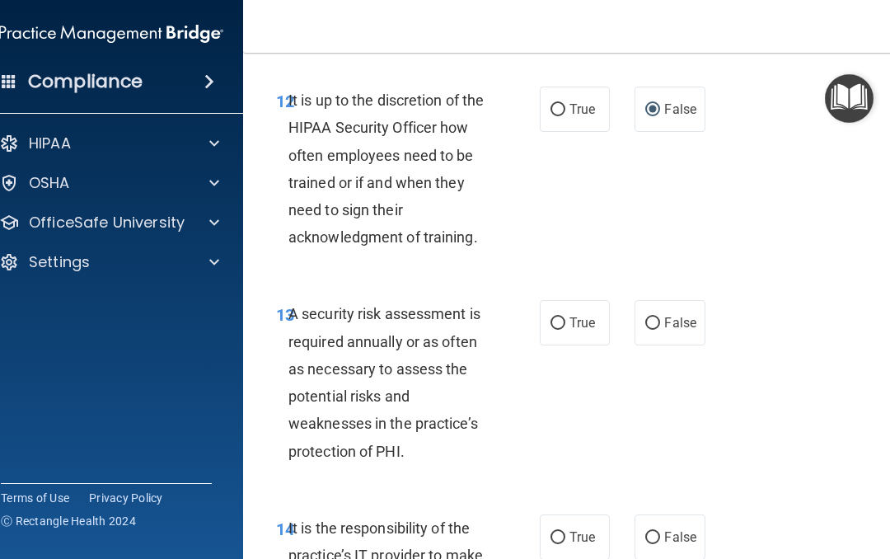
scroll to position [2808, 0]
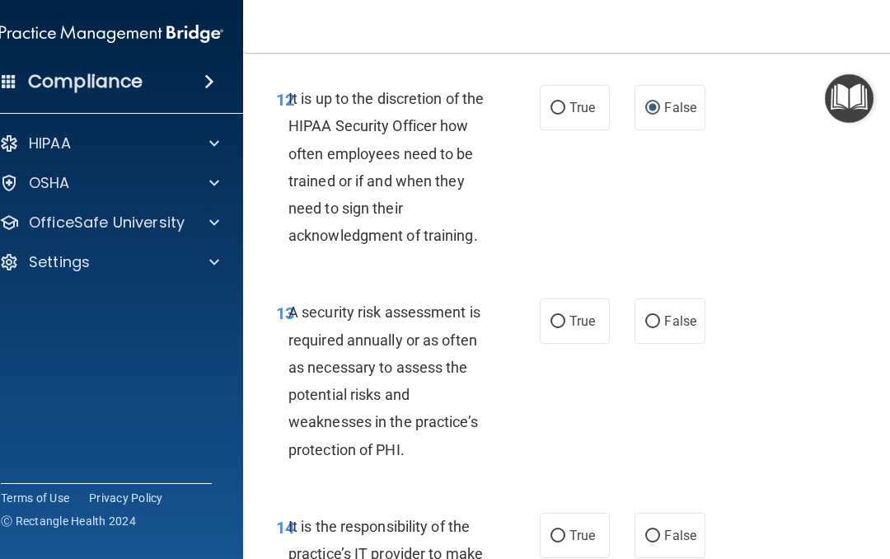
click at [550, 342] on label "True" at bounding box center [575, 320] width 70 height 45
click at [551, 328] on input "True" at bounding box center [558, 322] width 15 height 12
radio input "true"
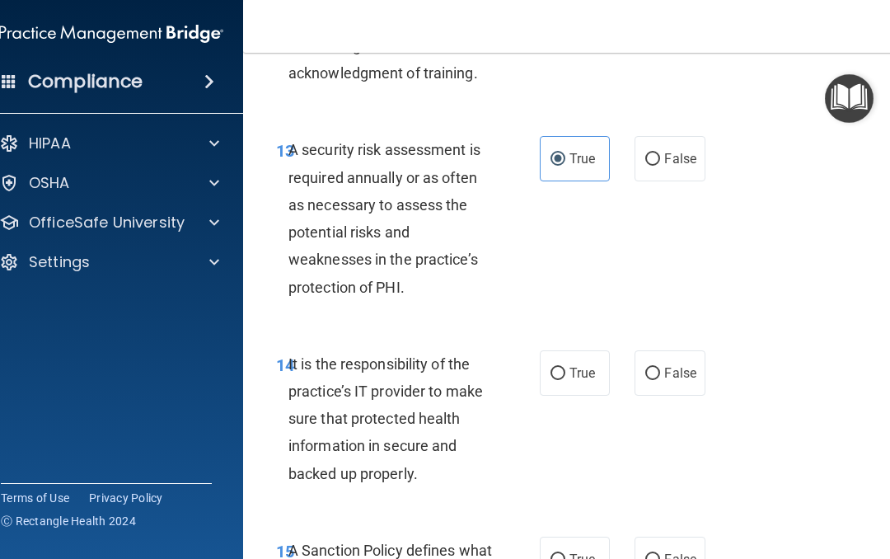
scroll to position [2972, 0]
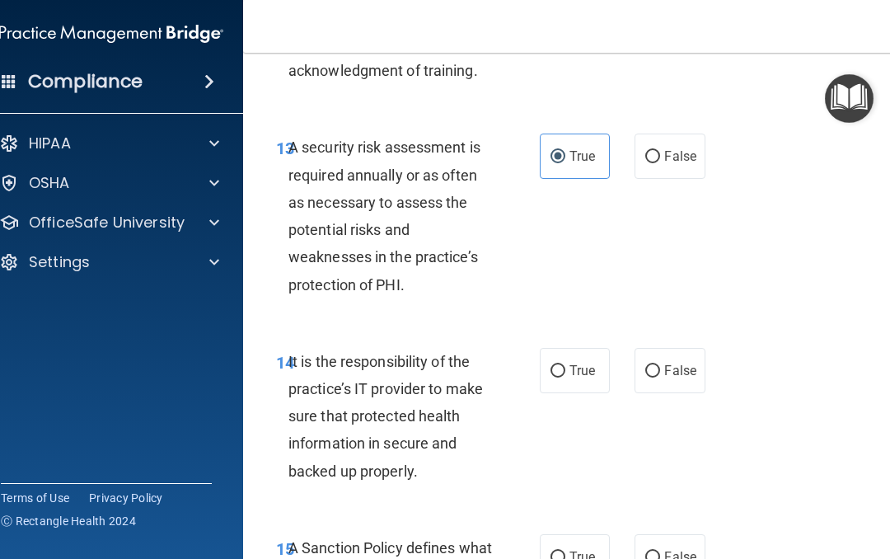
click at [658, 378] on input "False" at bounding box center [652, 371] width 15 height 12
radio input "true"
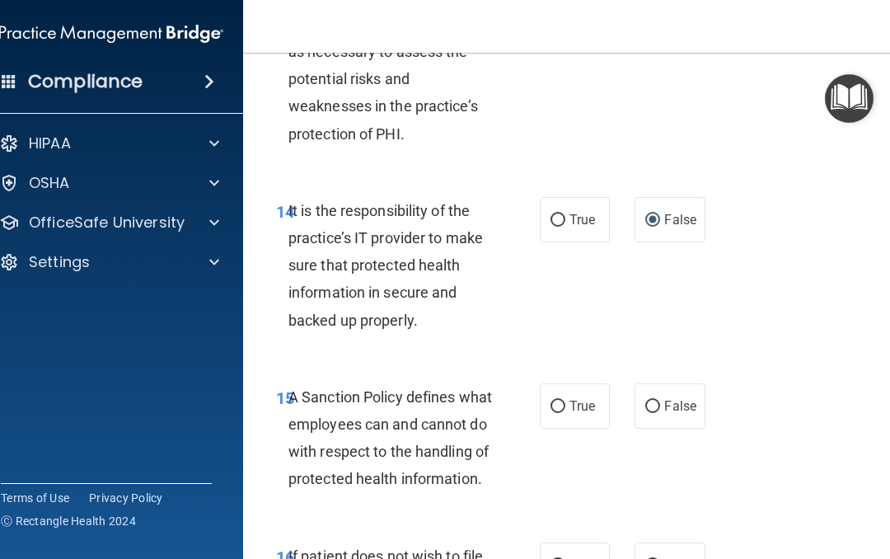
scroll to position [3137, 0]
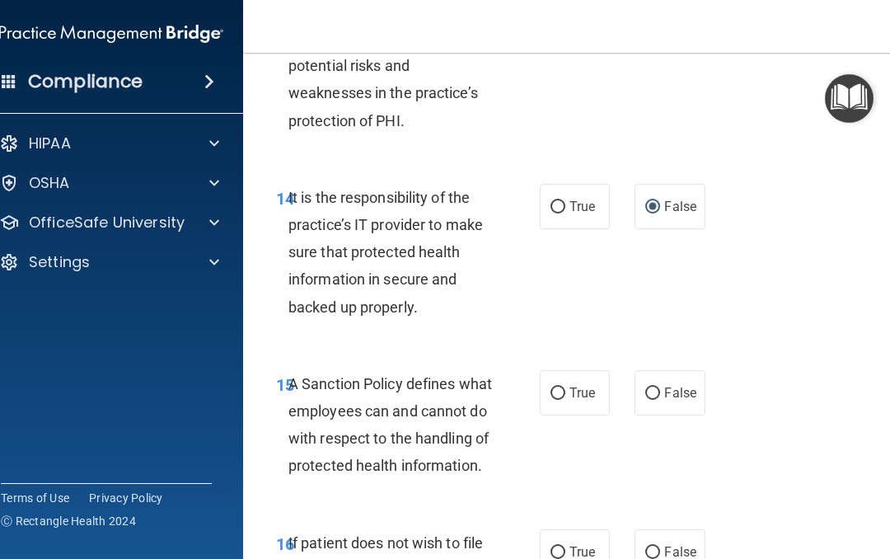
click at [659, 398] on input "False" at bounding box center [652, 393] width 15 height 12
radio input "true"
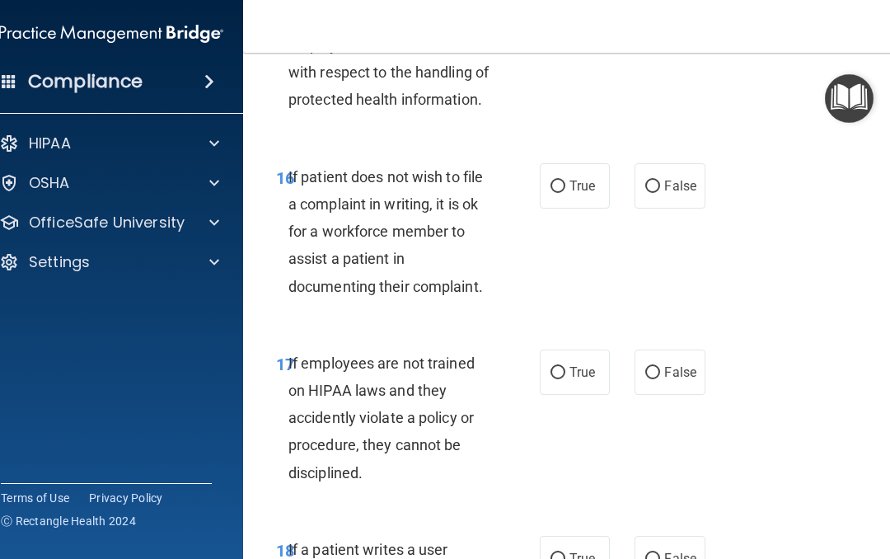
scroll to position [3506, 0]
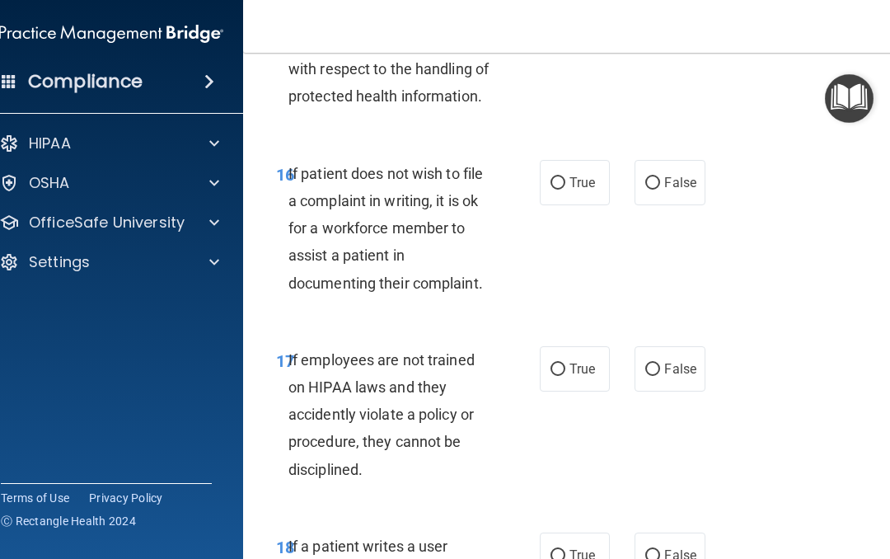
click at [562, 190] on input "True" at bounding box center [558, 183] width 15 height 12
radio input "true"
click at [659, 376] on input "False" at bounding box center [652, 370] width 15 height 12
radio input "true"
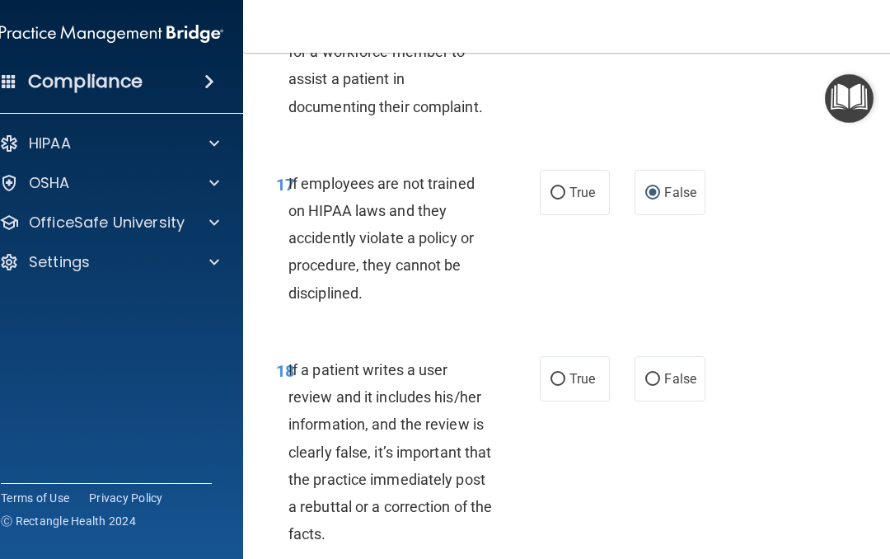
scroll to position [3681, 0]
click at [647, 402] on label "False" at bounding box center [670, 379] width 70 height 45
click at [647, 387] on input "False" at bounding box center [652, 380] width 15 height 12
radio input "true"
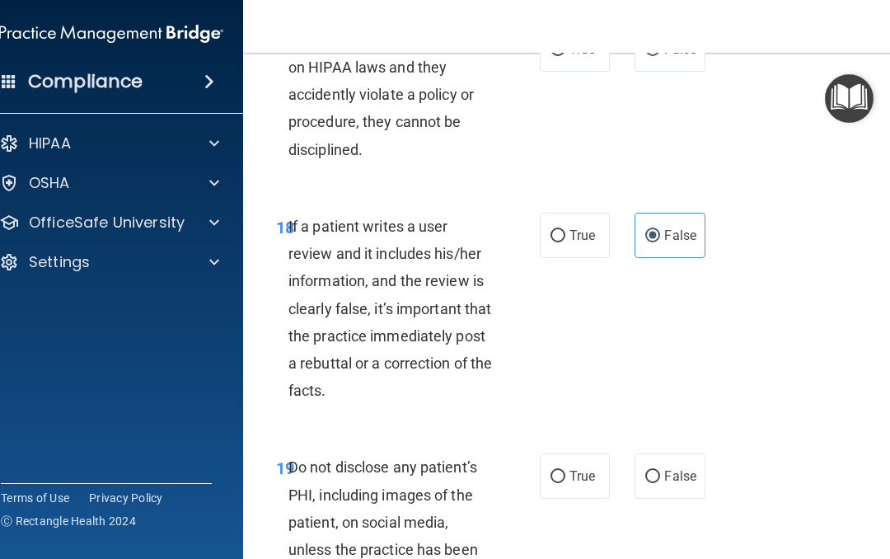
scroll to position [3833, 0]
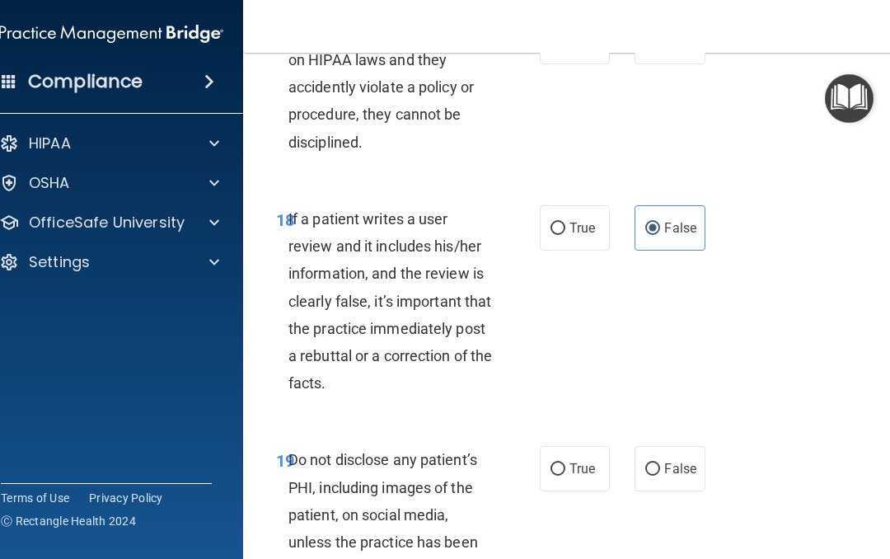
click at [560, 476] on input "True" at bounding box center [558, 469] width 15 height 12
radio input "true"
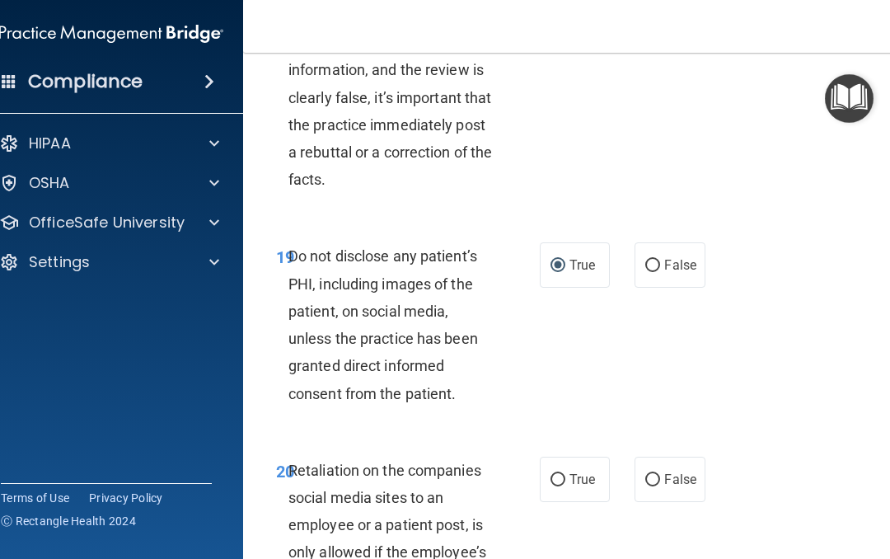
scroll to position [4036, 0]
click at [648, 487] on input "False" at bounding box center [652, 481] width 15 height 12
radio input "true"
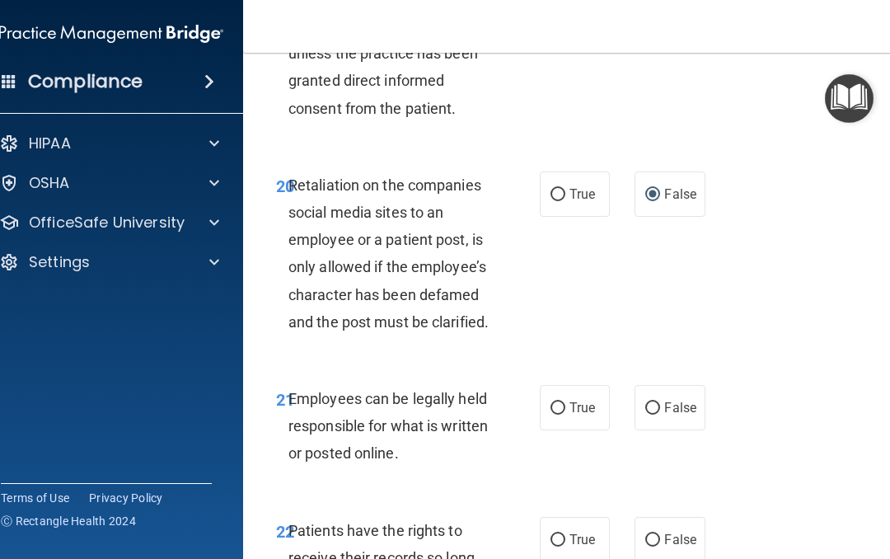
scroll to position [4324, 0]
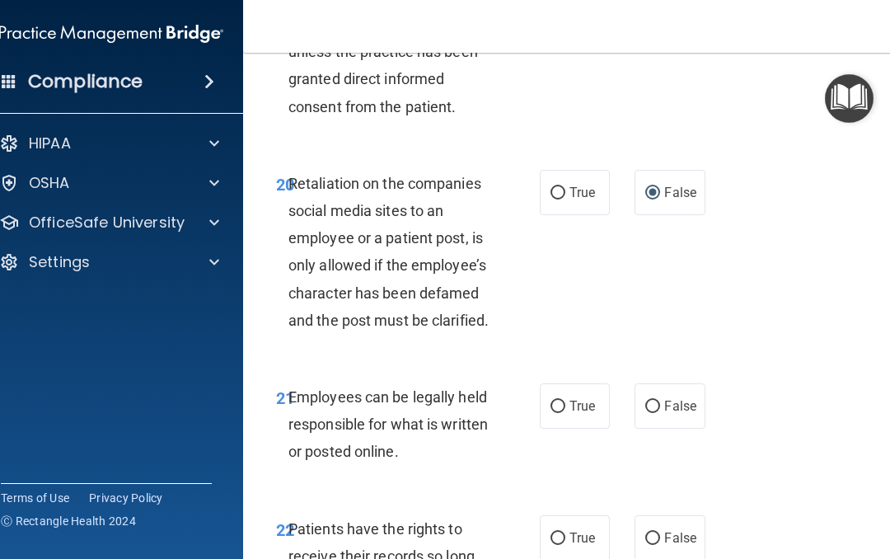
click at [563, 413] on input "True" at bounding box center [558, 407] width 15 height 12
radio input "true"
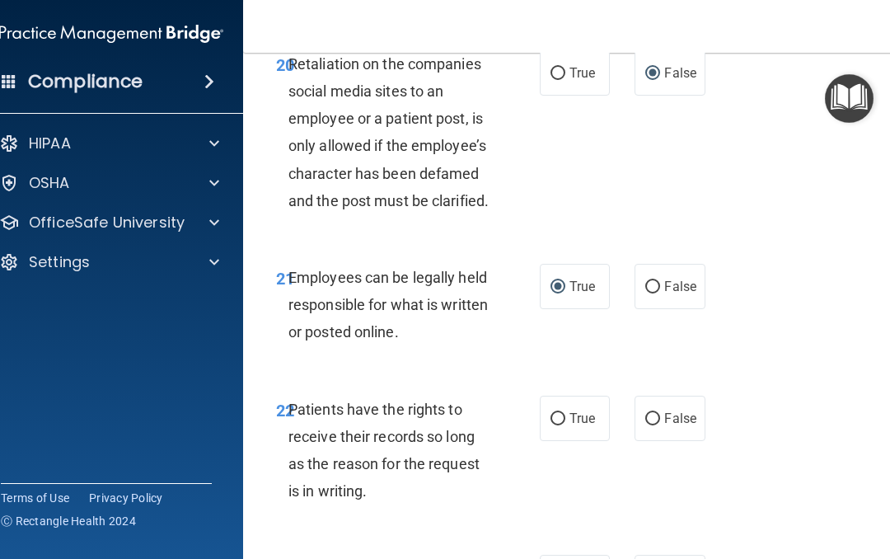
scroll to position [4451, 0]
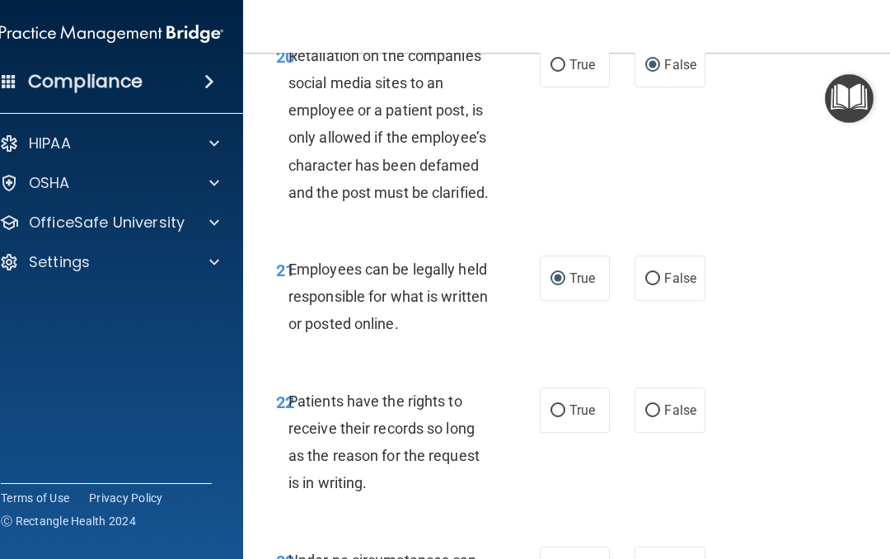
click at [645, 433] on label "False" at bounding box center [670, 409] width 70 height 45
click at [645, 417] on input "False" at bounding box center [652, 411] width 15 height 12
radio input "true"
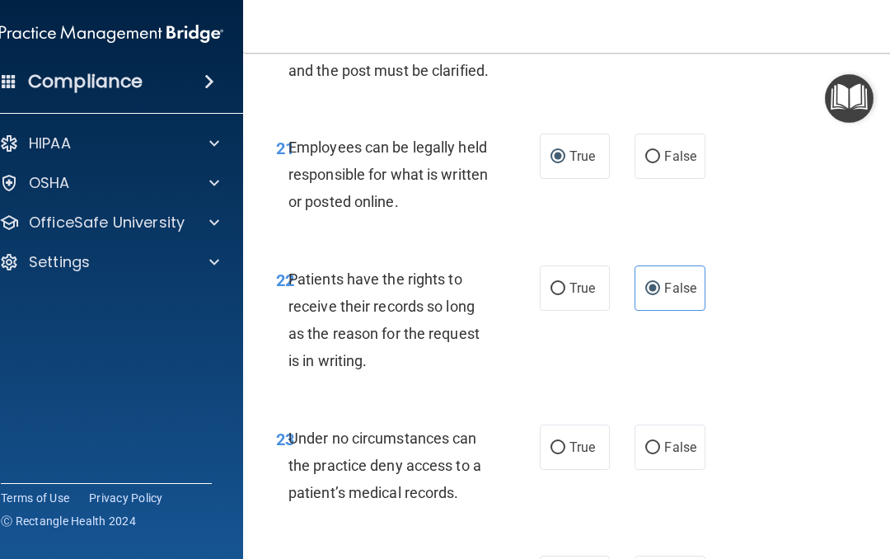
scroll to position [4576, 0]
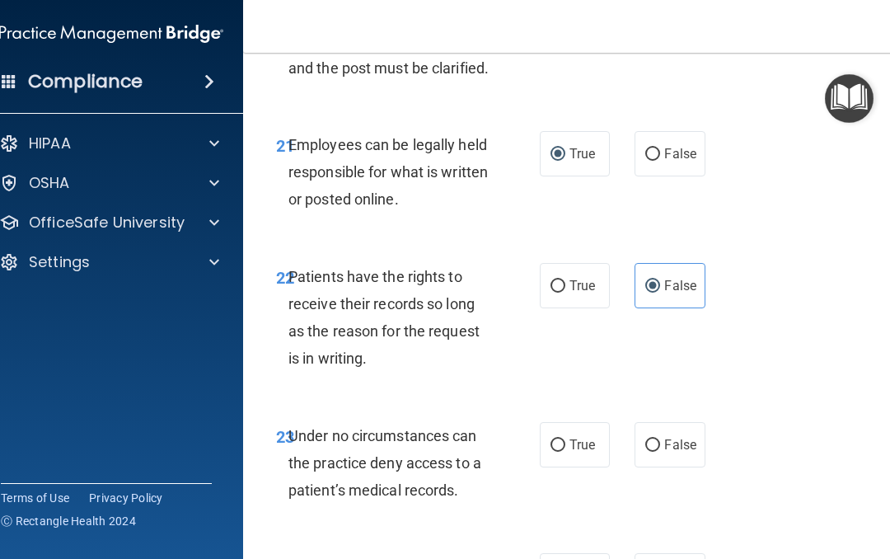
click at [656, 452] on input "False" at bounding box center [652, 445] width 15 height 12
radio input "true"
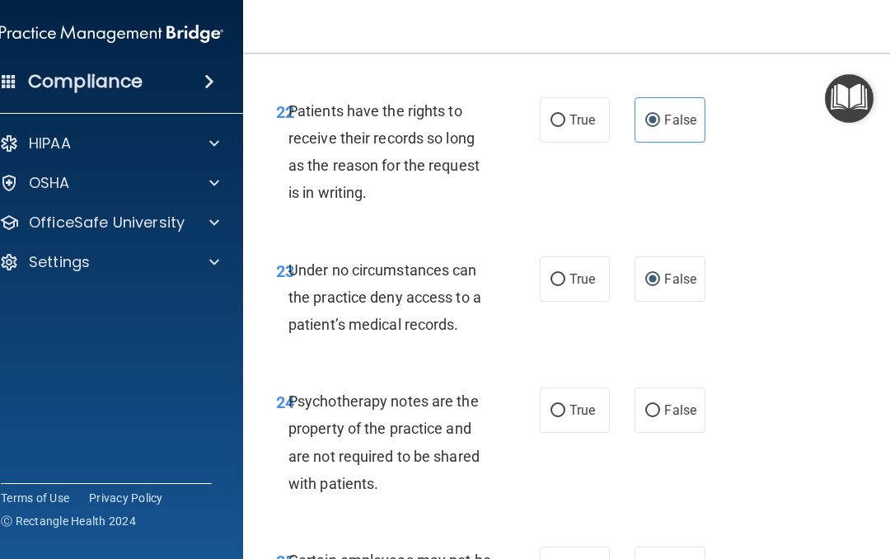
scroll to position [4747, 0]
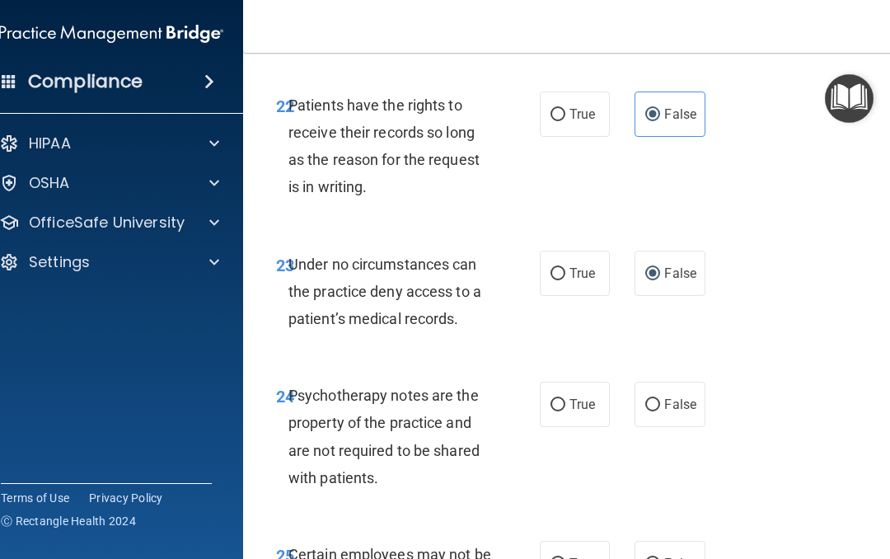
click at [556, 411] on input "True" at bounding box center [558, 405] width 15 height 12
radio input "true"
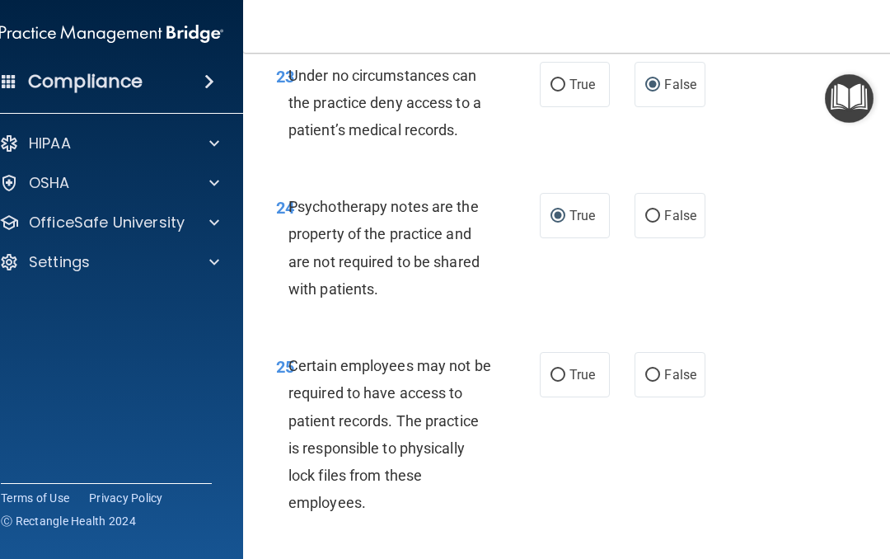
scroll to position [4937, 0]
click at [548, 396] on label "True" at bounding box center [575, 373] width 70 height 45
click at [551, 381] on input "True" at bounding box center [558, 374] width 15 height 12
radio input "true"
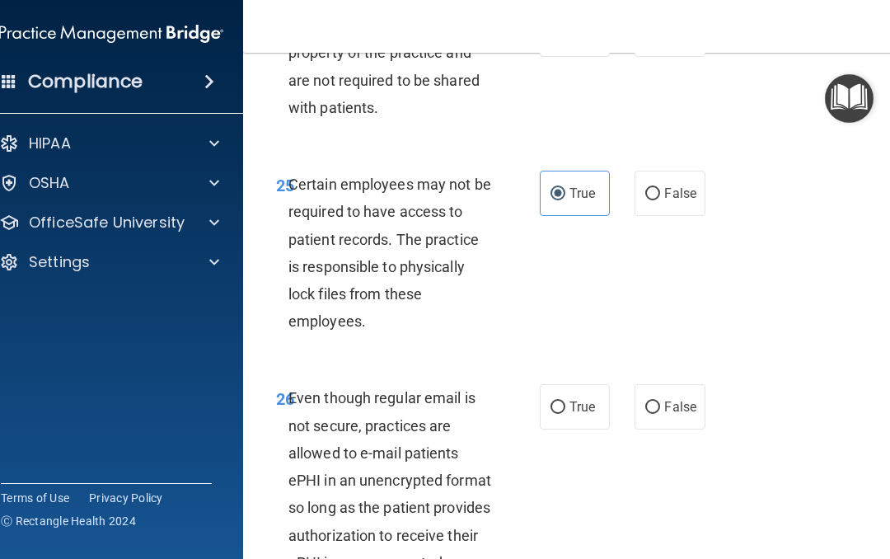
scroll to position [5119, 0]
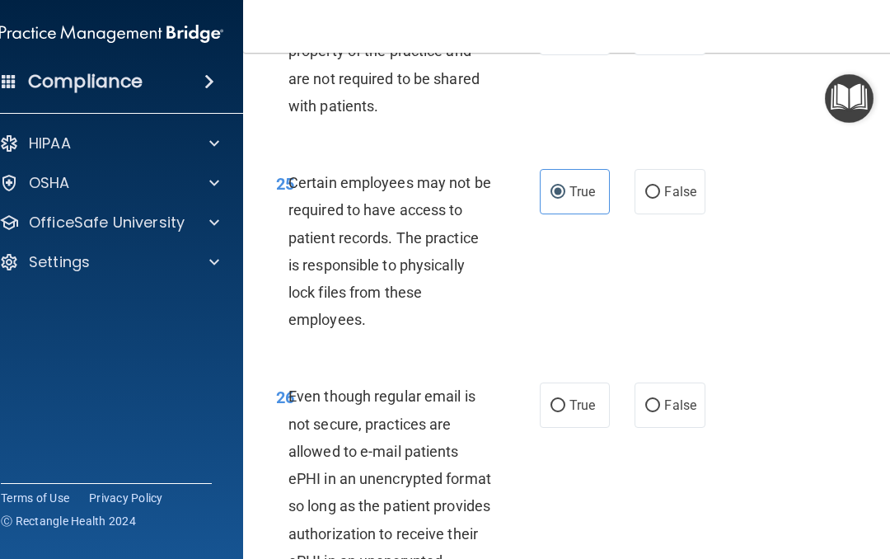
click at [653, 412] on input "False" at bounding box center [652, 406] width 15 height 12
radio input "true"
click at [551, 412] on input "True" at bounding box center [558, 406] width 15 height 12
radio input "true"
radio input "false"
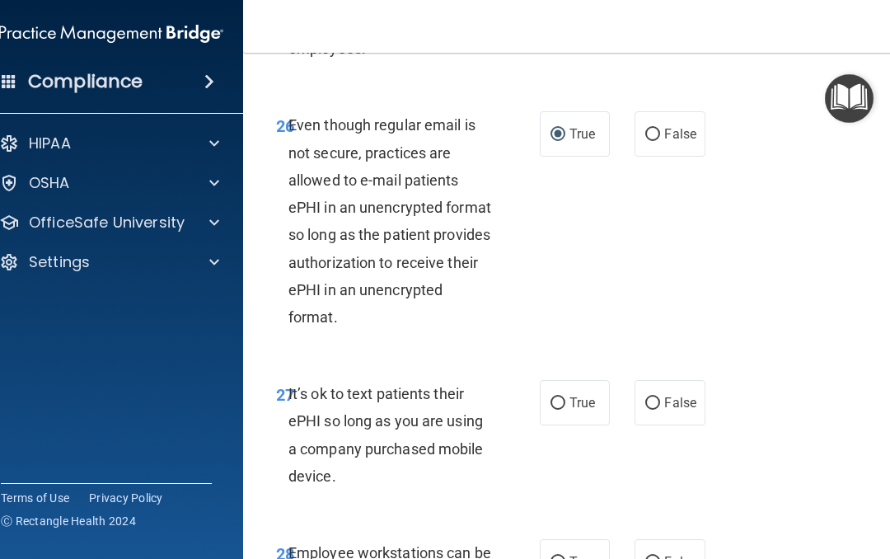
scroll to position [5419, 0]
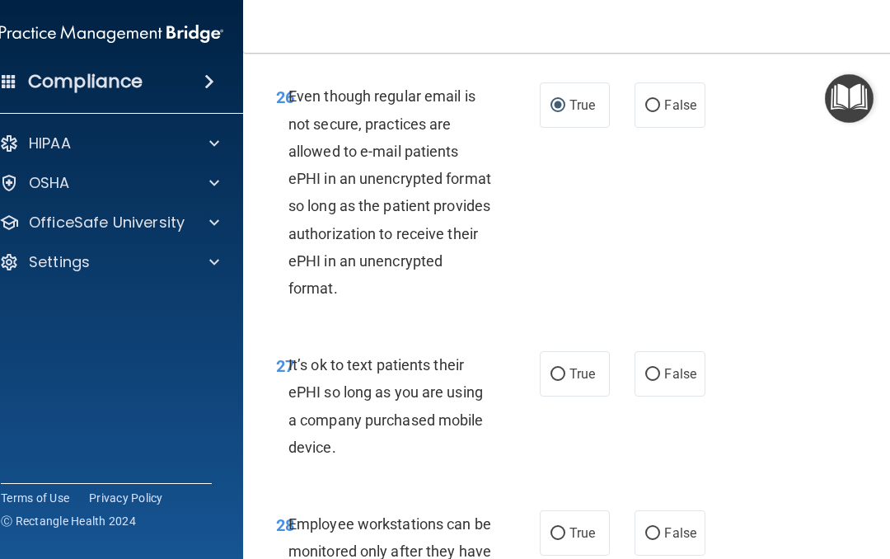
click at [657, 381] on input "False" at bounding box center [652, 374] width 15 height 12
radio input "true"
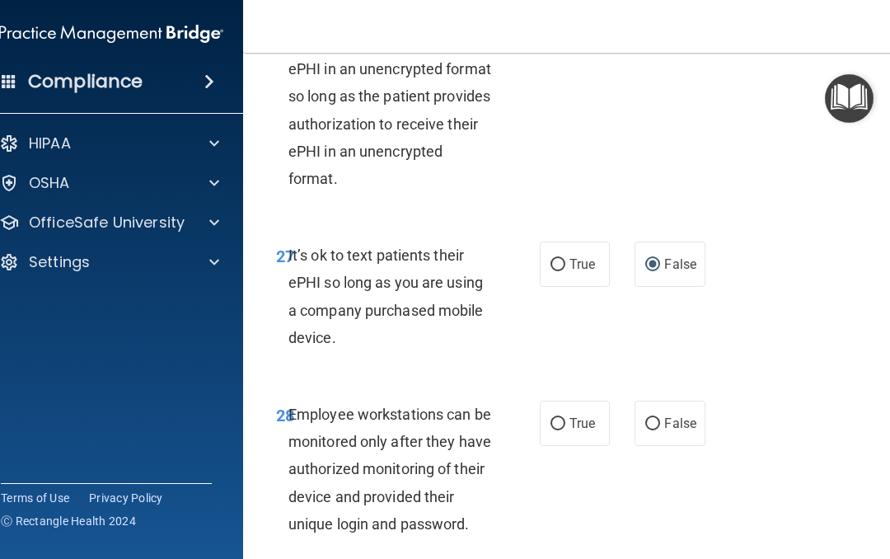
scroll to position [5531, 0]
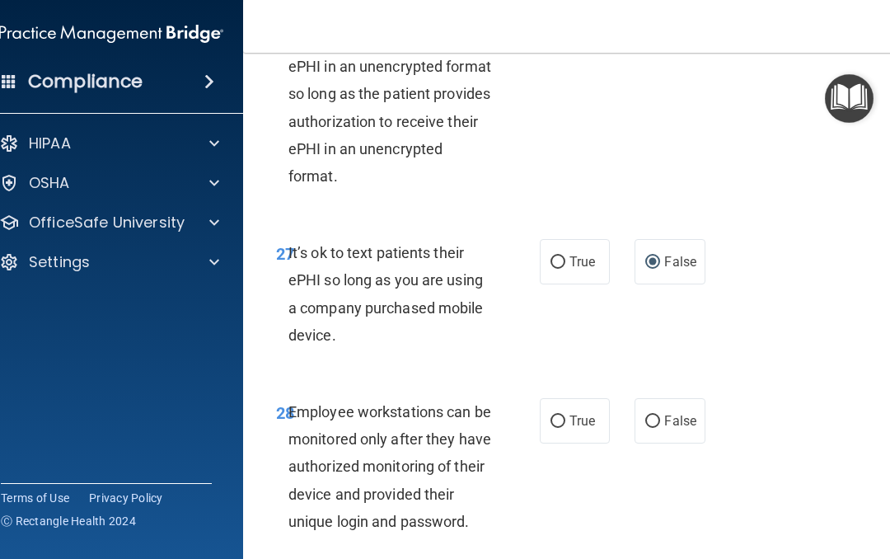
click at [655, 428] on input "False" at bounding box center [652, 421] width 15 height 12
radio input "true"
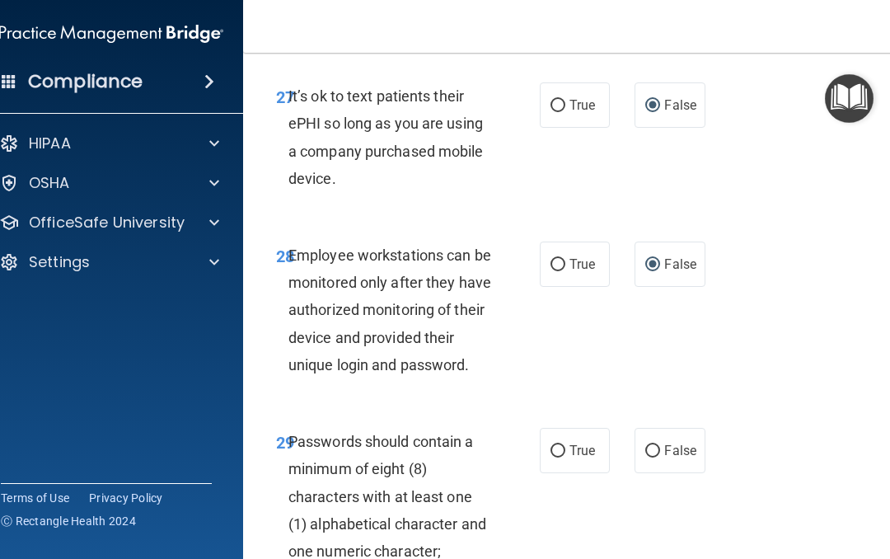
scroll to position [5703, 0]
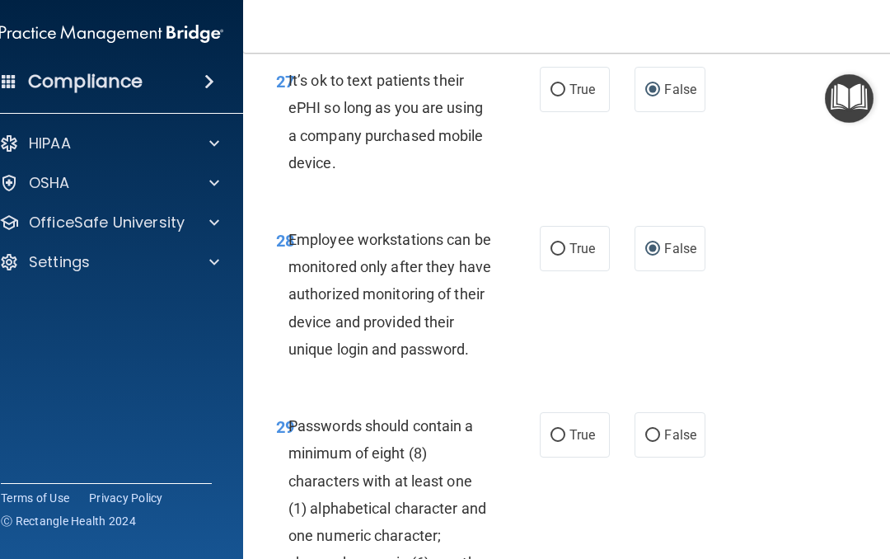
click at [554, 442] on input "True" at bounding box center [558, 435] width 15 height 12
radio input "true"
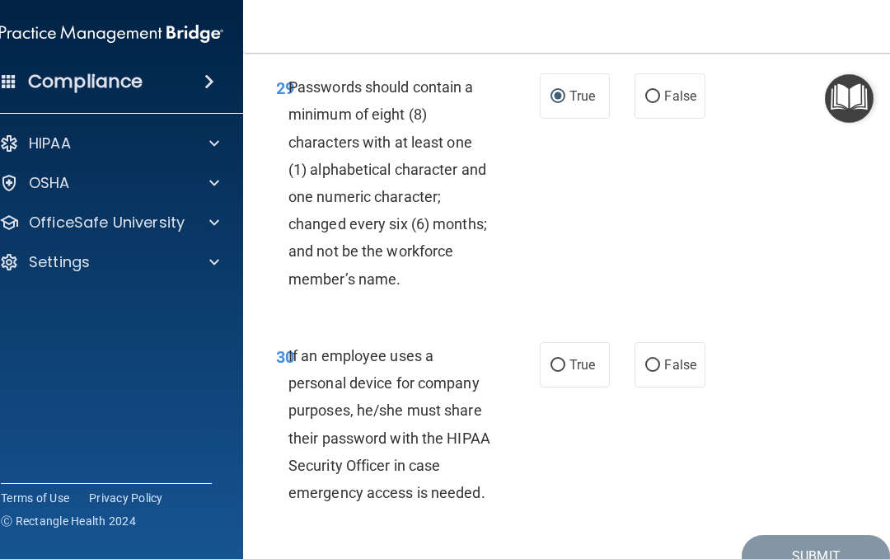
scroll to position [6041, 0]
click at [651, 373] on input "False" at bounding box center [652, 366] width 15 height 12
radio input "true"
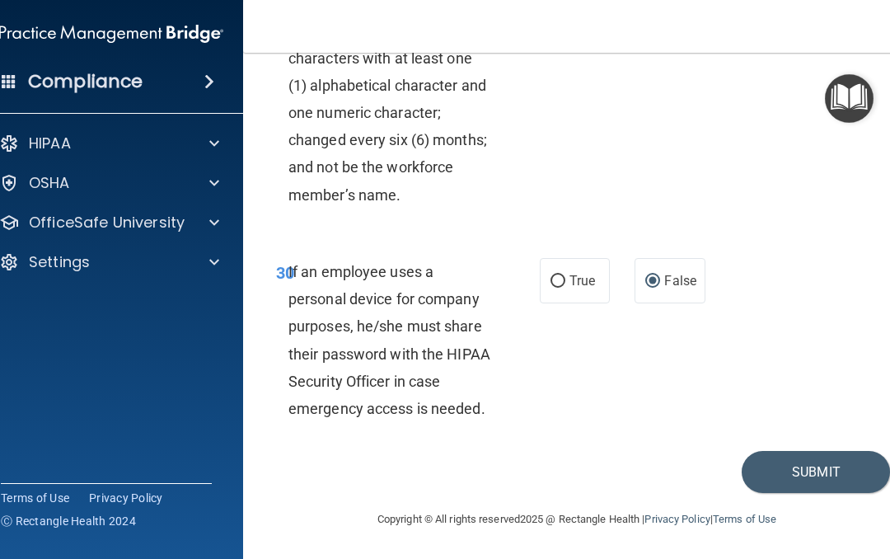
scroll to position [6147, 0]
click at [797, 469] on button "Submit" at bounding box center [816, 472] width 148 height 42
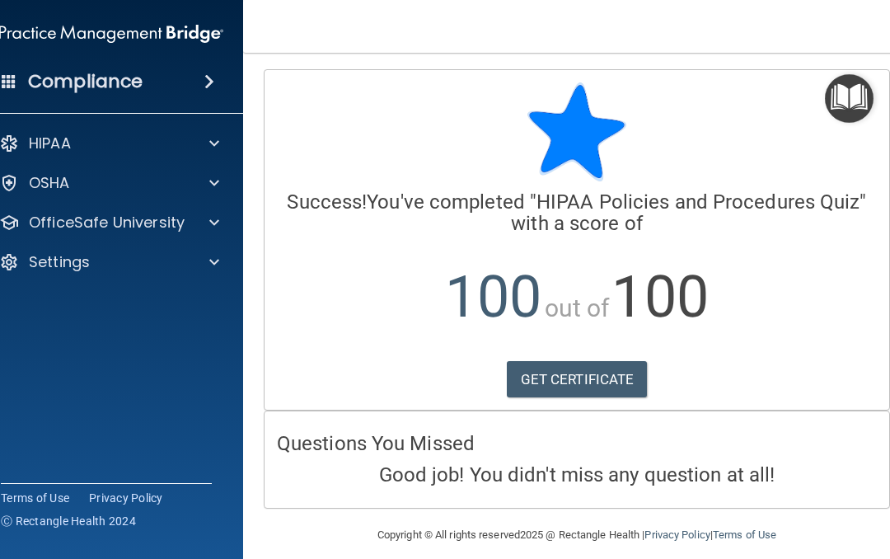
click at [582, 378] on link "GET CERTIFICATE" at bounding box center [577, 379] width 141 height 36
click at [209, 218] on span at bounding box center [214, 223] width 10 height 20
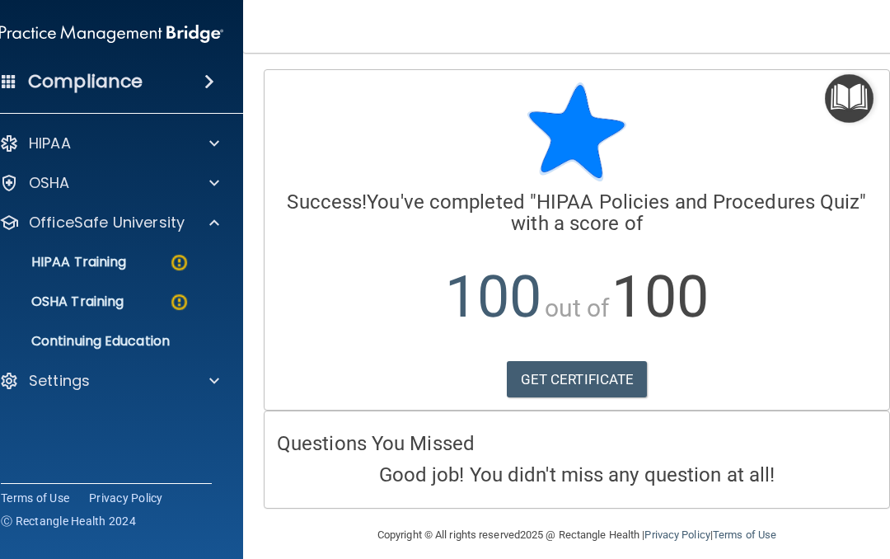
click at [177, 264] on img at bounding box center [179, 262] width 21 height 21
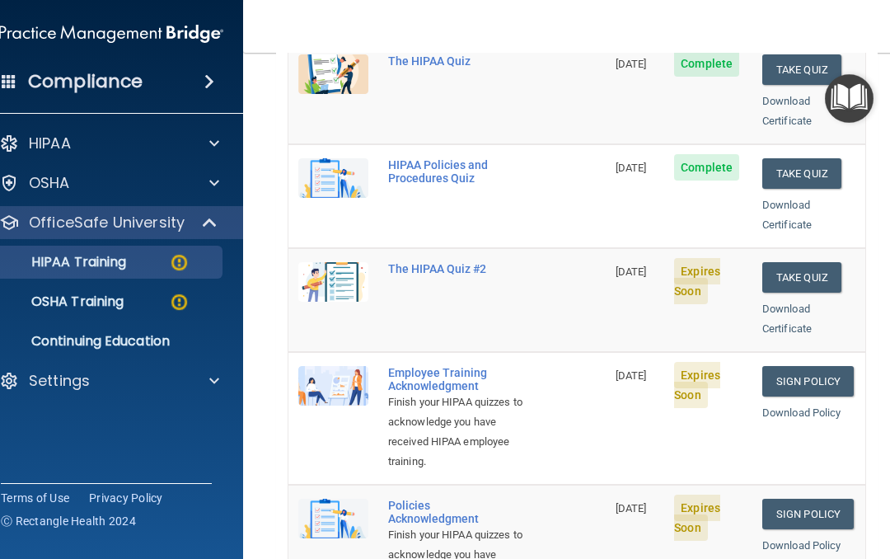
scroll to position [255, 0]
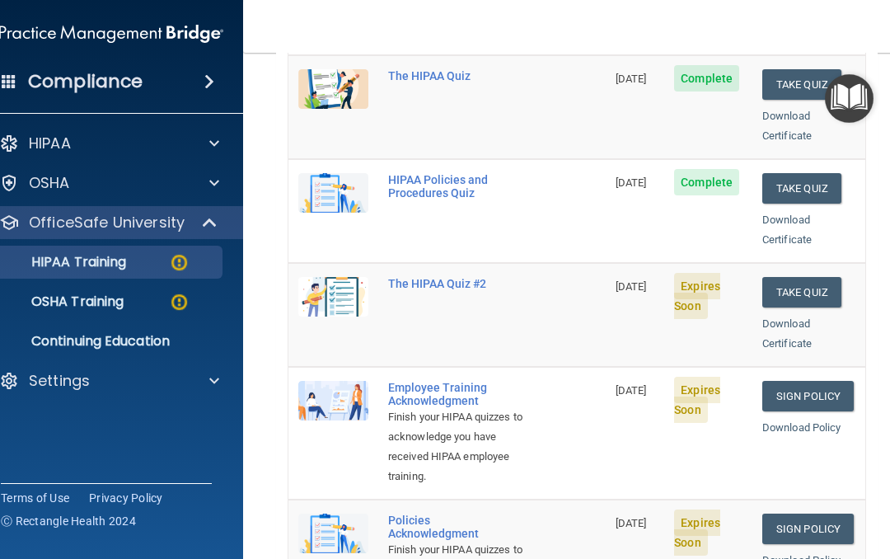
click at [808, 277] on button "Take Quiz" at bounding box center [801, 292] width 79 height 30
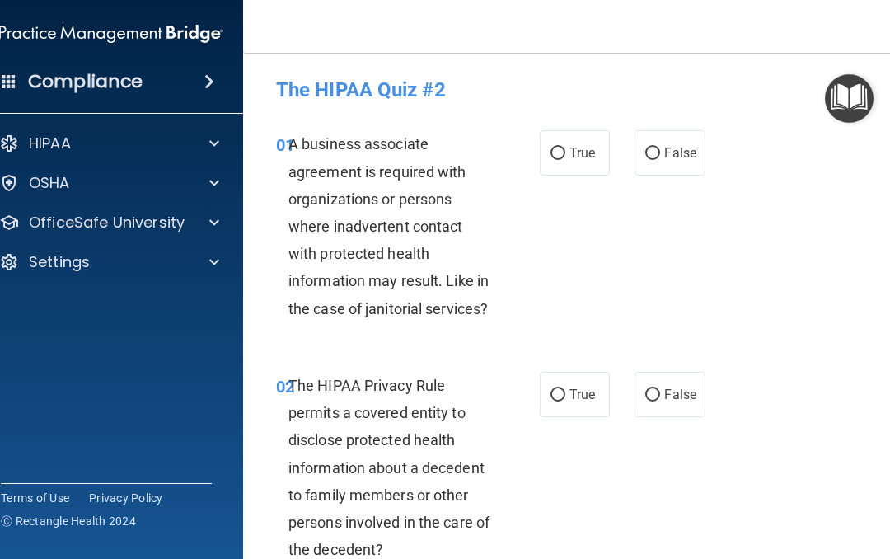
click at [657, 153] on input "False" at bounding box center [652, 154] width 15 height 12
radio input "true"
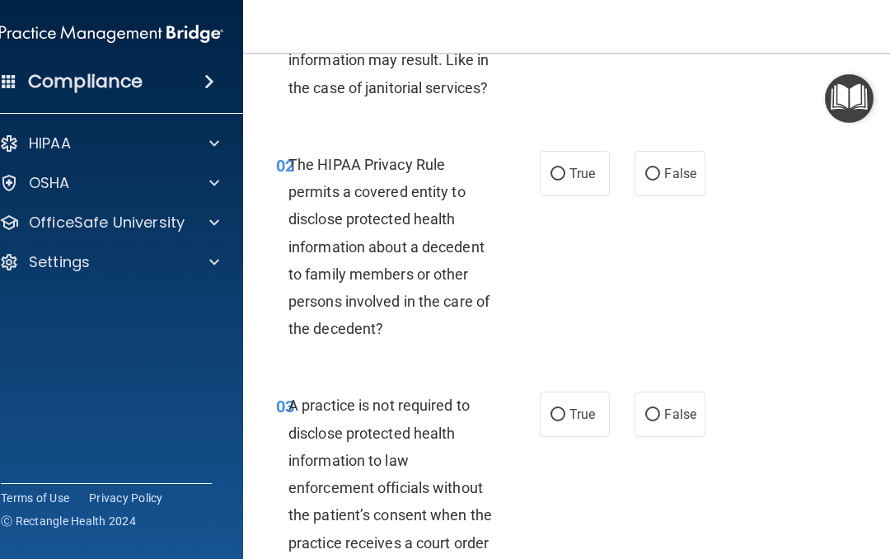
scroll to position [223, 0]
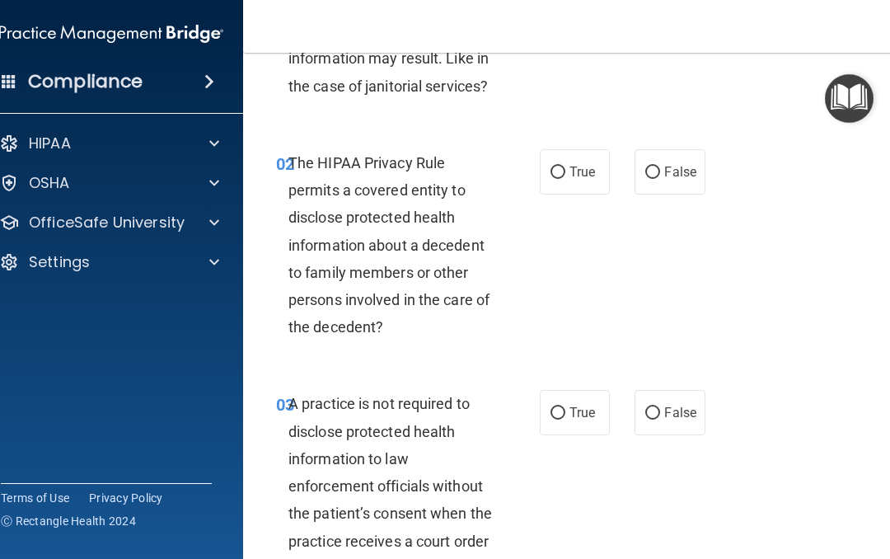
click at [560, 171] on input "True" at bounding box center [558, 173] width 15 height 12
radio input "true"
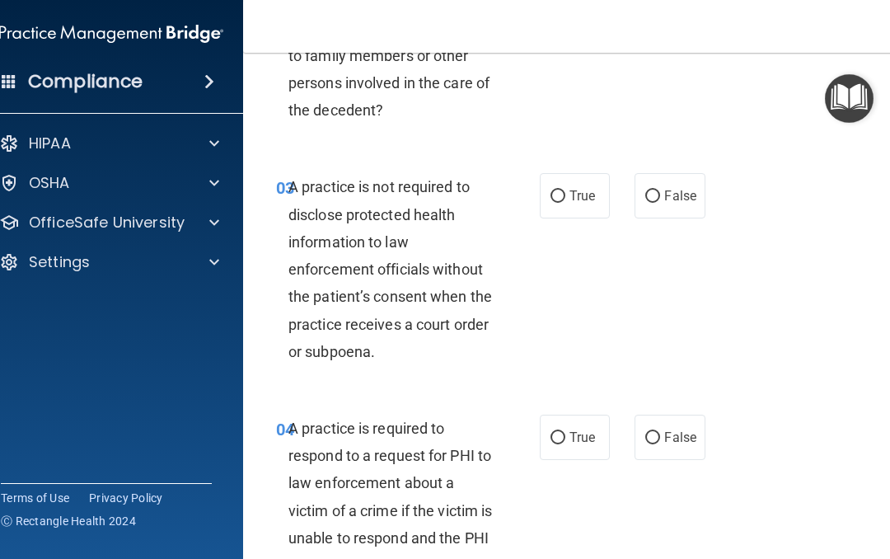
scroll to position [443, 0]
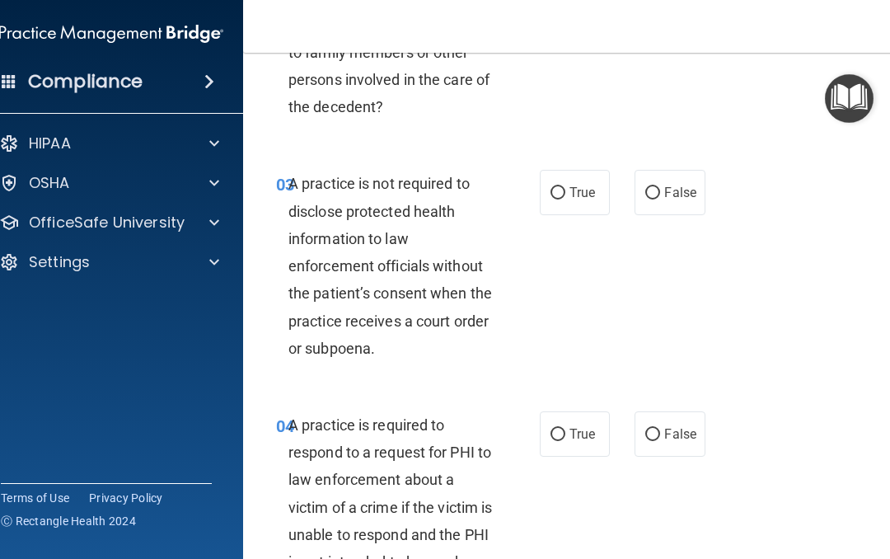
click at [648, 187] on input "False" at bounding box center [652, 193] width 15 height 12
radio input "true"
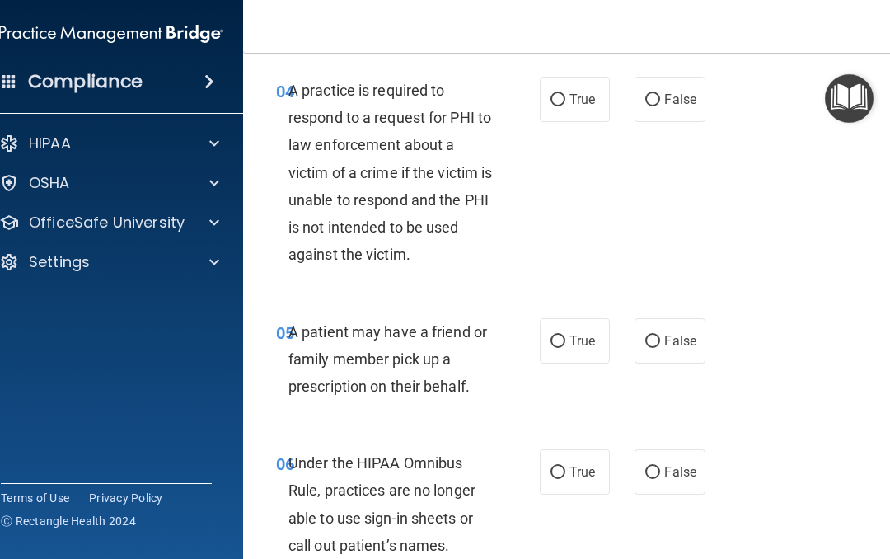
scroll to position [752, 0]
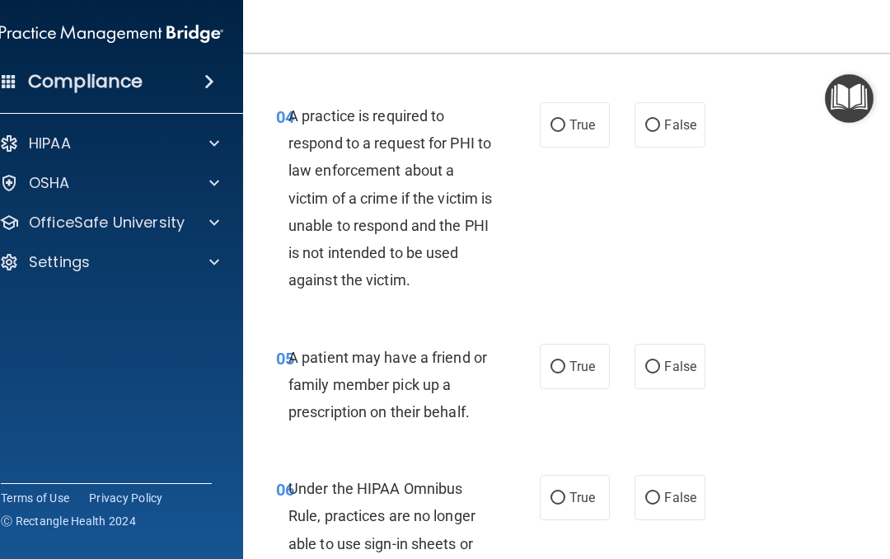
click at [564, 120] on input "True" at bounding box center [558, 126] width 15 height 12
radio input "true"
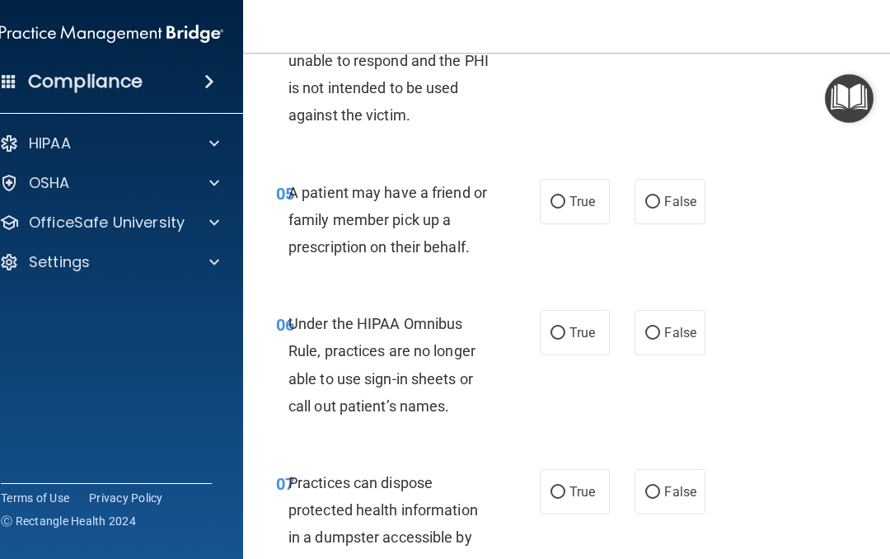
scroll to position [917, 0]
click at [646, 203] on label "False" at bounding box center [670, 200] width 70 height 45
click at [646, 203] on input "False" at bounding box center [652, 201] width 15 height 12
radio input "true"
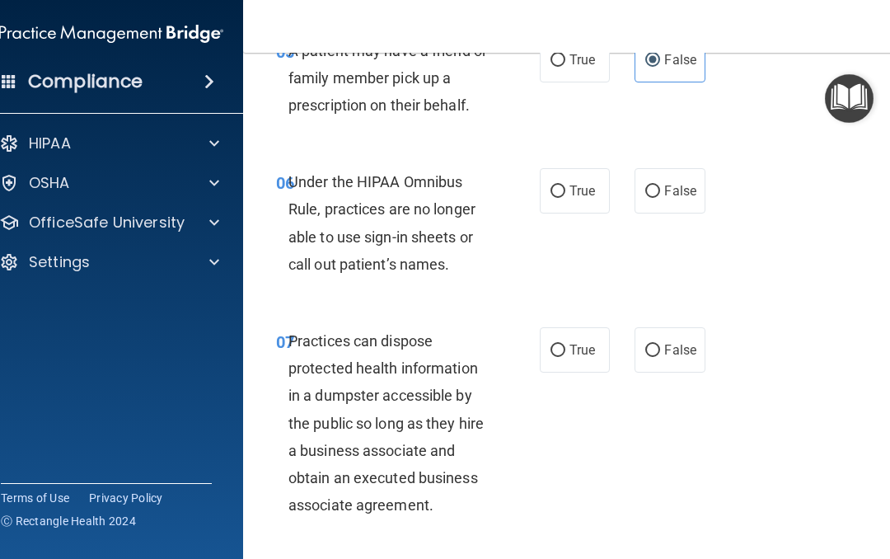
scroll to position [1059, 0]
click at [656, 185] on input "False" at bounding box center [652, 191] width 15 height 12
radio input "true"
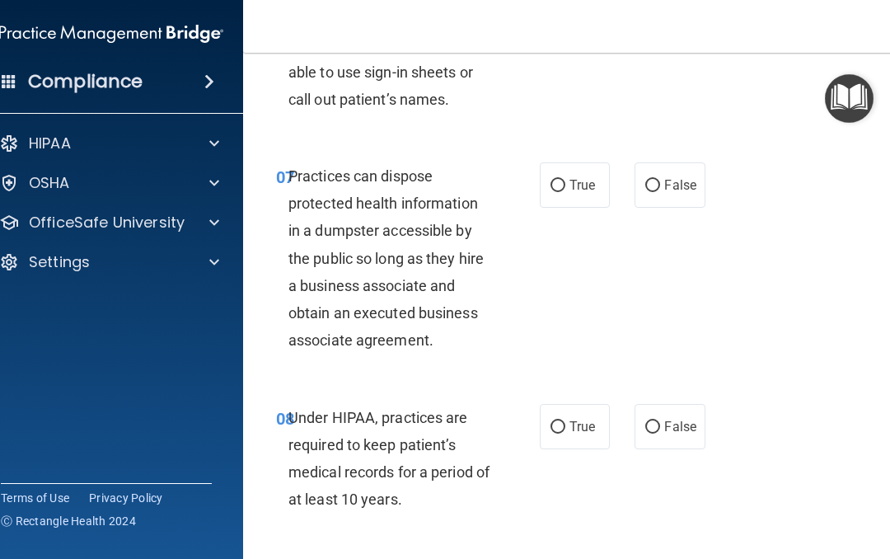
scroll to position [1228, 0]
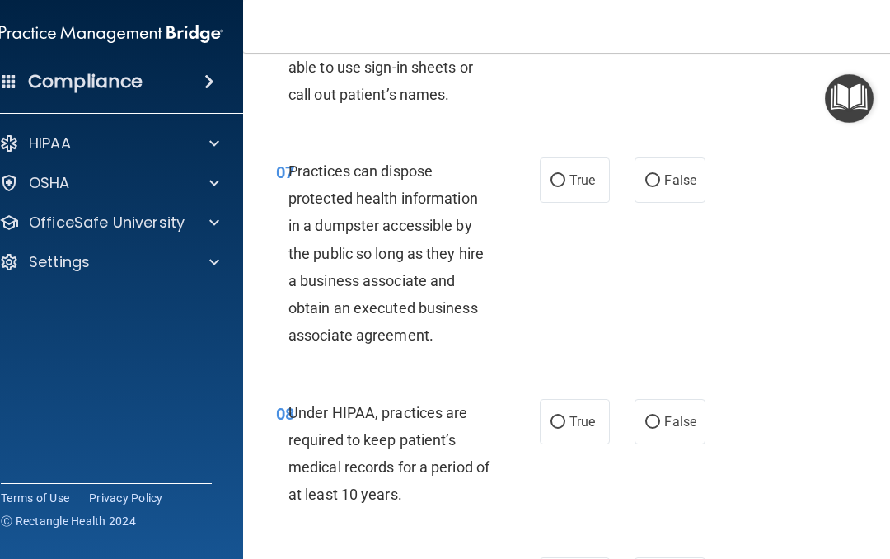
click at [658, 175] on input "False" at bounding box center [652, 181] width 15 height 12
radio input "true"
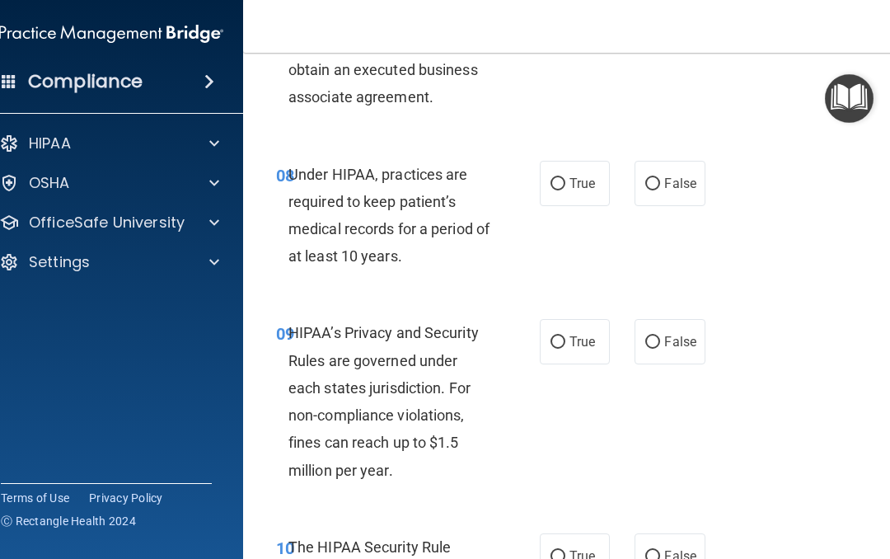
scroll to position [1470, 0]
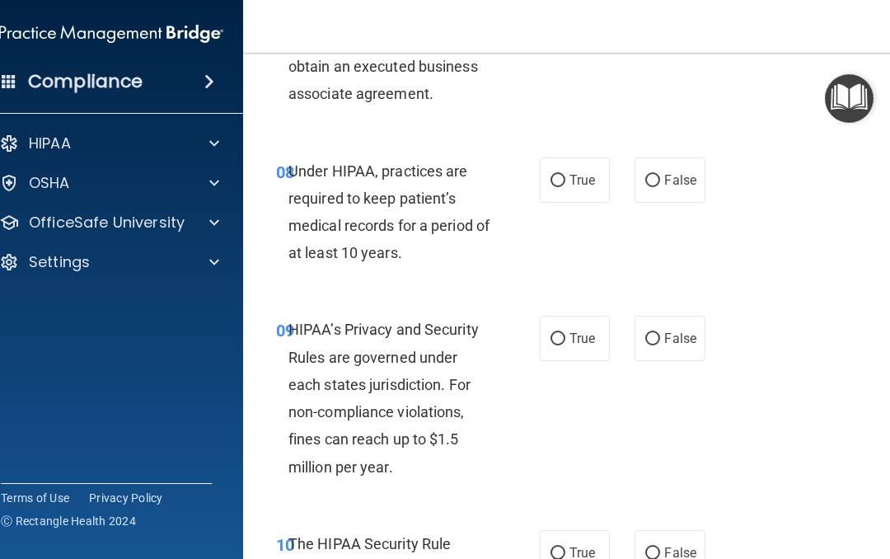
click at [651, 175] on input "False" at bounding box center [652, 181] width 15 height 12
radio input "true"
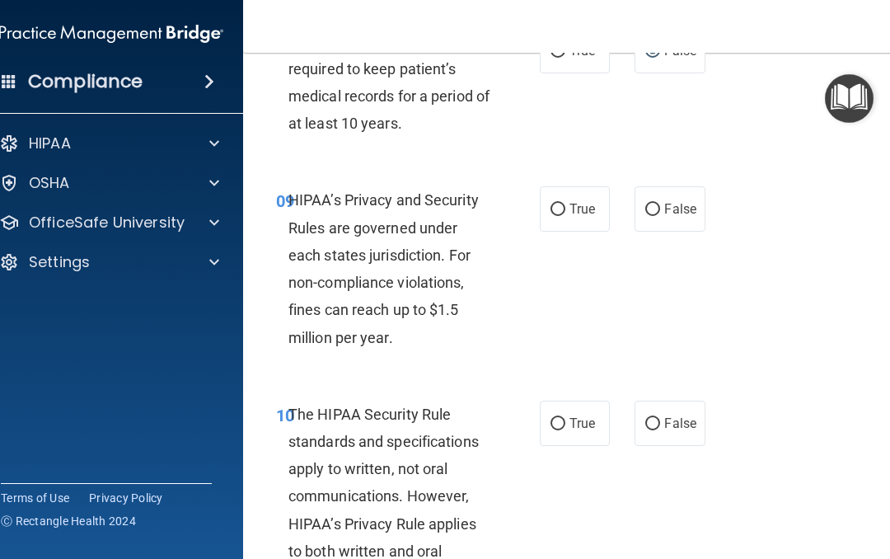
scroll to position [1615, 0]
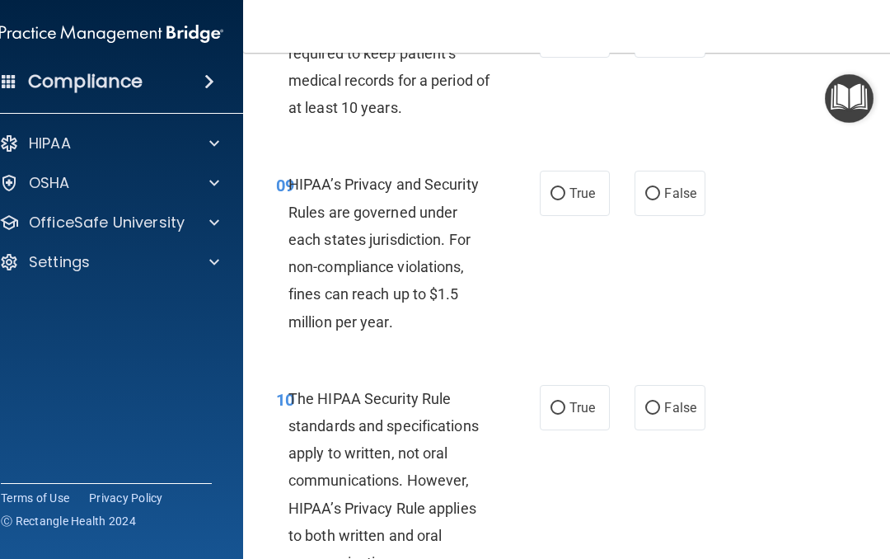
click at [554, 188] on input "True" at bounding box center [558, 194] width 15 height 12
radio input "true"
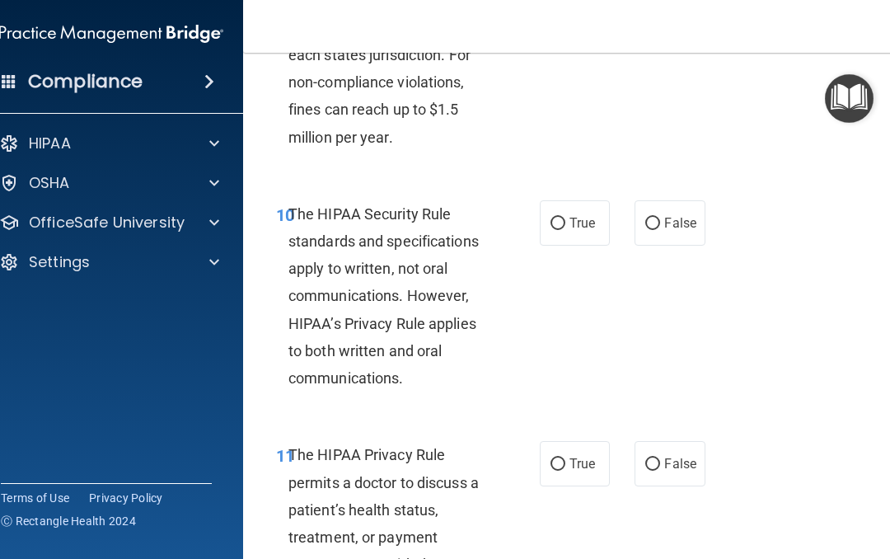
scroll to position [1809, 0]
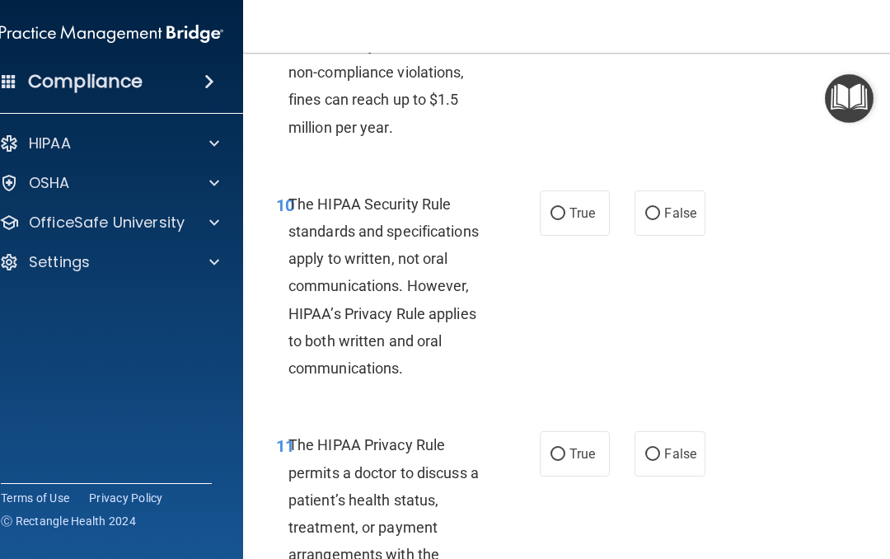
click at [641, 211] on label "False" at bounding box center [670, 212] width 70 height 45
click at [645, 211] on input "False" at bounding box center [652, 214] width 15 height 12
radio input "true"
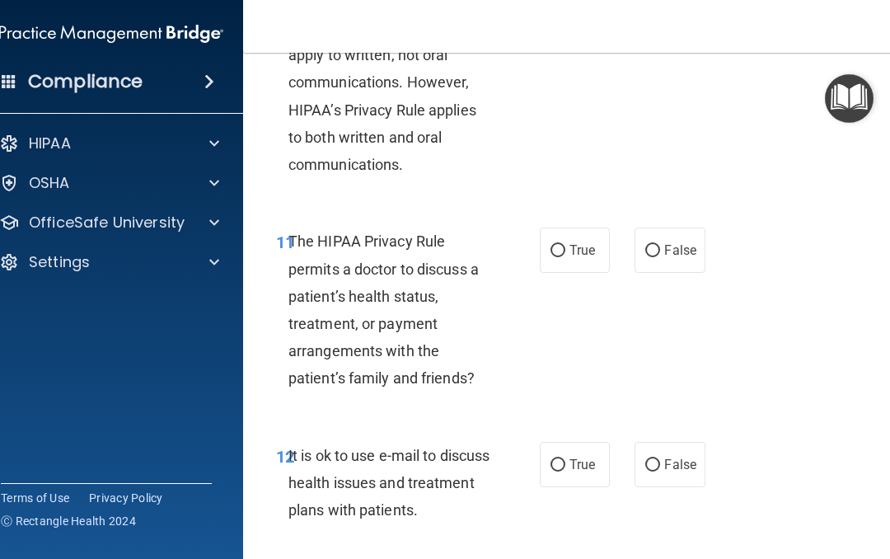
scroll to position [2019, 0]
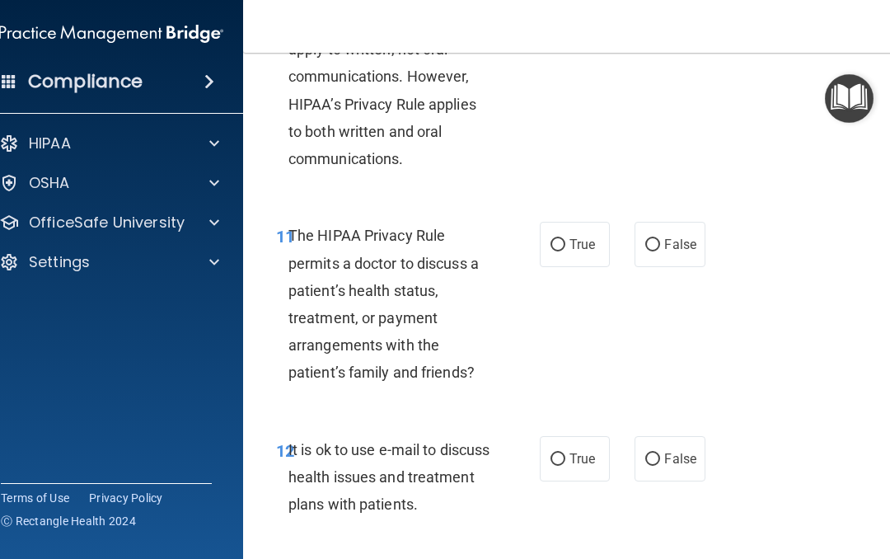
click at [655, 239] on input "False" at bounding box center [652, 245] width 15 height 12
radio input "true"
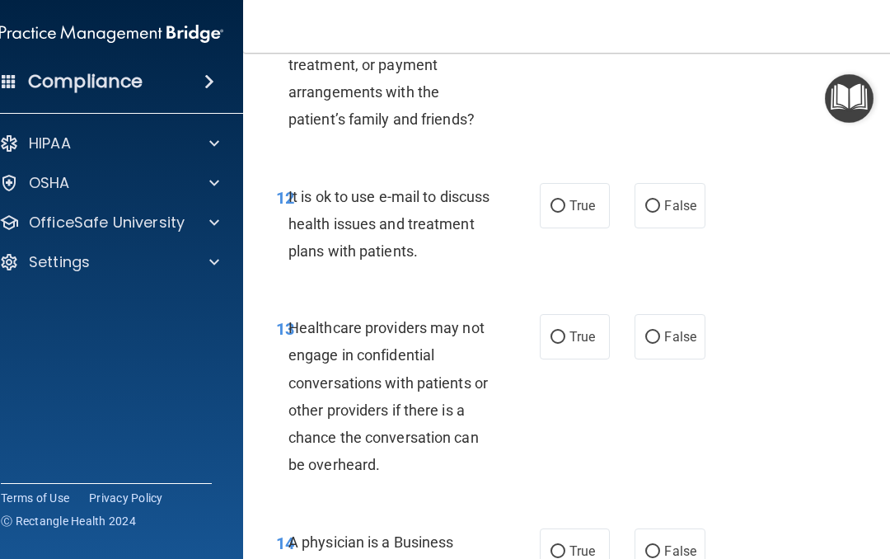
scroll to position [2273, 0]
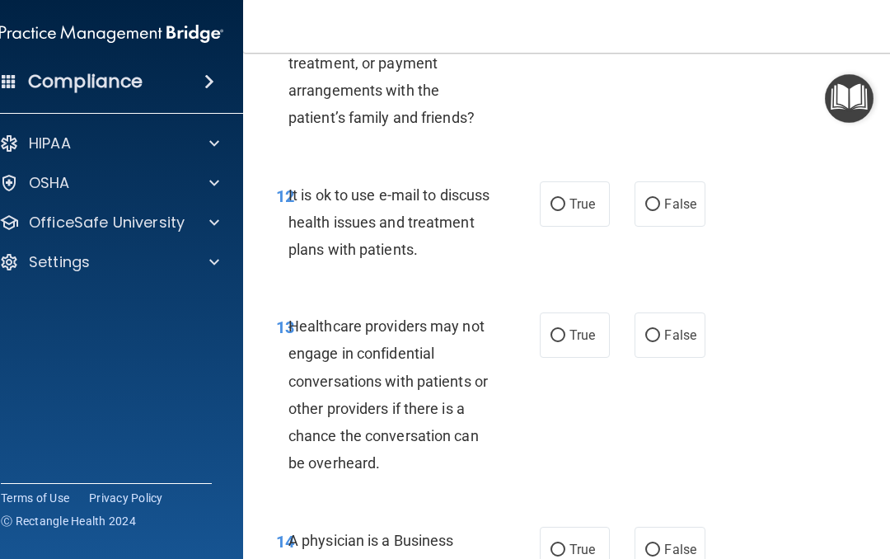
click at [651, 199] on input "False" at bounding box center [652, 205] width 15 height 12
radio input "true"
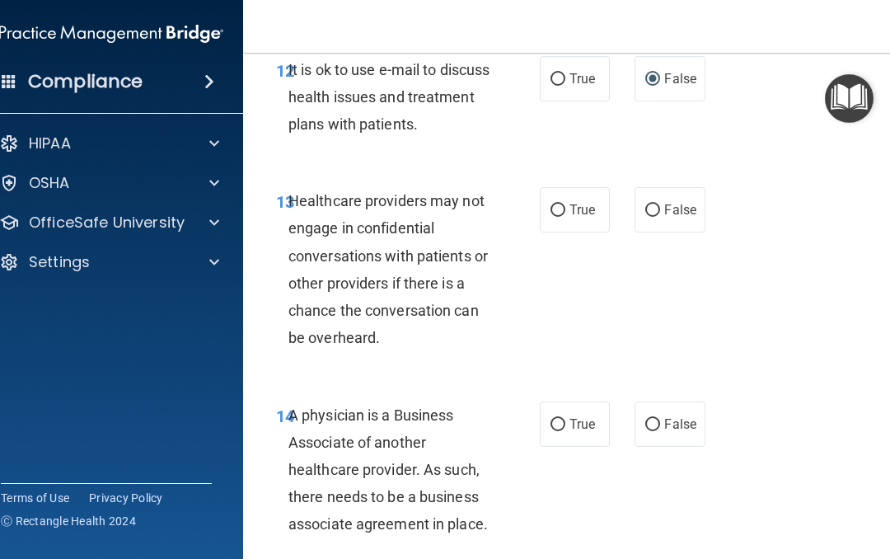
scroll to position [2402, 0]
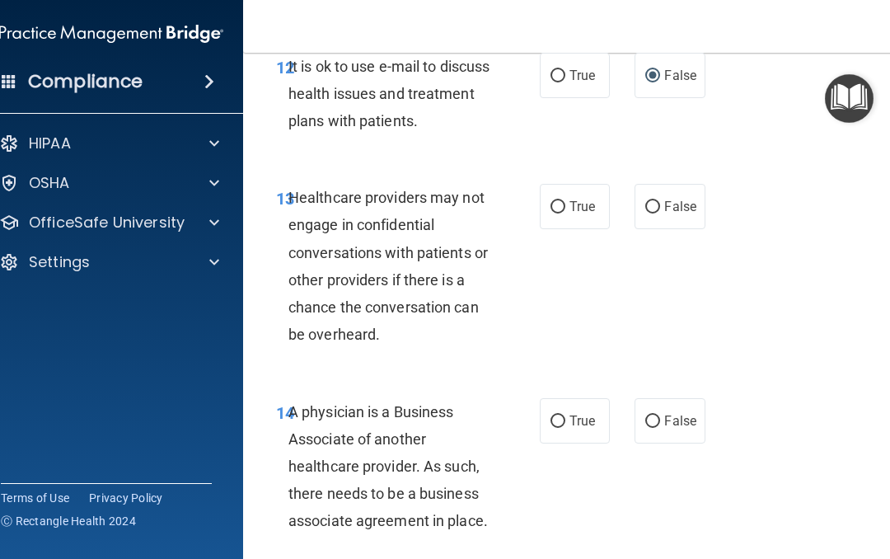
click at [561, 201] on input "True" at bounding box center [558, 207] width 15 height 12
radio input "true"
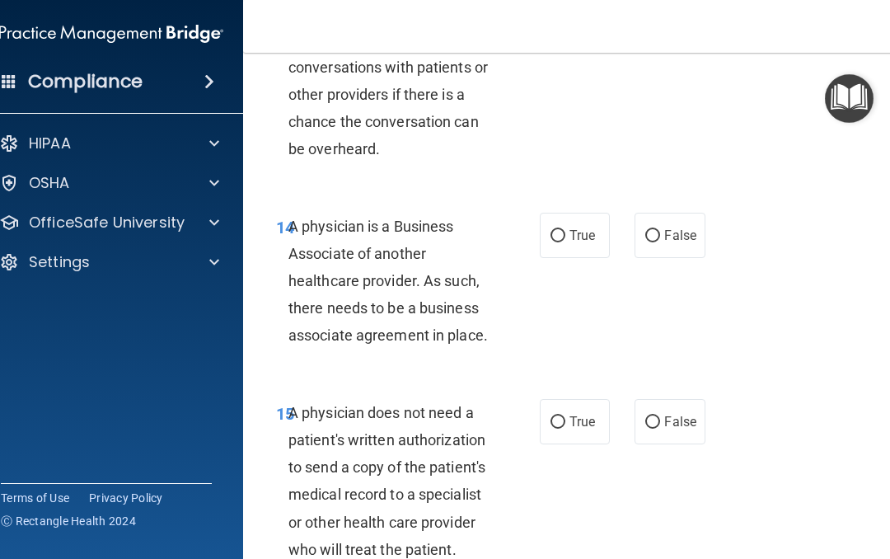
scroll to position [2589, 0]
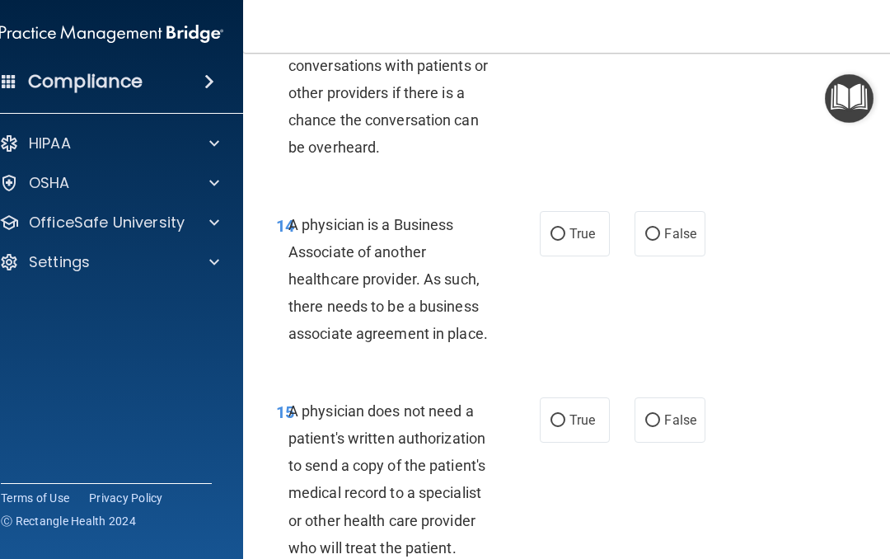
click at [650, 228] on input "False" at bounding box center [652, 234] width 15 height 12
radio input "true"
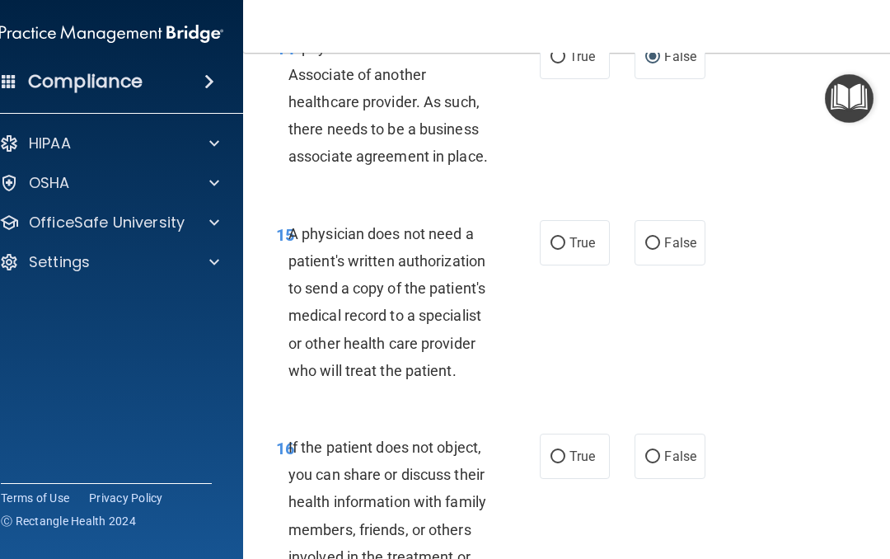
scroll to position [2768, 0]
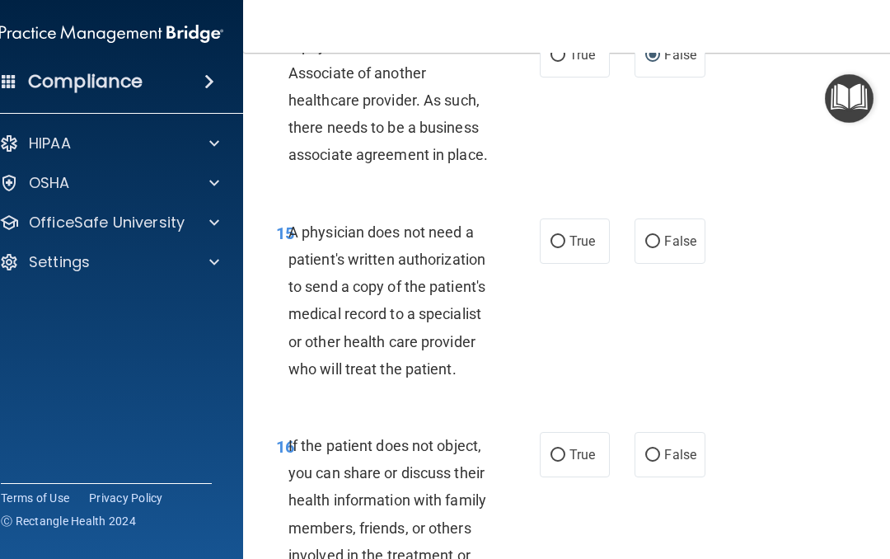
click at [560, 236] on input "True" at bounding box center [558, 242] width 15 height 12
radio input "true"
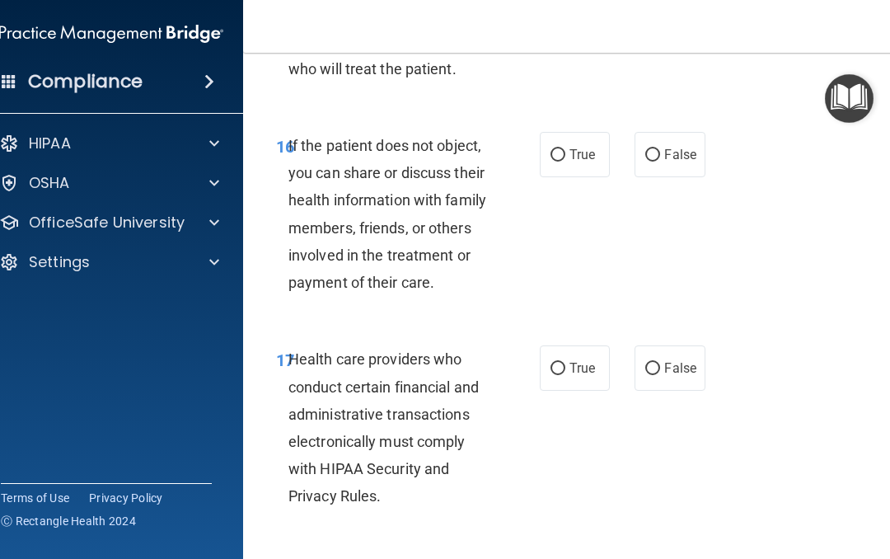
scroll to position [3082, 0]
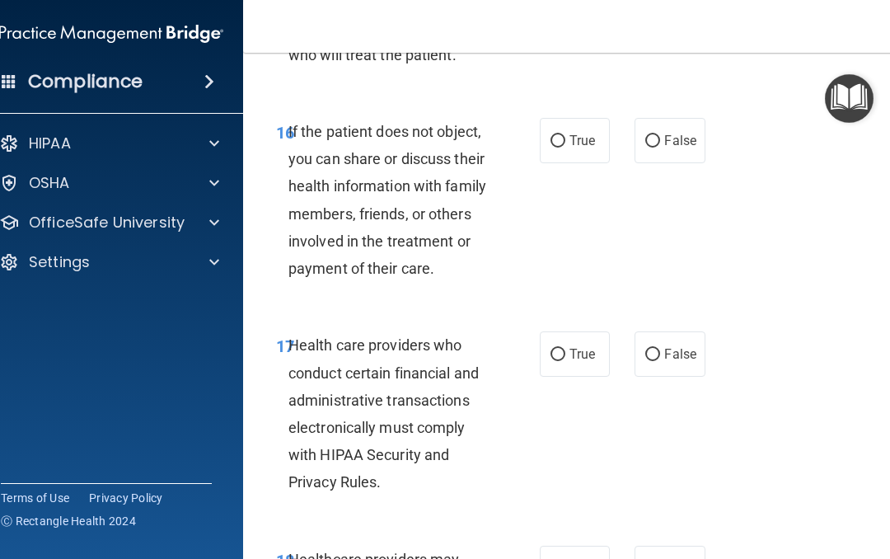
click at [655, 135] on input "False" at bounding box center [652, 141] width 15 height 12
radio input "true"
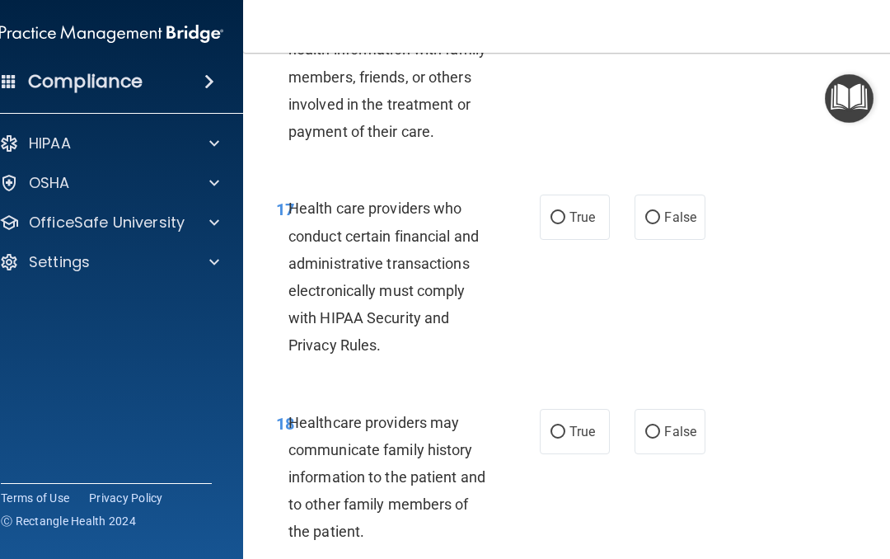
scroll to position [3220, 0]
click at [554, 211] on input "True" at bounding box center [558, 217] width 15 height 12
radio input "true"
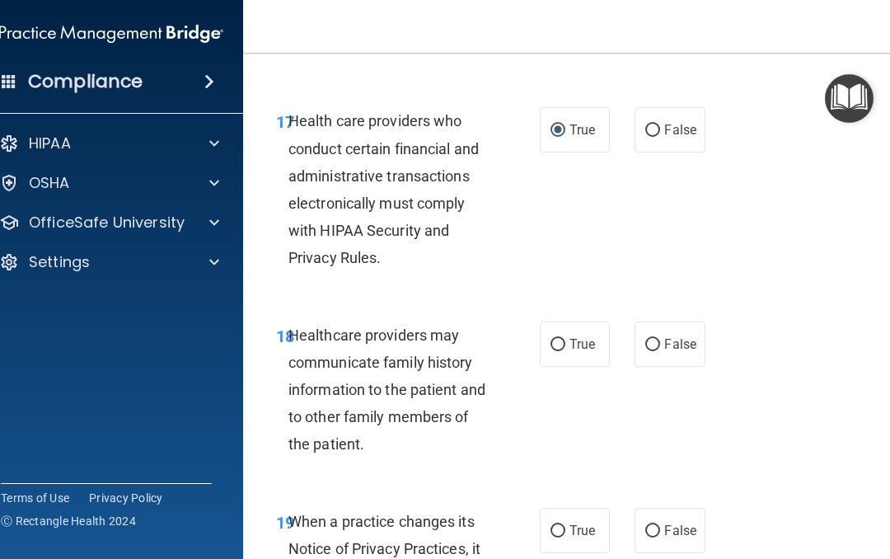
scroll to position [3339, 0]
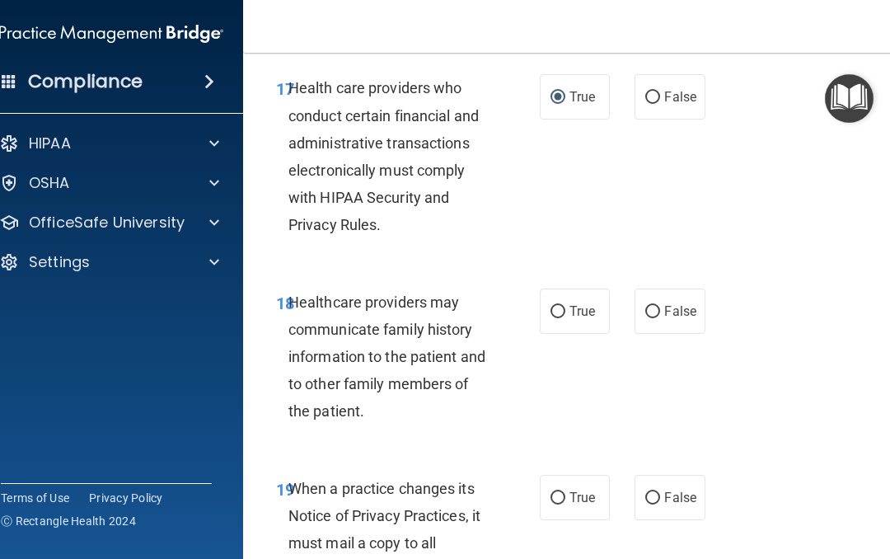
click at [659, 289] on label "False" at bounding box center [670, 311] width 70 height 45
click at [659, 306] on input "False" at bounding box center [652, 312] width 15 height 12
radio input "true"
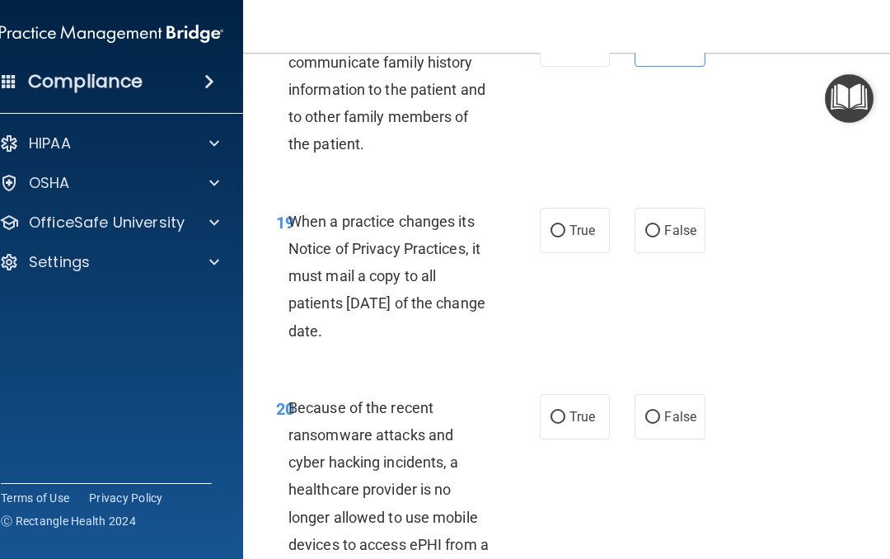
scroll to position [3611, 0]
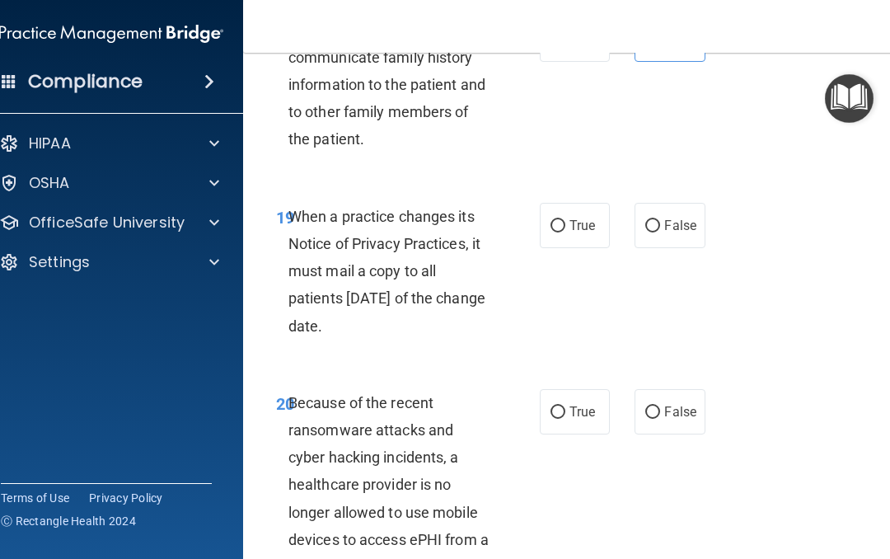
click at [557, 220] on input "True" at bounding box center [558, 226] width 15 height 12
radio input "true"
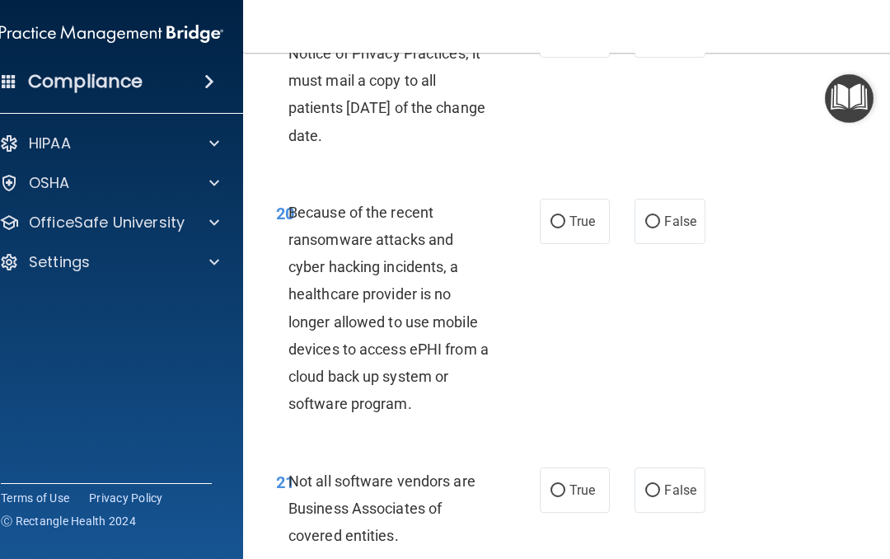
scroll to position [3807, 0]
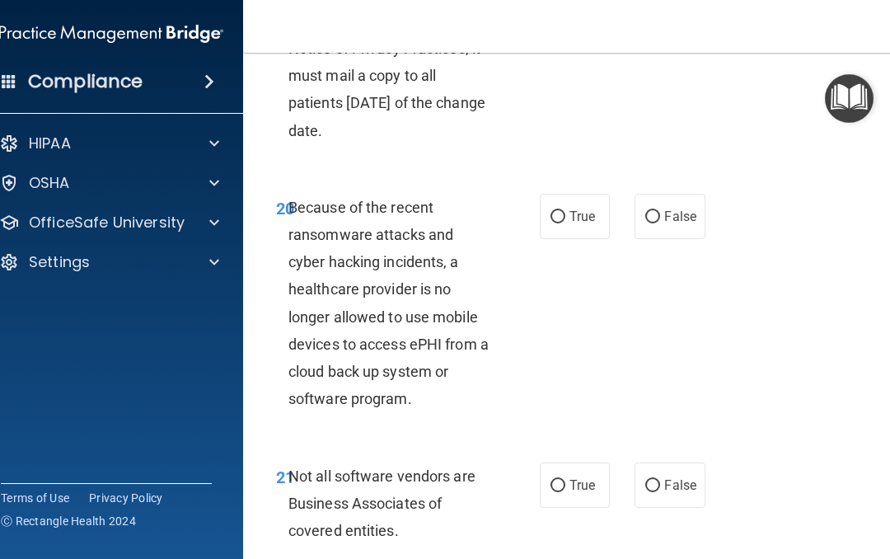
click at [554, 211] on input "True" at bounding box center [558, 217] width 15 height 12
radio input "true"
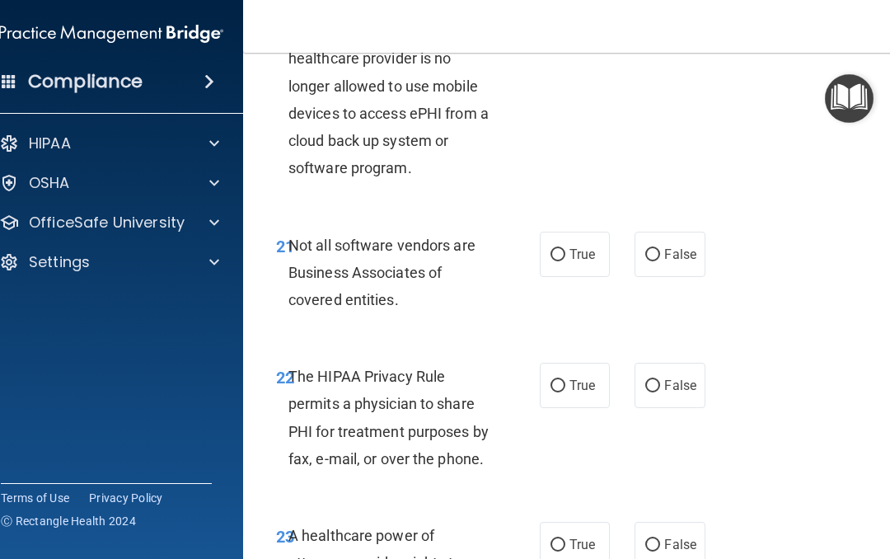
scroll to position [4044, 0]
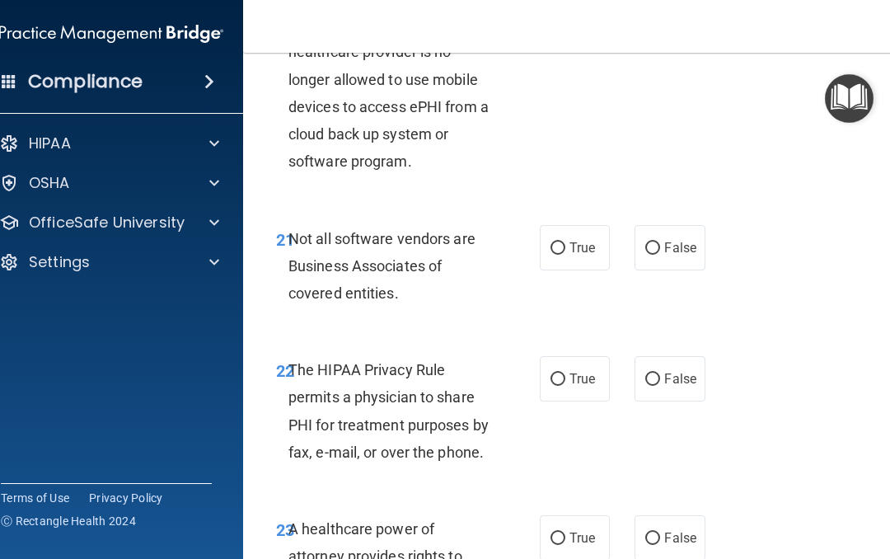
click at [561, 242] on input "True" at bounding box center [558, 248] width 15 height 12
radio input "true"
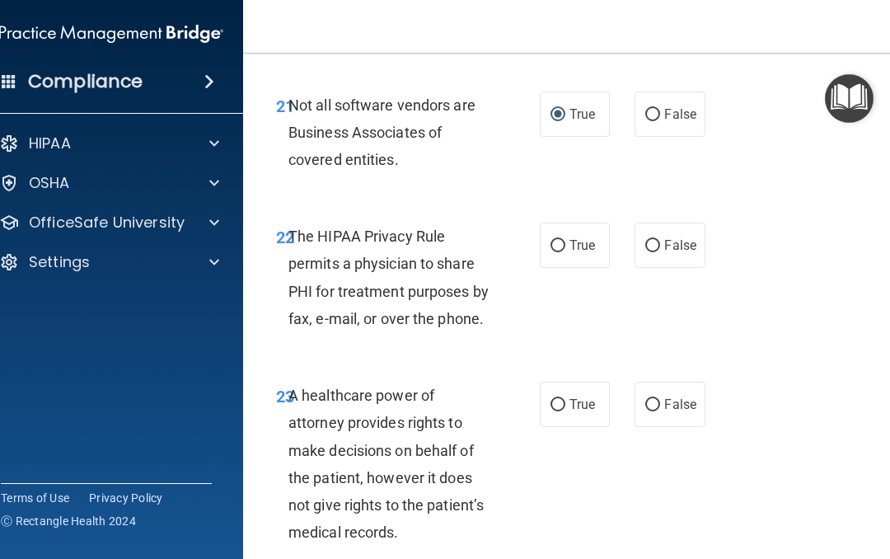
scroll to position [4183, 0]
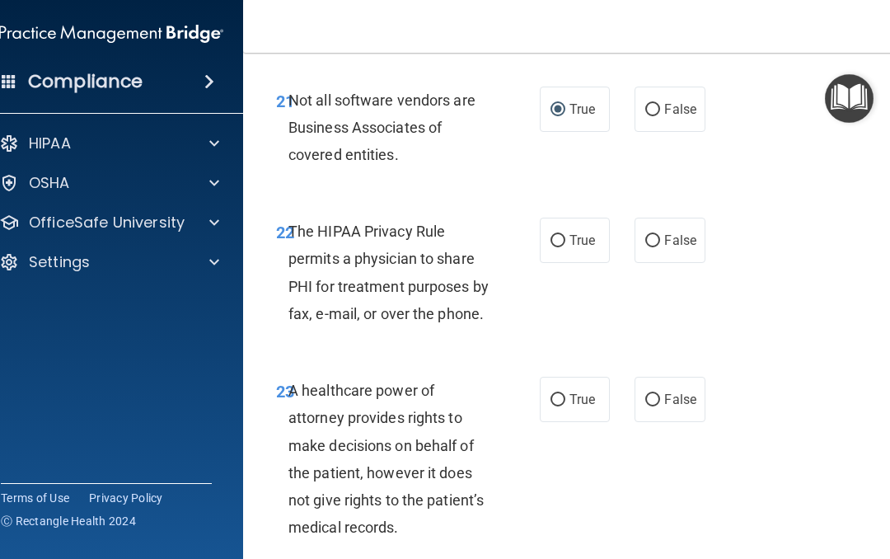
click at [650, 235] on input "False" at bounding box center [652, 241] width 15 height 12
radio input "true"
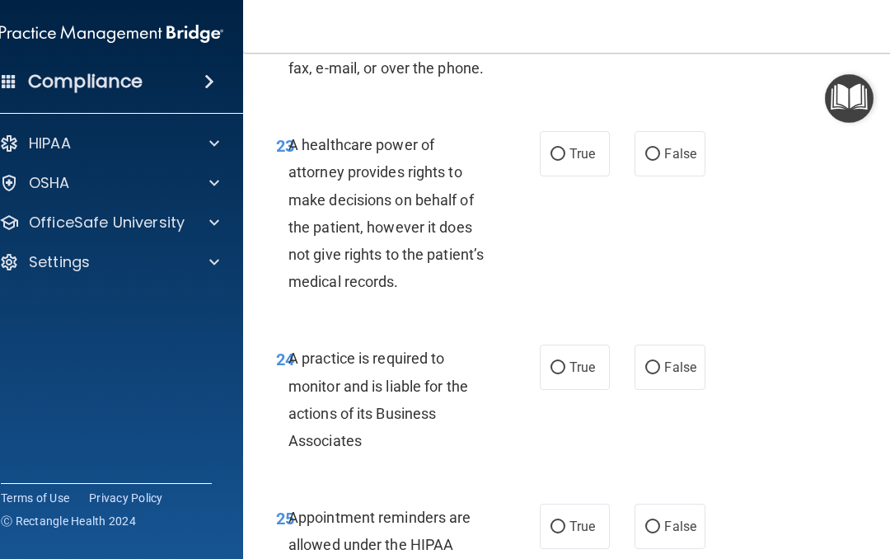
scroll to position [4432, 0]
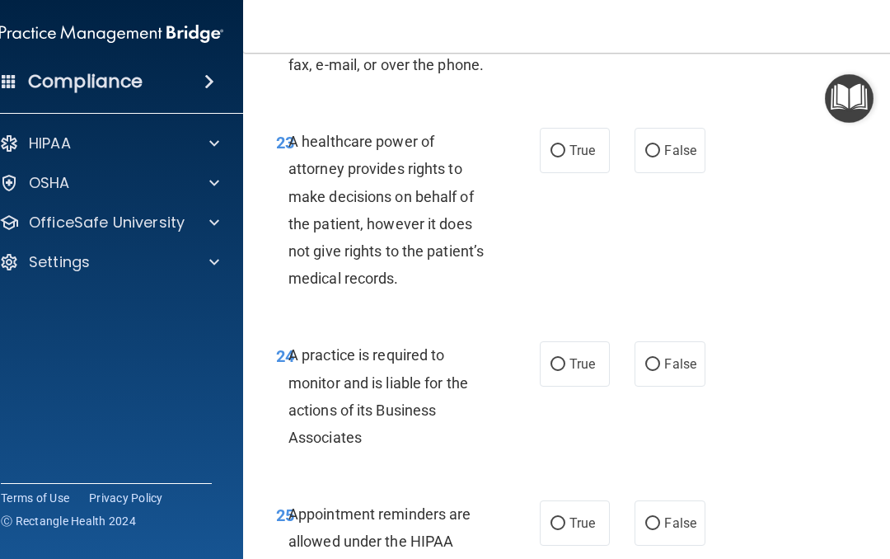
click at [566, 128] on label "True" at bounding box center [575, 150] width 70 height 45
click at [565, 145] on input "True" at bounding box center [558, 151] width 15 height 12
radio input "true"
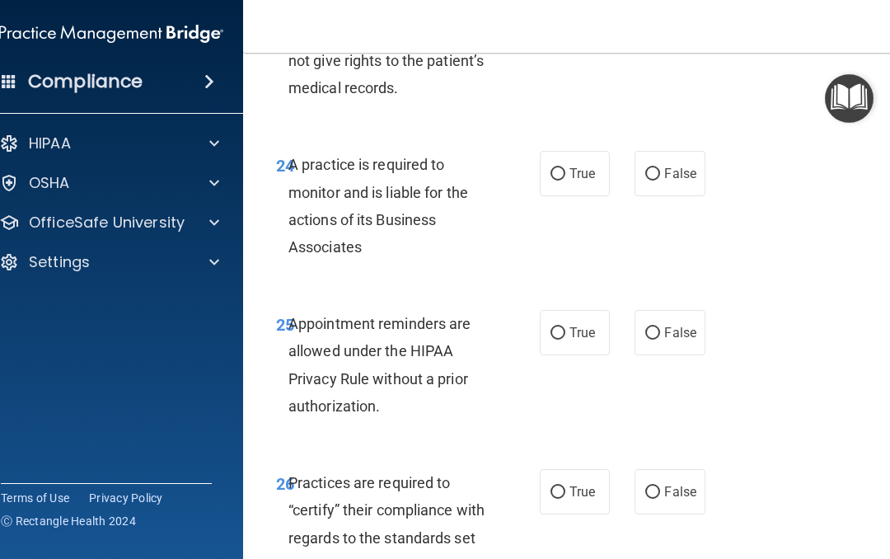
scroll to position [4624, 0]
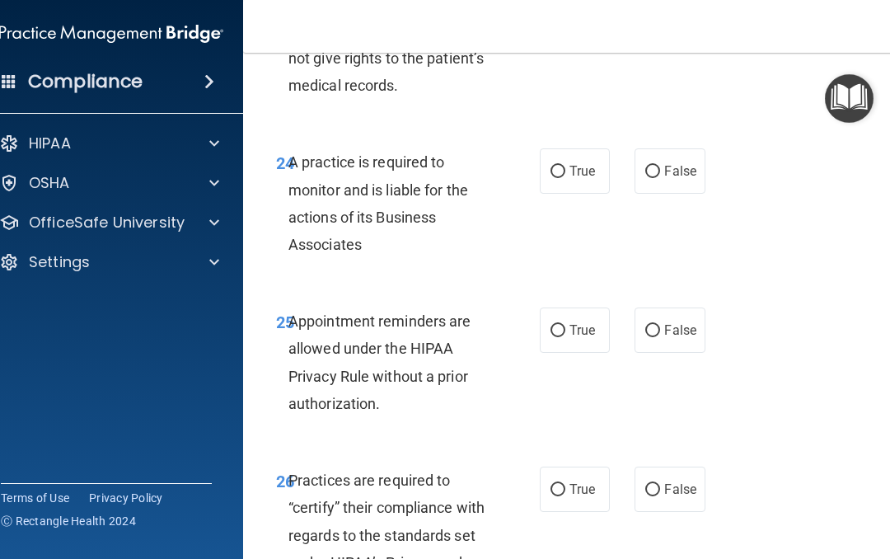
click at [565, 166] on input "True" at bounding box center [558, 172] width 15 height 12
radio input "true"
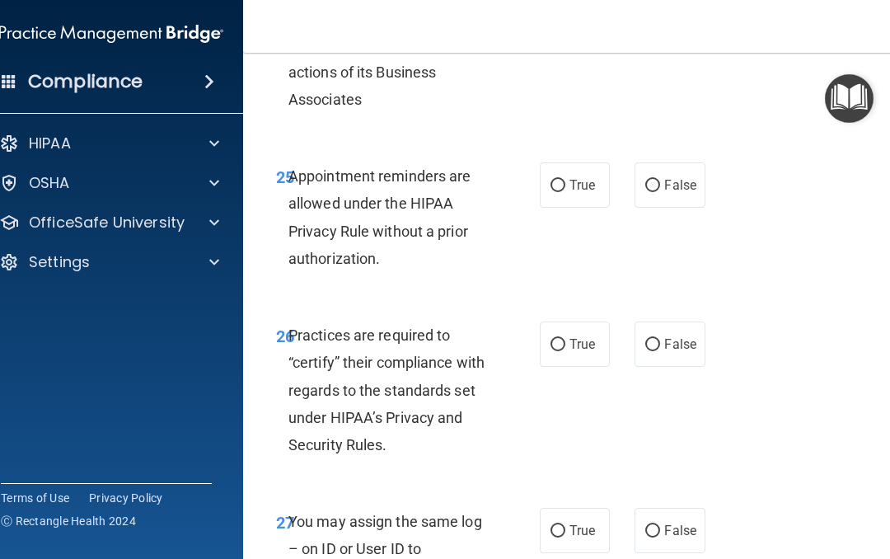
scroll to position [4774, 0]
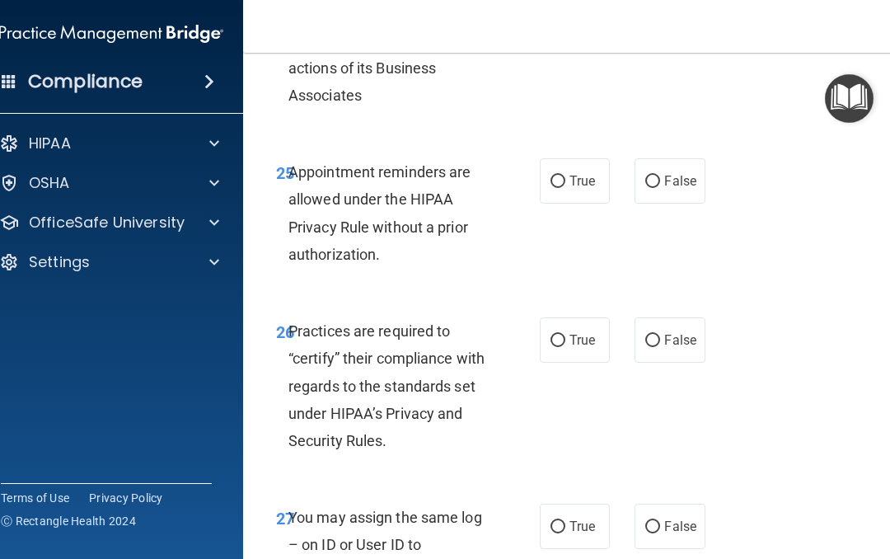
click at [553, 165] on label "True" at bounding box center [575, 180] width 70 height 45
click at [553, 176] on input "True" at bounding box center [558, 182] width 15 height 12
radio input "true"
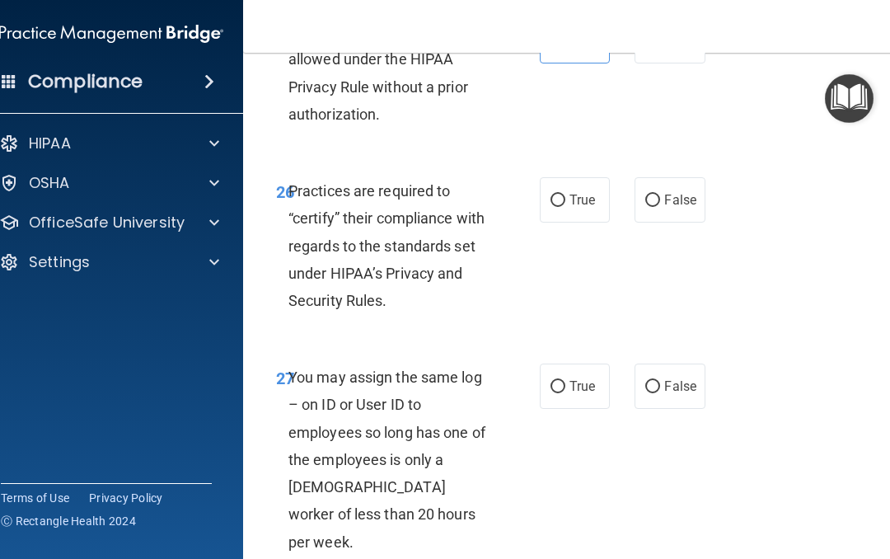
scroll to position [4917, 0]
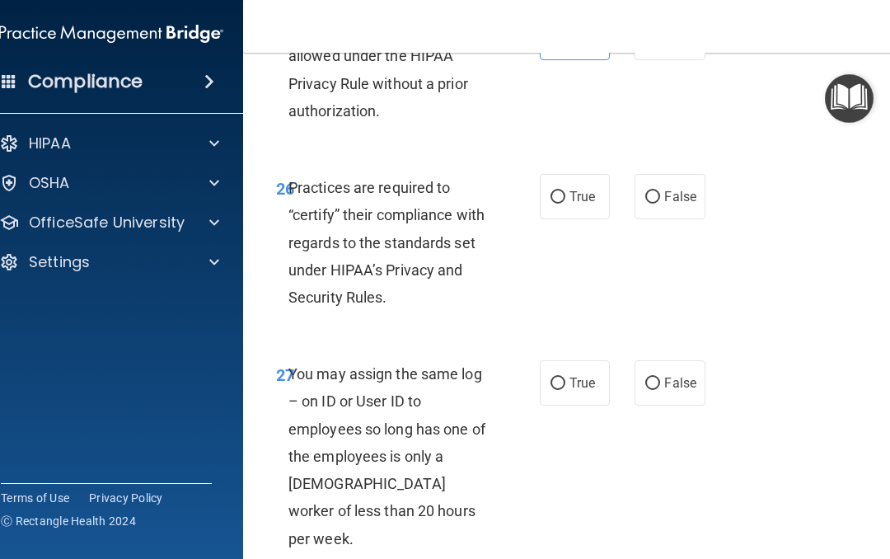
click at [558, 191] on input "True" at bounding box center [558, 197] width 15 height 12
radio input "true"
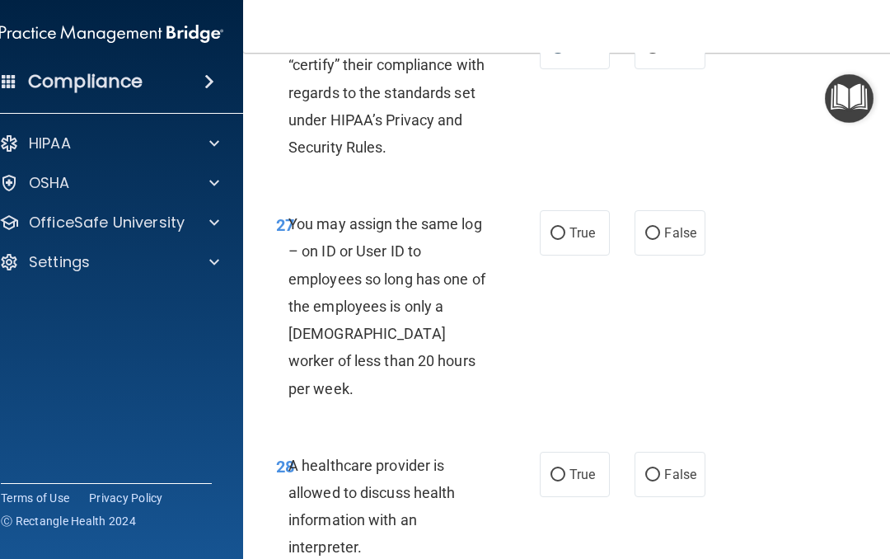
scroll to position [5071, 0]
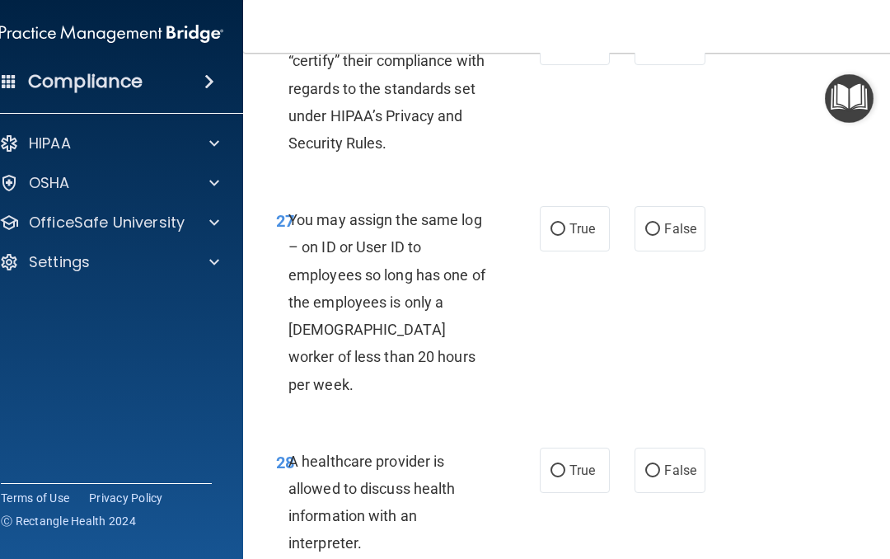
click at [659, 223] on input "False" at bounding box center [652, 229] width 15 height 12
radio input "true"
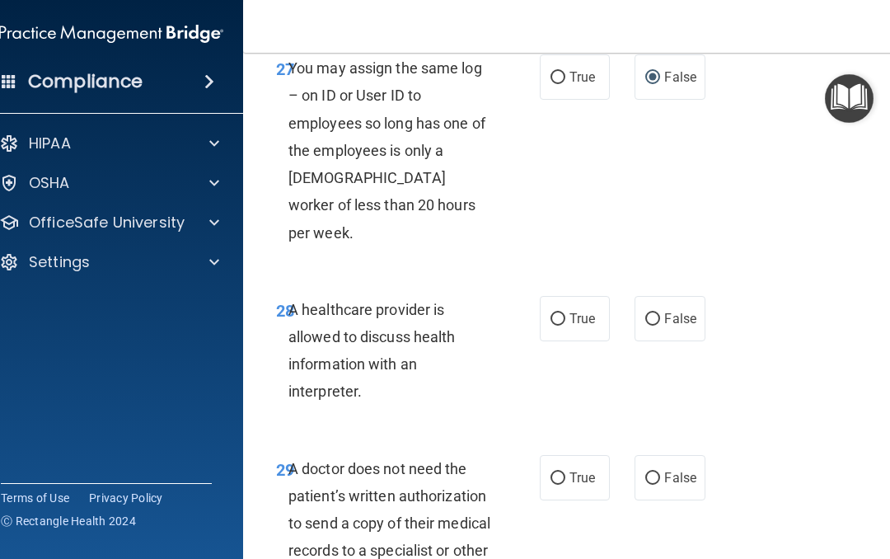
scroll to position [5234, 0]
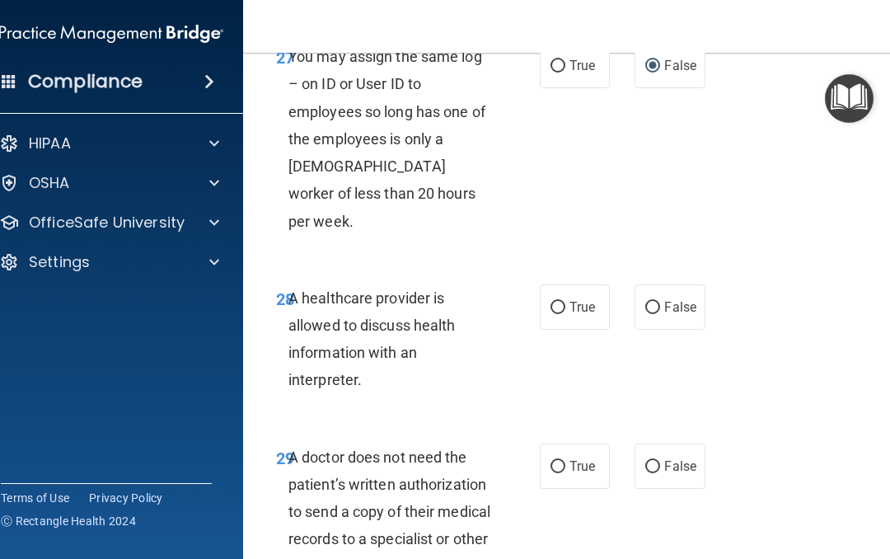
click at [555, 302] on input "True" at bounding box center [558, 308] width 15 height 12
radio input "true"
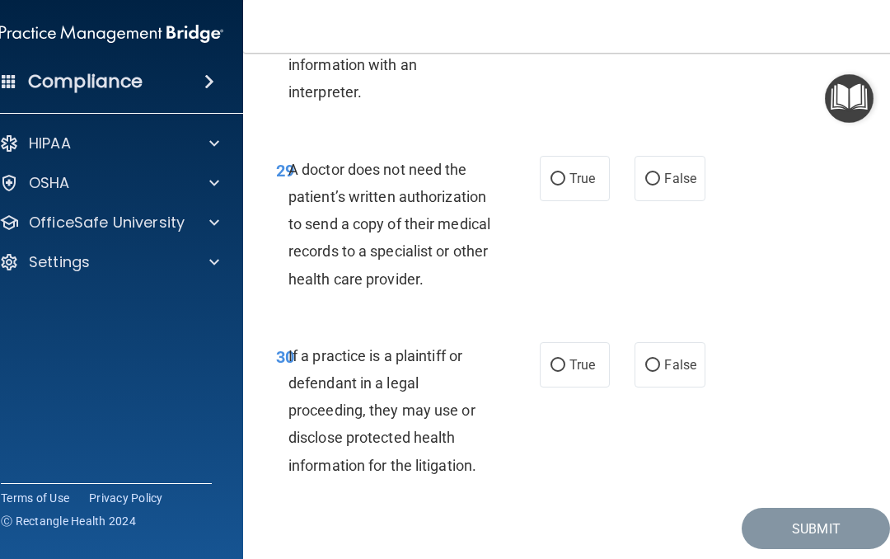
scroll to position [5521, 0]
click at [561, 174] on input "True" at bounding box center [558, 180] width 15 height 12
radio input "true"
click at [557, 360] on input "True" at bounding box center [558, 366] width 15 height 12
radio input "true"
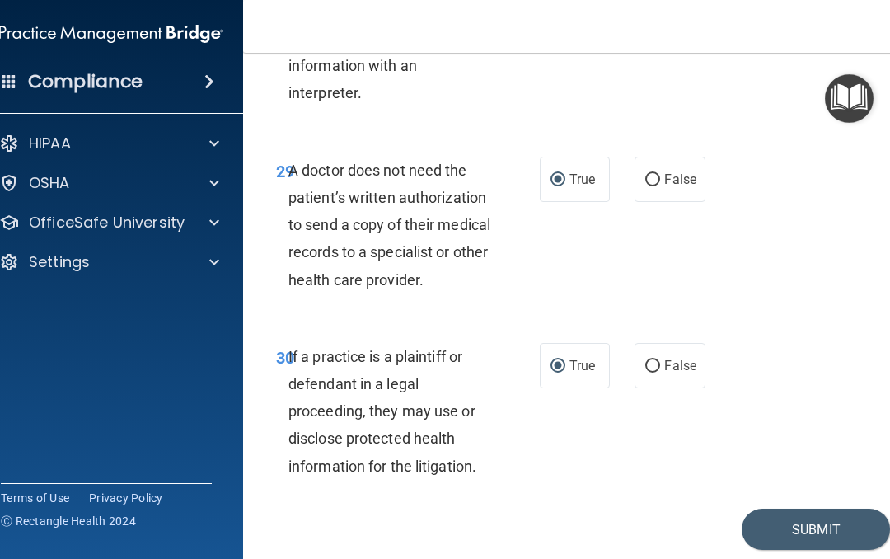
click at [818, 509] on button "Submit" at bounding box center [816, 530] width 148 height 42
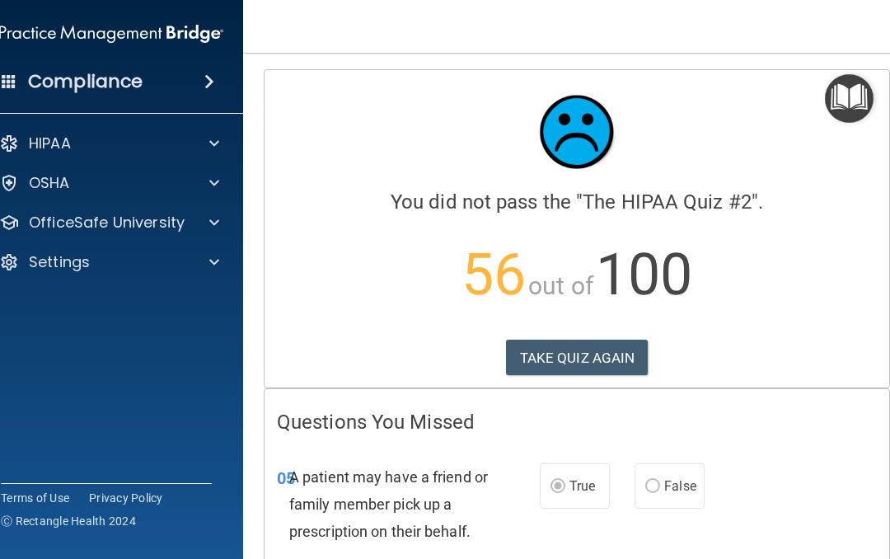
click at [575, 346] on button "TAKE QUIZ AGAIN" at bounding box center [577, 358] width 143 height 36
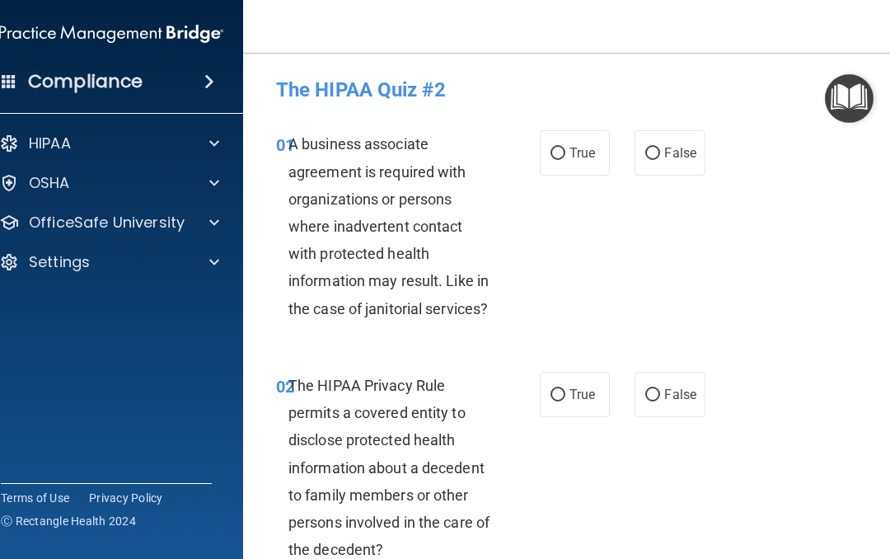
click at [657, 148] on input "False" at bounding box center [652, 154] width 15 height 12
radio input "true"
click at [547, 406] on label "True" at bounding box center [575, 394] width 70 height 45
click at [551, 401] on input "True" at bounding box center [558, 395] width 15 height 12
radio input "true"
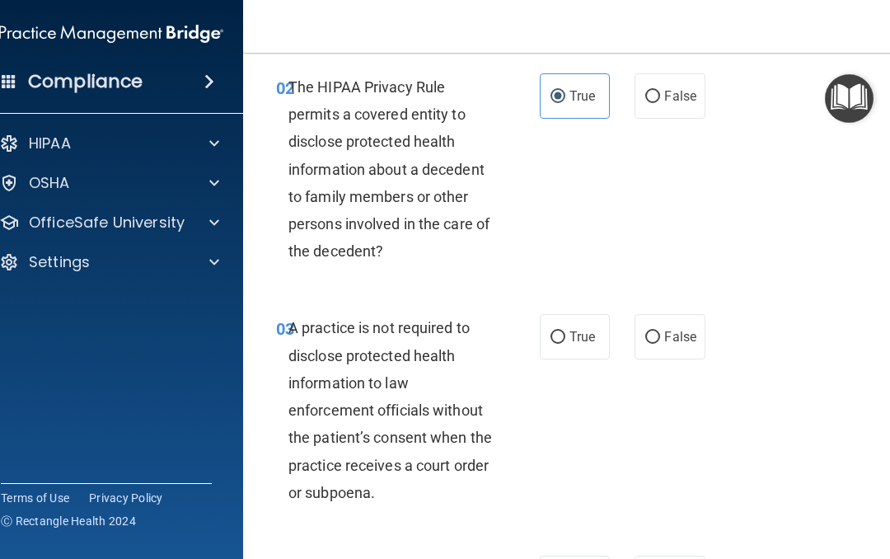
scroll to position [315, 0]
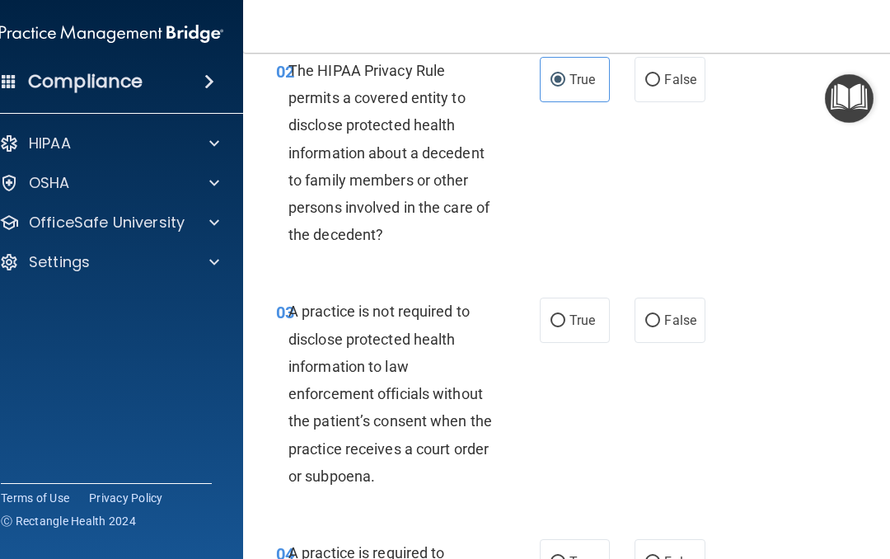
click at [655, 321] on input "False" at bounding box center [652, 321] width 15 height 12
radio input "true"
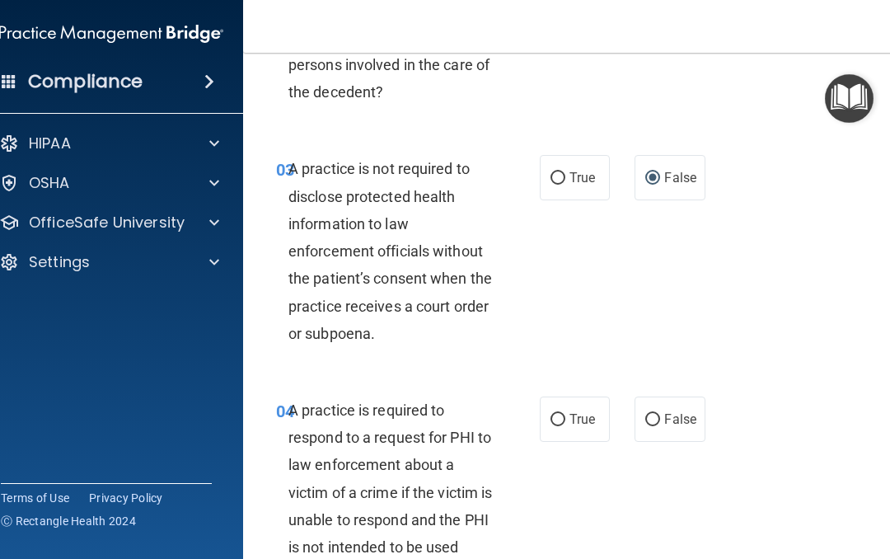
scroll to position [458, 0]
click at [553, 416] on input "True" at bounding box center [558, 419] width 15 height 12
radio input "true"
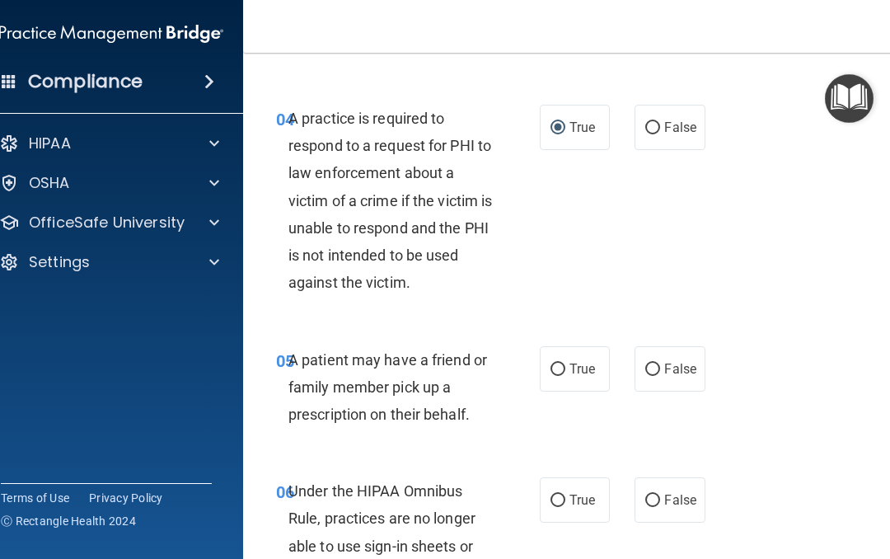
scroll to position [761, 0]
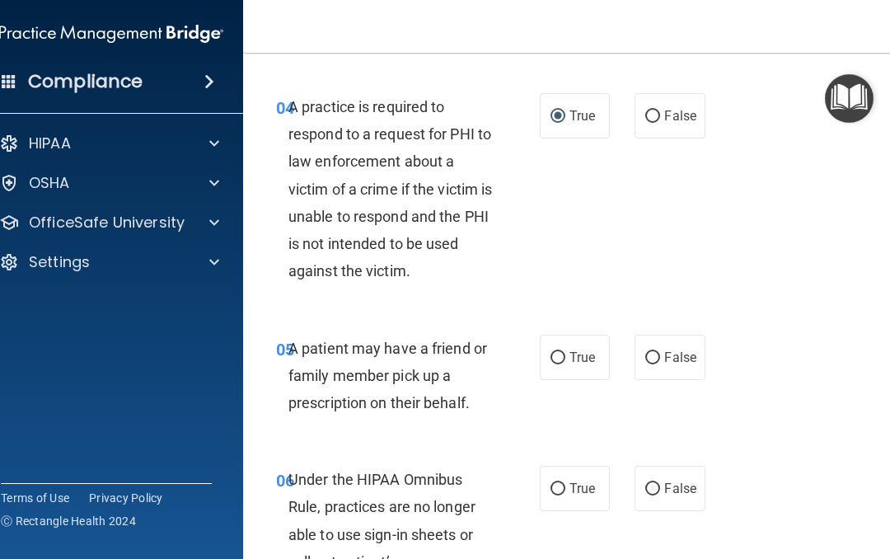
click at [560, 354] on input "True" at bounding box center [558, 358] width 15 height 12
radio input "true"
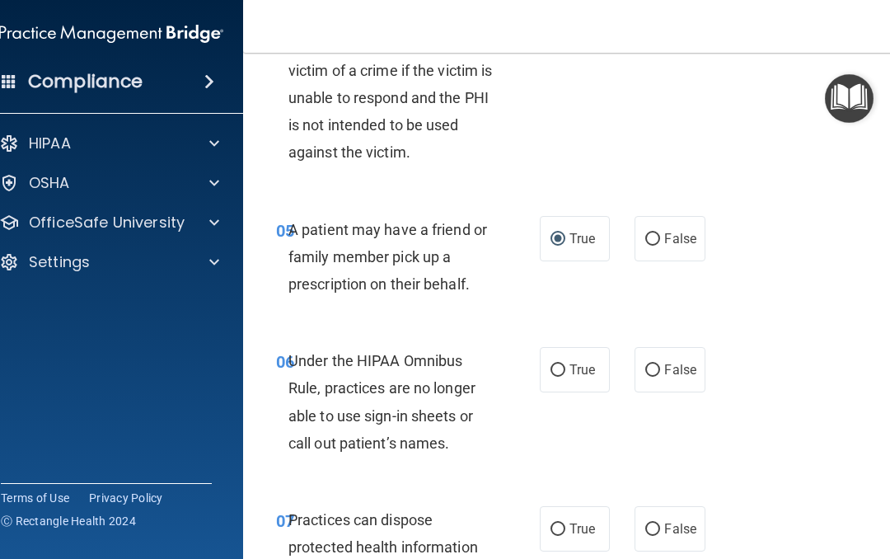
scroll to position [889, 0]
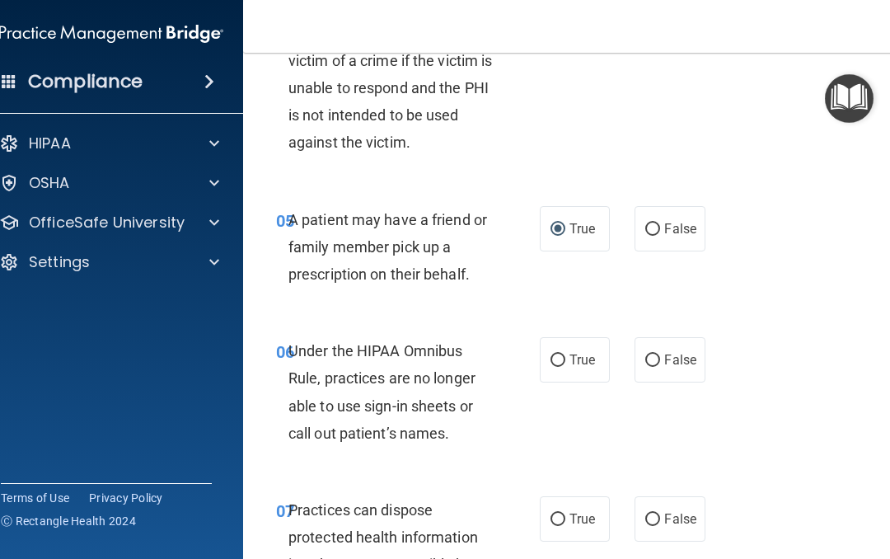
click at [658, 357] on input "False" at bounding box center [652, 360] width 15 height 12
radio input "true"
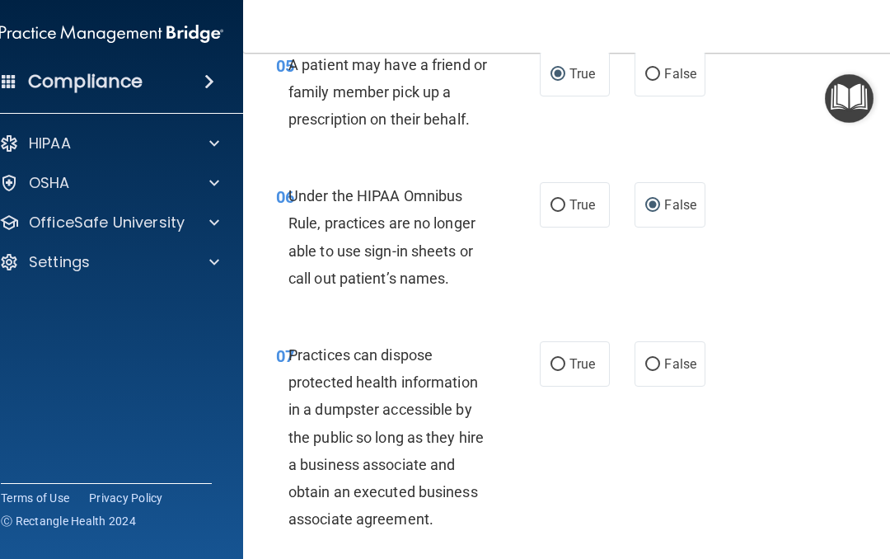
scroll to position [1052, 0]
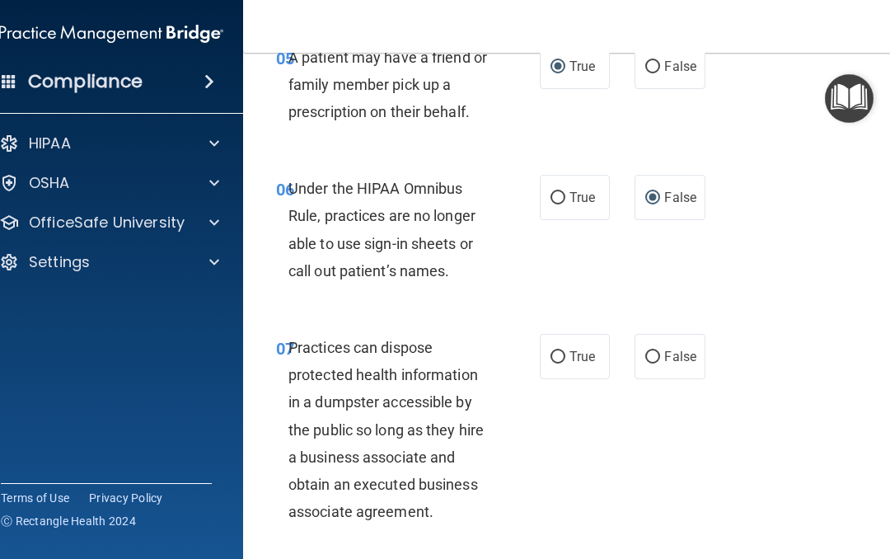
click at [654, 354] on input "False" at bounding box center [652, 357] width 15 height 12
radio input "true"
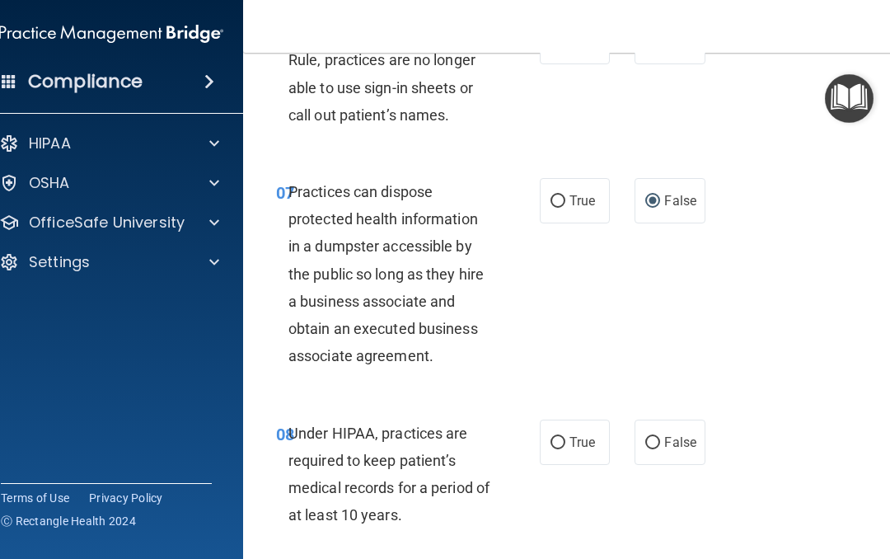
scroll to position [1212, 0]
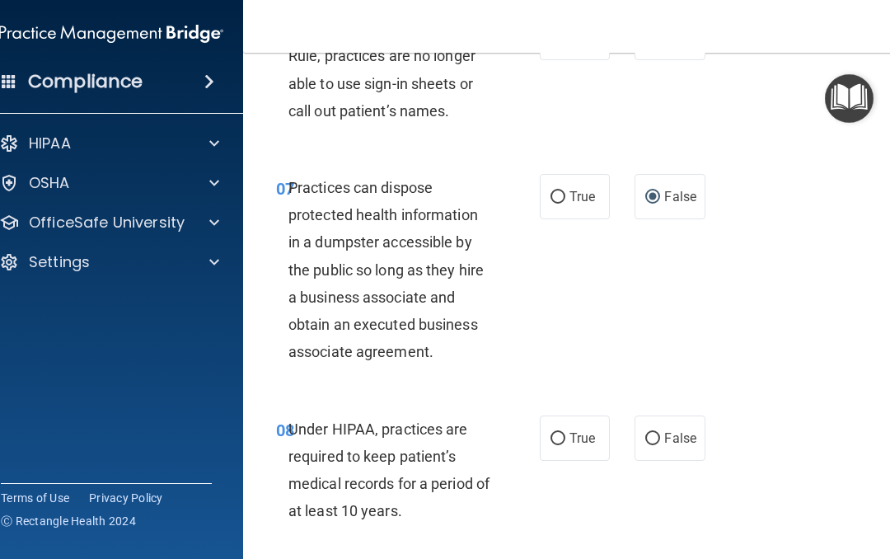
click at [653, 433] on input "False" at bounding box center [652, 439] width 15 height 12
radio input "true"
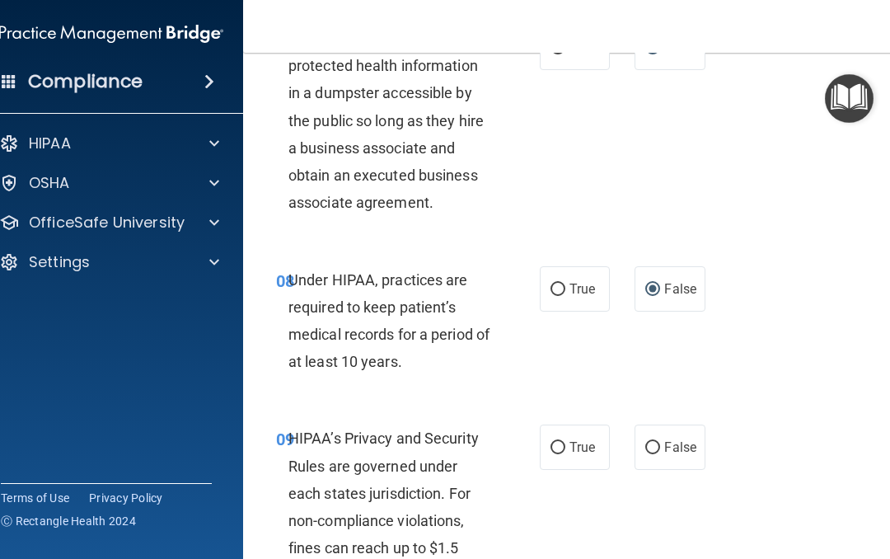
scroll to position [1388, 0]
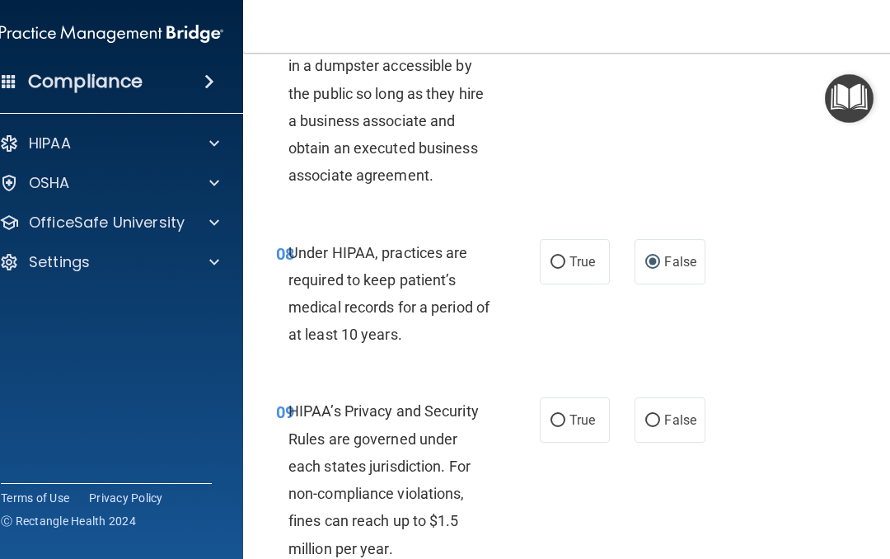
click at [659, 415] on input "False" at bounding box center [652, 421] width 15 height 12
radio input "true"
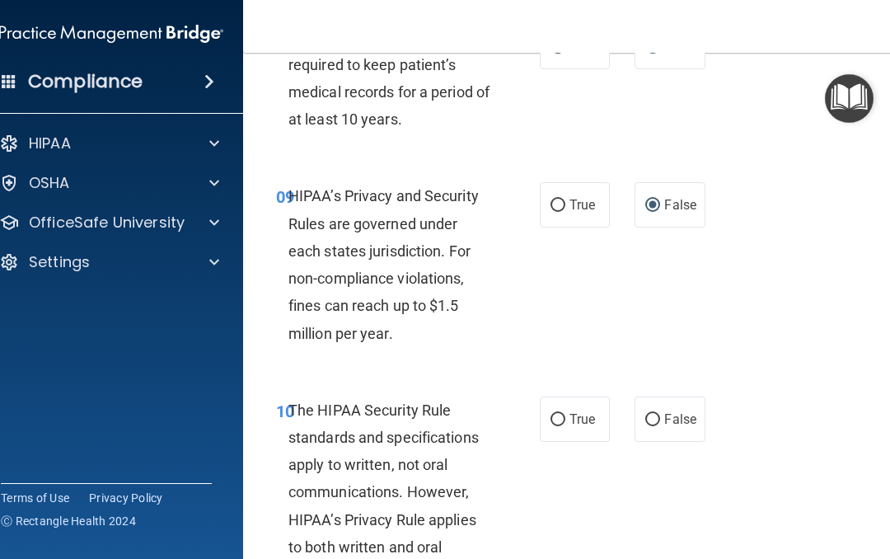
scroll to position [1612, 0]
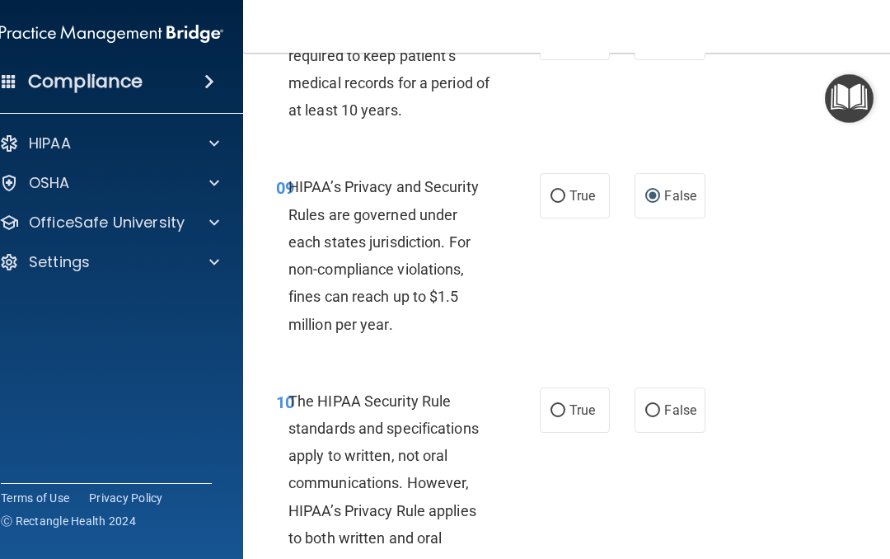
click at [553, 405] on input "True" at bounding box center [558, 411] width 15 height 12
radio input "true"
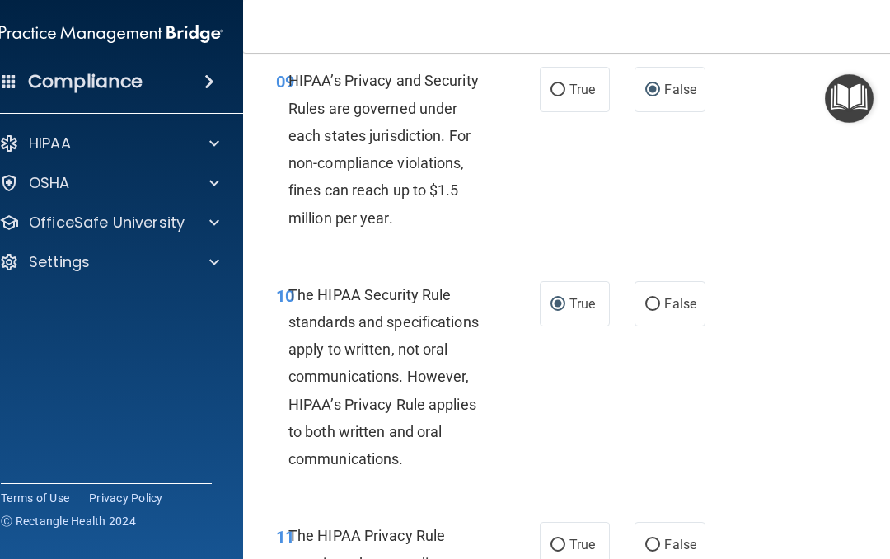
scroll to position [1733, 0]
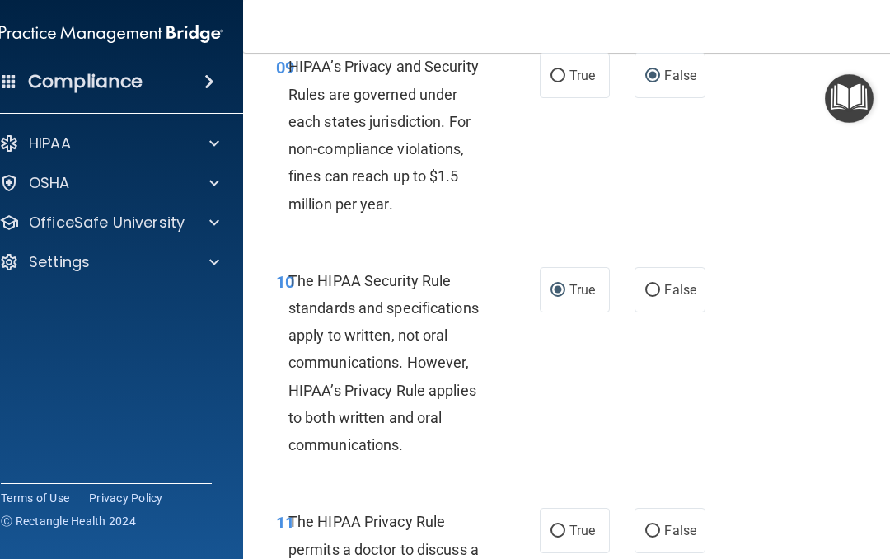
click at [543, 522] on label "True" at bounding box center [575, 530] width 70 height 45
click at [551, 525] on input "True" at bounding box center [558, 531] width 15 height 12
radio input "true"
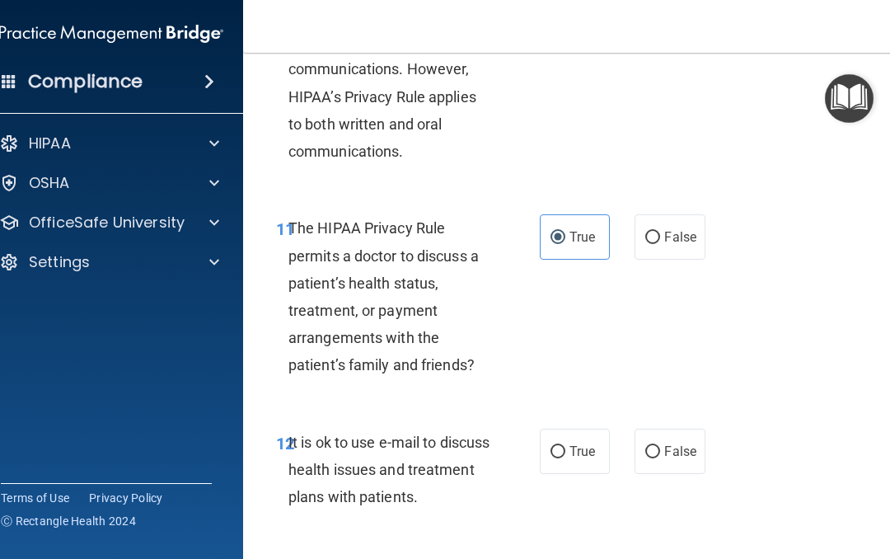
scroll to position [2028, 0]
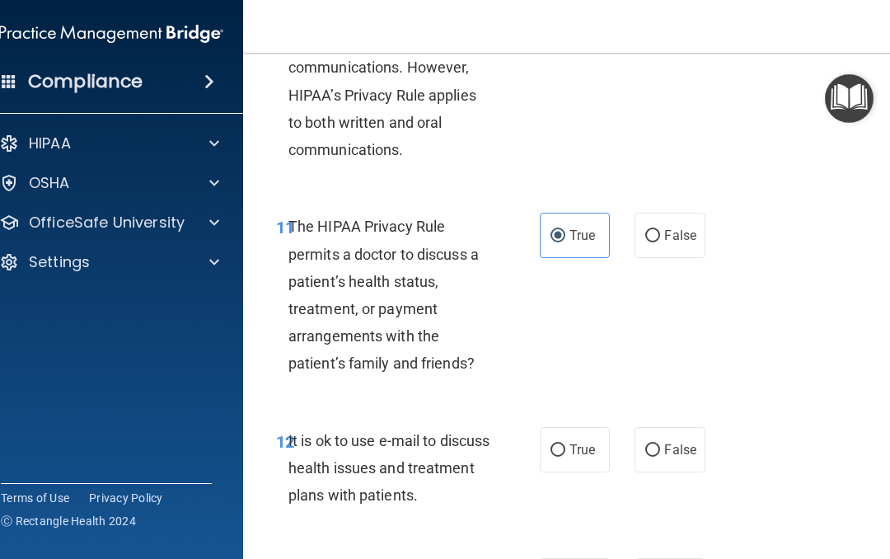
click at [556, 444] on input "True" at bounding box center [558, 450] width 15 height 12
radio input "true"
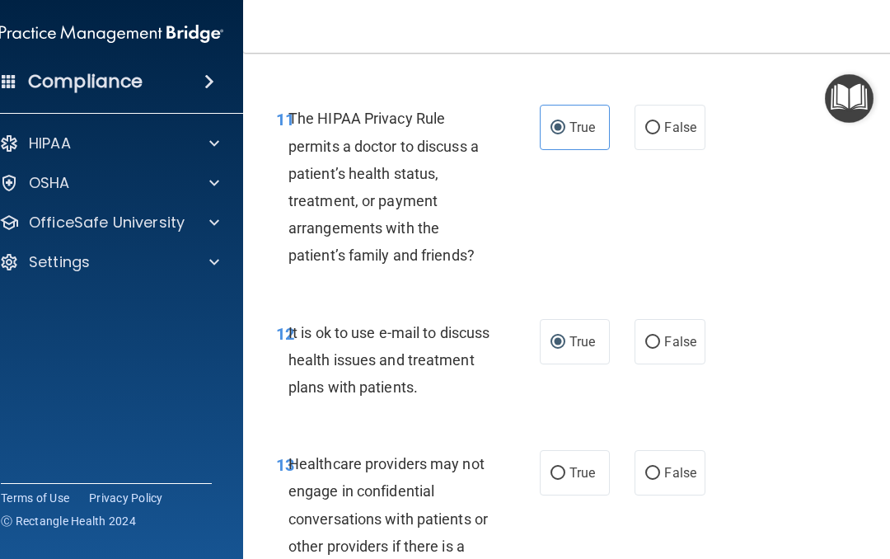
scroll to position [2161, 0]
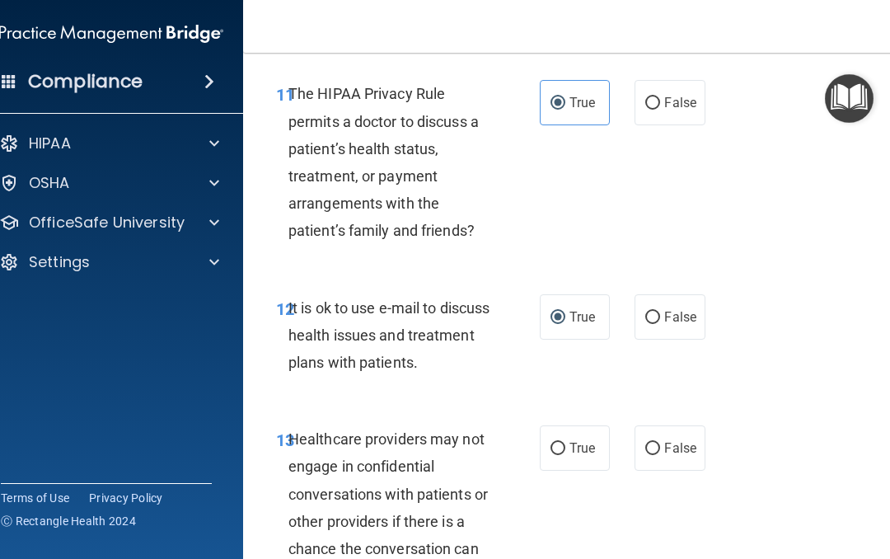
click at [655, 443] on input "False" at bounding box center [652, 449] width 15 height 12
radio input "true"
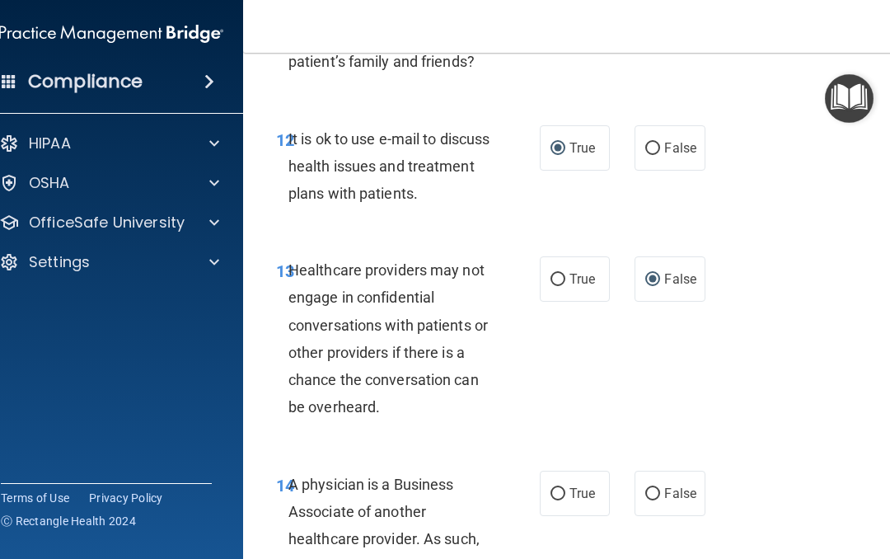
scroll to position [2334, 0]
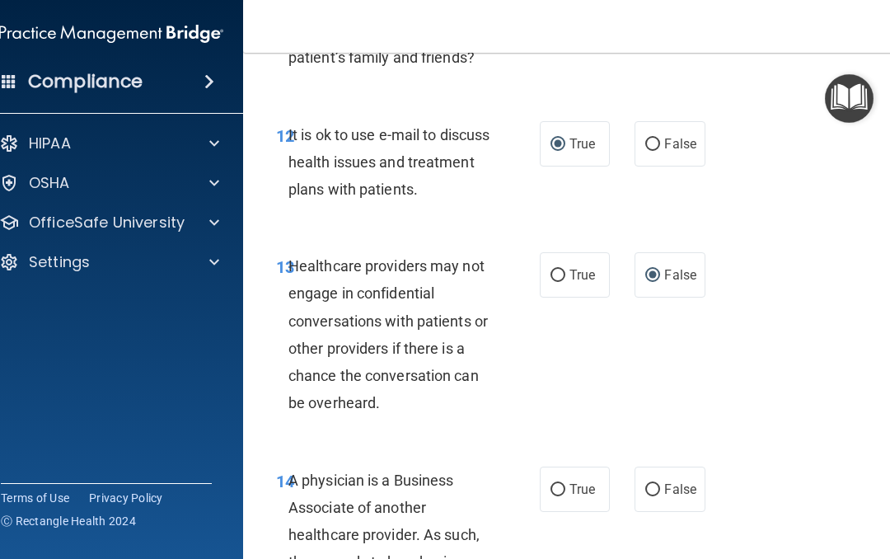
click at [560, 484] on input "True" at bounding box center [558, 490] width 15 height 12
radio input "true"
click at [649, 484] on input "False" at bounding box center [652, 490] width 15 height 12
radio input "true"
radio input "false"
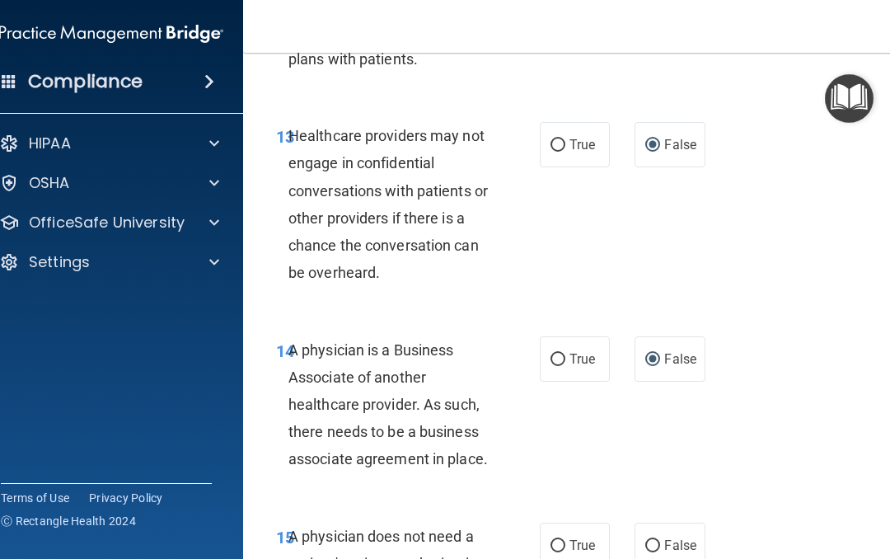
scroll to position [2465, 0]
click at [551, 539] on input "True" at bounding box center [558, 545] width 15 height 12
radio input "true"
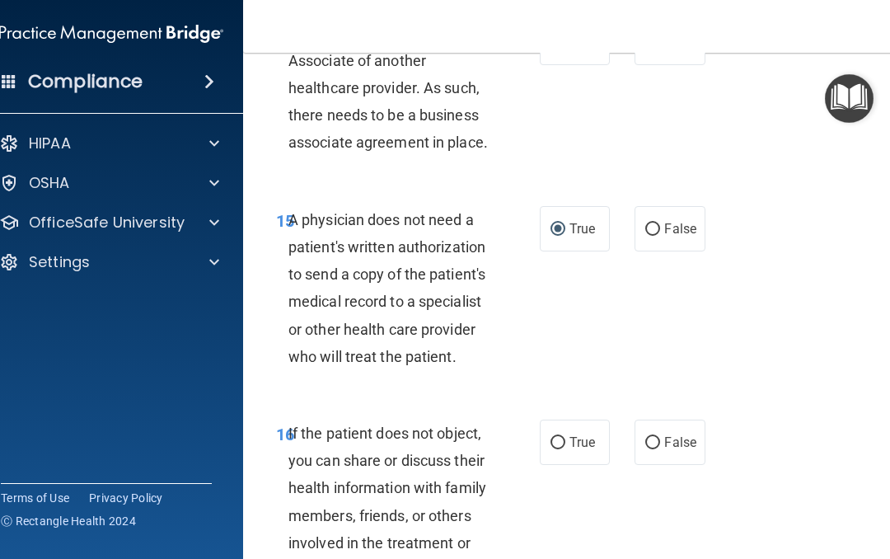
scroll to position [2824, 0]
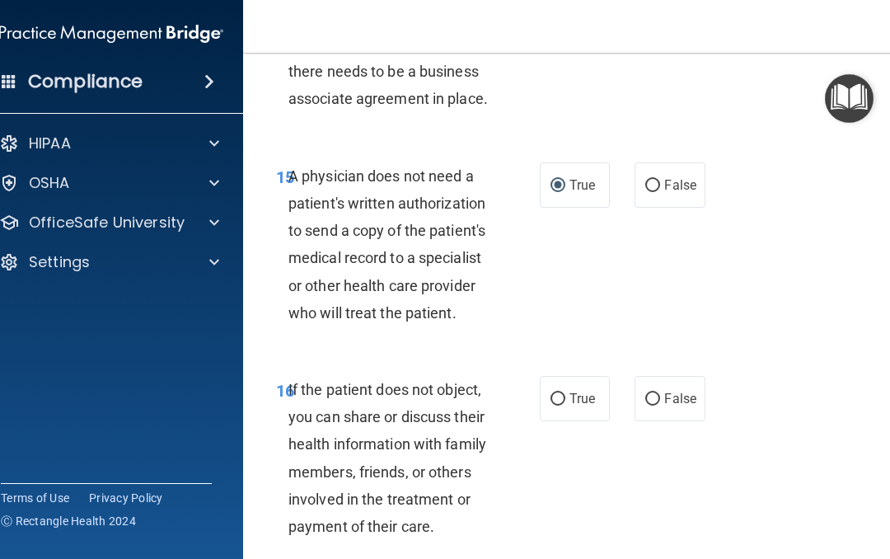
click at [550, 387] on label "True" at bounding box center [575, 398] width 70 height 45
click at [551, 393] on input "True" at bounding box center [558, 399] width 15 height 12
radio input "true"
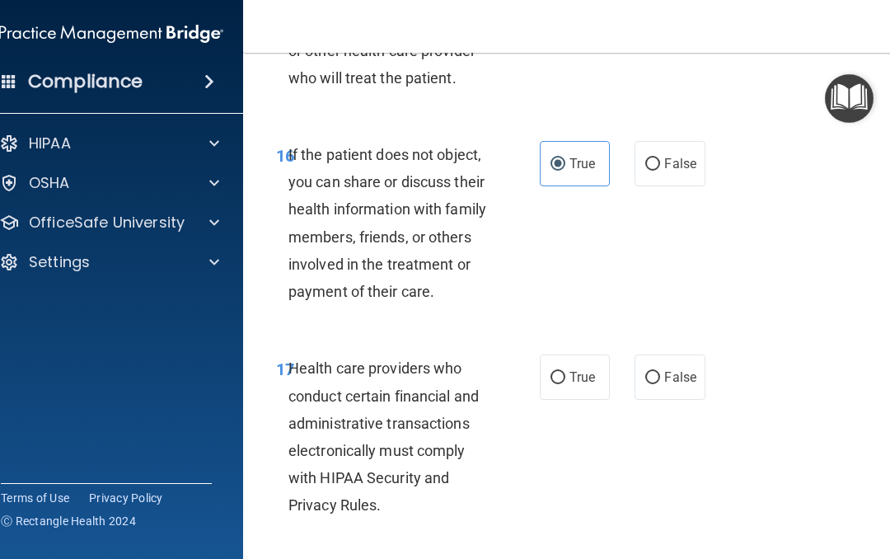
scroll to position [3063, 0]
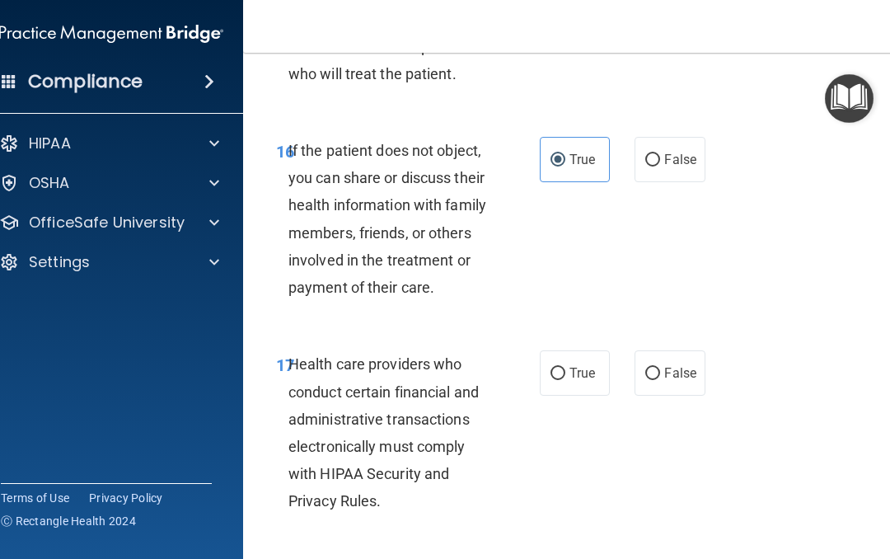
click at [556, 368] on input "True" at bounding box center [558, 374] width 15 height 12
radio input "true"
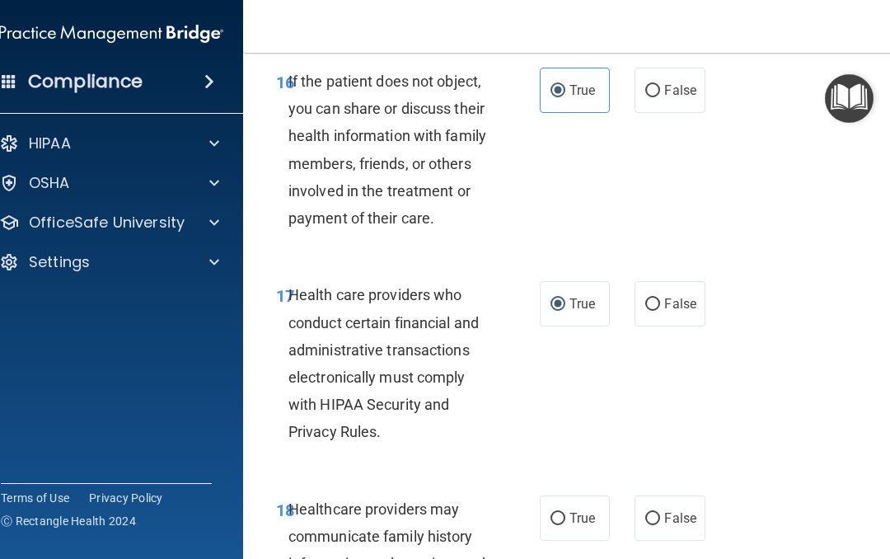
scroll to position [3141, 0]
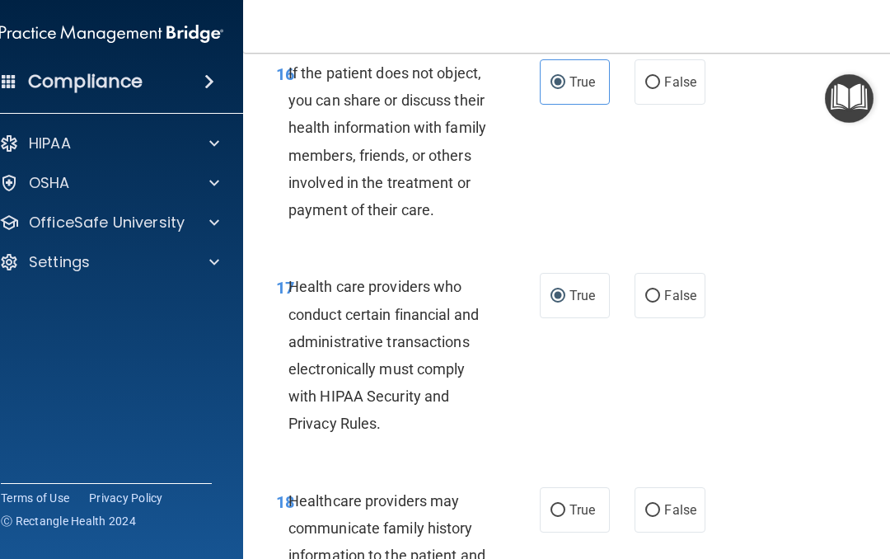
click at [650, 504] on input "False" at bounding box center [652, 510] width 15 height 12
radio input "true"
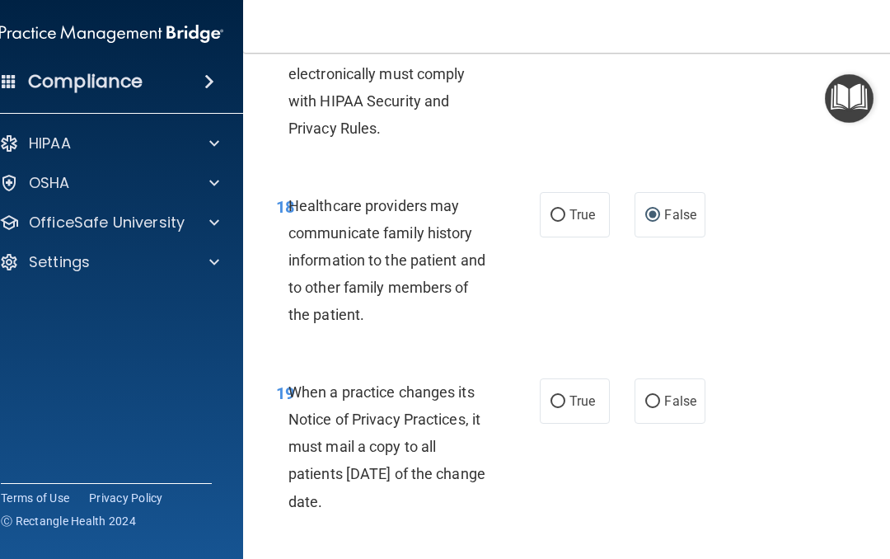
scroll to position [3470, 0]
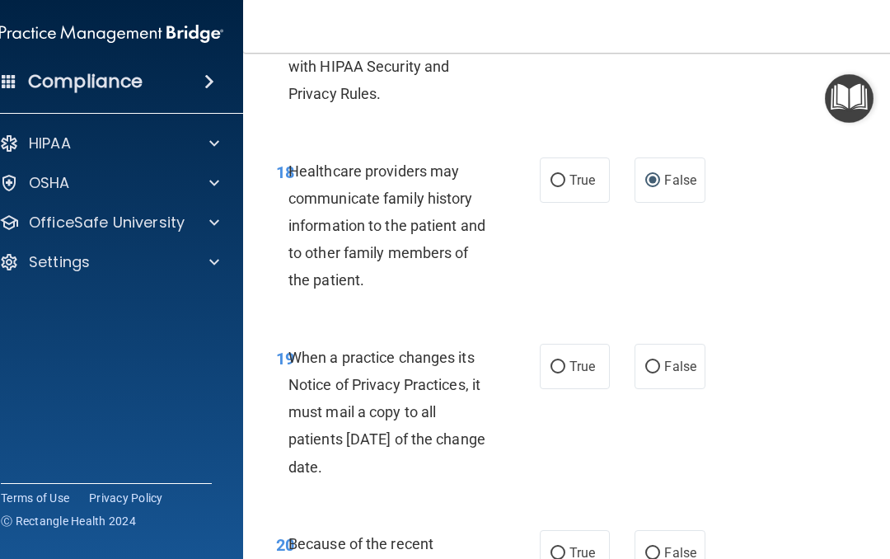
click at [651, 361] on input "False" at bounding box center [652, 367] width 15 height 12
radio input "true"
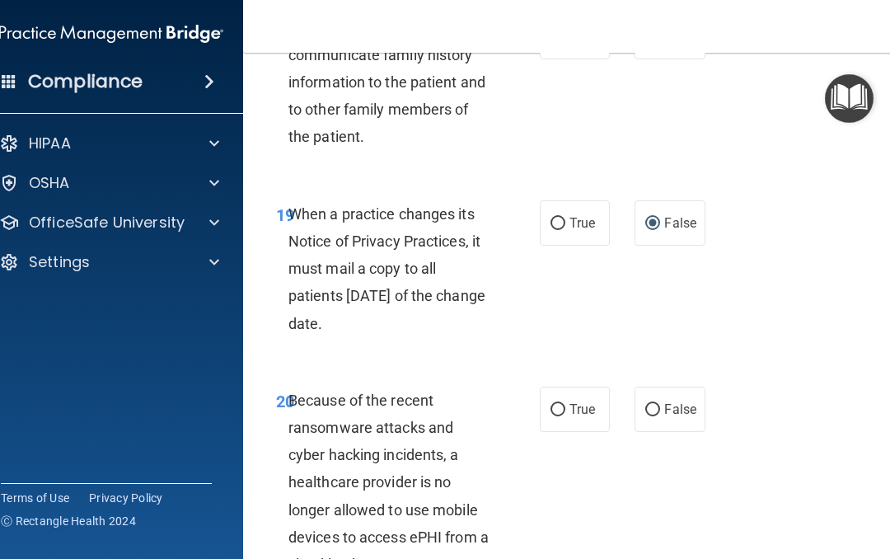
scroll to position [3615, 0]
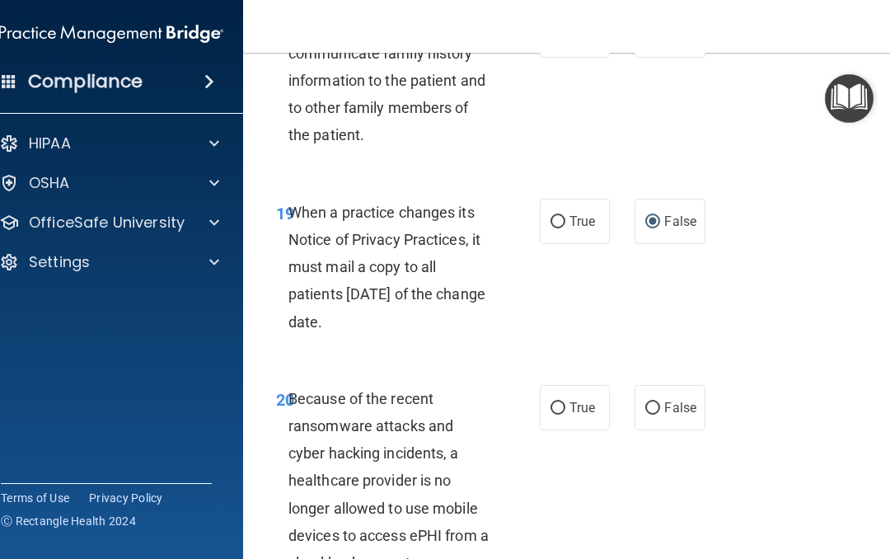
click at [653, 402] on input "False" at bounding box center [652, 408] width 15 height 12
radio input "true"
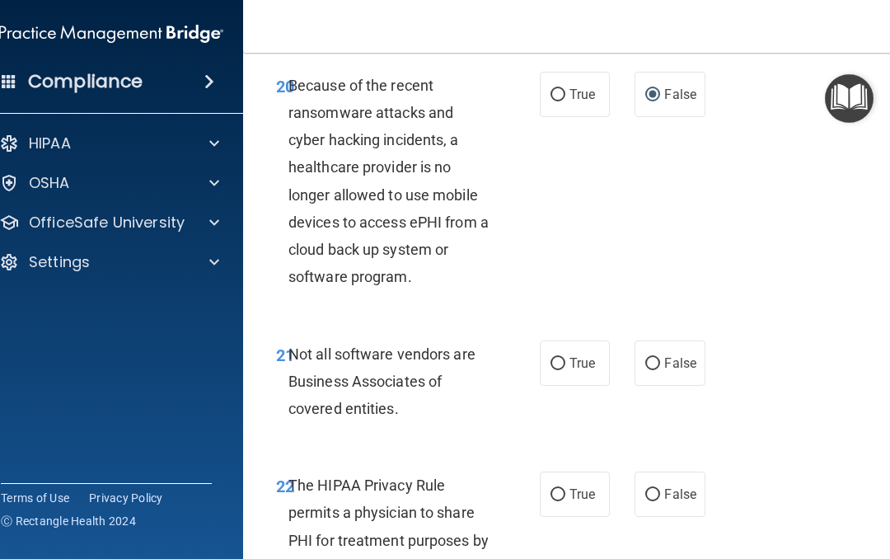
scroll to position [3936, 0]
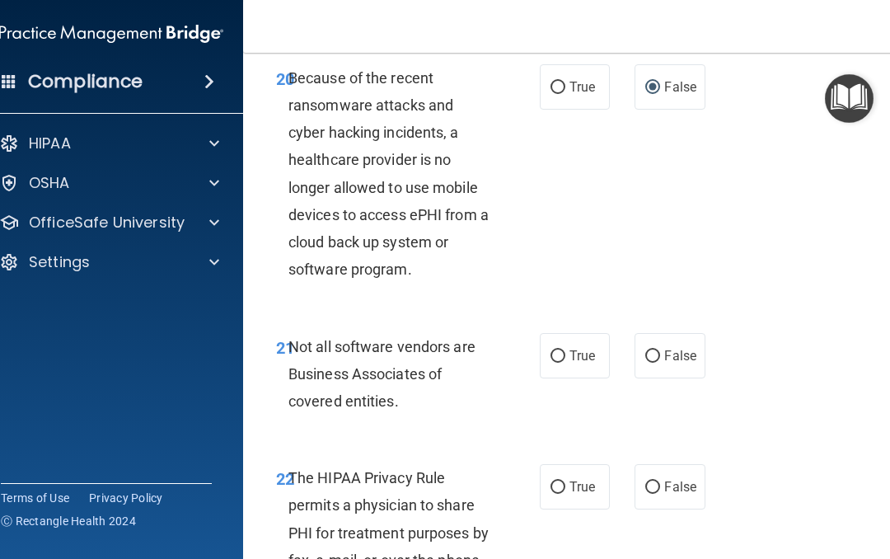
click at [554, 350] on input "True" at bounding box center [558, 356] width 15 height 12
radio input "true"
click at [548, 473] on label "True" at bounding box center [575, 486] width 70 height 45
click at [551, 481] on input "True" at bounding box center [558, 487] width 15 height 12
radio input "true"
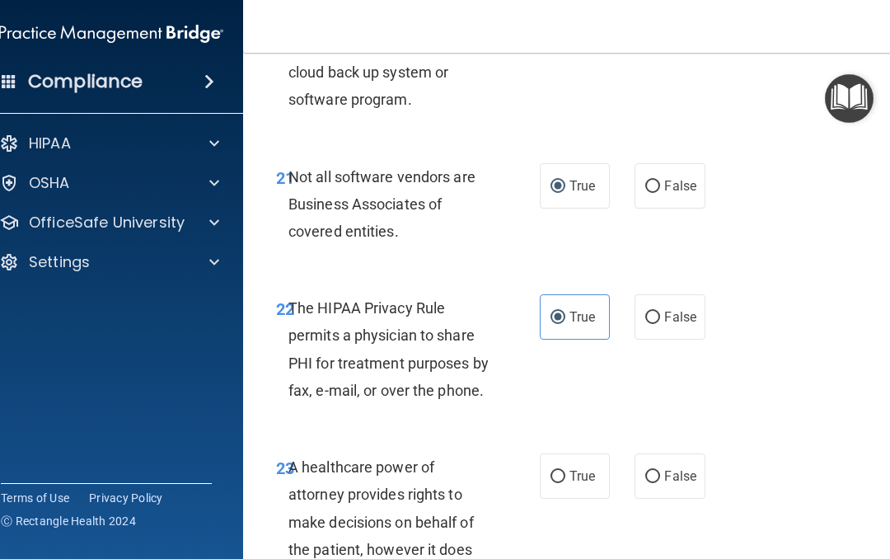
scroll to position [4108, 0]
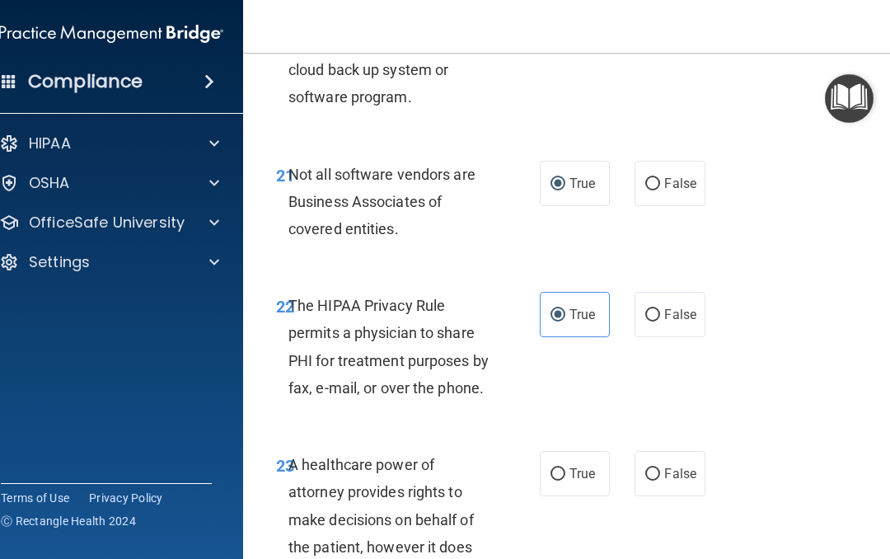
click at [651, 468] on input "False" at bounding box center [652, 474] width 15 height 12
radio input "true"
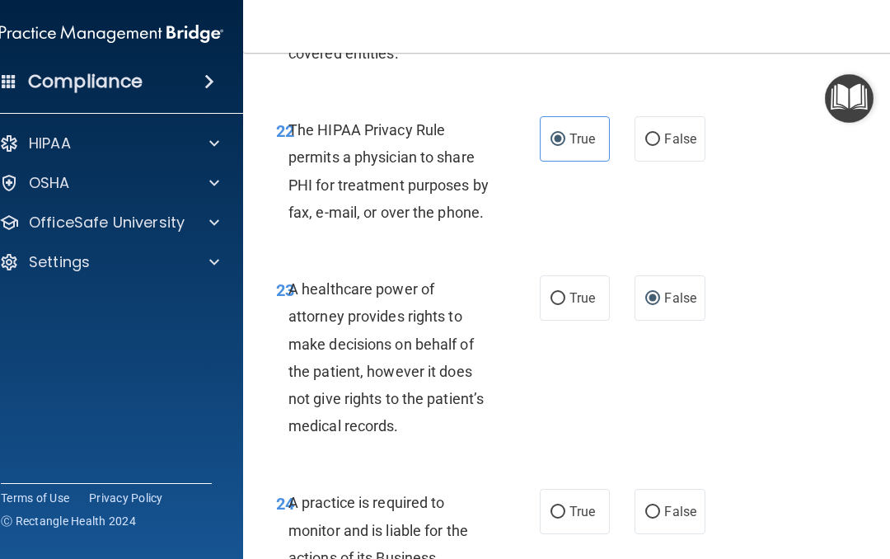
scroll to position [4285, 0]
click at [655, 505] on input "False" at bounding box center [652, 511] width 15 height 12
radio input "true"
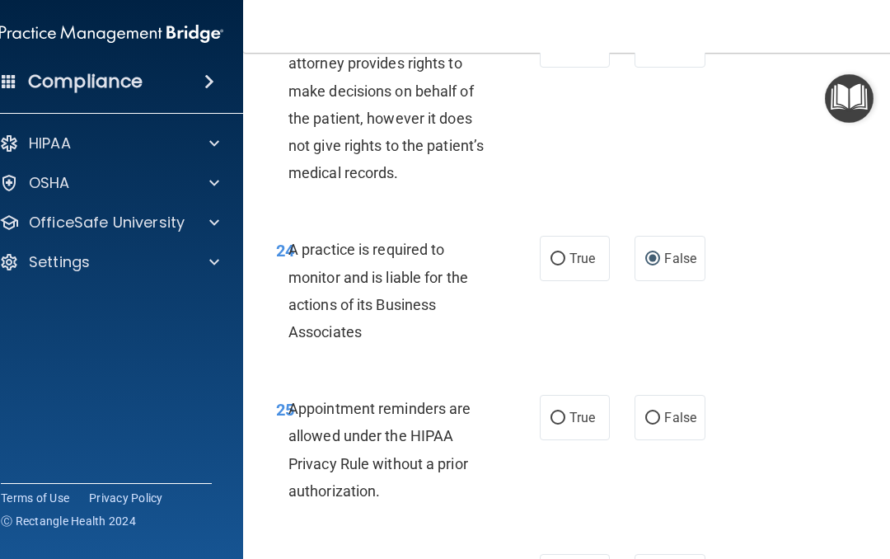
scroll to position [4546, 0]
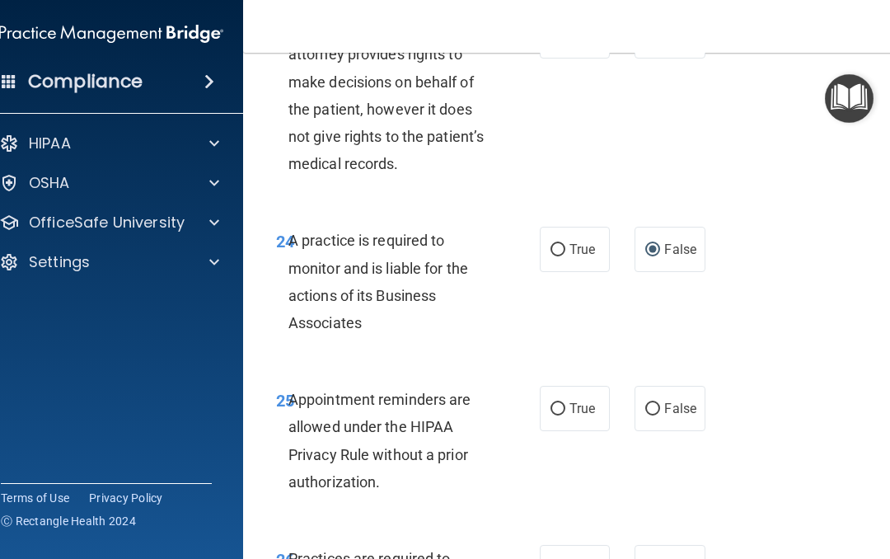
click at [556, 403] on input "True" at bounding box center [558, 409] width 15 height 12
radio input "true"
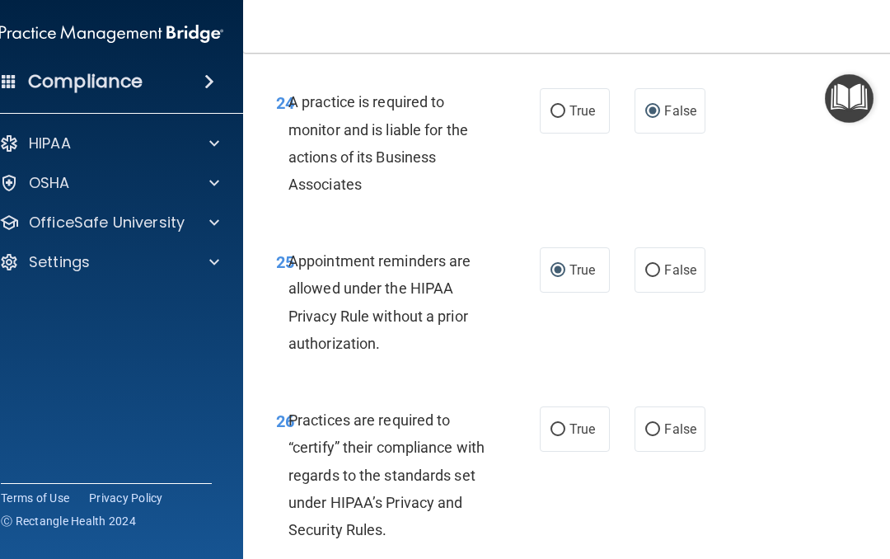
scroll to position [4693, 0]
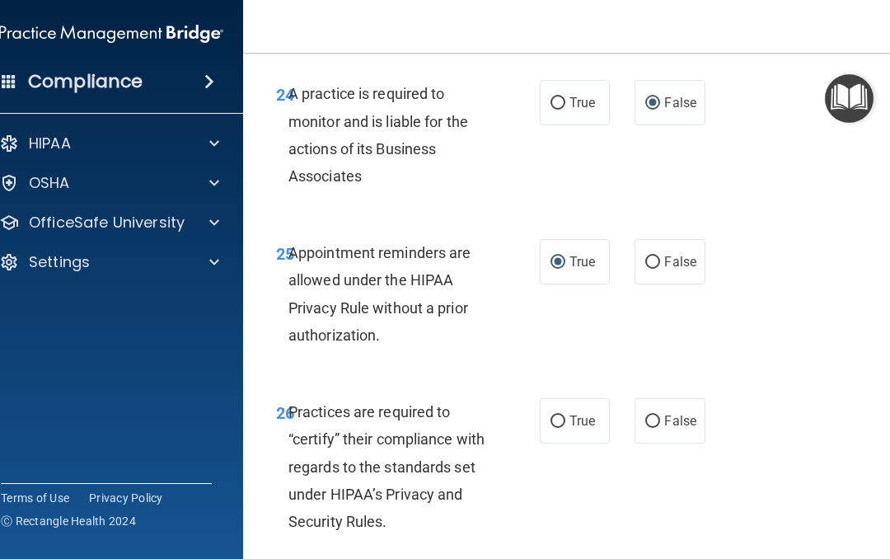
click at [649, 415] on input "False" at bounding box center [652, 421] width 15 height 12
radio input "true"
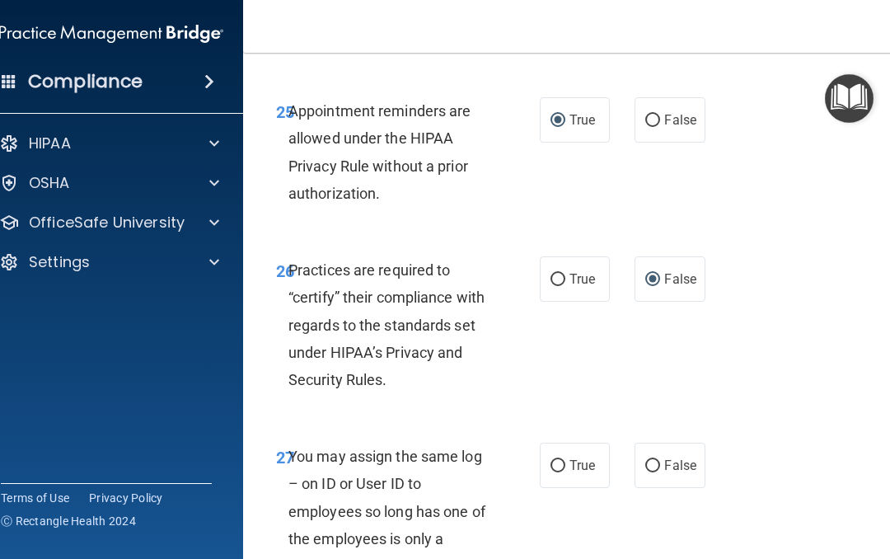
scroll to position [4844, 0]
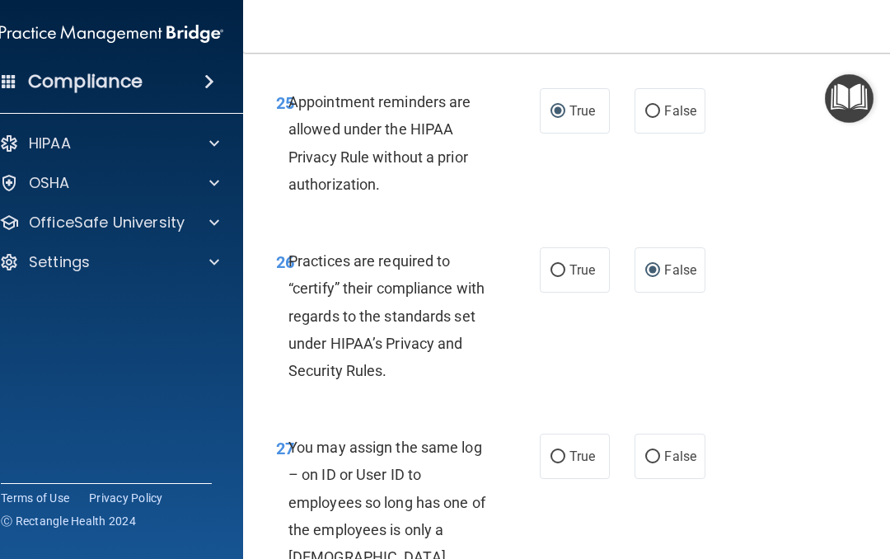
click at [556, 451] on input "True" at bounding box center [558, 457] width 15 height 12
radio input "true"
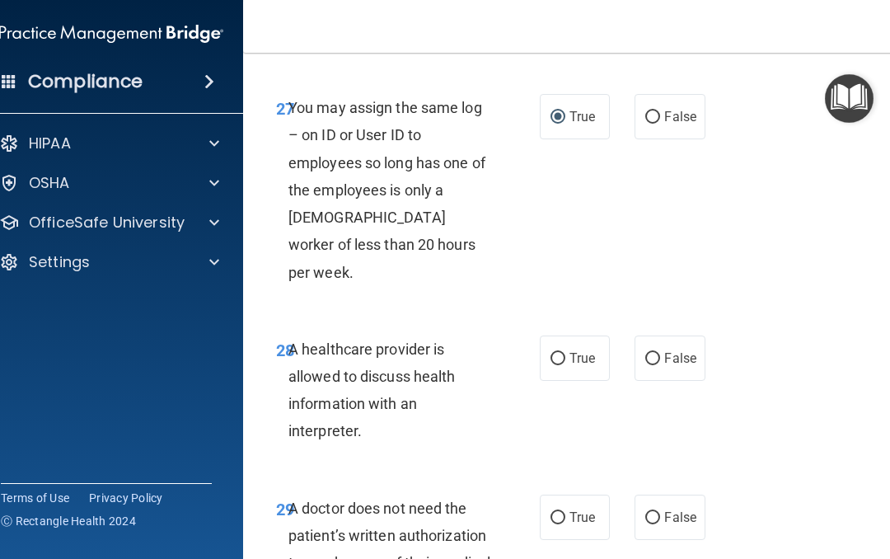
scroll to position [5194, 0]
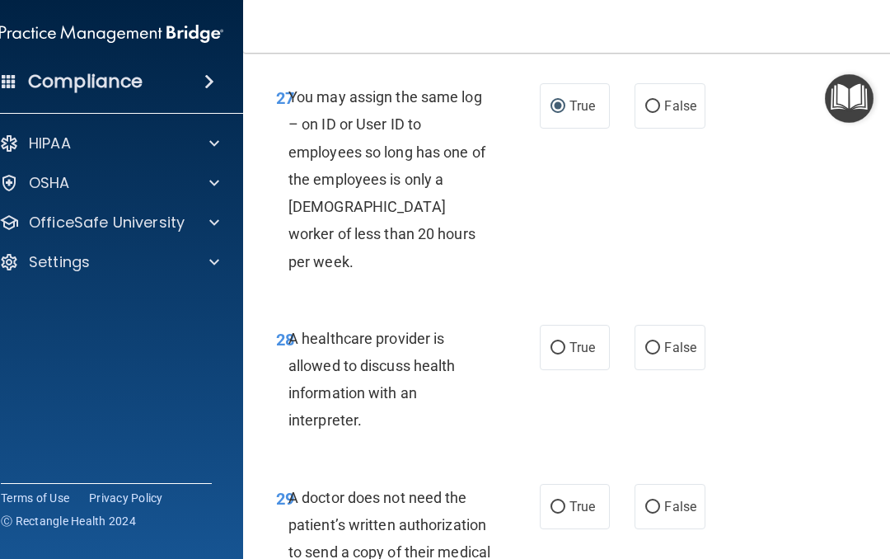
click at [648, 342] on input "False" at bounding box center [652, 348] width 15 height 12
radio input "true"
click at [650, 501] on input "False" at bounding box center [652, 507] width 15 height 12
radio input "true"
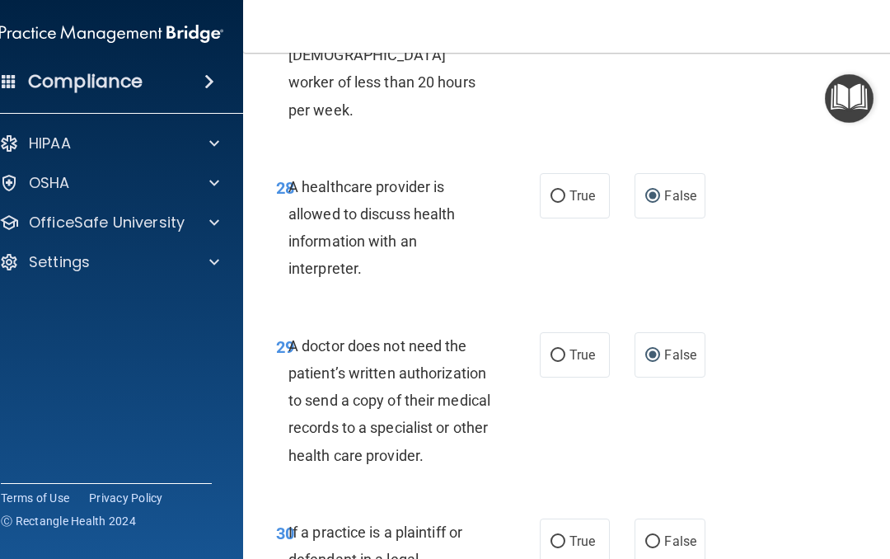
scroll to position [5354, 0]
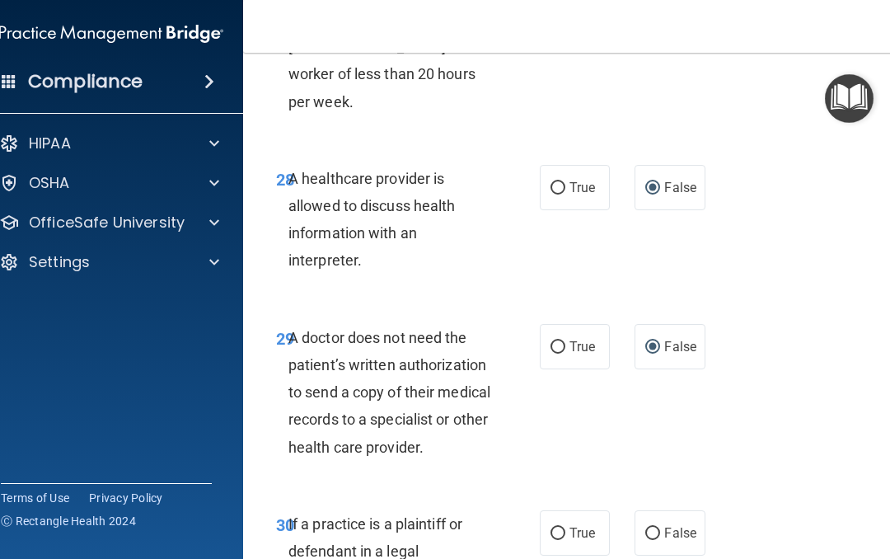
click at [655, 528] on input "False" at bounding box center [652, 534] width 15 height 12
radio input "true"
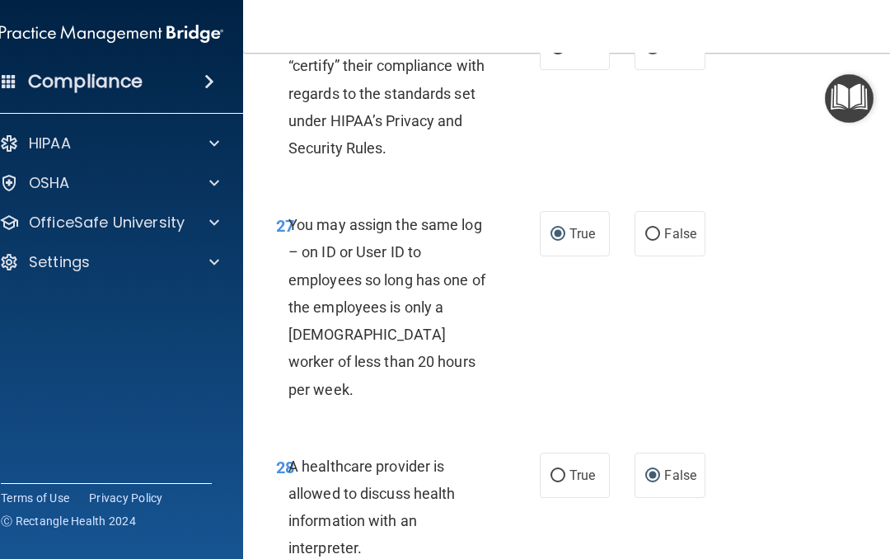
scroll to position [5054, 0]
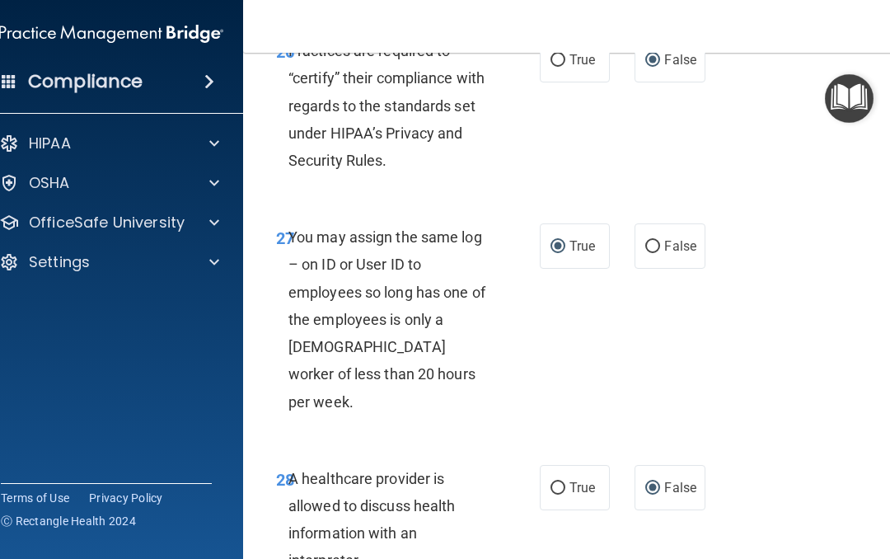
click at [658, 241] on input "False" at bounding box center [652, 247] width 15 height 12
radio input "true"
radio input "false"
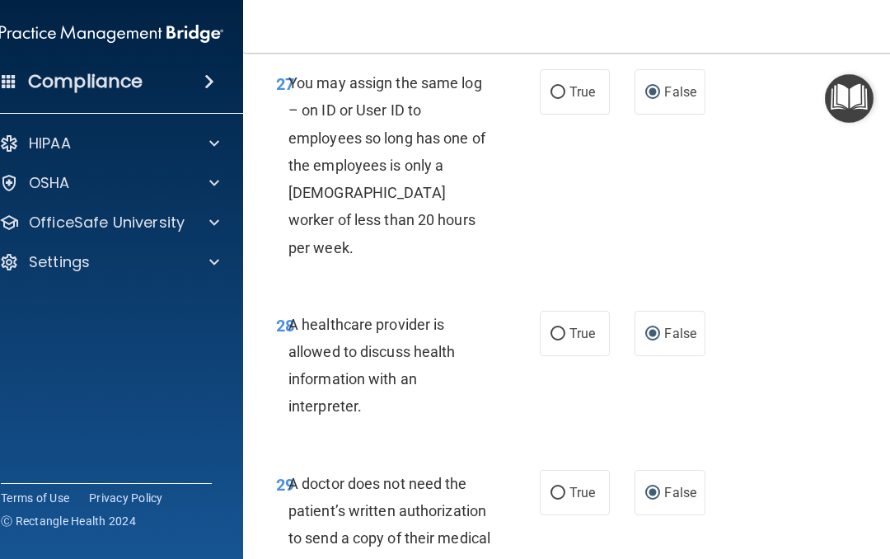
scroll to position [5216, 0]
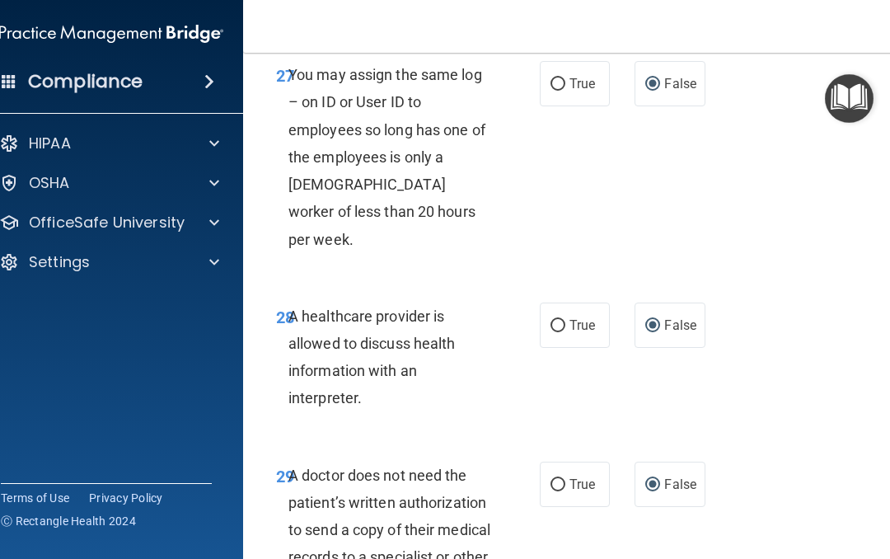
click at [553, 320] on input "True" at bounding box center [558, 326] width 15 height 12
radio input "true"
radio input "false"
click at [556, 479] on input "True" at bounding box center [558, 485] width 15 height 12
radio input "true"
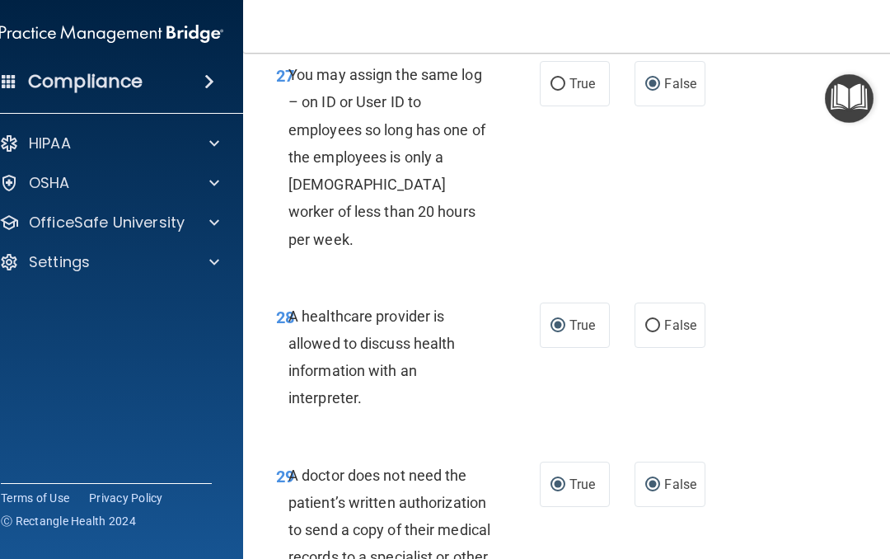
radio input "false"
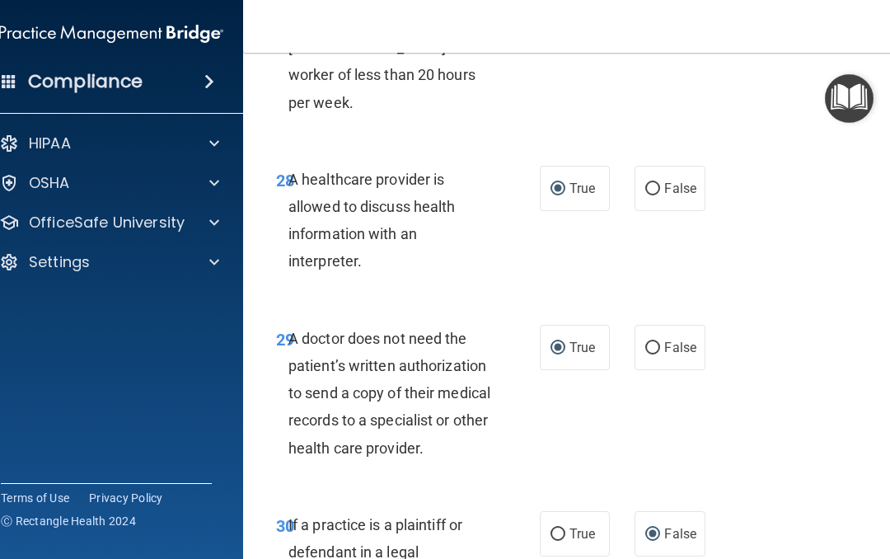
scroll to position [5367, 0]
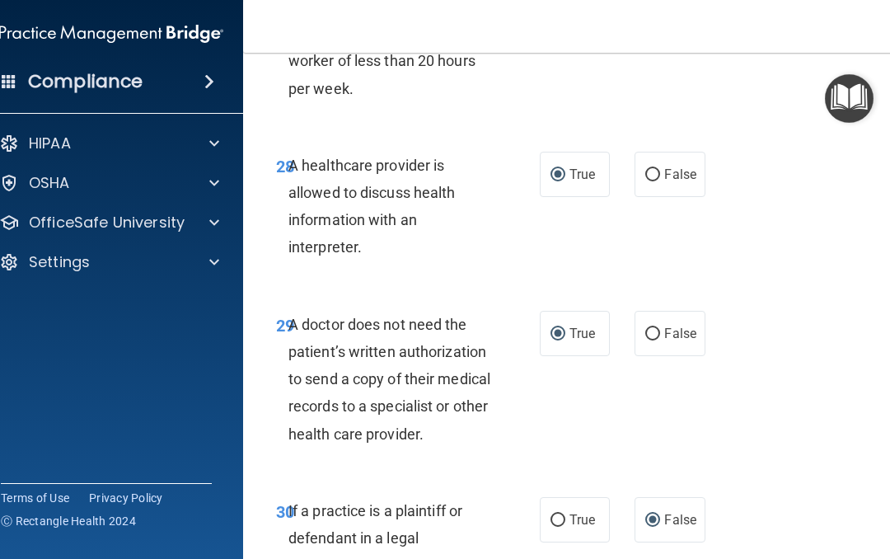
click at [557, 514] on input "True" at bounding box center [558, 520] width 15 height 12
radio input "true"
radio input "false"
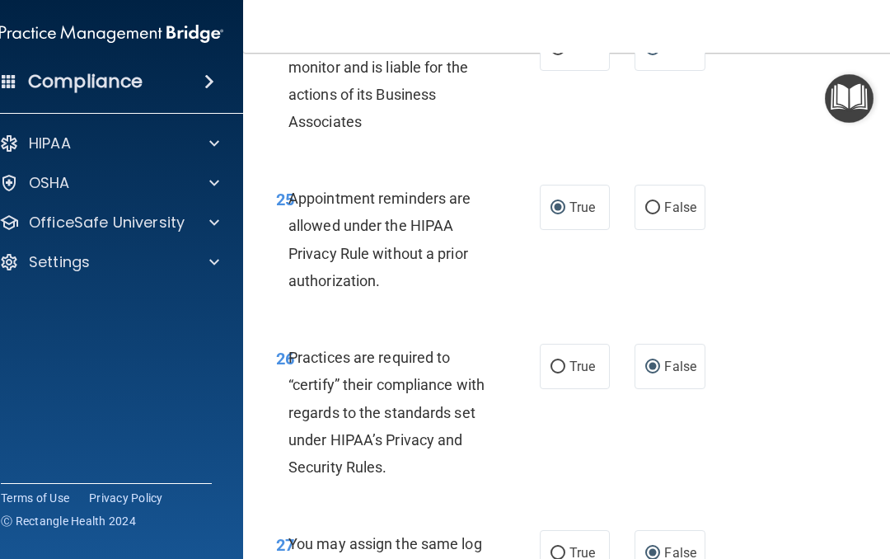
scroll to position [4737, 0]
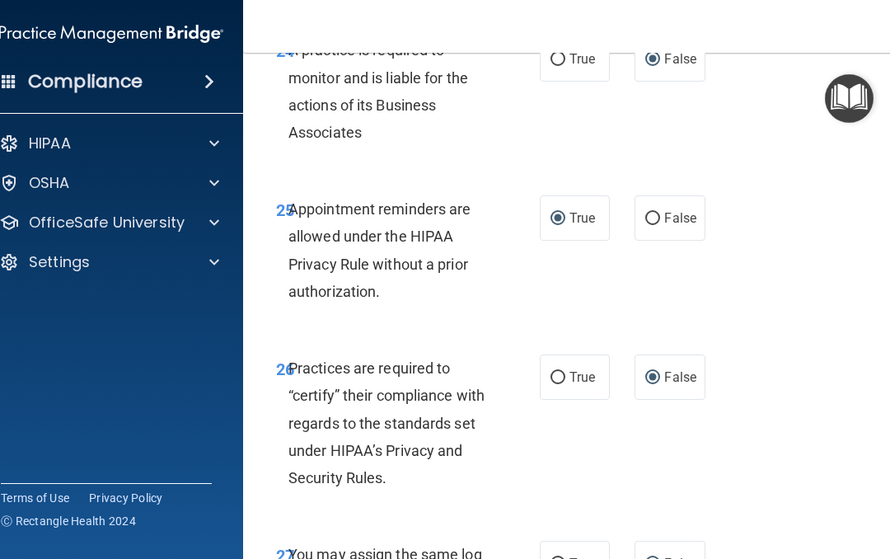
click at [641, 277] on div "25 Appointment reminders are allowed under the HIPAA Privacy Rule without a pri…" at bounding box center [577, 254] width 626 height 159
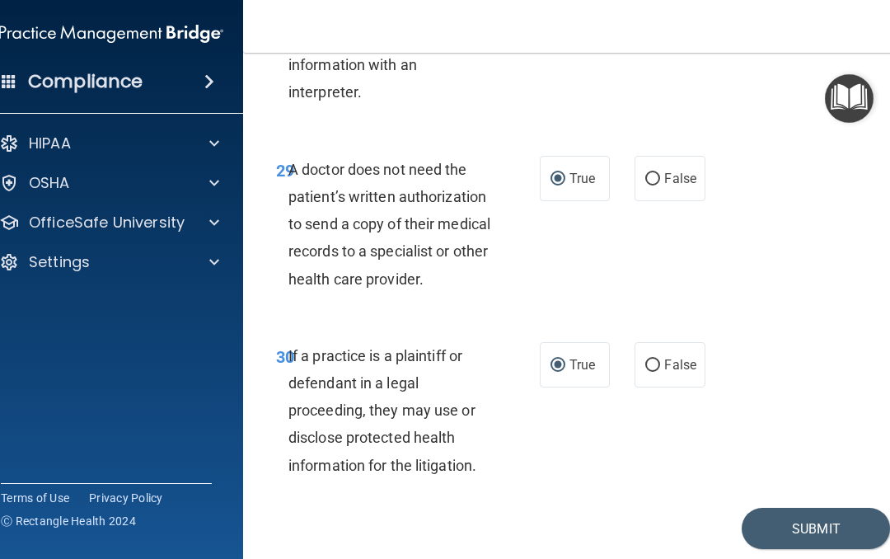
scroll to position [5521, 0]
click at [804, 509] on button "Submit" at bounding box center [816, 530] width 148 height 42
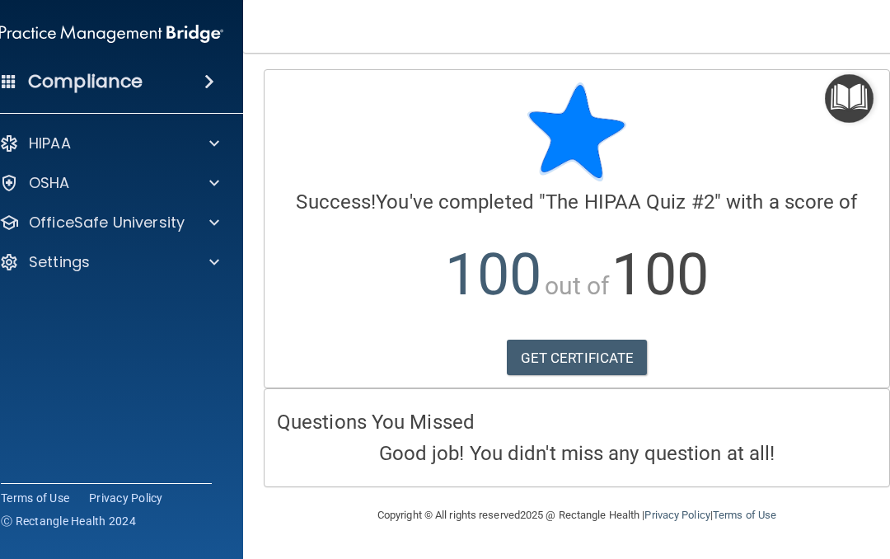
click at [582, 358] on link "GET CERTIFICATE" at bounding box center [577, 358] width 141 height 36
click at [193, 217] on div at bounding box center [211, 223] width 41 height 20
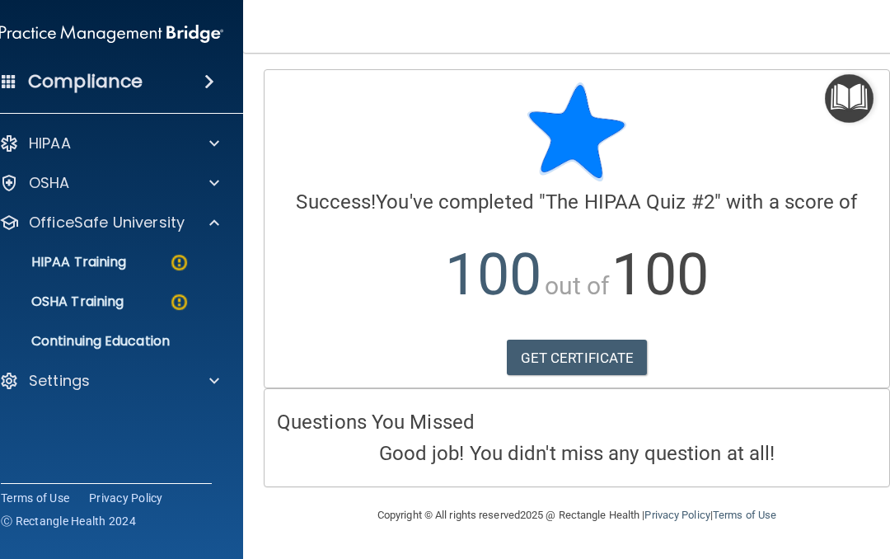
click at [170, 260] on img at bounding box center [179, 262] width 21 height 21
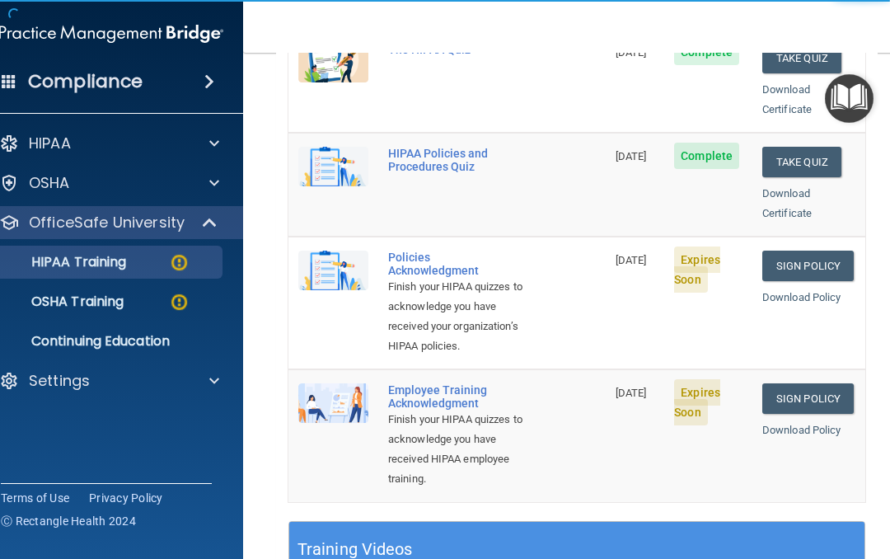
scroll to position [407, 0]
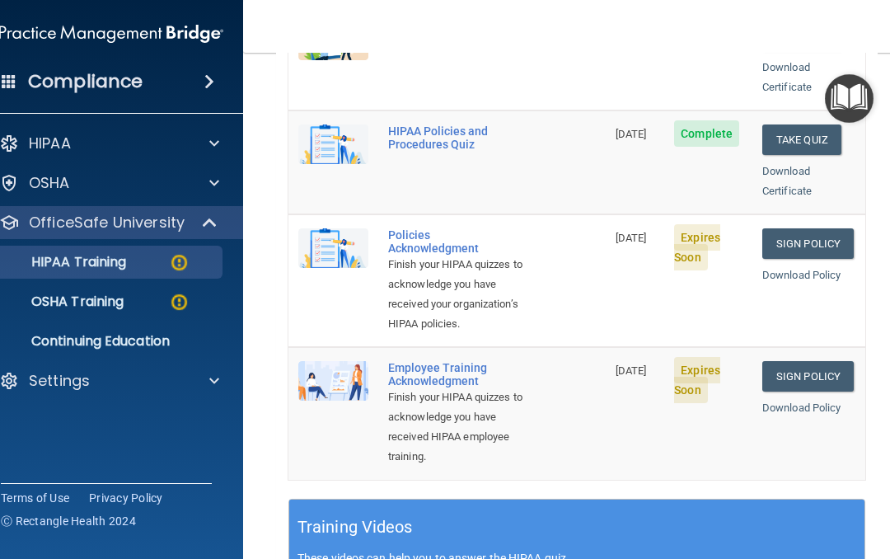
click at [798, 228] on link "Sign Policy" at bounding box center [807, 243] width 91 height 30
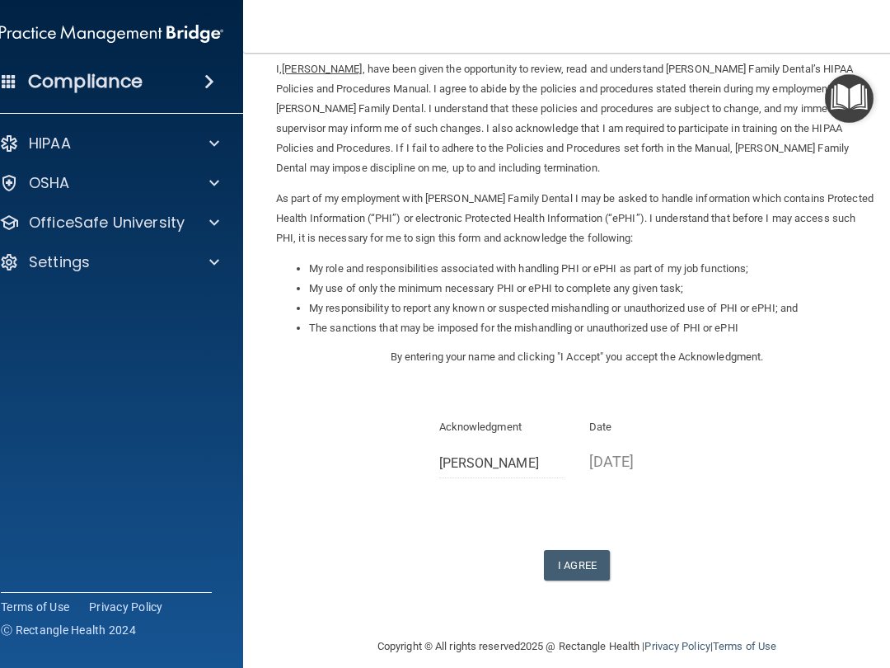
scroll to position [68, 0]
click at [576, 551] on button "I Agree" at bounding box center [577, 566] width 66 height 30
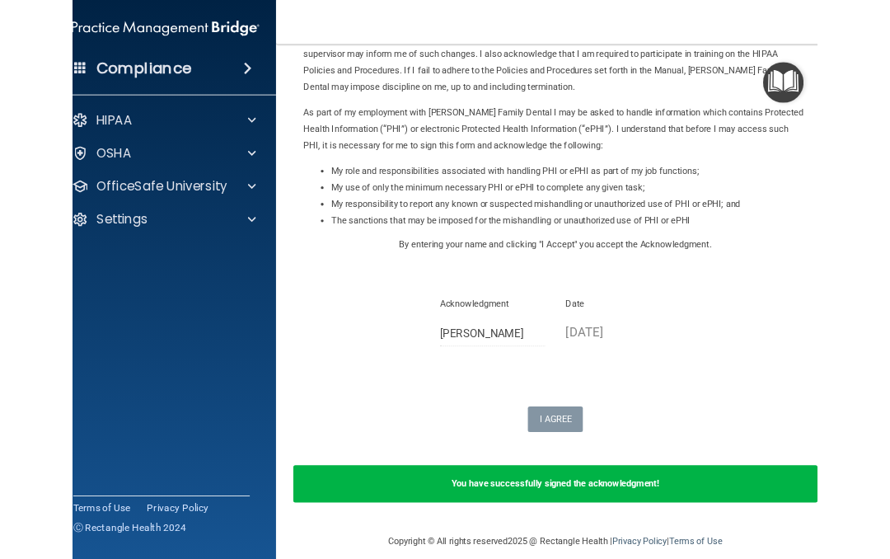
scroll to position [132, 0]
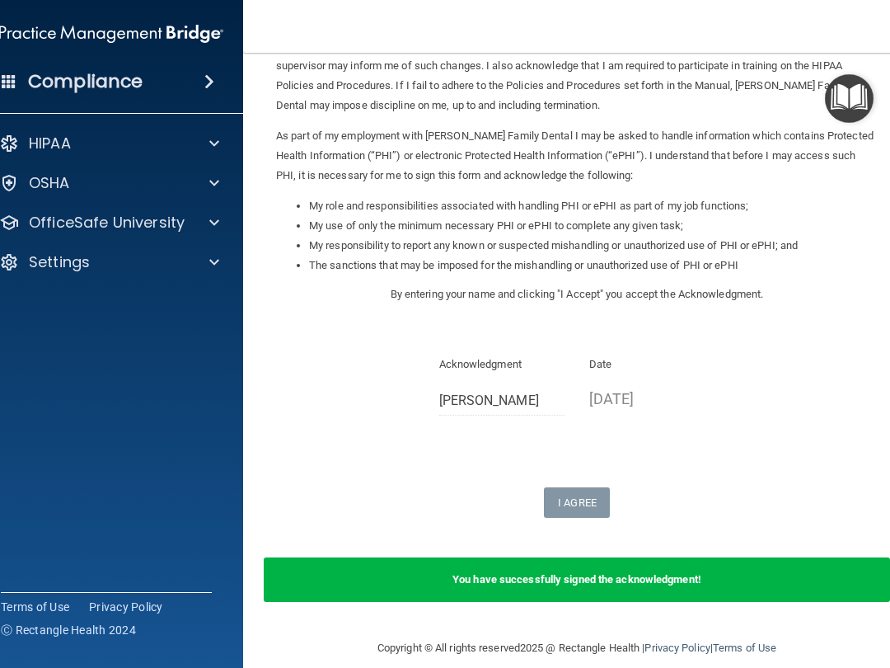
click at [218, 222] on span at bounding box center [214, 223] width 10 height 20
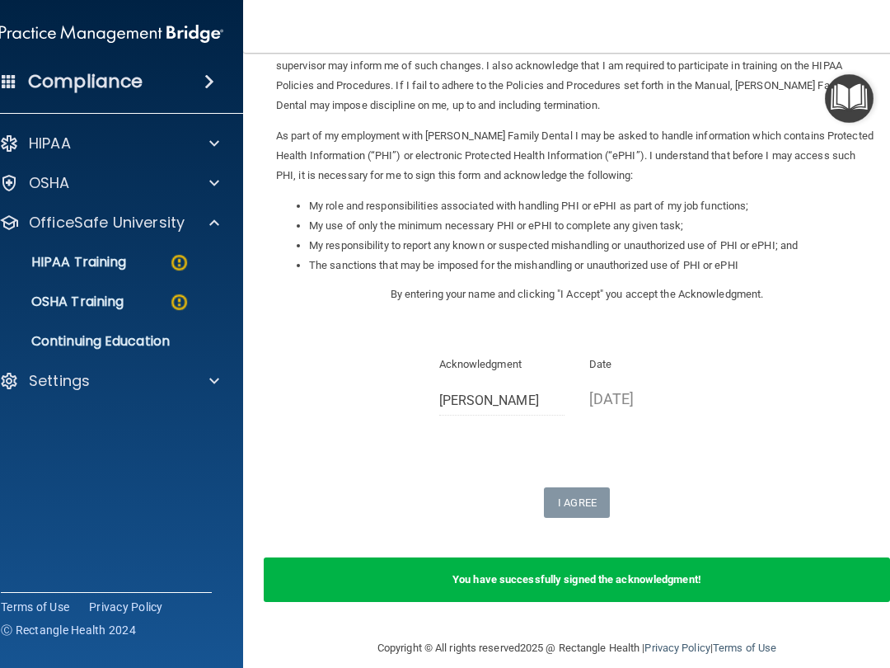
click at [179, 266] on img at bounding box center [179, 262] width 21 height 21
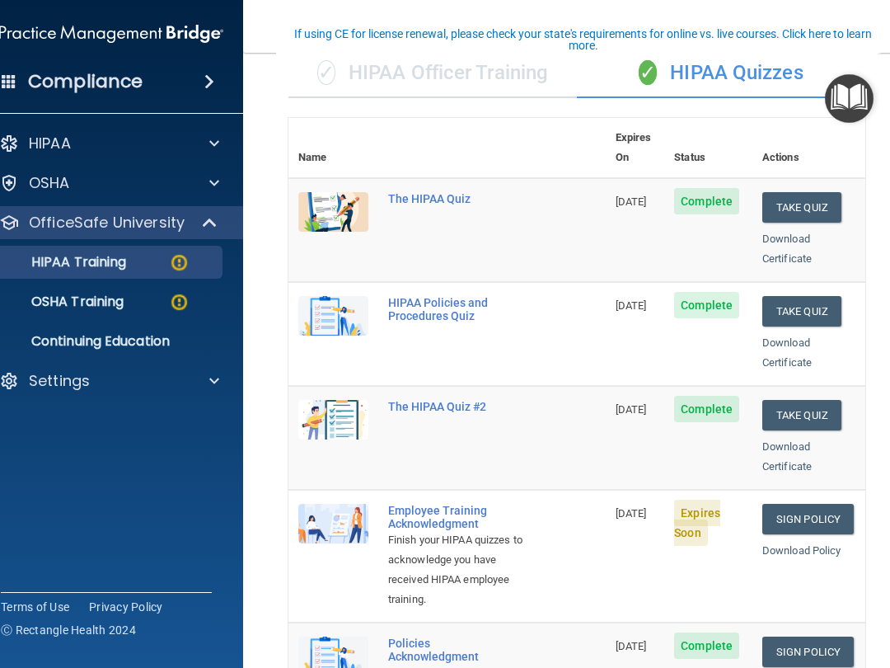
click at [790, 440] on link "Download Certificate" at bounding box center [786, 456] width 49 height 32
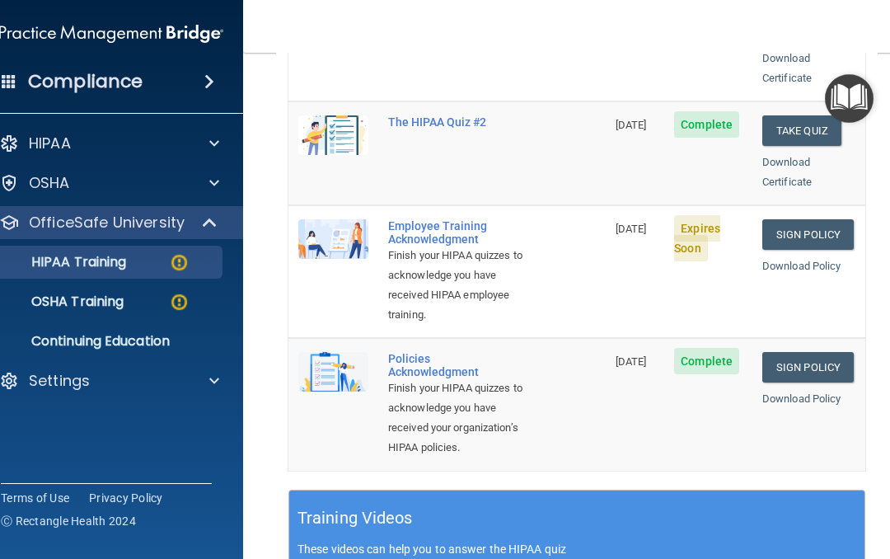
scroll to position [414, 0]
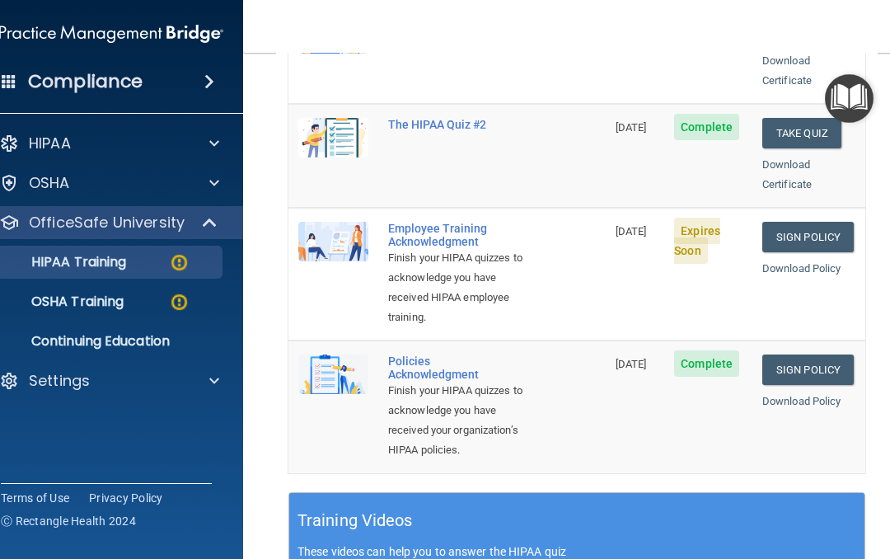
click at [823, 222] on link "Sign Policy" at bounding box center [807, 237] width 91 height 30
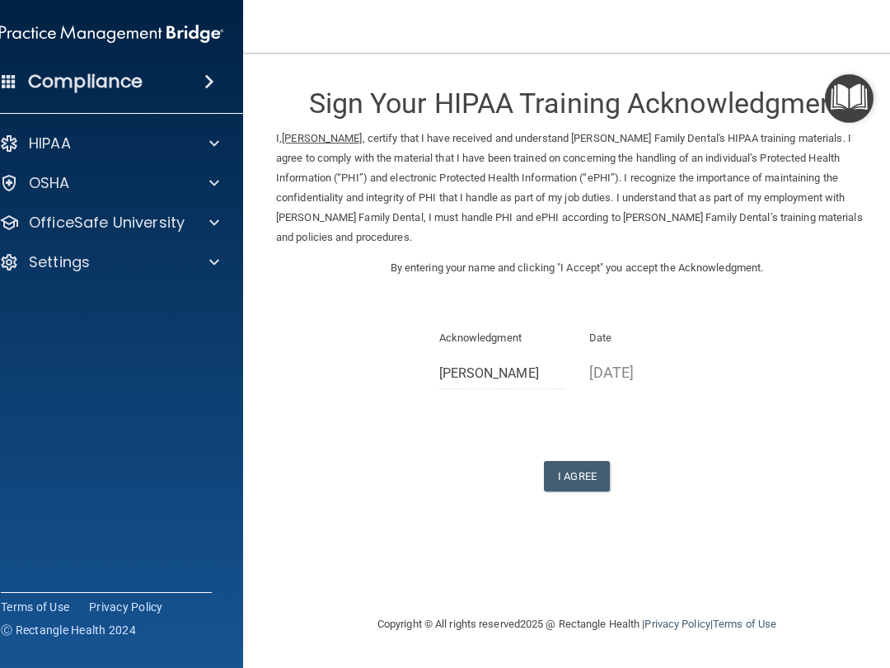
click at [583, 461] on button "I Agree" at bounding box center [577, 476] width 66 height 30
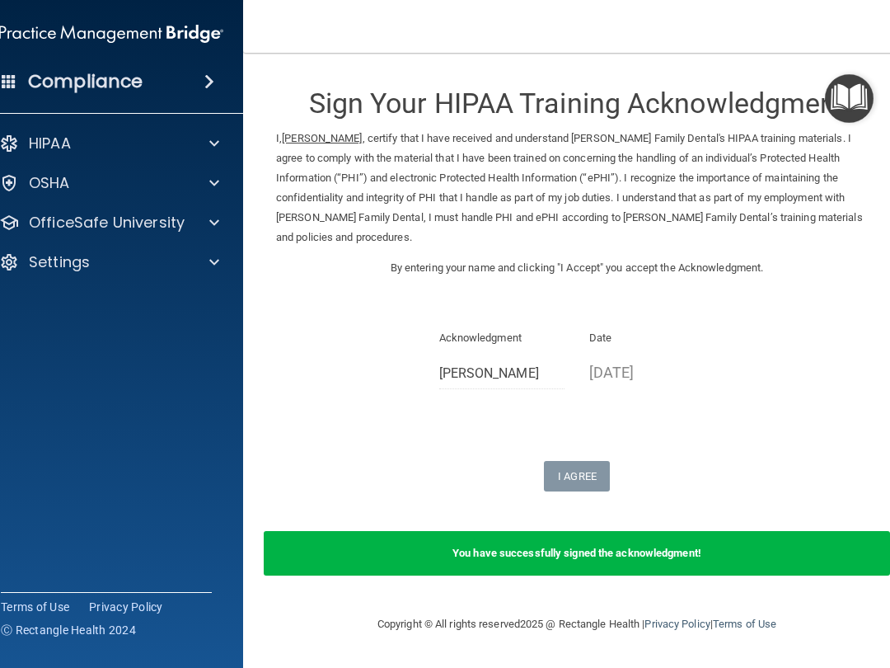
click at [187, 225] on div "OfficeSafe University" at bounding box center [89, 223] width 204 height 20
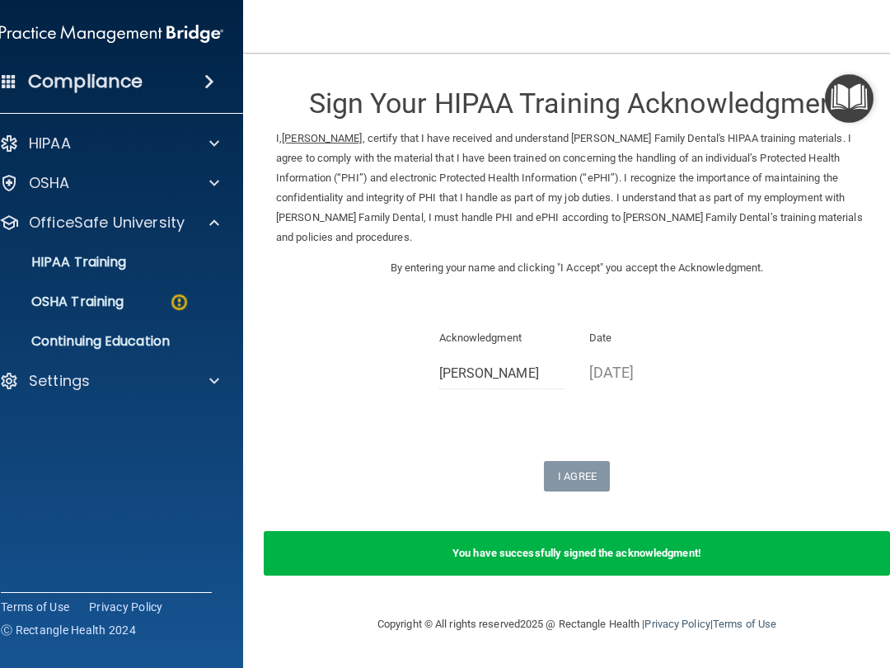
click at [181, 262] on div "HIPAA Training" at bounding box center [102, 262] width 225 height 16
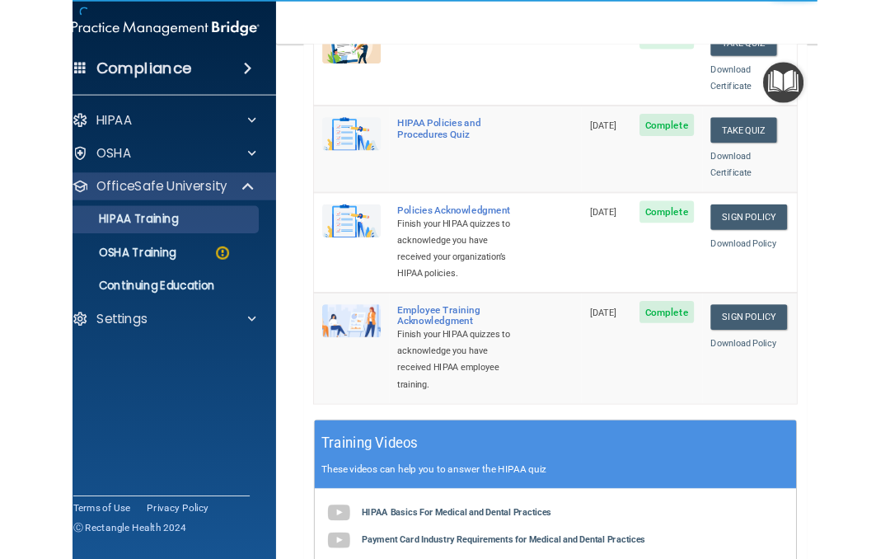
scroll to position [404, 0]
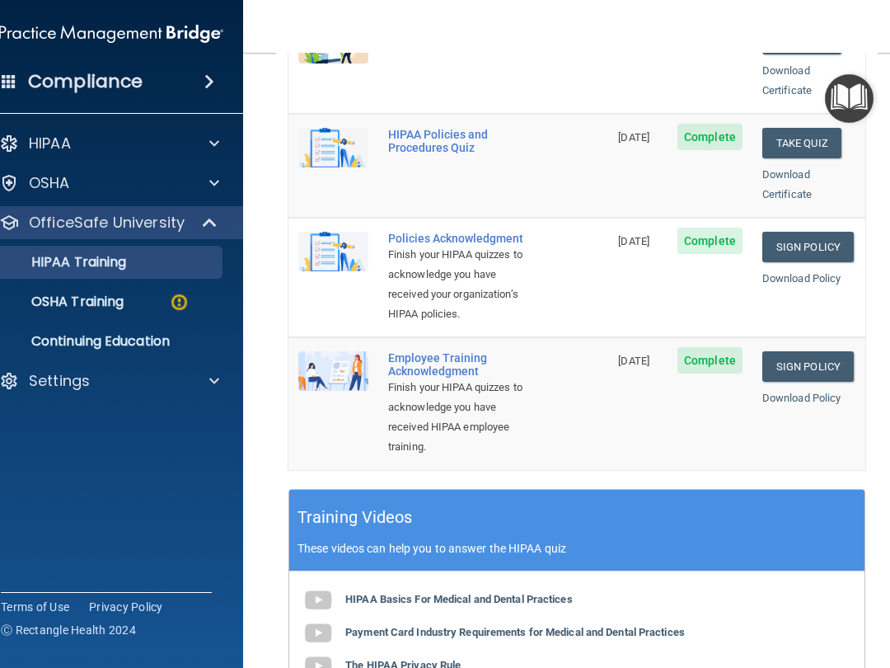
click at [806, 272] on link "Download Policy" at bounding box center [801, 278] width 79 height 12
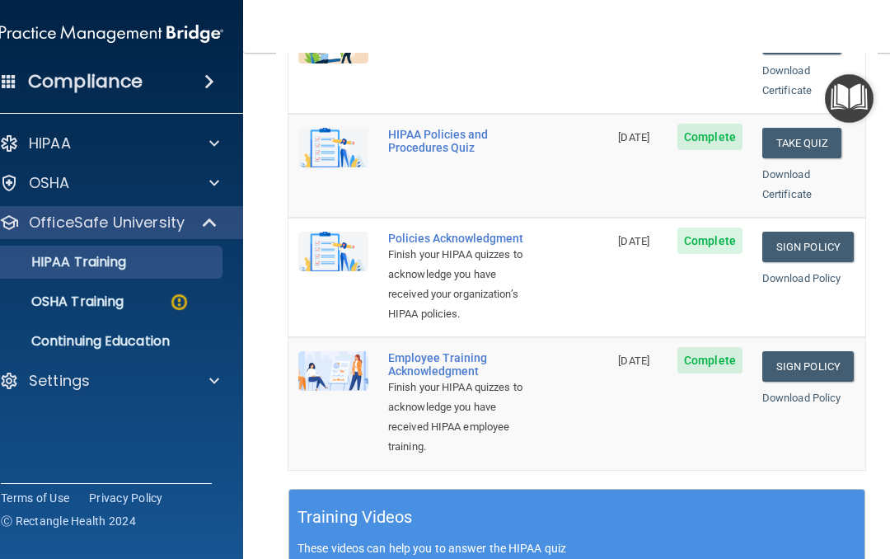
click at [805, 403] on link "Download Policy" at bounding box center [801, 398] width 79 height 12
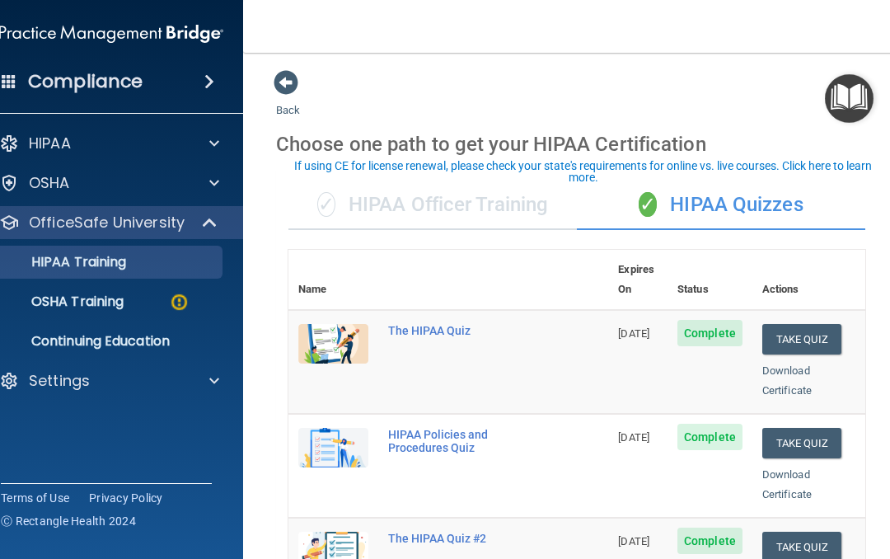
click at [96, 310] on p "OSHA Training" at bounding box center [57, 301] width 134 height 16
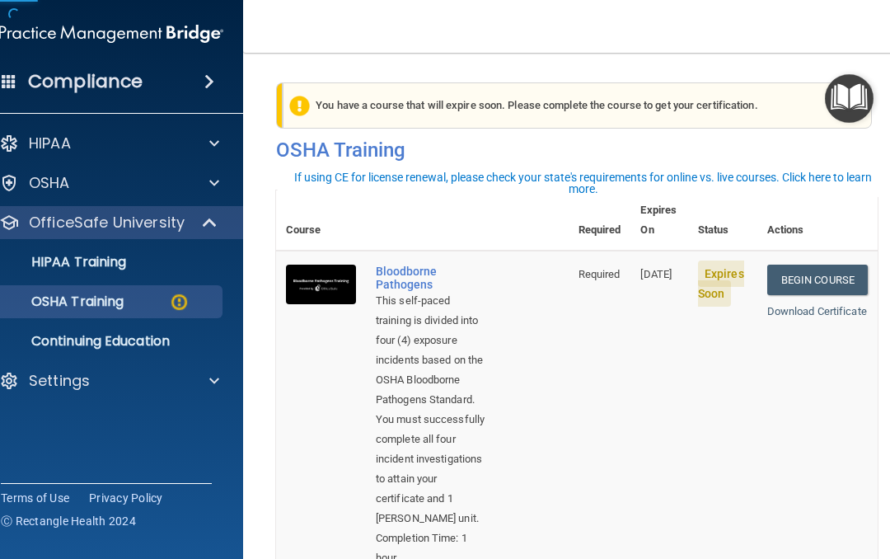
click at [119, 312] on link "OSHA Training" at bounding box center [93, 301] width 260 height 33
click at [819, 265] on link "Begin Course" at bounding box center [817, 280] width 101 height 30
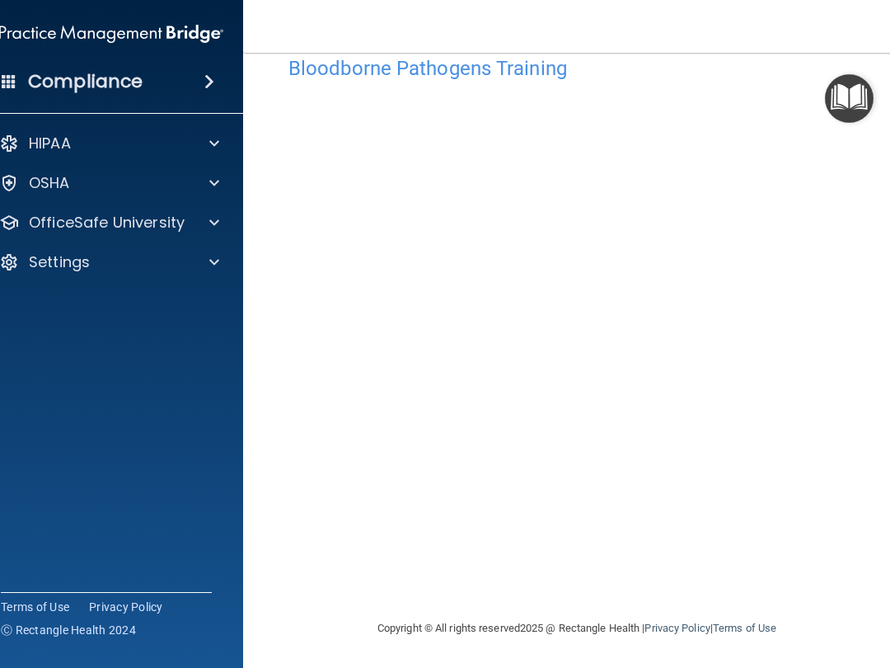
scroll to position [37, 0]
click at [43, 216] on p "OfficeSafe University" at bounding box center [107, 223] width 156 height 20
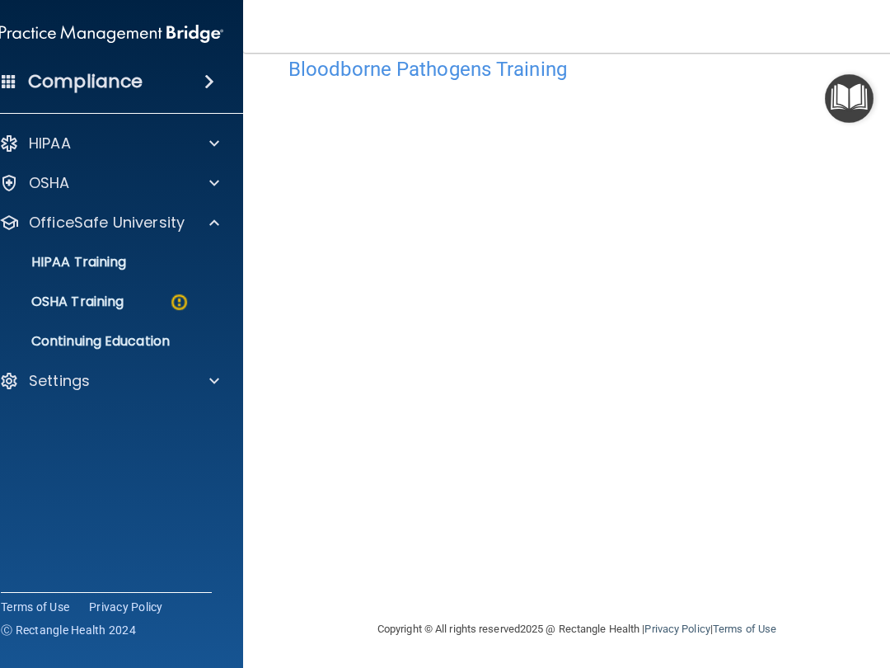
click at [95, 310] on p "OSHA Training" at bounding box center [57, 301] width 134 height 16
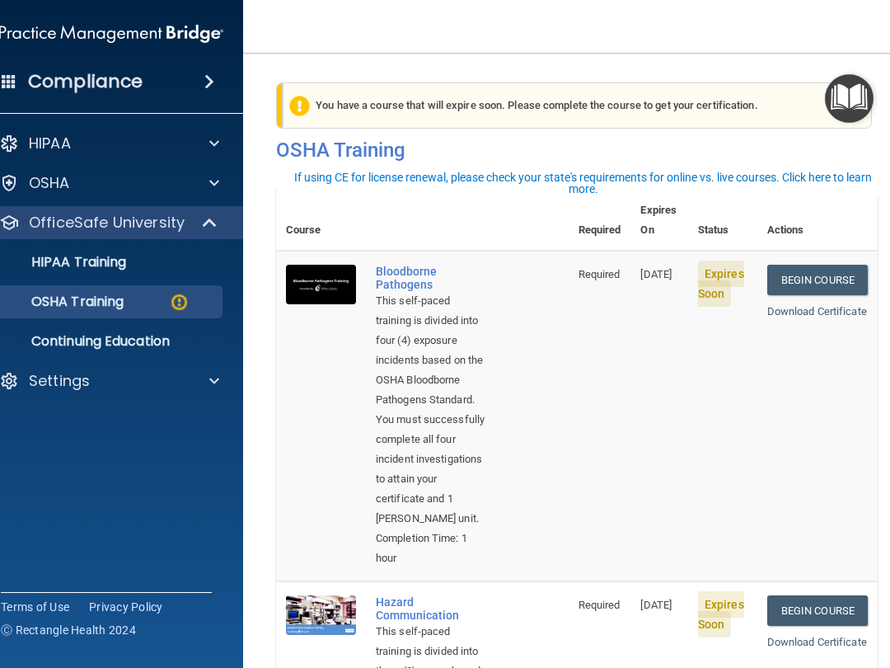
click at [816, 265] on link "Begin Course" at bounding box center [817, 280] width 101 height 30
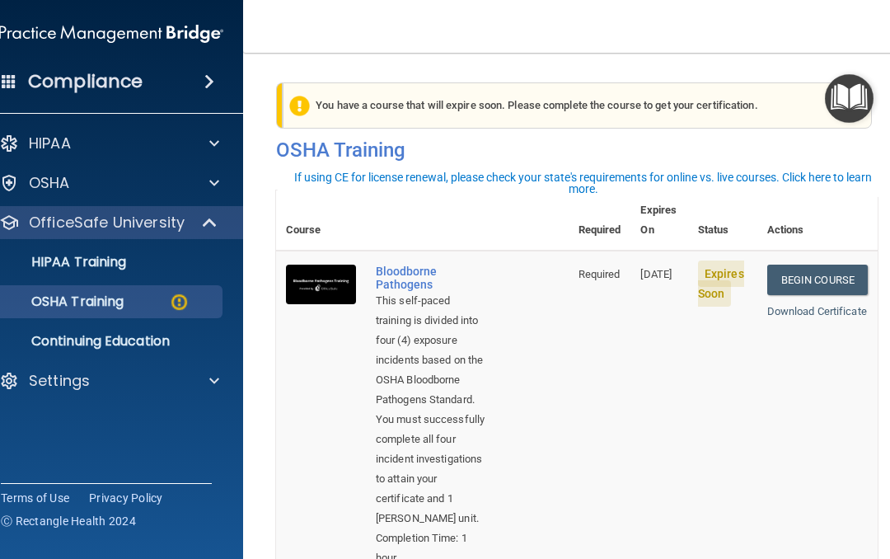
click at [812, 265] on link "Begin Course" at bounding box center [817, 280] width 101 height 30
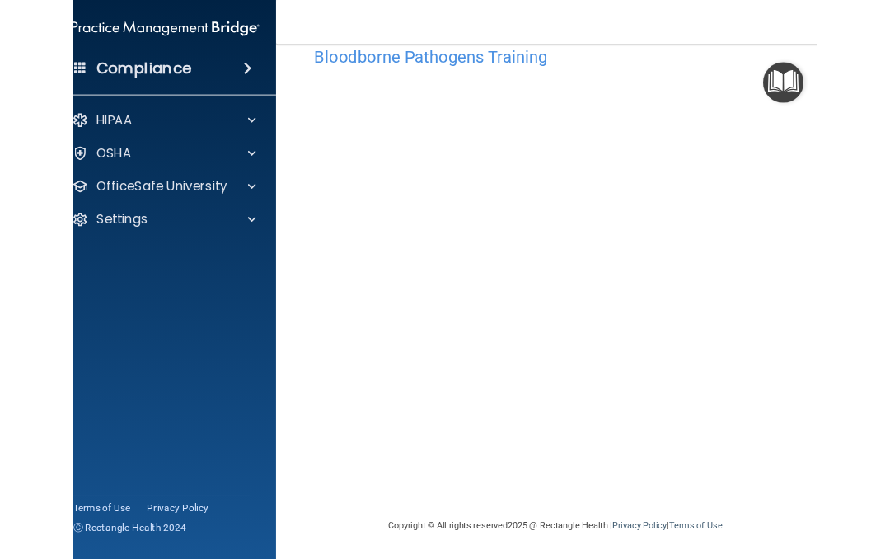
scroll to position [37, 0]
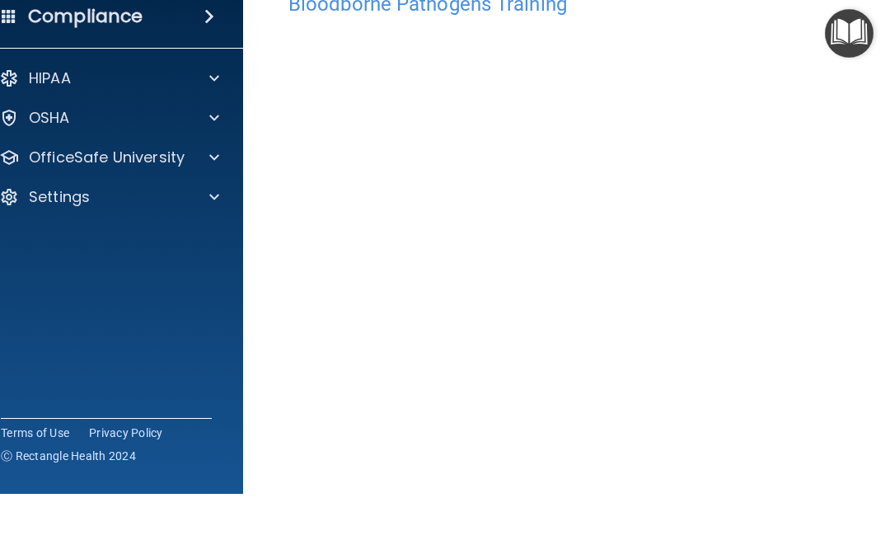
click at [176, 213] on p "OfficeSafe University" at bounding box center [107, 223] width 156 height 20
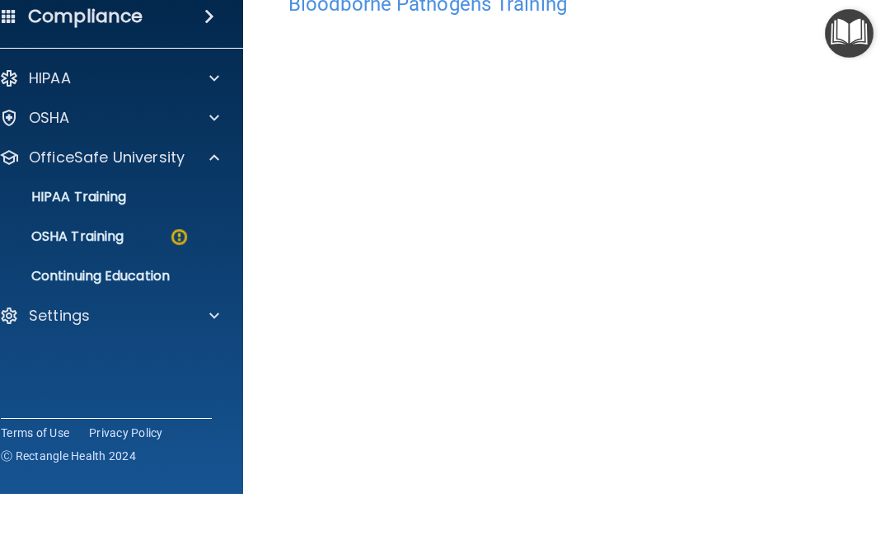
click at [181, 292] on img at bounding box center [179, 302] width 21 height 21
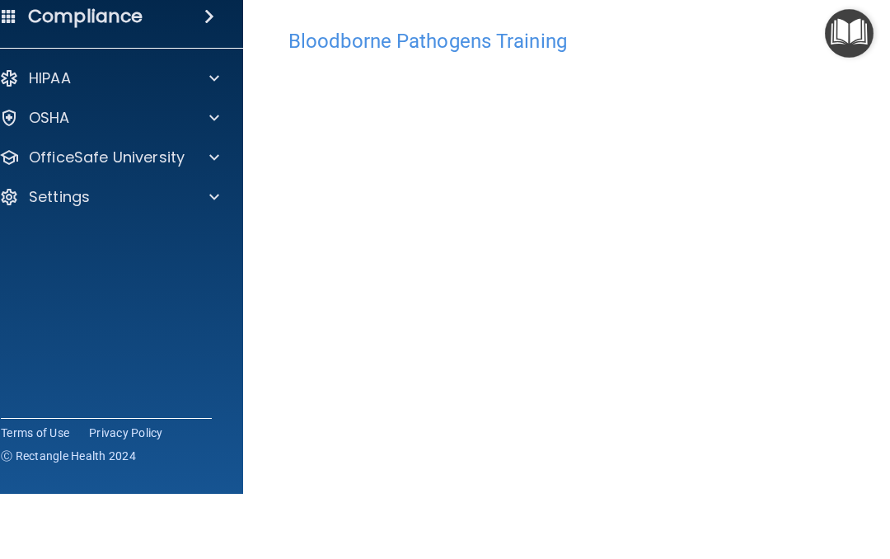
click at [106, 213] on p "OfficeSafe University" at bounding box center [107, 223] width 156 height 20
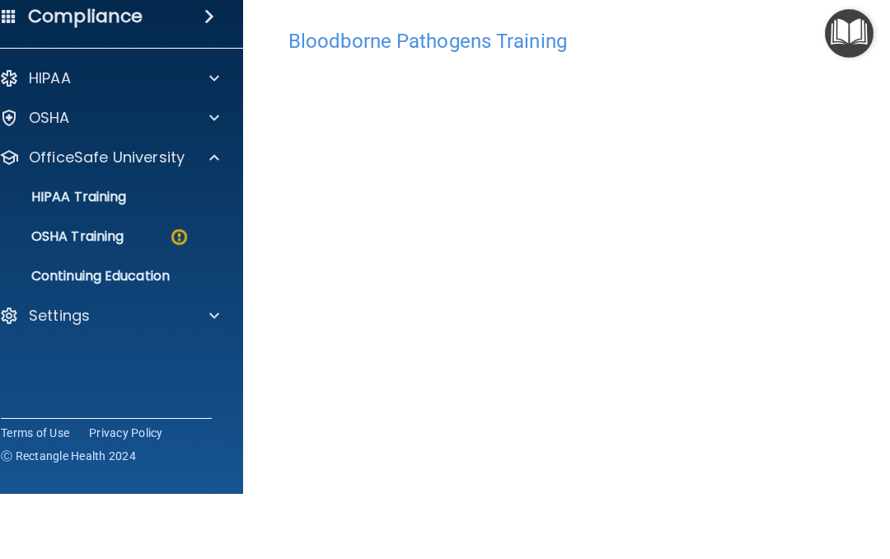
click at [63, 293] on p "OSHA Training" at bounding box center [57, 301] width 134 height 16
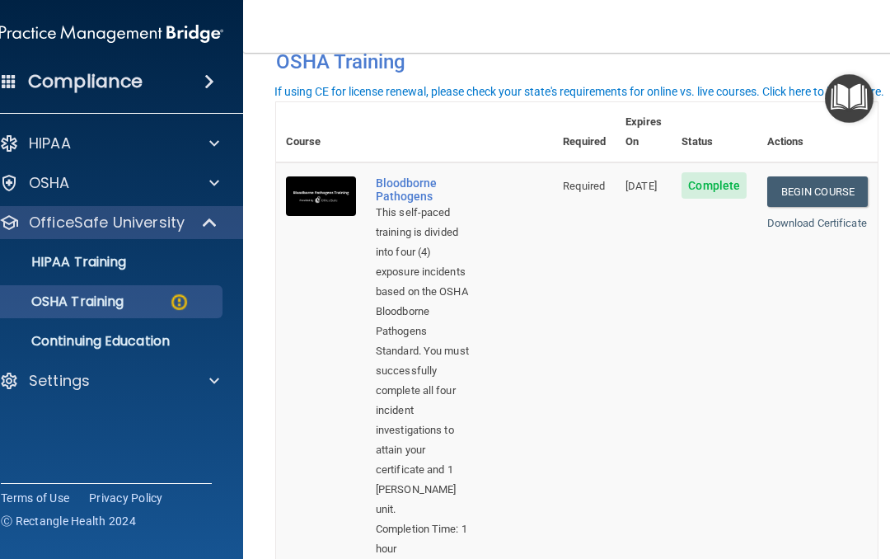
scroll to position [81, 0]
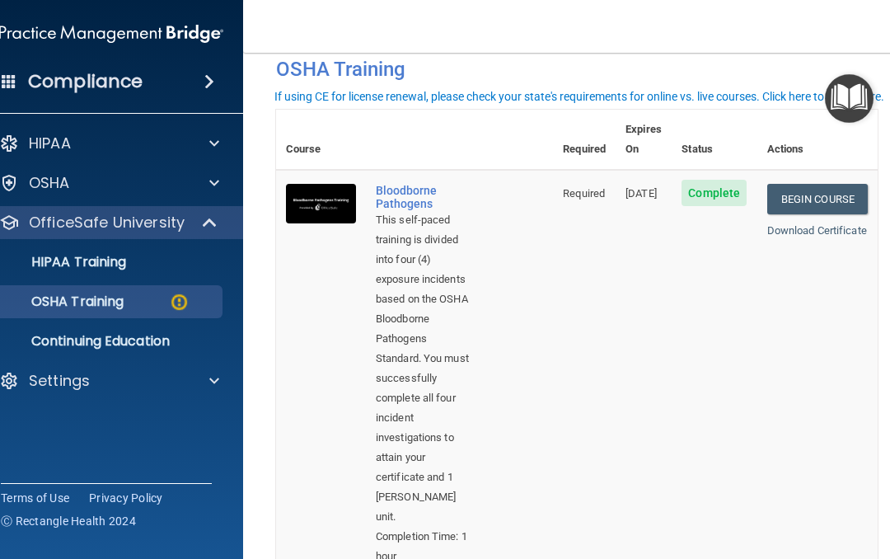
click at [825, 224] on link "Download Certificate" at bounding box center [817, 230] width 100 height 12
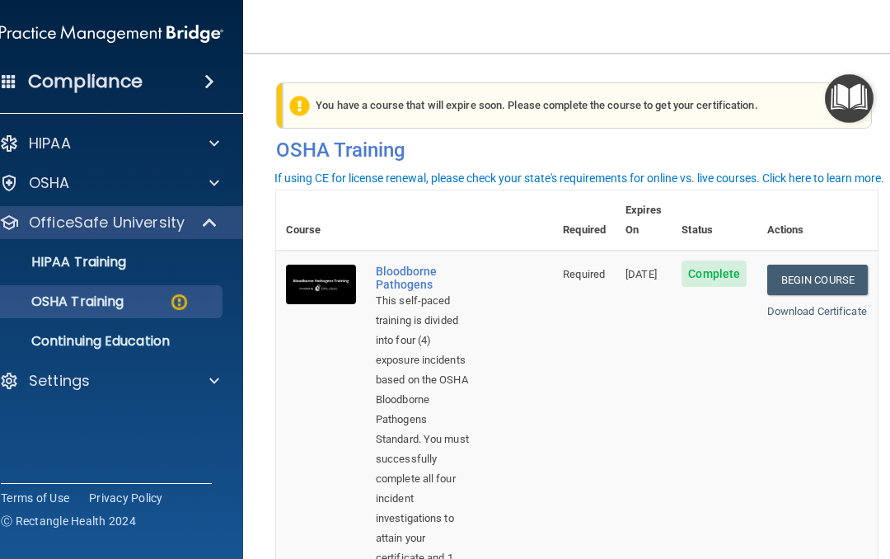
scroll to position [0, 0]
